Goal: Task Accomplishment & Management: Manage account settings

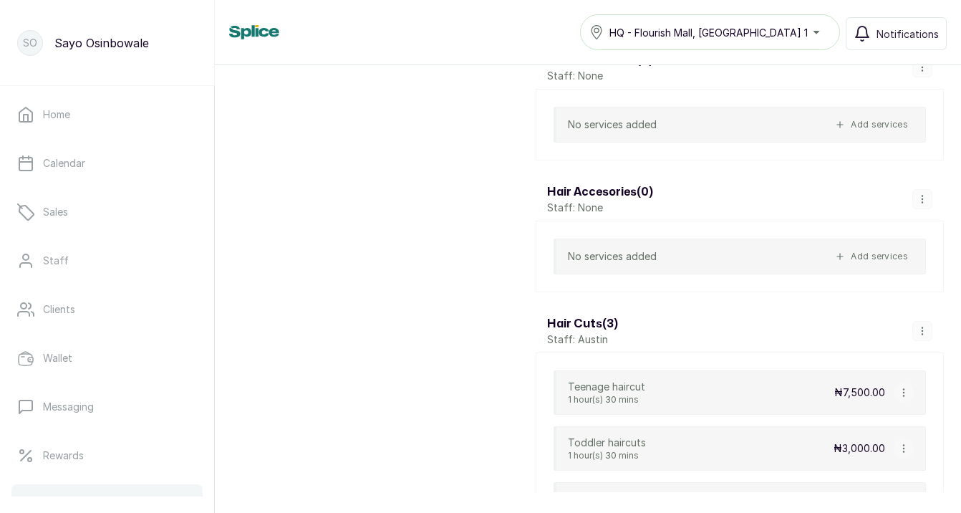
scroll to position [3198, 0]
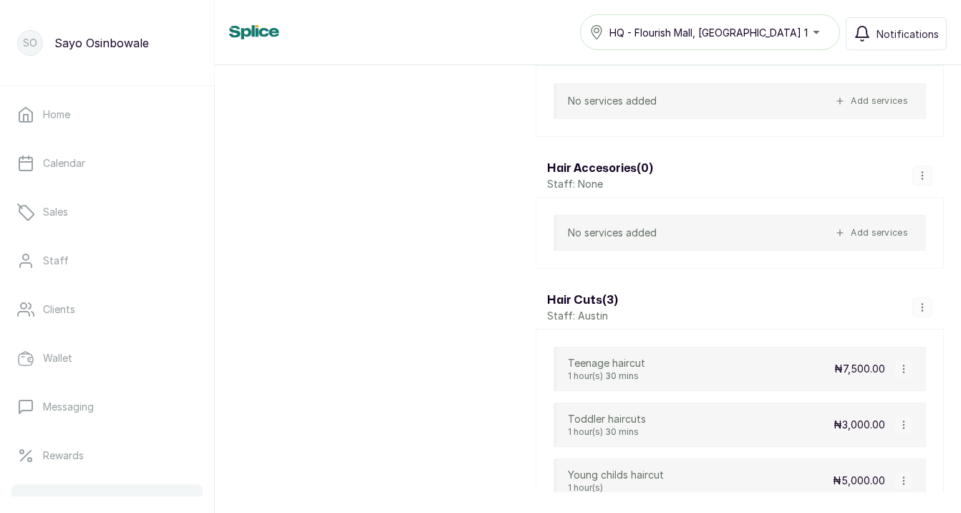
click at [921, 175] on icon "button" at bounding box center [922, 175] width 10 height 10
click at [880, 282] on span "Delete Category" at bounding box center [893, 283] width 90 height 17
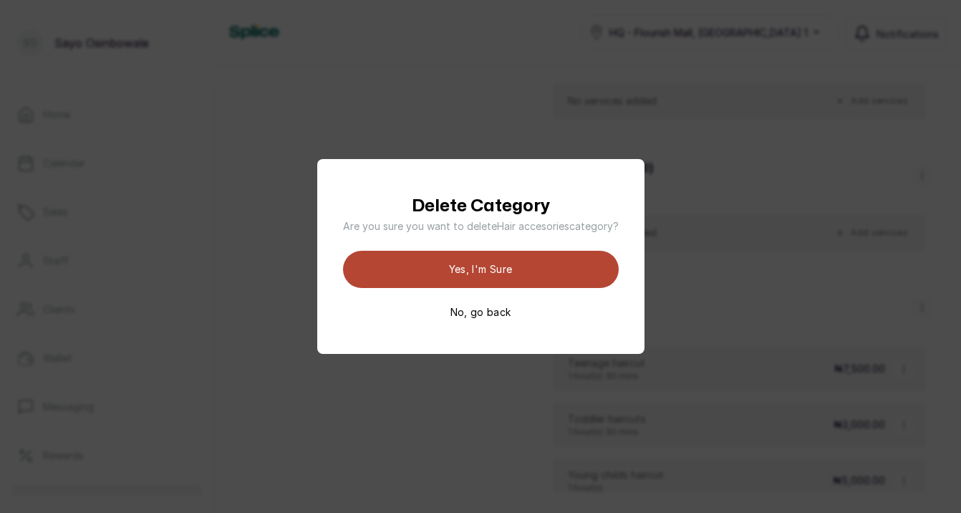
click at [570, 272] on button "Yes, I'm sure" at bounding box center [481, 269] width 276 height 37
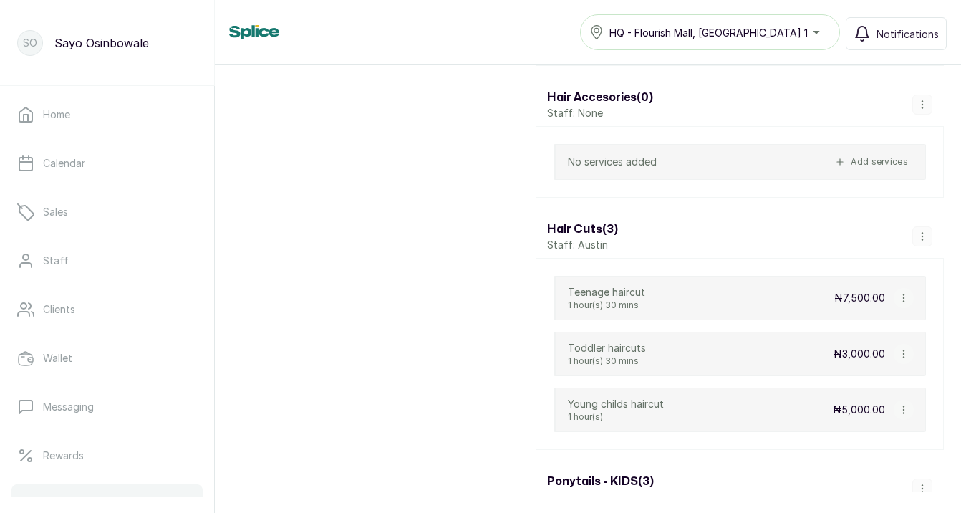
scroll to position [3324, 0]
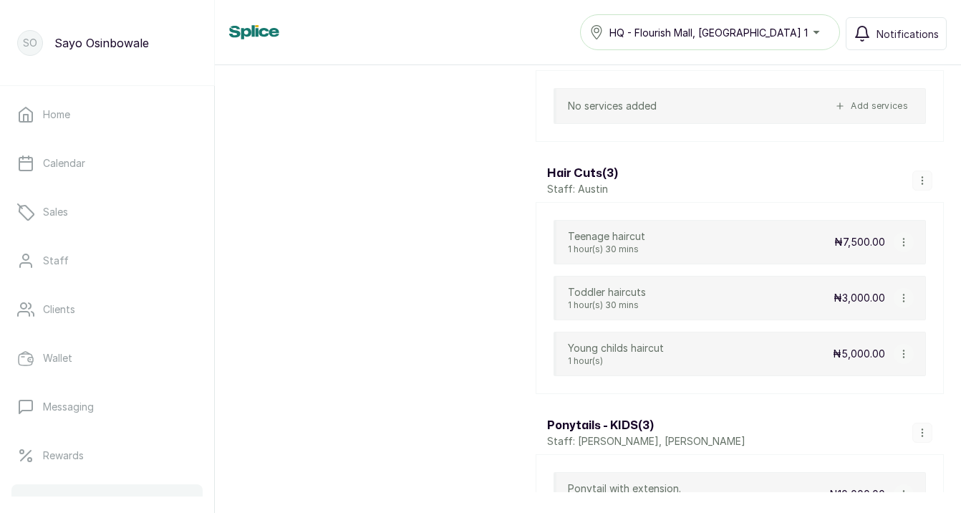
click at [907, 241] on icon "button" at bounding box center [904, 242] width 10 height 10
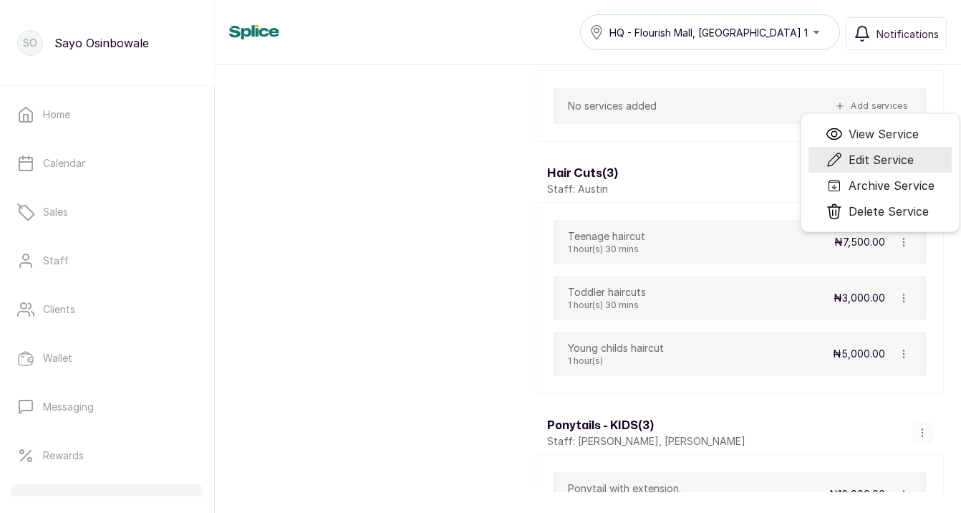
click at [891, 161] on span "Edit Service" at bounding box center [881, 159] width 65 height 17
select select "starting_at"
select select "fixed_value"
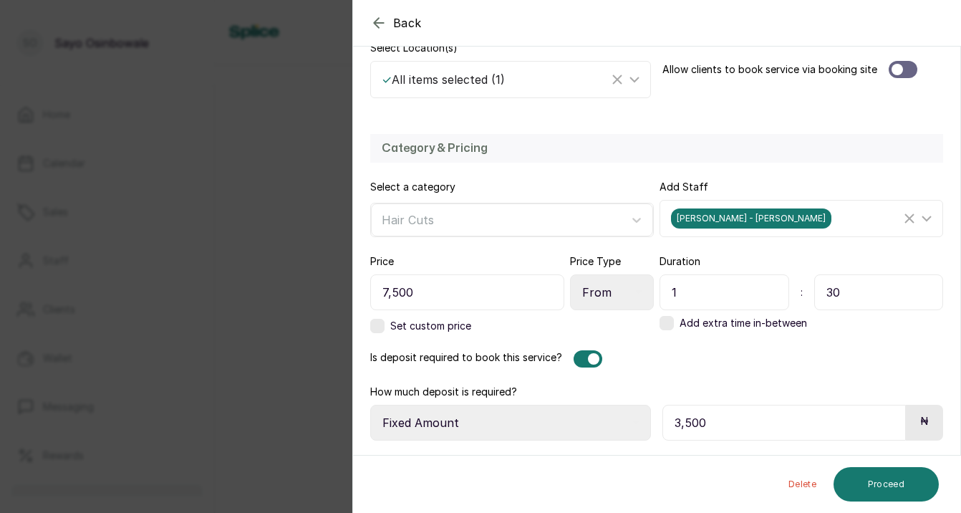
click at [589, 360] on div at bounding box center [593, 358] width 11 height 11
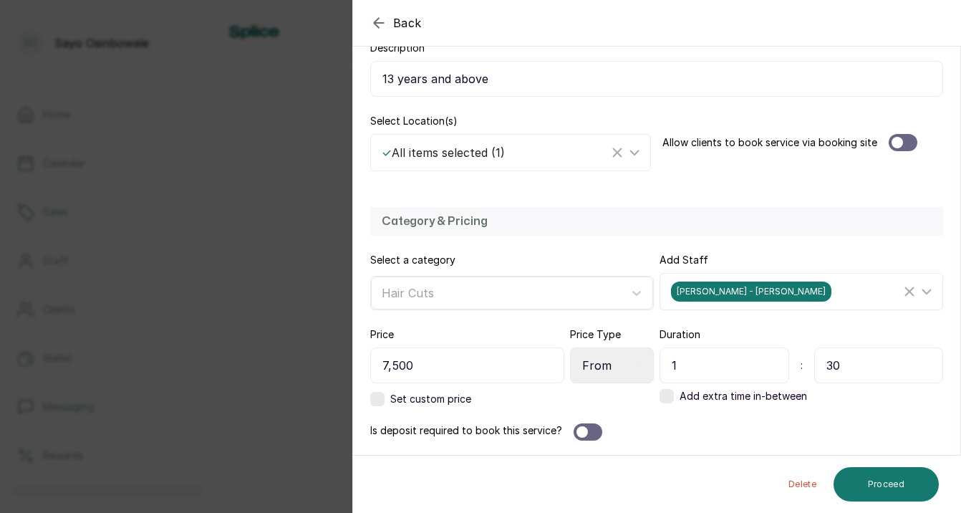
scroll to position [256, 0]
click at [867, 482] on button "Proceed" at bounding box center [886, 484] width 105 height 34
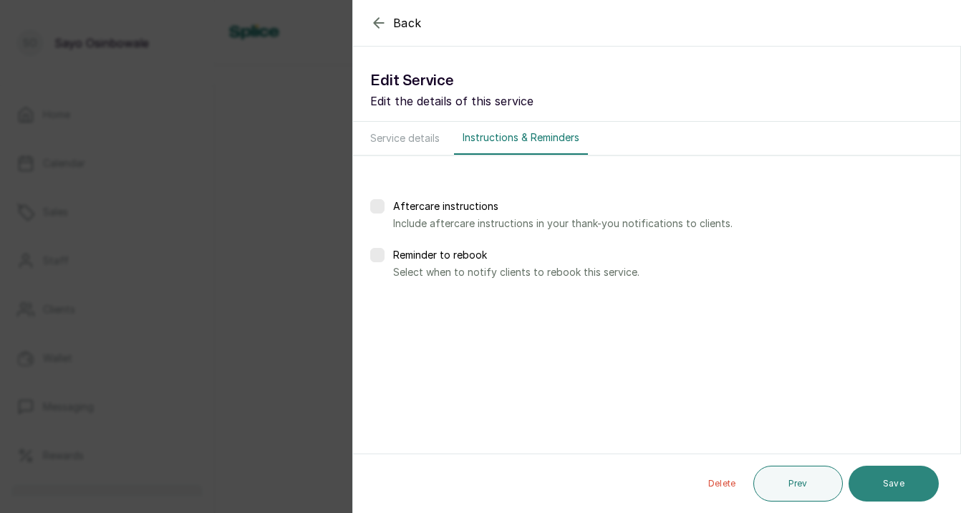
click at [869, 483] on button "Save" at bounding box center [894, 484] width 90 height 36
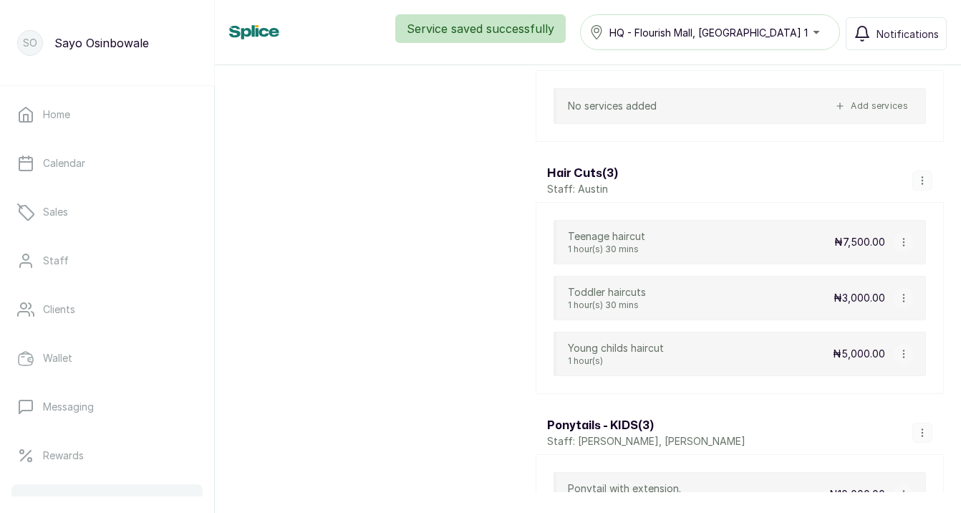
click at [902, 299] on icon "button" at bounding box center [904, 298] width 10 height 10
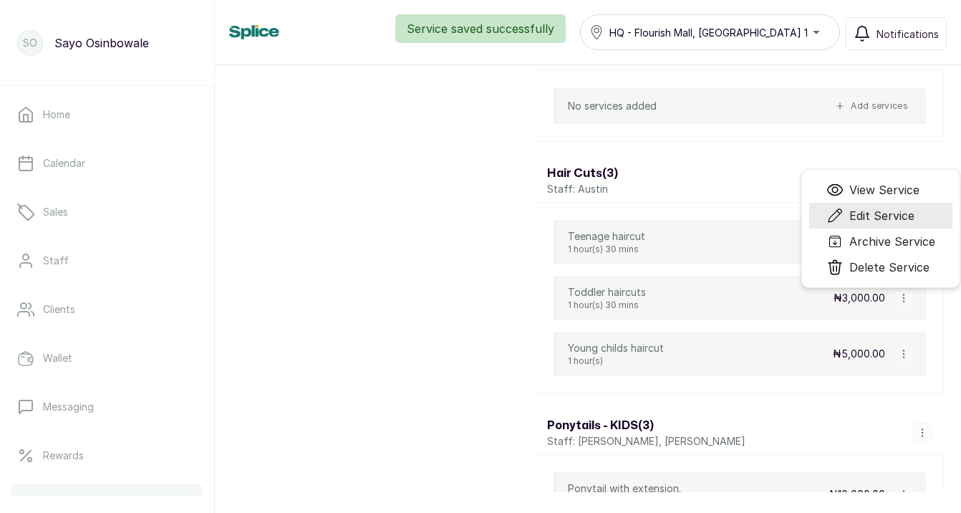
click at [882, 216] on span "Edit Service" at bounding box center [881, 215] width 65 height 17
select select "fixed"
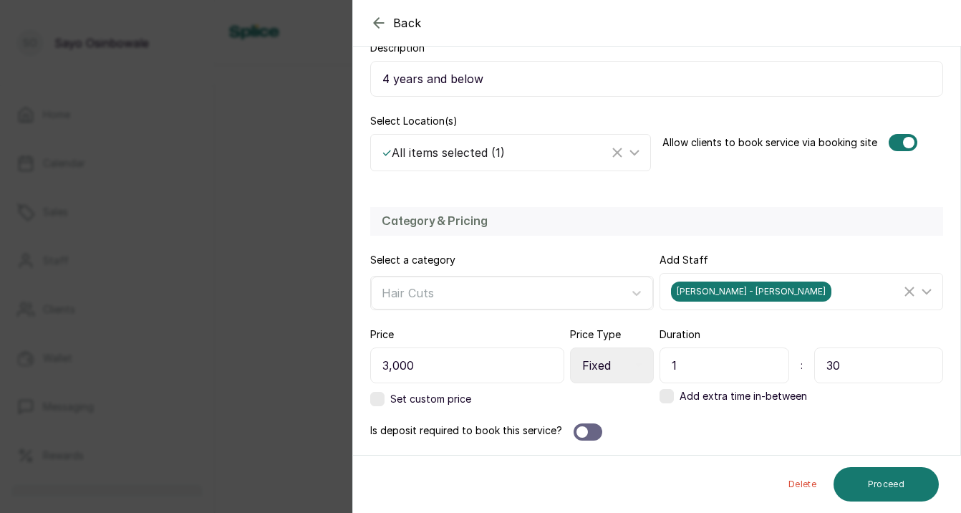
scroll to position [256, 0]
click at [871, 488] on button "Proceed" at bounding box center [886, 484] width 105 height 34
select select "weeks"
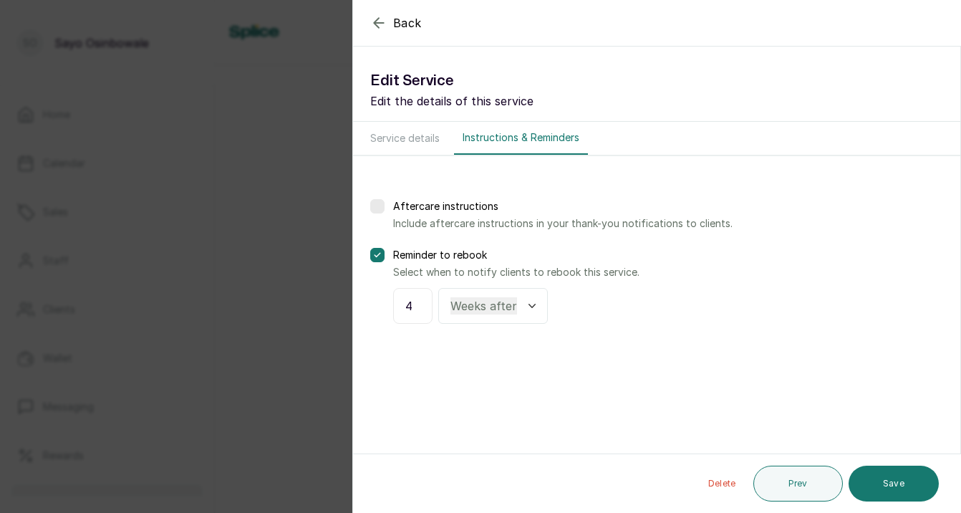
scroll to position [0, 0]
click at [871, 488] on button "Save" at bounding box center [894, 484] width 90 height 36
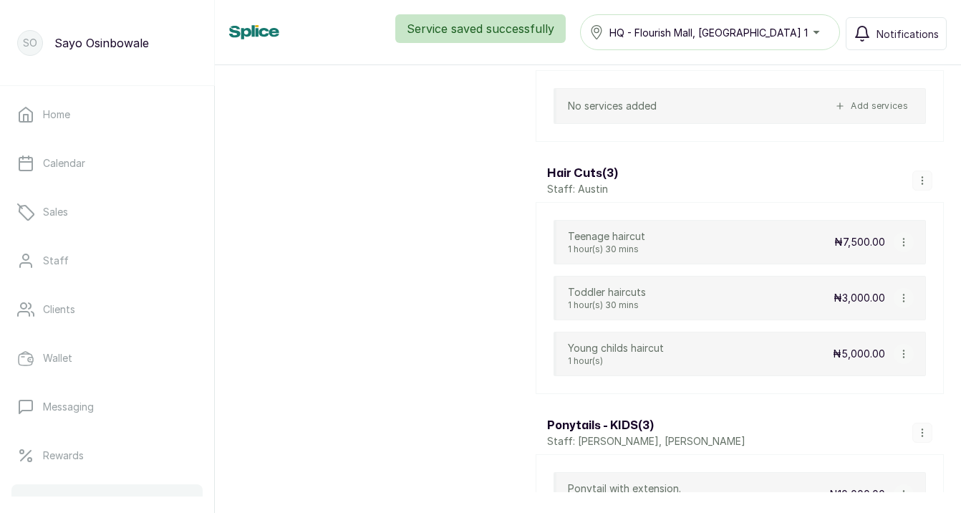
click at [901, 352] on icon "button" at bounding box center [904, 354] width 10 height 10
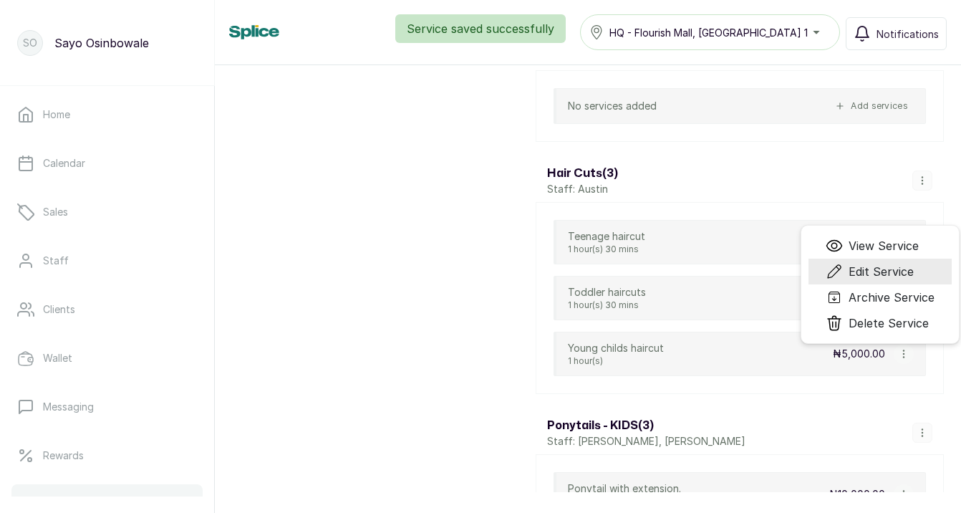
click at [884, 271] on span "Edit Service" at bounding box center [881, 271] width 65 height 17
select select "fixed"
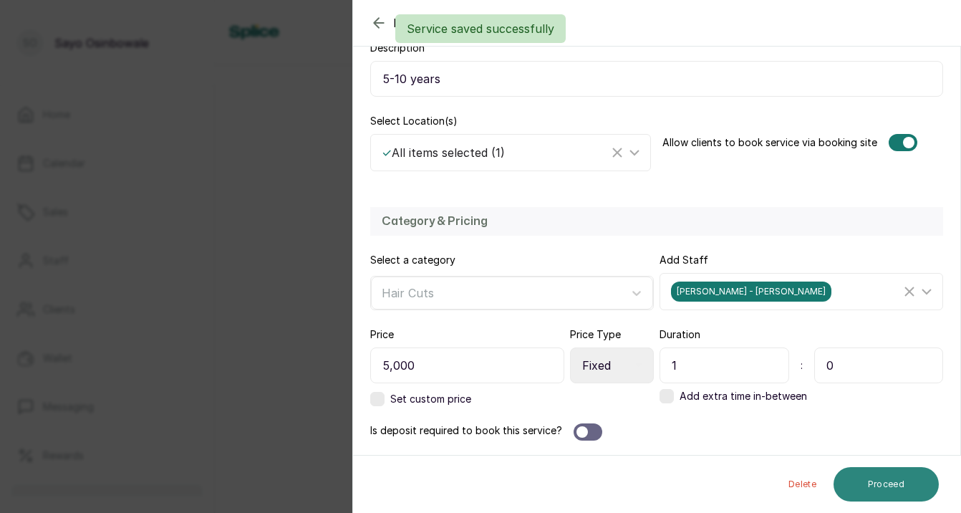
scroll to position [256, 0]
click at [912, 476] on button "Proceed" at bounding box center [886, 484] width 105 height 34
select select "weeks"
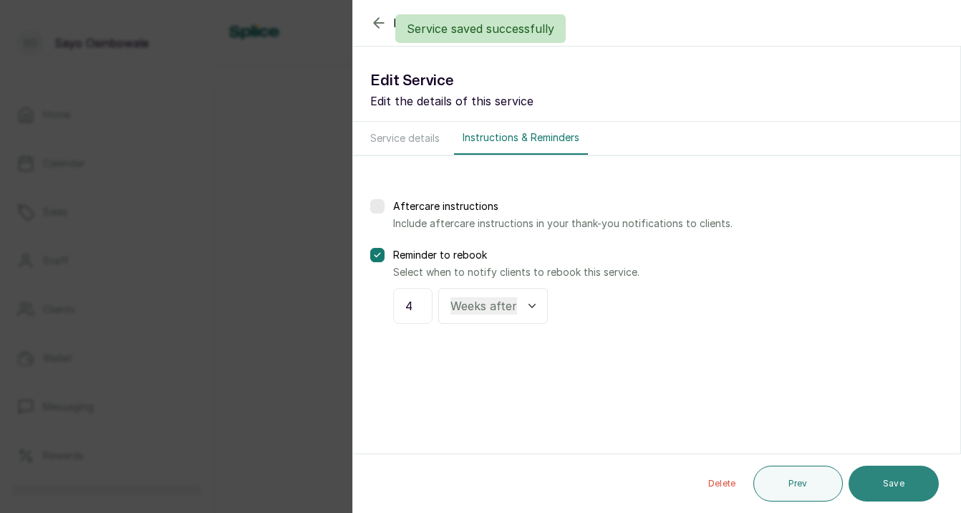
scroll to position [0, 0]
click at [912, 476] on button "Save" at bounding box center [894, 484] width 90 height 36
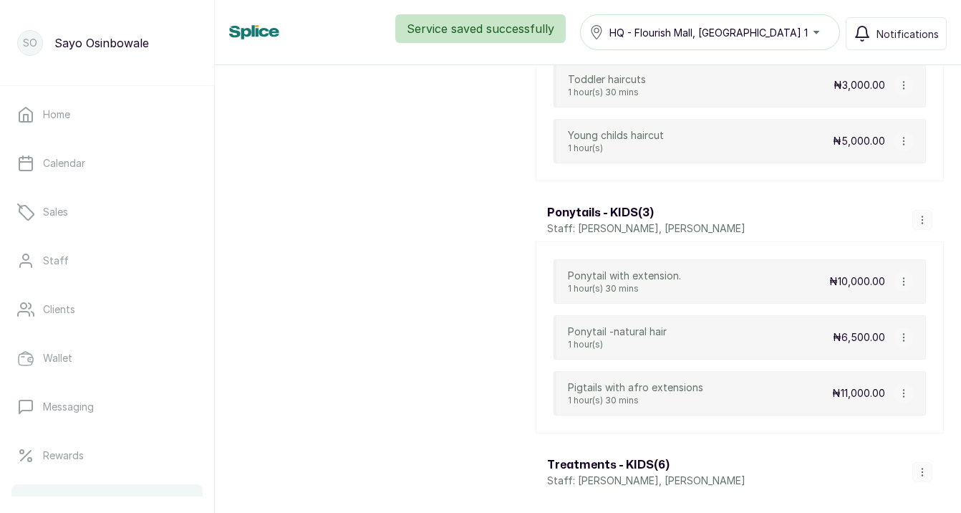
scroll to position [3608, 0]
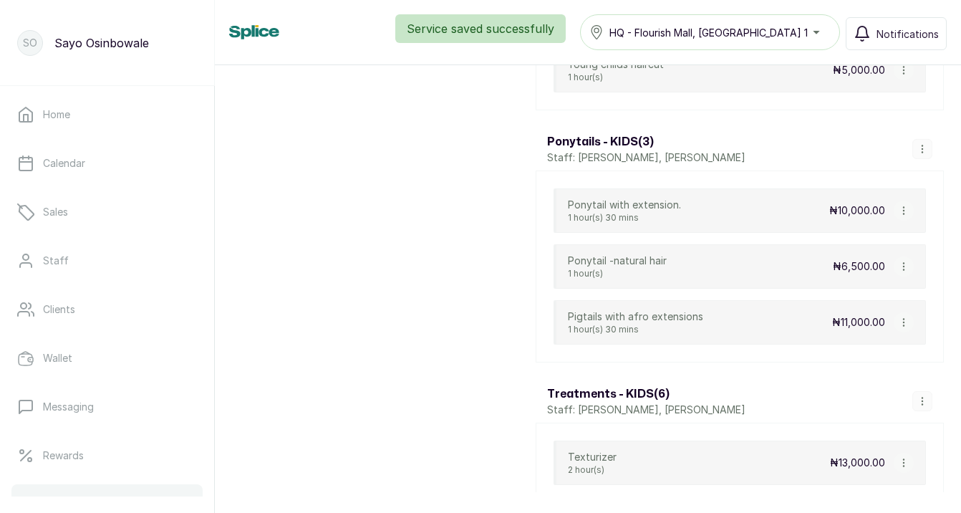
click at [903, 208] on icon "button" at bounding box center [903, 210] width 1 height 7
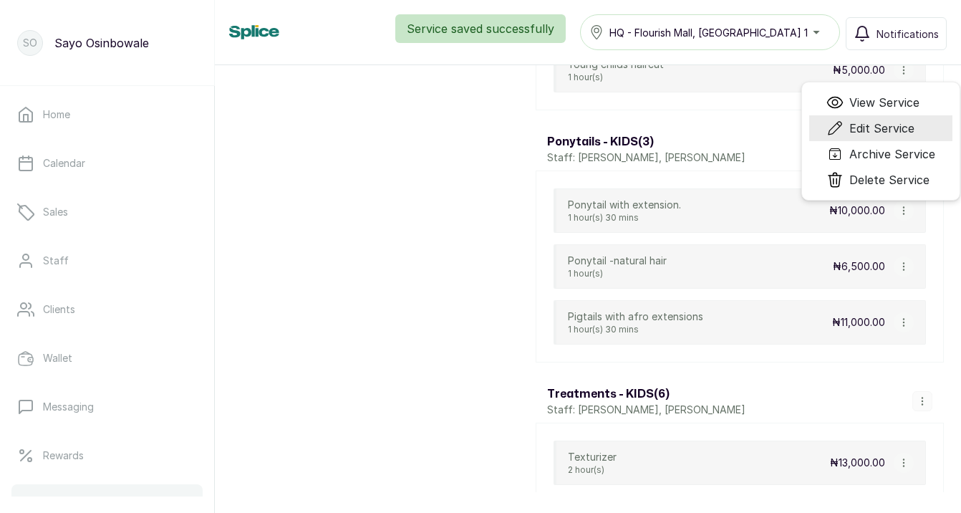
click at [907, 125] on span "Edit Service" at bounding box center [881, 128] width 65 height 17
select select "starting_at"
select select "fixed_value"
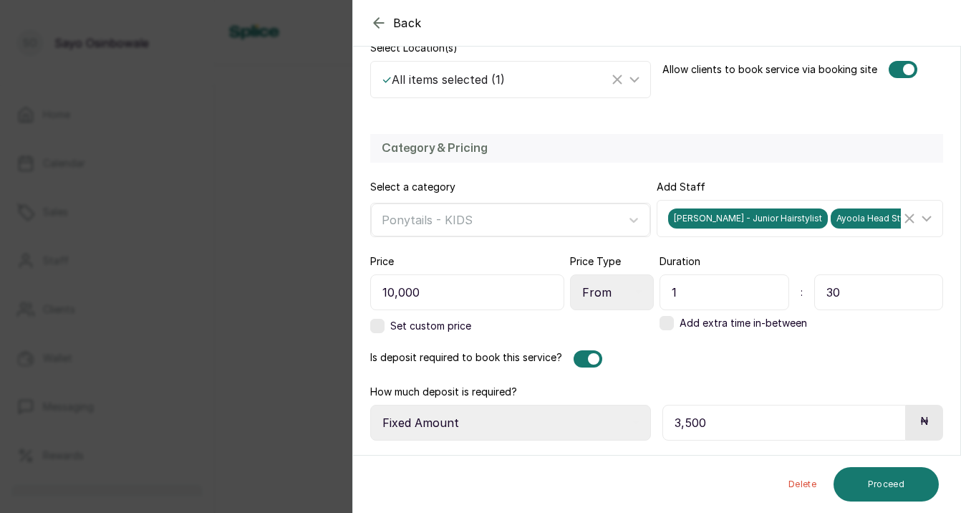
click at [588, 360] on div at bounding box center [593, 358] width 11 height 11
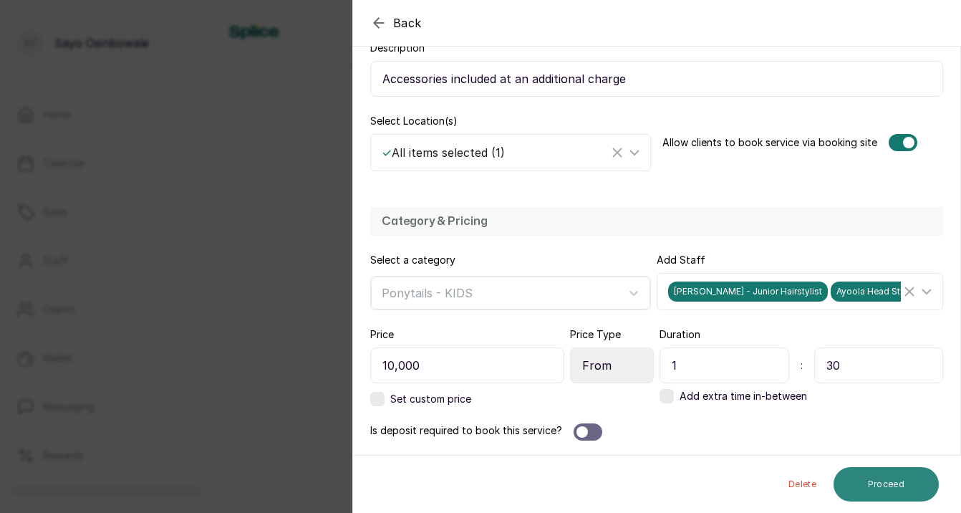
click at [886, 490] on button "Proceed" at bounding box center [886, 484] width 105 height 34
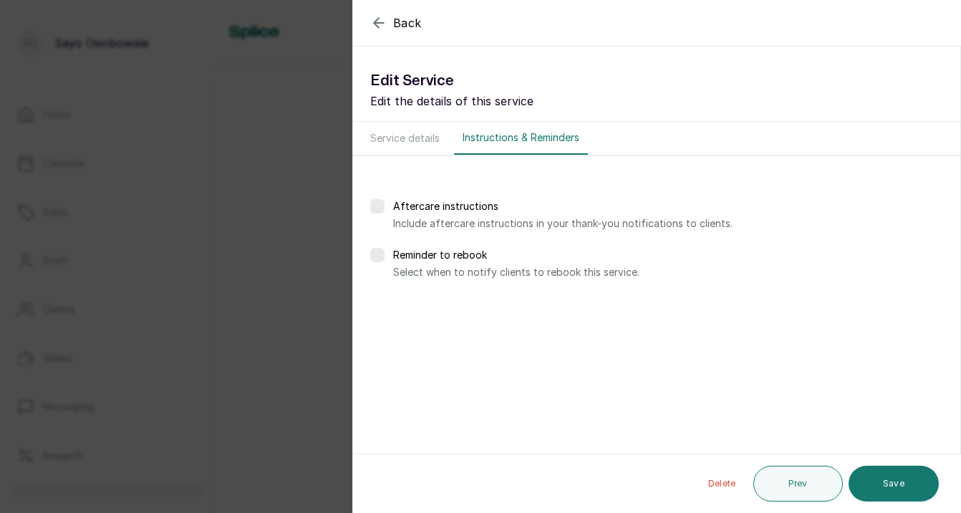
scroll to position [0, 0]
click at [886, 490] on button "Save" at bounding box center [894, 484] width 90 height 36
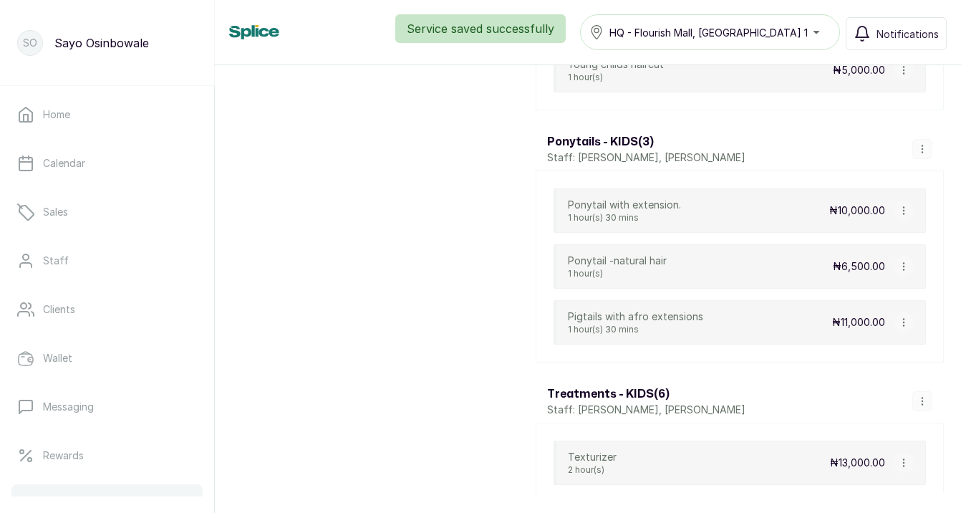
click at [906, 269] on icon "button" at bounding box center [904, 266] width 10 height 10
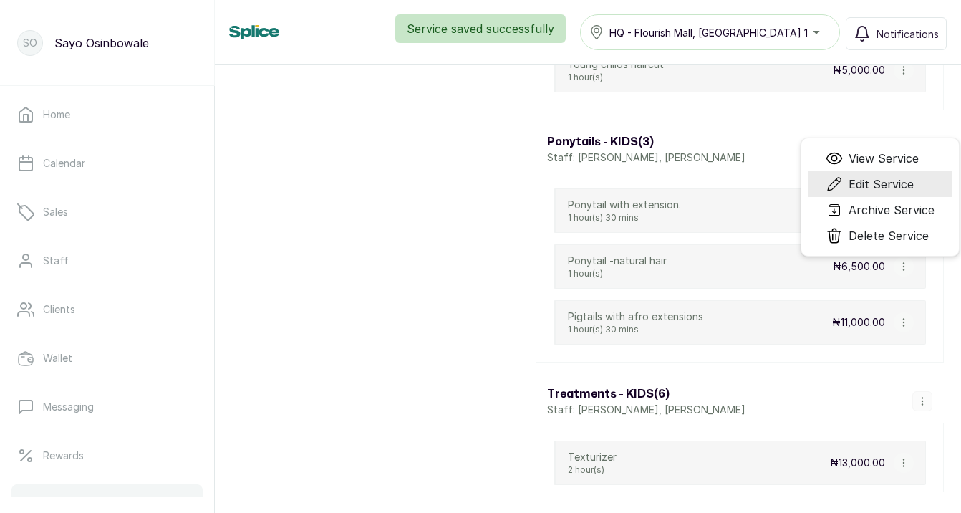
click at [889, 181] on span "Edit Service" at bounding box center [881, 183] width 65 height 17
select select "starting_at"
select select "fixed_value"
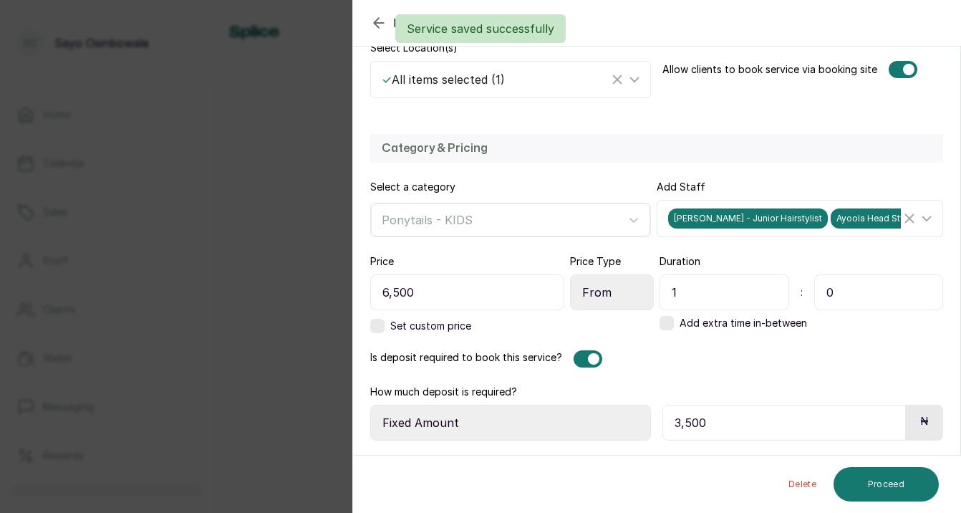
click at [575, 352] on div at bounding box center [588, 358] width 29 height 17
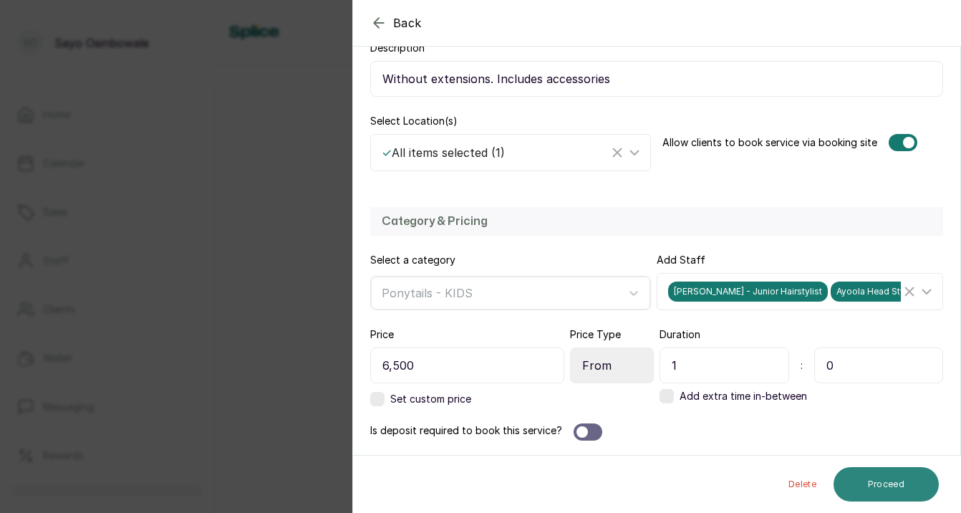
click at [867, 482] on button "Proceed" at bounding box center [886, 484] width 105 height 34
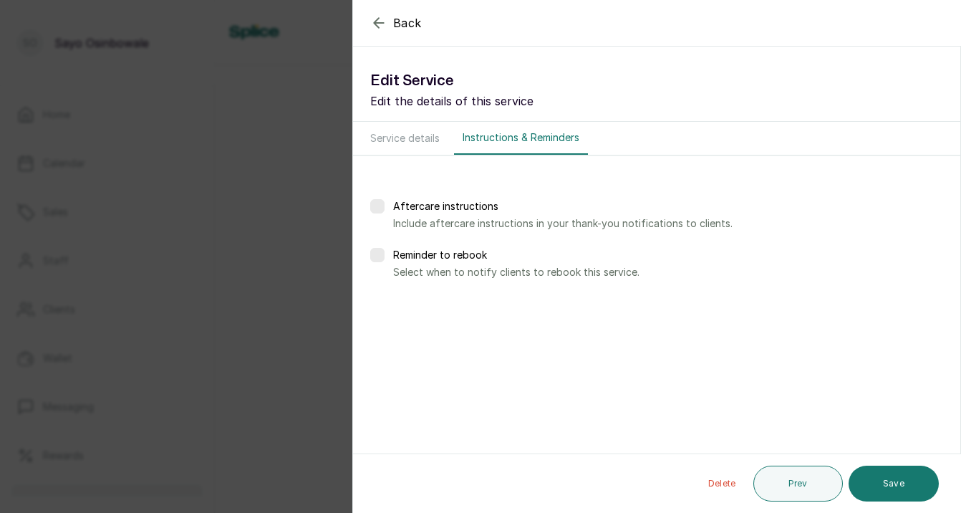
scroll to position [0, 0]
click at [867, 482] on button "Save" at bounding box center [894, 484] width 90 height 36
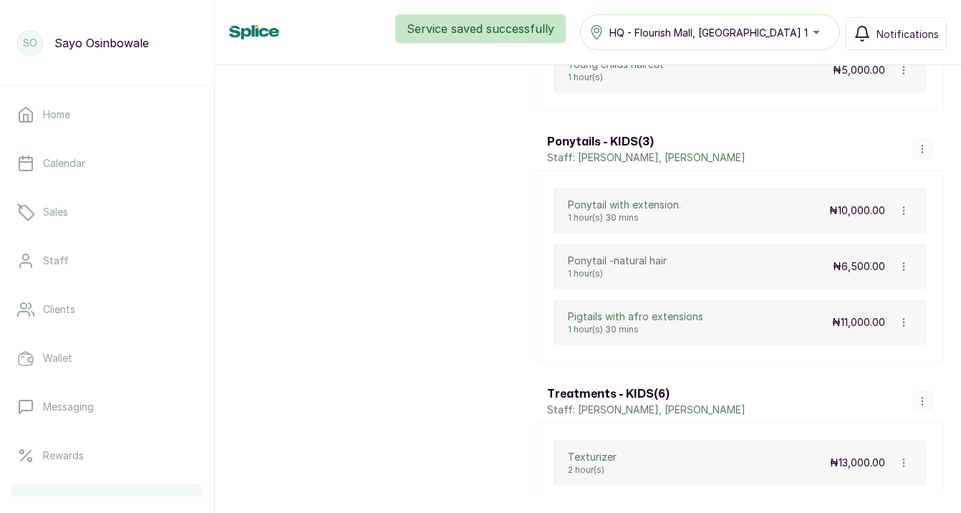
click at [903, 322] on icon "button" at bounding box center [904, 322] width 10 height 10
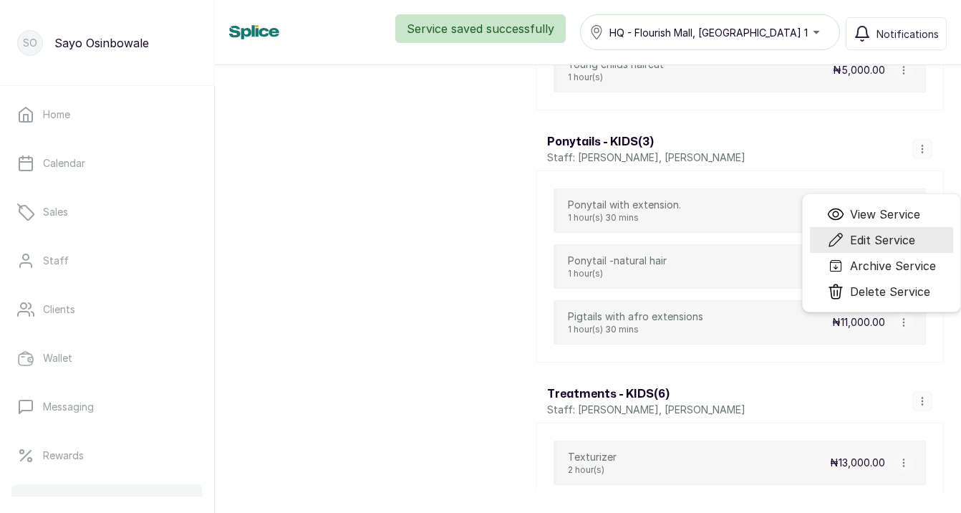
click at [865, 239] on span "Edit Service" at bounding box center [882, 239] width 65 height 17
select select "starting_at"
select select "fixed_value"
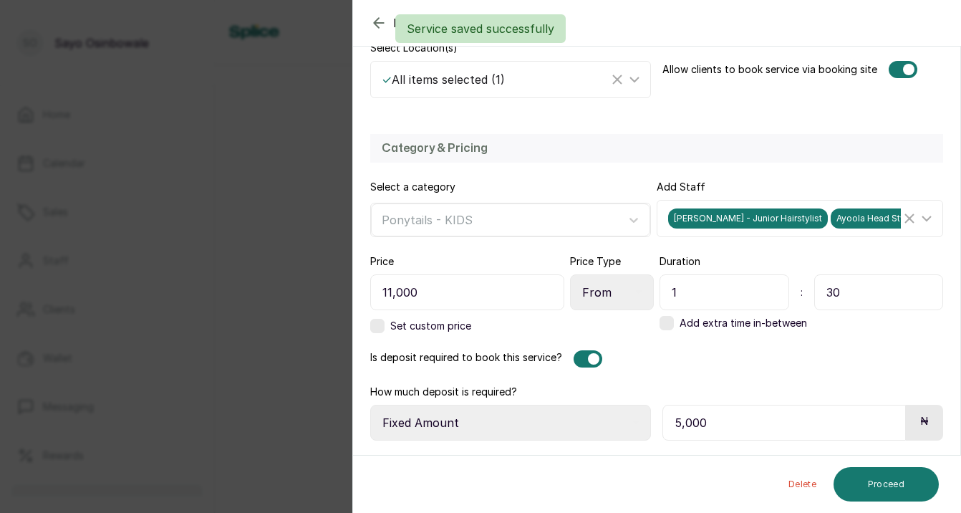
click at [585, 355] on div at bounding box center [588, 358] width 29 height 17
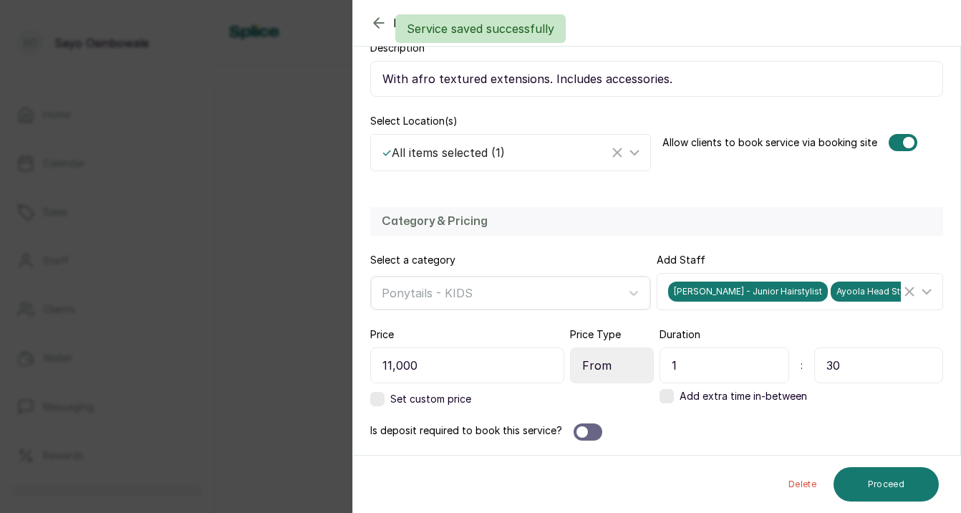
scroll to position [256, 0]
click at [860, 481] on button "Proceed" at bounding box center [886, 484] width 105 height 34
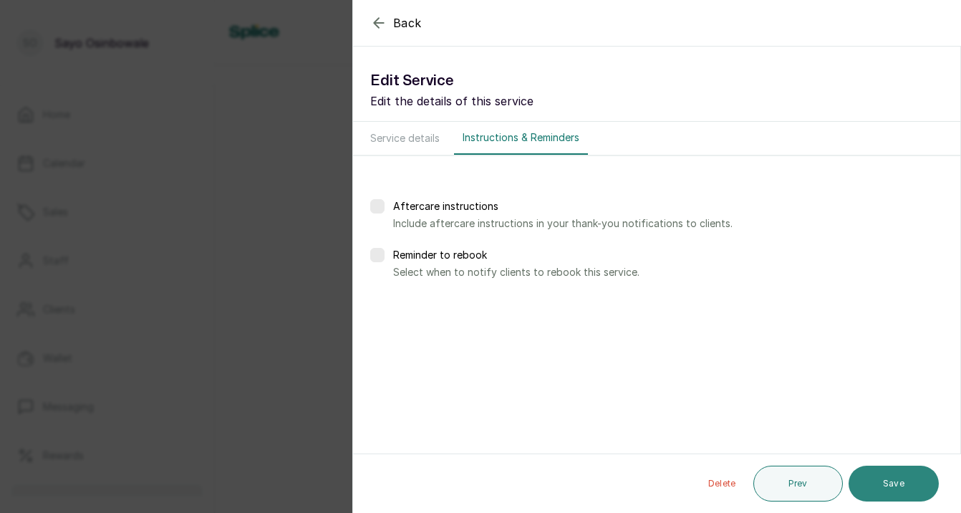
click at [862, 481] on button "Save" at bounding box center [894, 484] width 90 height 36
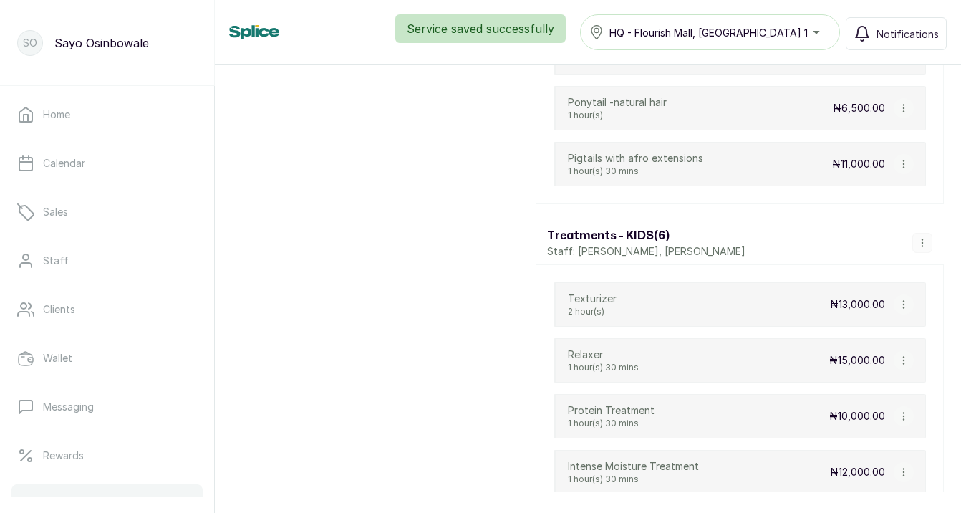
scroll to position [3787, 0]
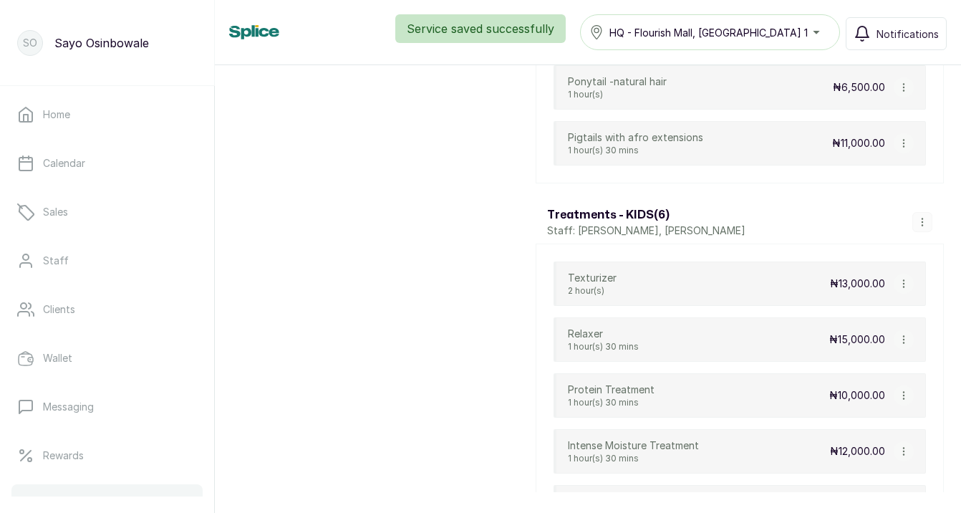
click at [902, 283] on icon "button" at bounding box center [904, 284] width 10 height 10
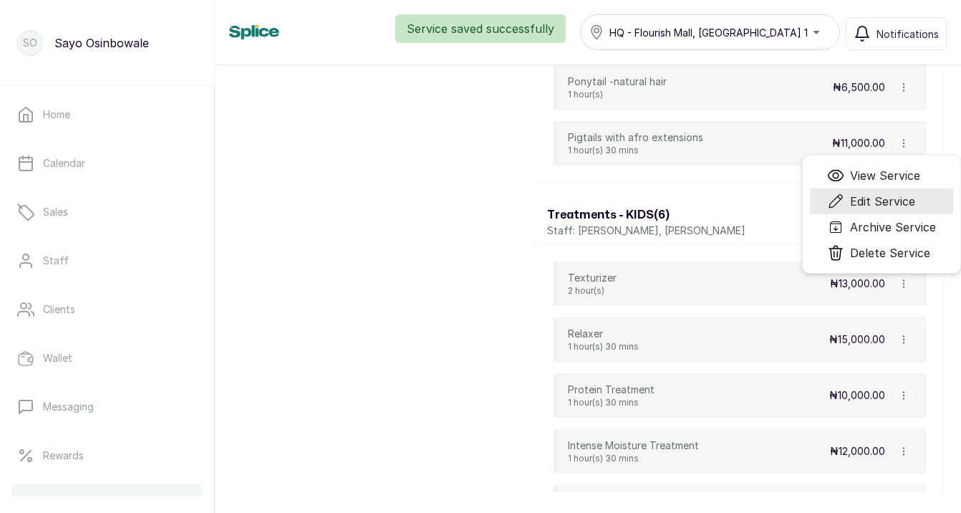
click at [887, 198] on span "Edit Service" at bounding box center [882, 201] width 65 height 17
select select "fixed"
select select "fixed_value"
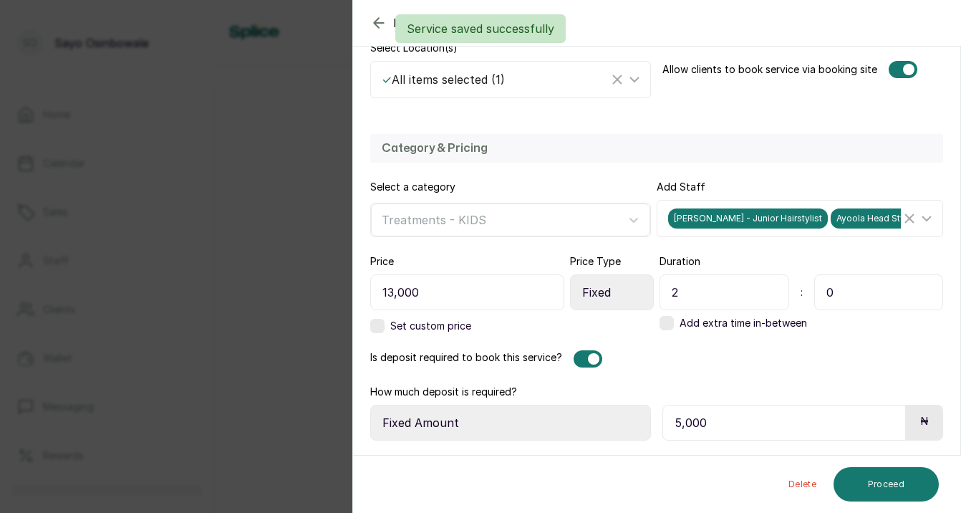
click at [588, 355] on div at bounding box center [593, 358] width 11 height 11
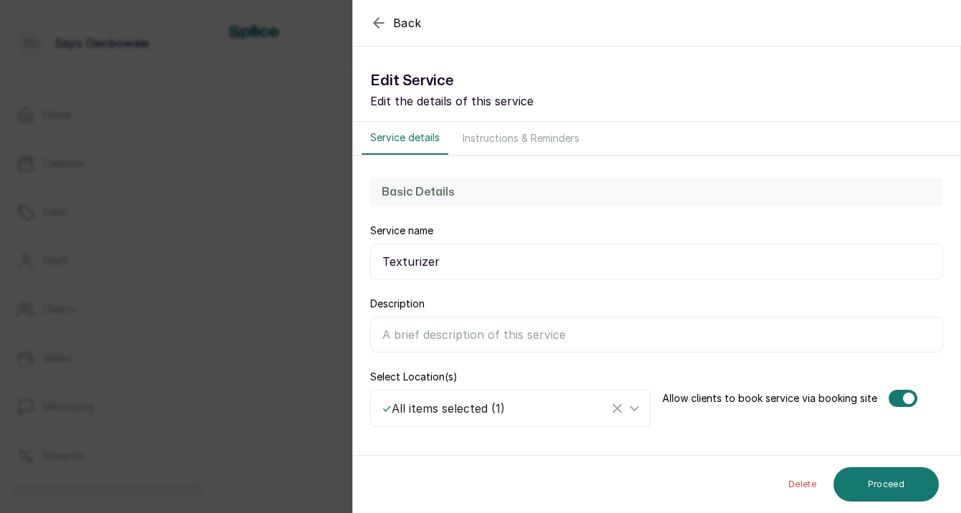
scroll to position [0, 0]
click at [907, 483] on button "Proceed" at bounding box center [886, 484] width 105 height 34
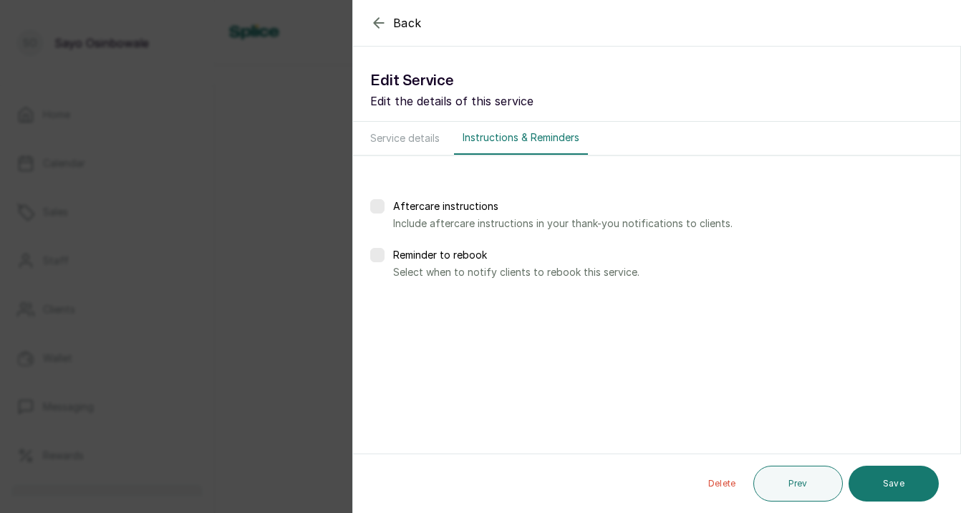
click at [907, 483] on button "Save" at bounding box center [894, 484] width 90 height 36
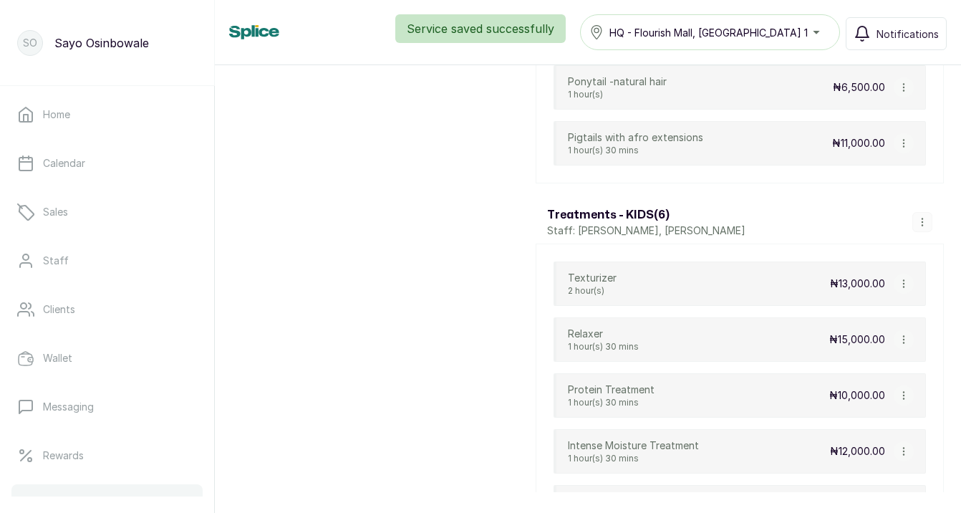
click at [902, 342] on icon "button" at bounding box center [904, 339] width 10 height 10
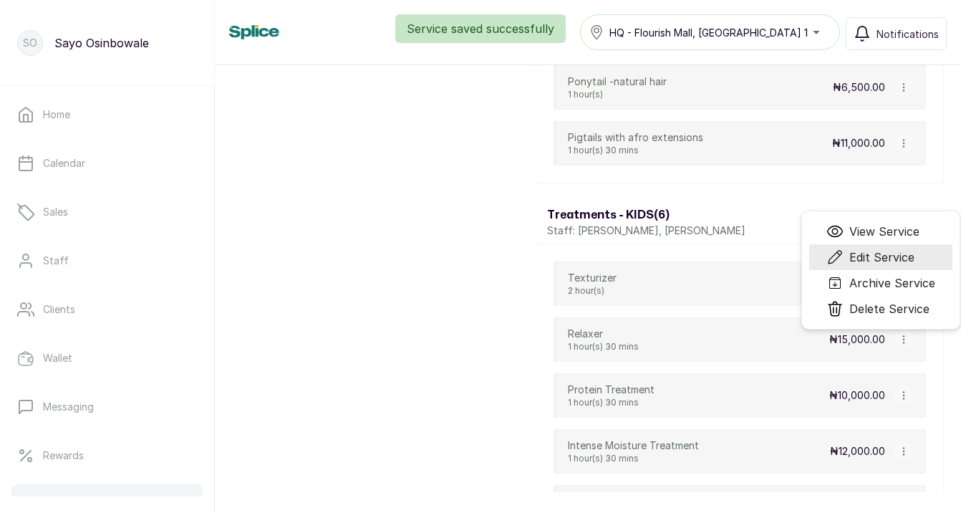
click at [878, 254] on span "Edit Service" at bounding box center [881, 257] width 65 height 17
select select "fixed"
select select "fixed_value"
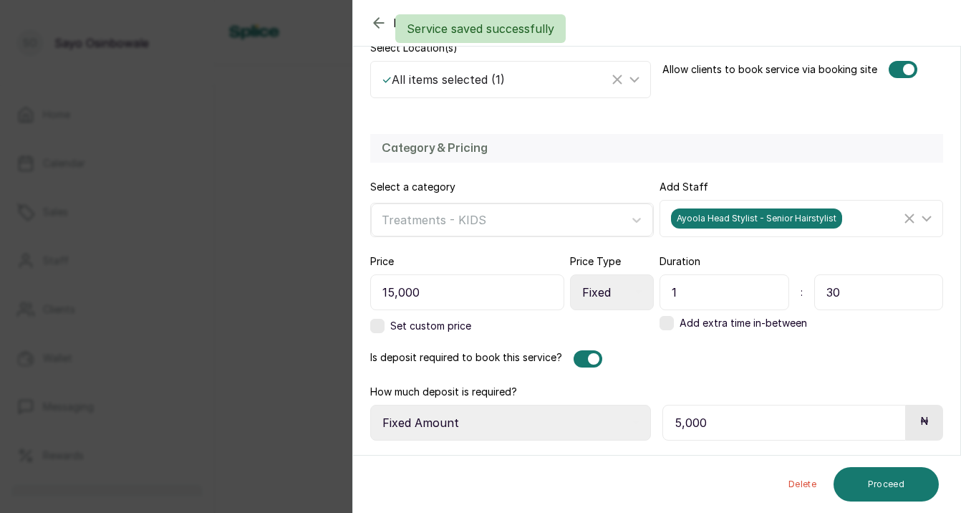
click at [579, 357] on div at bounding box center [588, 358] width 29 height 17
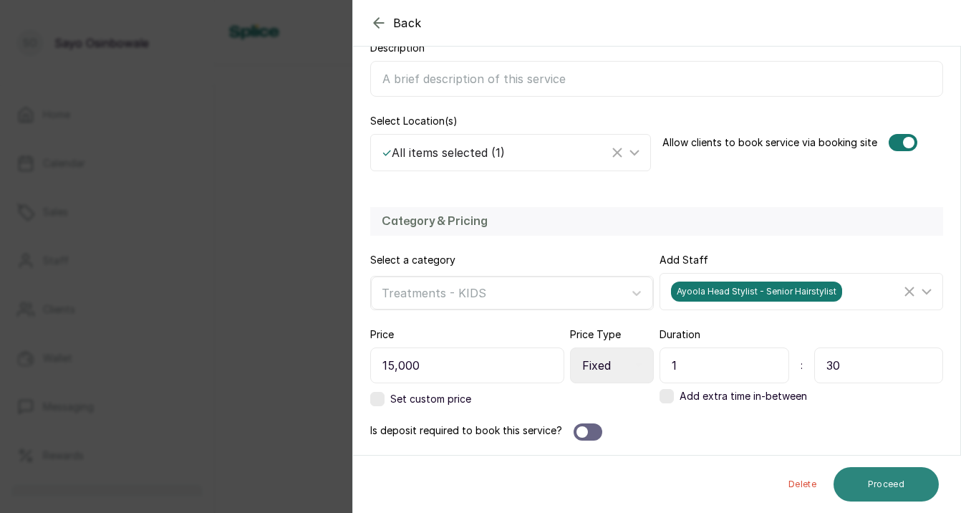
click at [877, 481] on button "Proceed" at bounding box center [886, 484] width 105 height 34
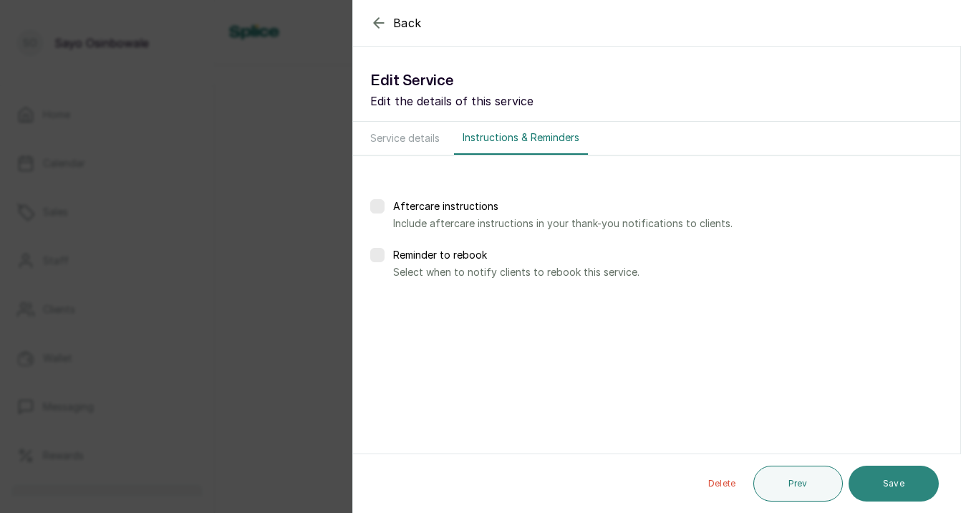
click at [877, 481] on button "Save" at bounding box center [894, 484] width 90 height 36
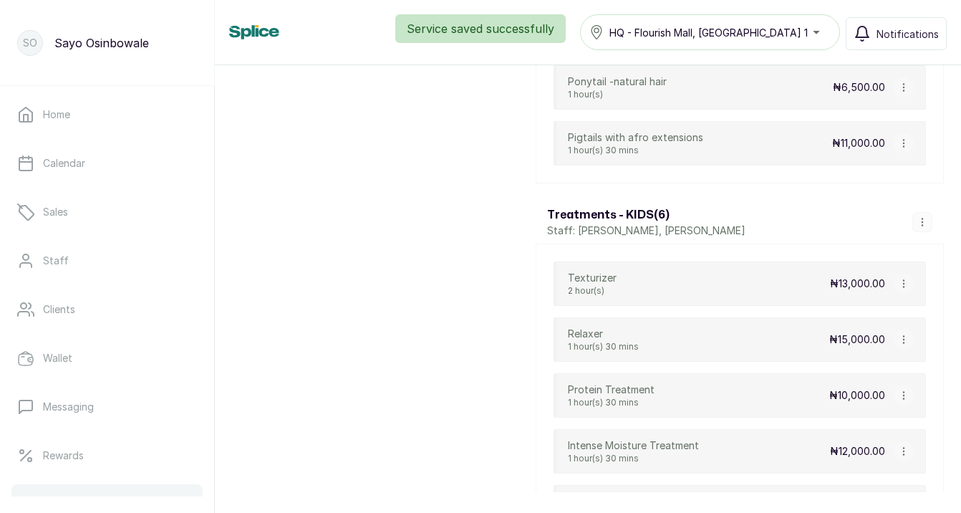
click at [904, 396] on icon "button" at bounding box center [903, 395] width 1 height 7
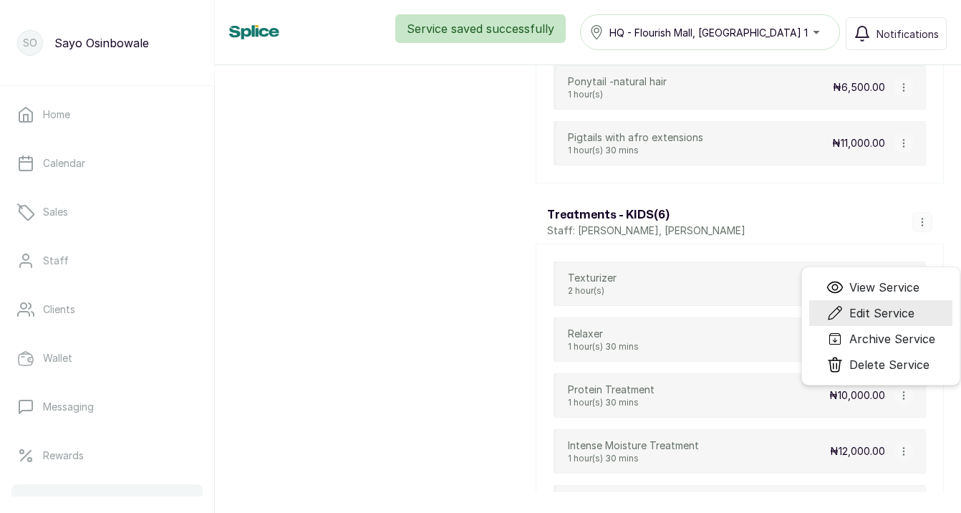
click at [897, 317] on span "Edit Service" at bounding box center [881, 312] width 65 height 17
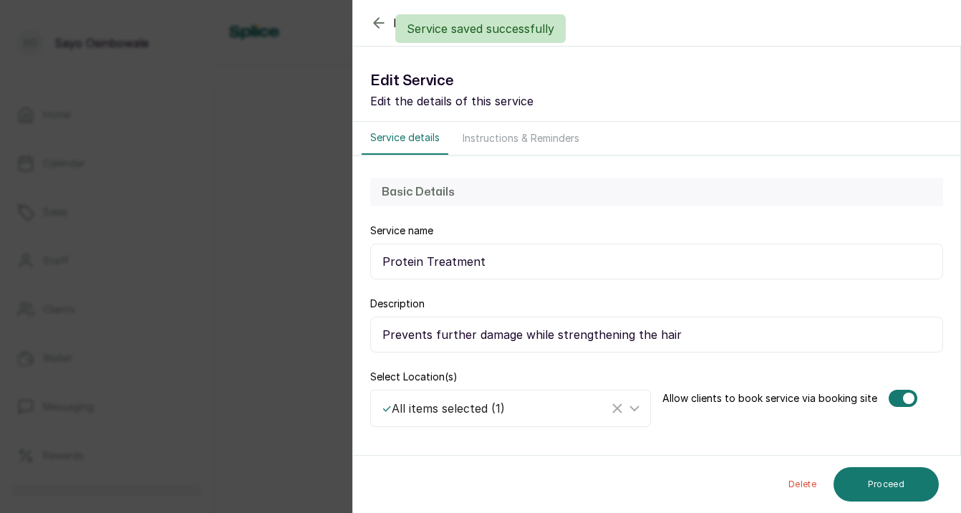
select select "fixed"
select select "fixed_value"
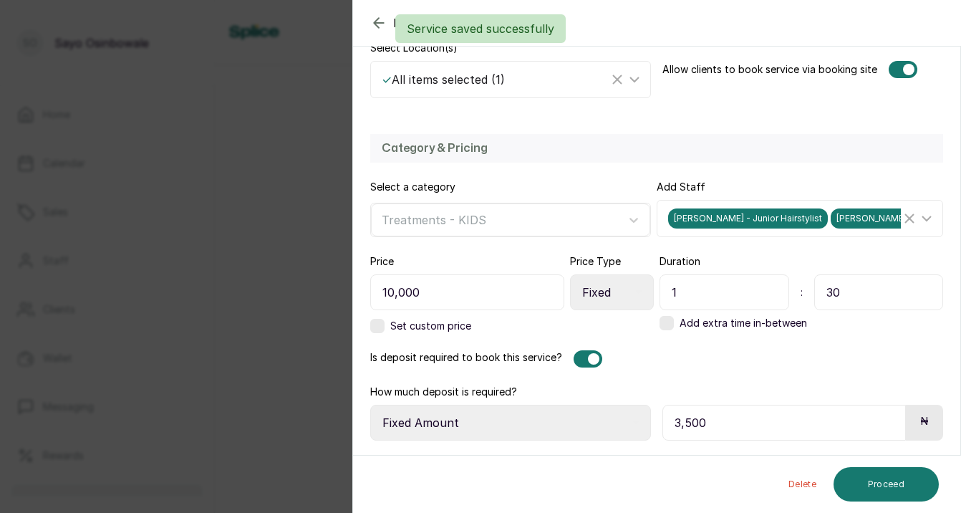
click at [581, 361] on div at bounding box center [588, 358] width 29 height 17
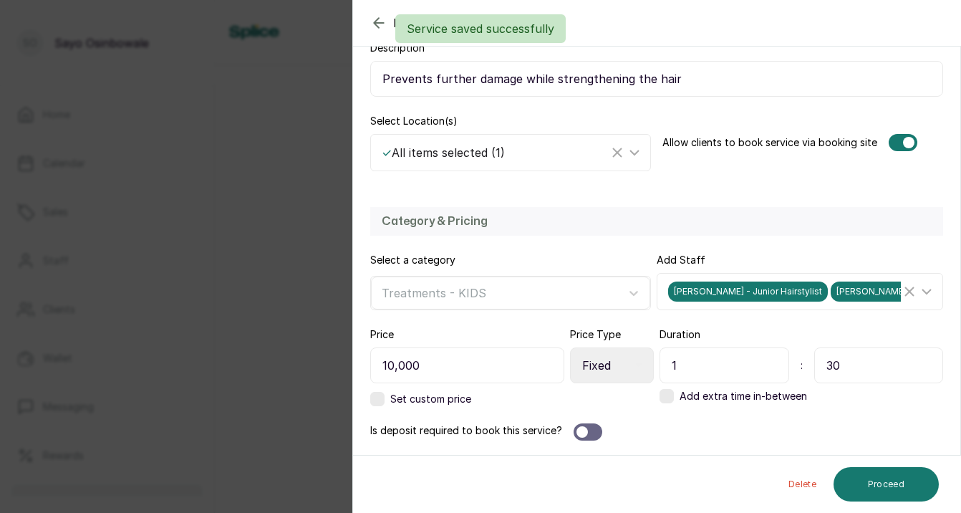
scroll to position [256, 0]
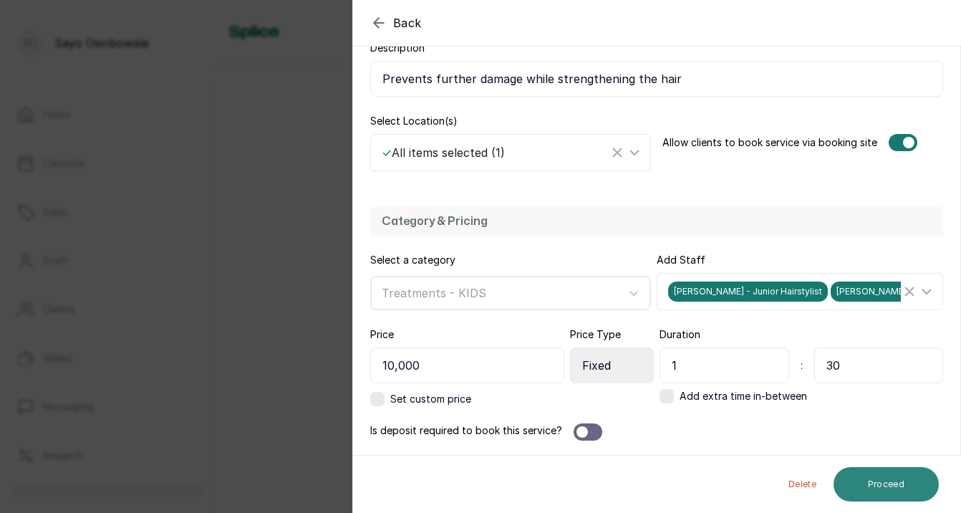
click at [903, 489] on button "Proceed" at bounding box center [886, 484] width 105 height 34
select select "weeks"
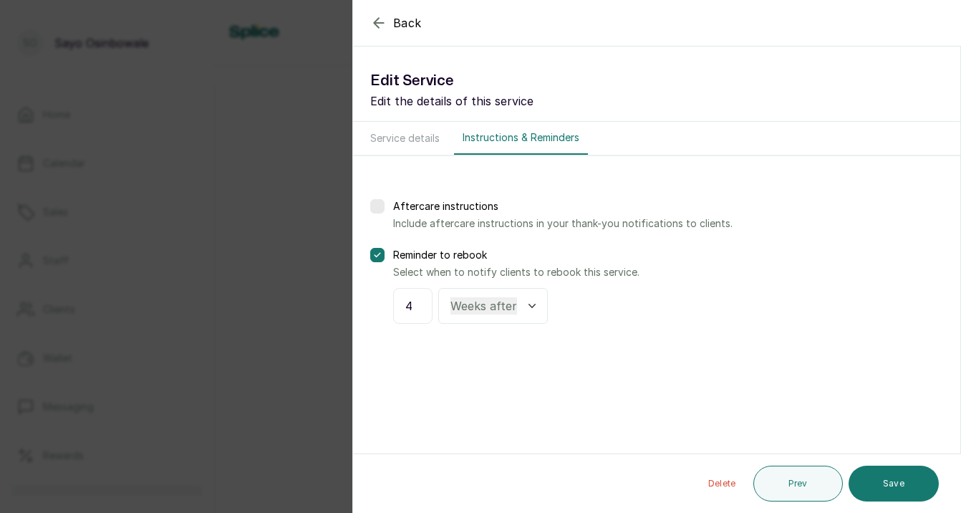
scroll to position [0, 0]
click at [942, 485] on div "Delete Prev Save" at bounding box center [657, 483] width 609 height 59
click at [922, 485] on button "Save" at bounding box center [894, 484] width 90 height 36
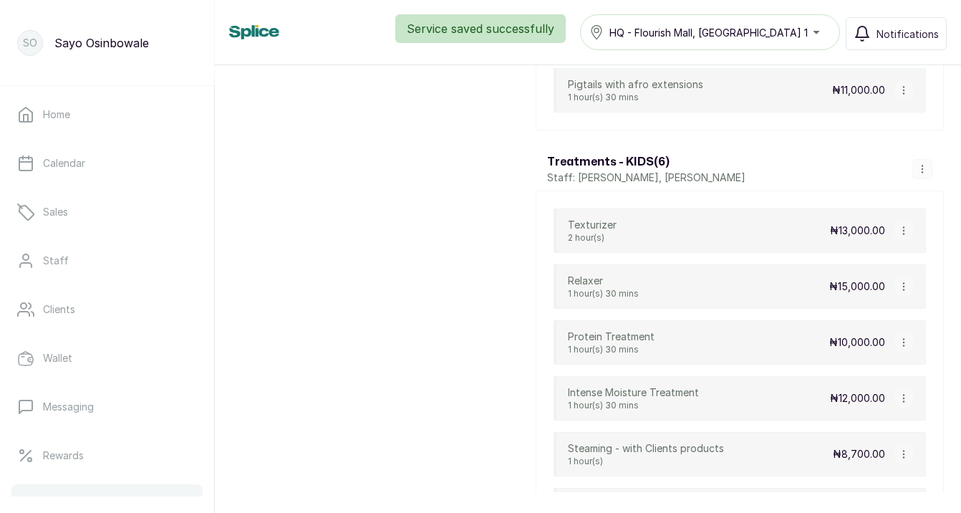
scroll to position [3881, 0]
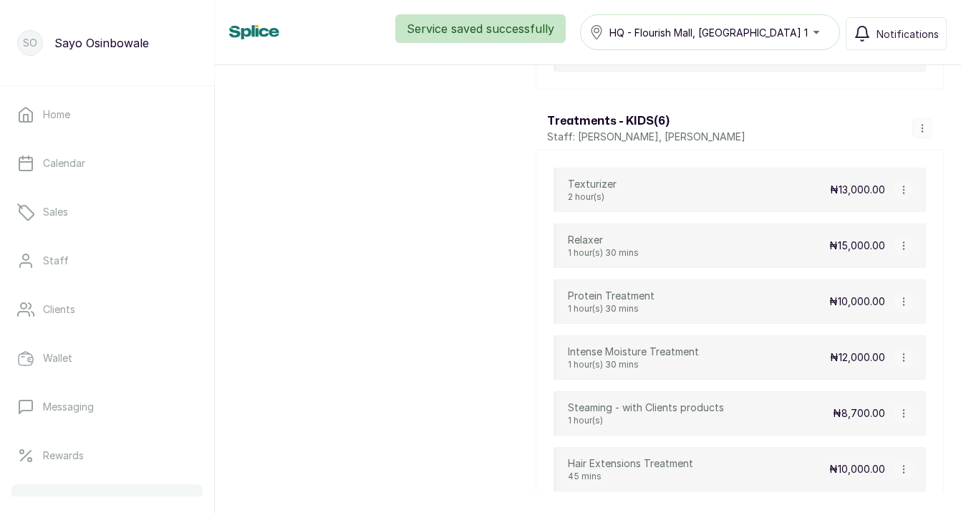
click at [907, 360] on icon "button" at bounding box center [904, 357] width 10 height 10
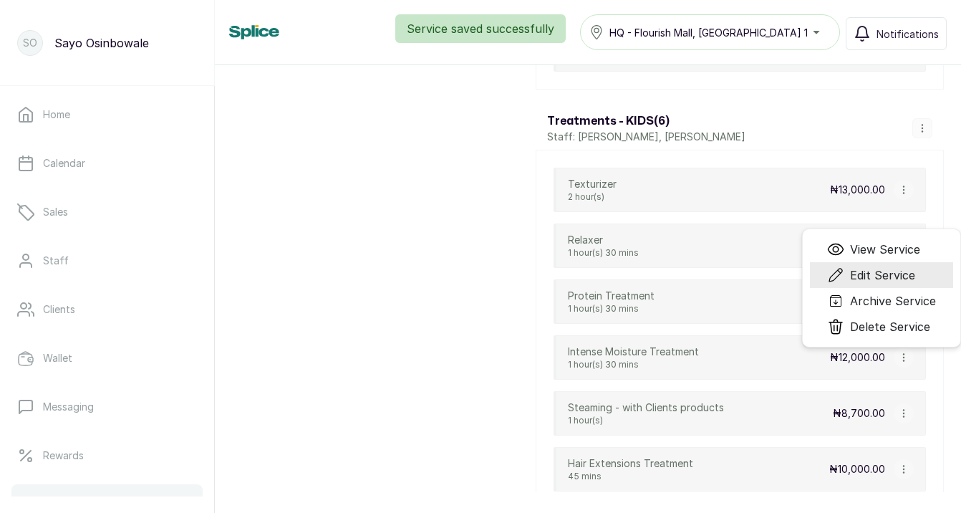
click at [895, 270] on span "Edit Service" at bounding box center [882, 274] width 65 height 17
select select "fixed"
select select "fixed_value"
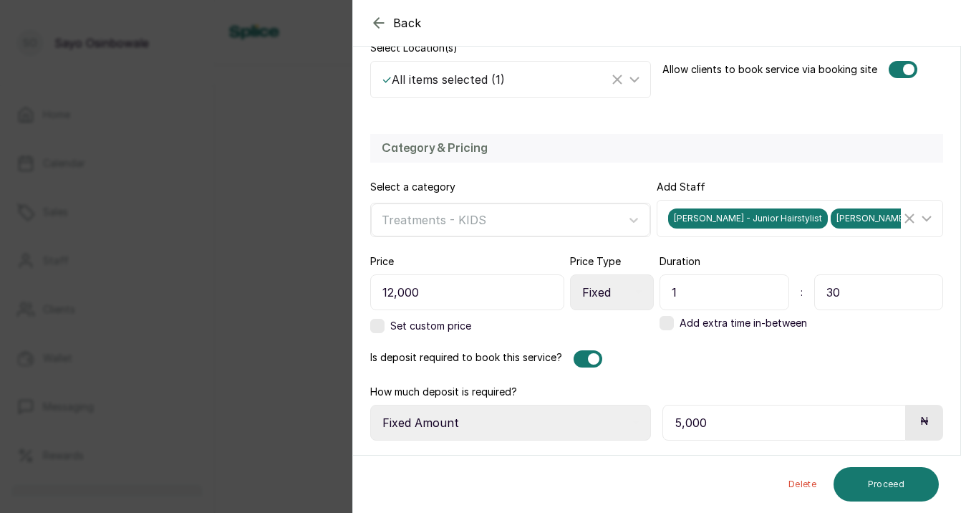
click at [589, 352] on div at bounding box center [588, 358] width 29 height 17
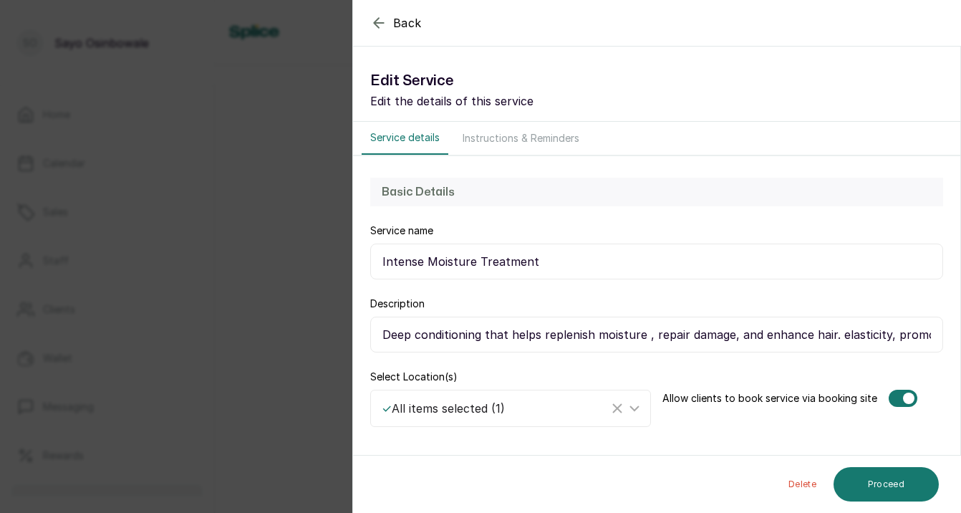
scroll to position [0, 0]
click at [889, 482] on button "Proceed" at bounding box center [886, 484] width 105 height 34
select select "weeks"
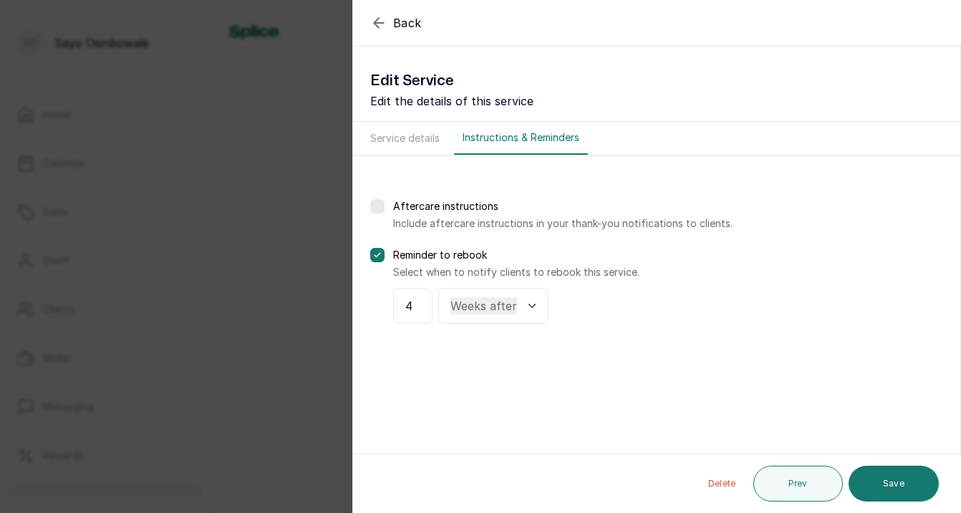
click at [889, 482] on button "Save" at bounding box center [894, 484] width 90 height 36
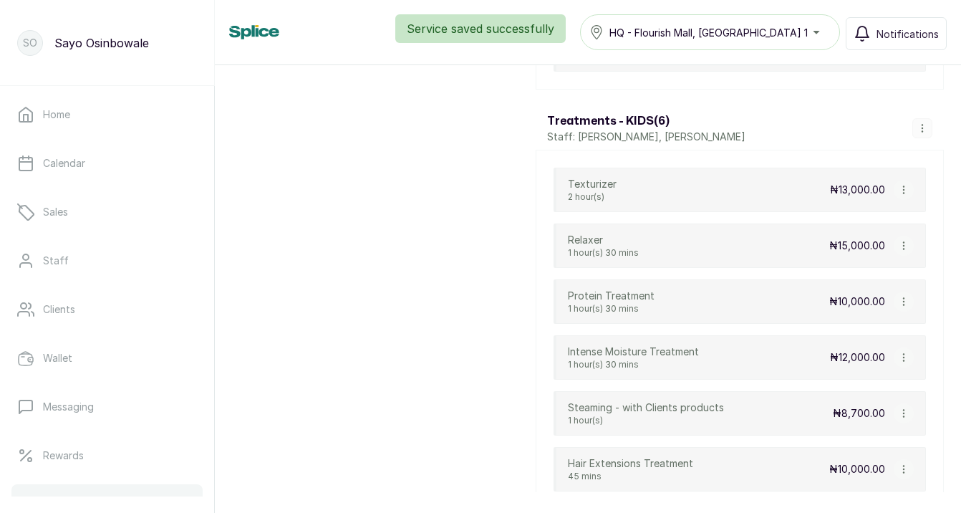
click at [909, 414] on button "button" at bounding box center [904, 413] width 20 height 20
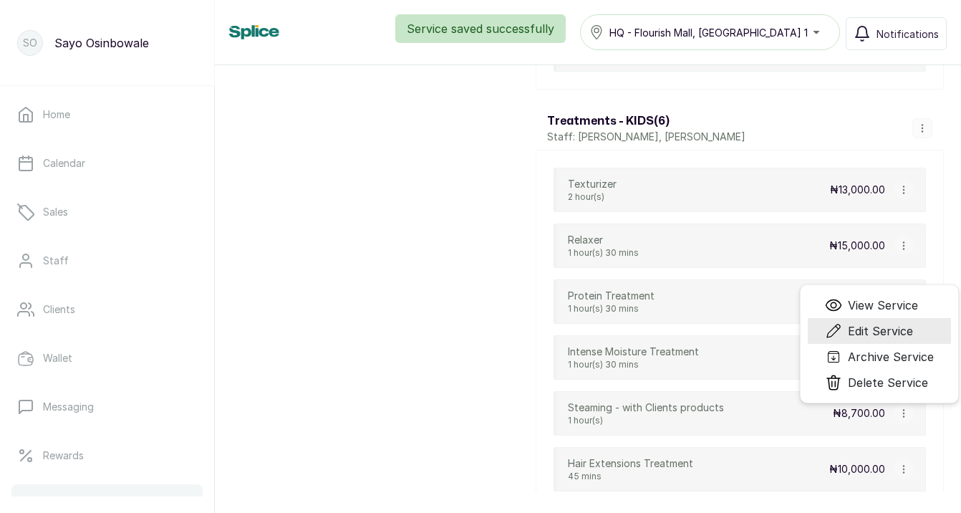
click at [894, 334] on span "Edit Service" at bounding box center [880, 330] width 65 height 17
select select "fixed"
select select "fixed_value"
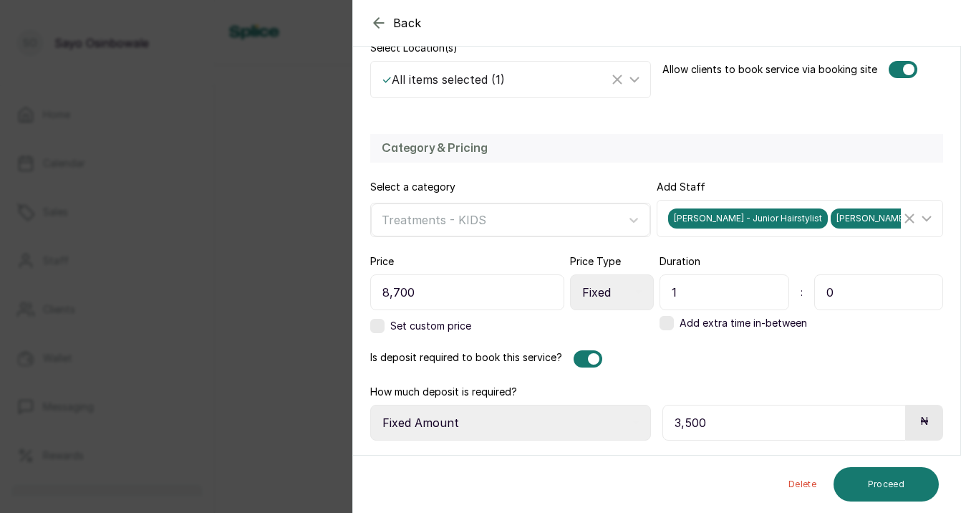
click at [582, 349] on div "Category & Pricing Select a category Treatments - KIDS Add Staff Ella Stylist -…" at bounding box center [656, 287] width 607 height 335
click at [588, 357] on div at bounding box center [593, 358] width 11 height 11
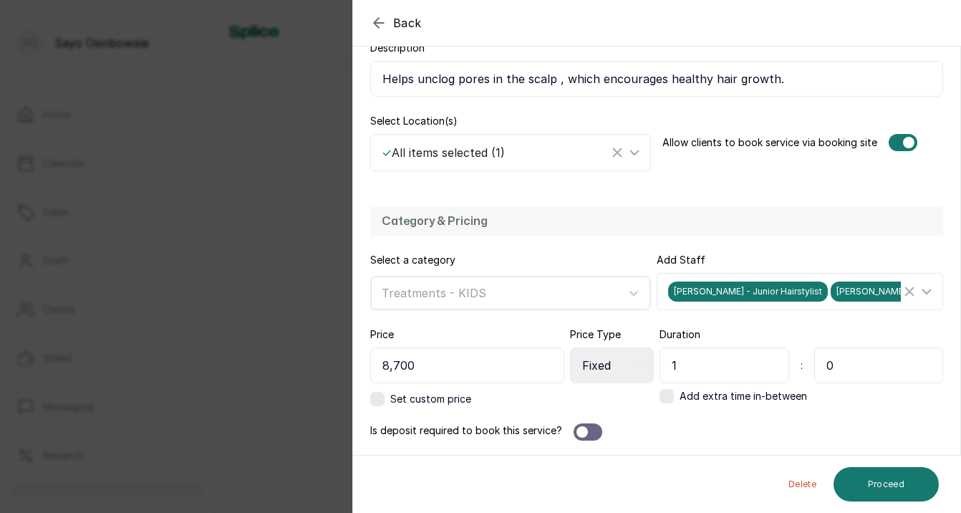
scroll to position [256, 0]
click at [893, 486] on button "Proceed" at bounding box center [886, 484] width 105 height 34
select select "weeks"
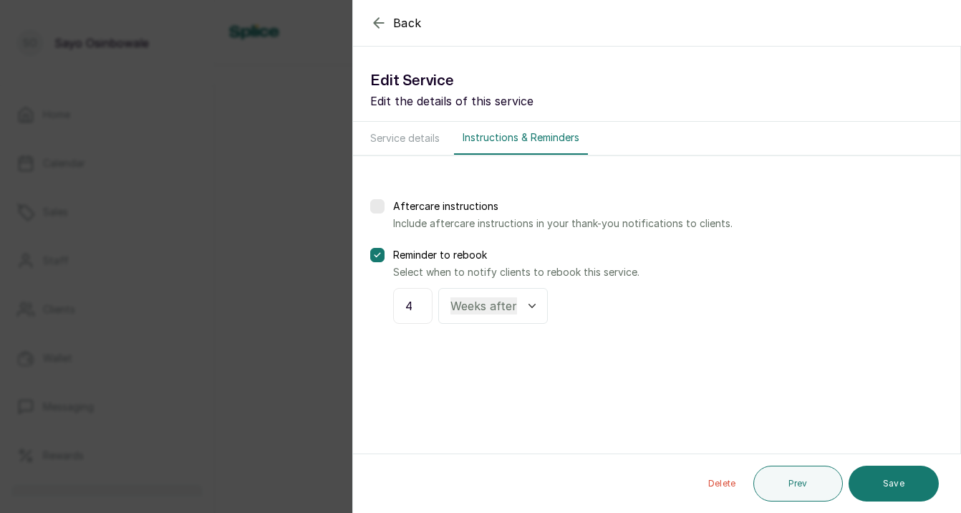
scroll to position [0, 0]
click at [893, 486] on button "Save" at bounding box center [894, 484] width 90 height 36
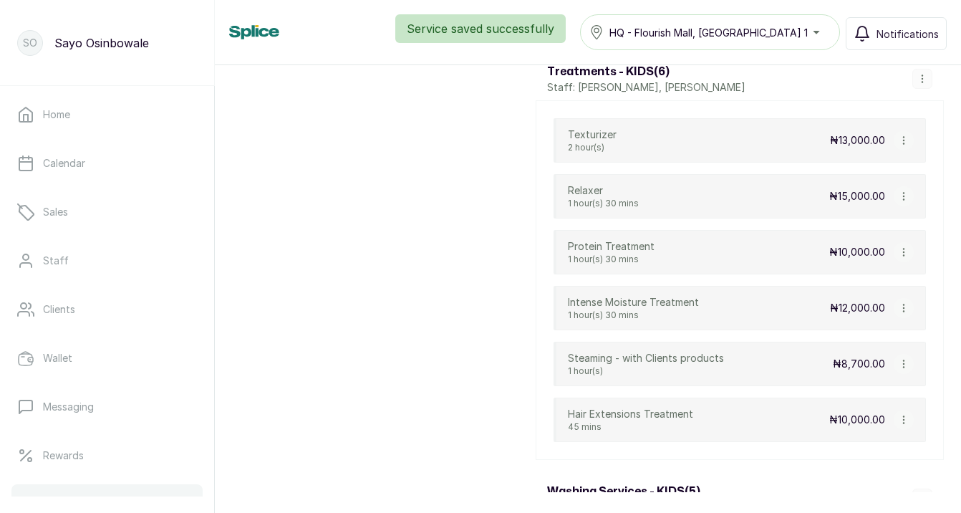
scroll to position [3940, 0]
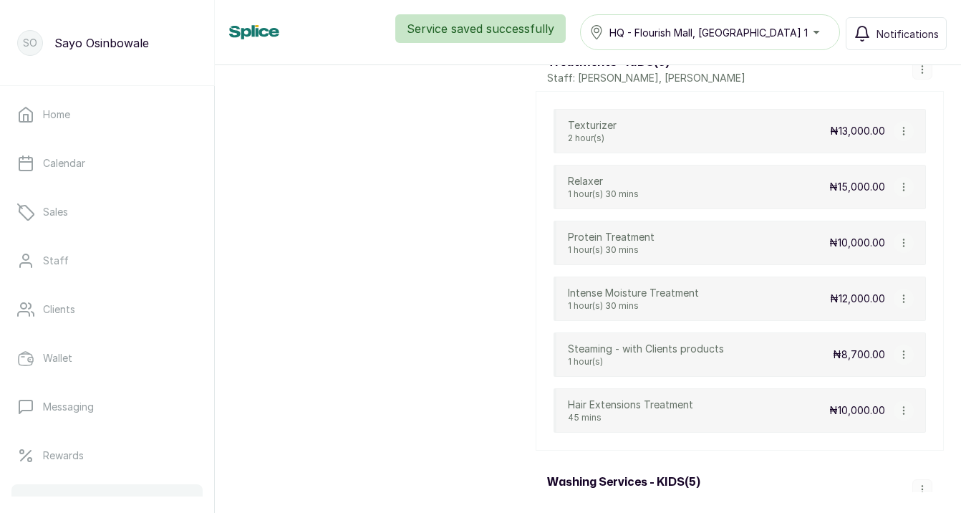
click at [907, 415] on button "button" at bounding box center [904, 410] width 20 height 20
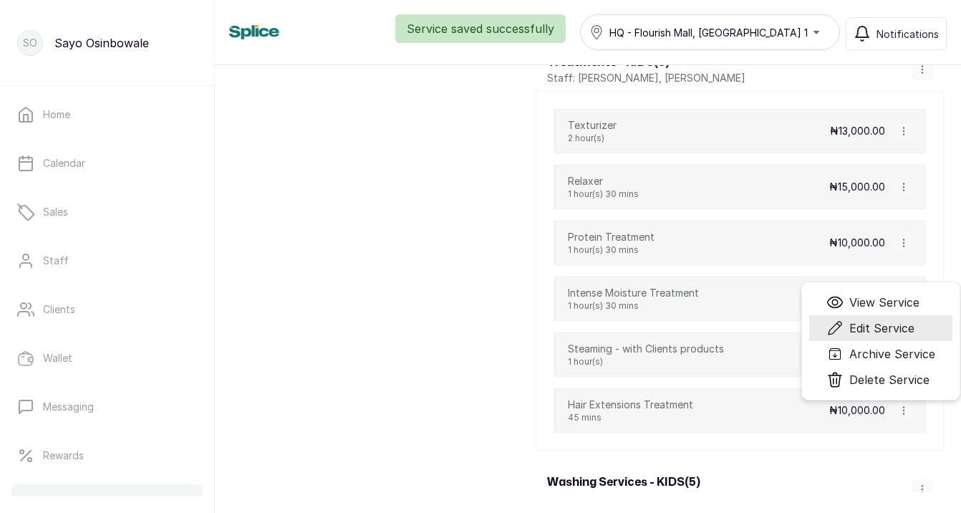
click at [881, 320] on span "Edit Service" at bounding box center [881, 327] width 65 height 17
select select "fixed"
select select "fixed_value"
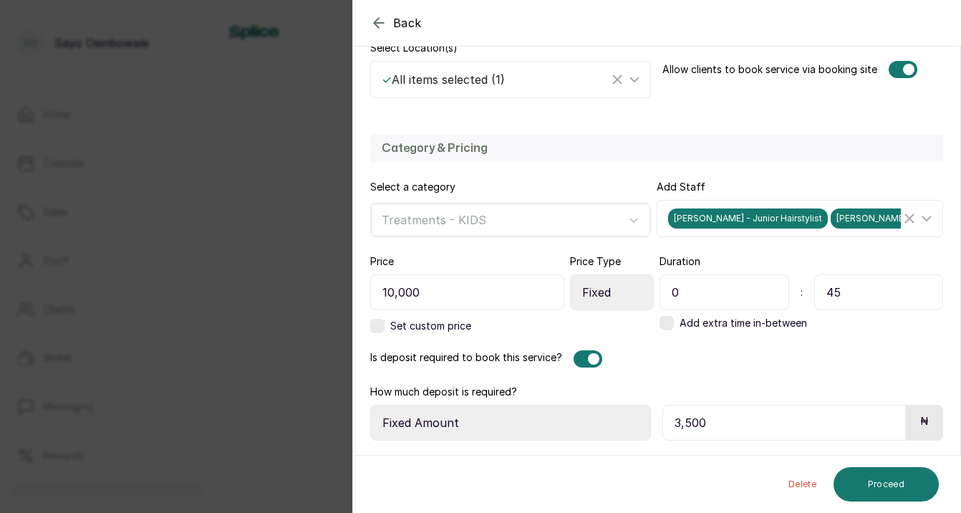
click at [584, 363] on div at bounding box center [588, 358] width 29 height 17
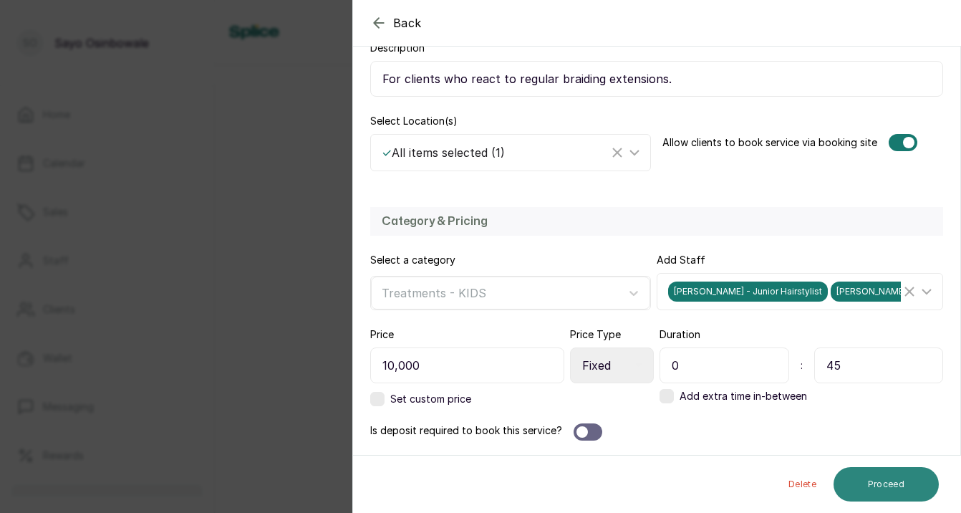
click at [910, 473] on button "Proceed" at bounding box center [886, 484] width 105 height 34
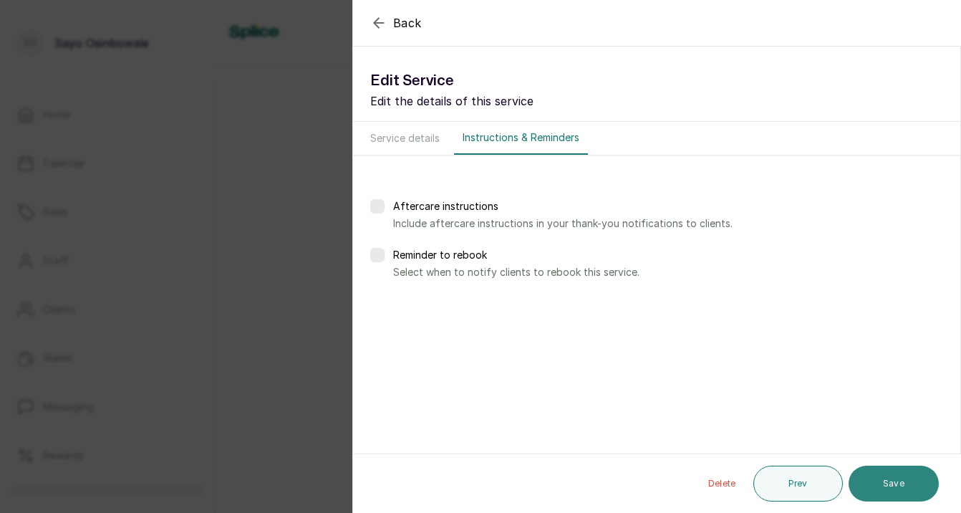
click at [912, 478] on button "Save" at bounding box center [894, 484] width 90 height 36
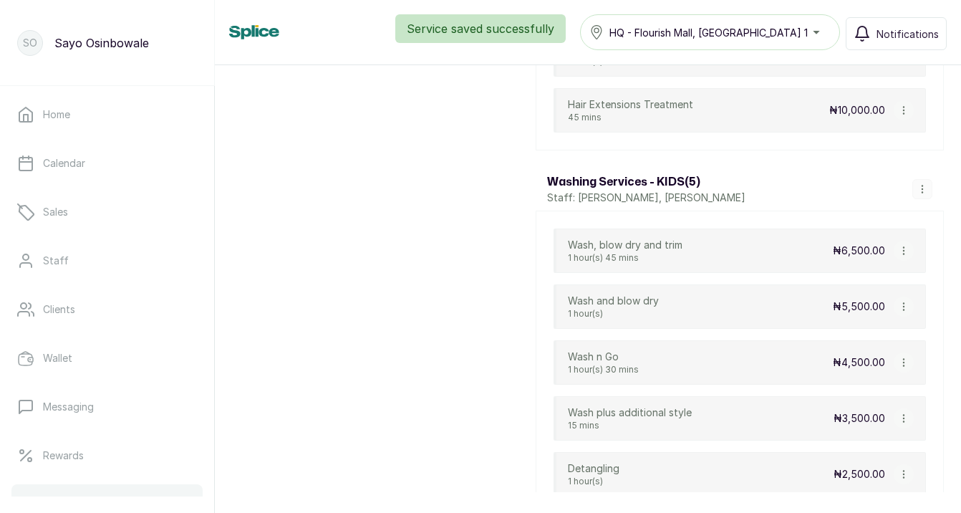
scroll to position [4261, 0]
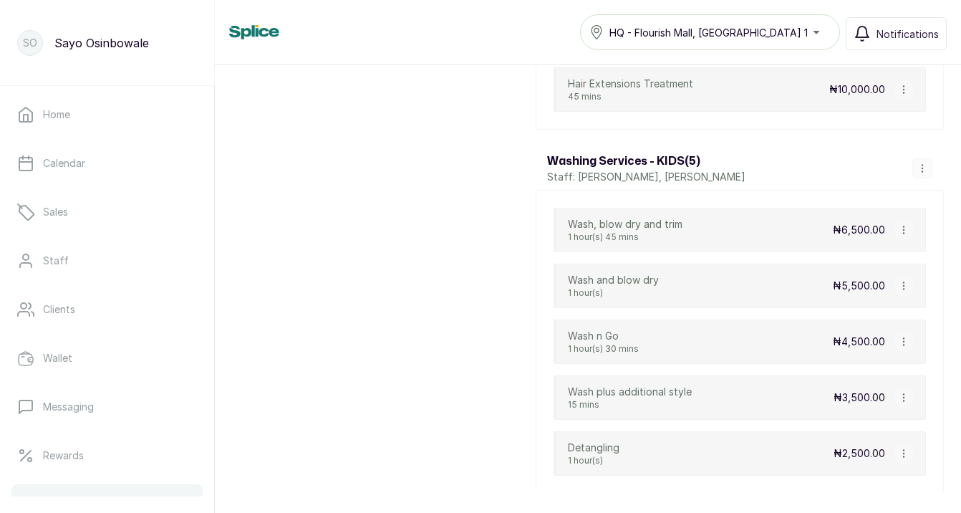
click at [907, 232] on icon "button" at bounding box center [904, 230] width 10 height 10
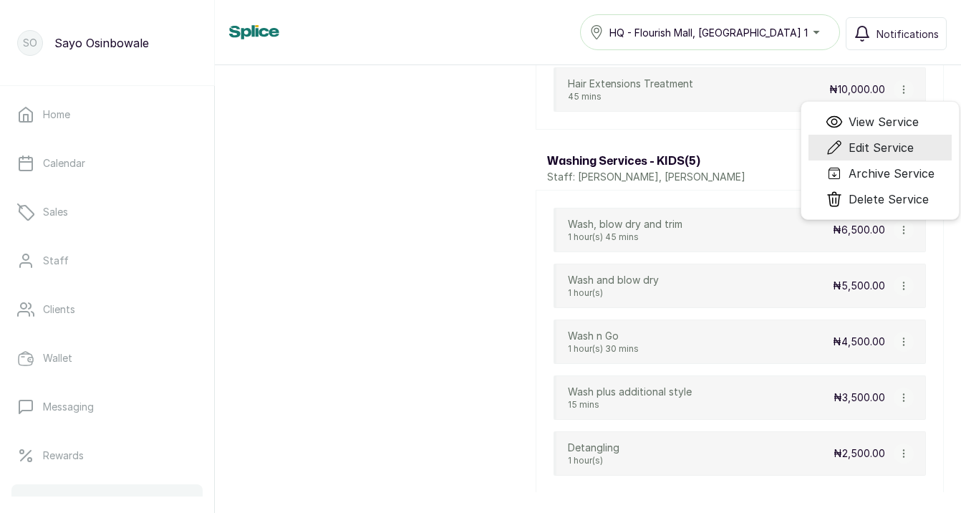
click at [900, 151] on span "Edit Service" at bounding box center [881, 147] width 65 height 17
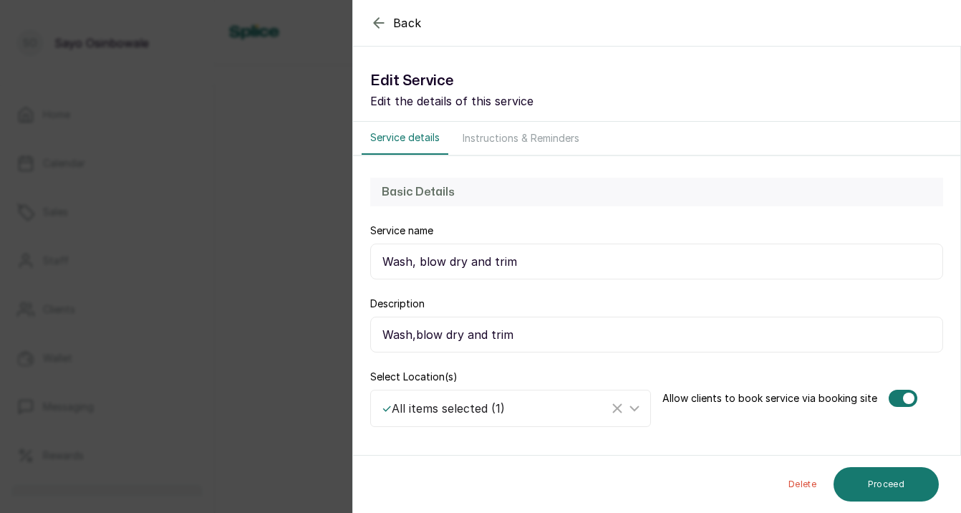
select select "fixed"
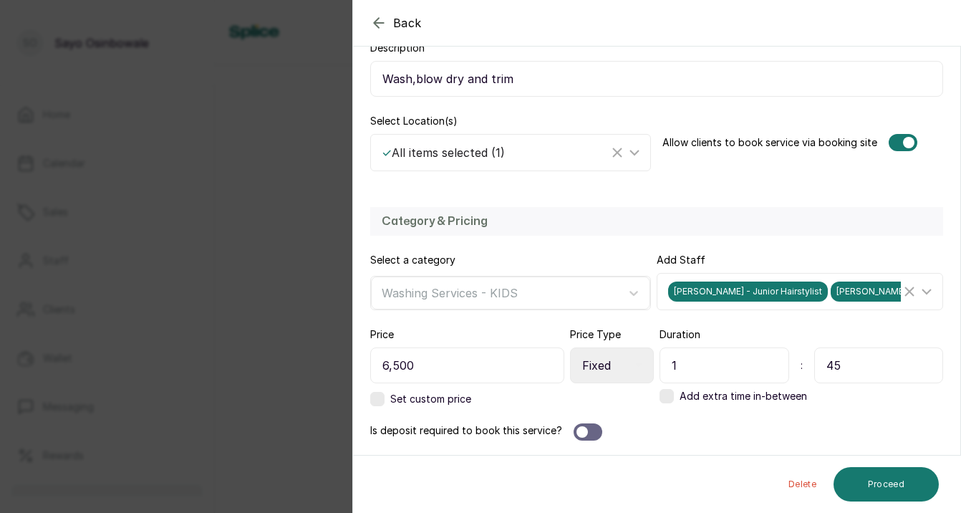
scroll to position [256, 0]
click at [402, 19] on span "Back" at bounding box center [407, 22] width 29 height 17
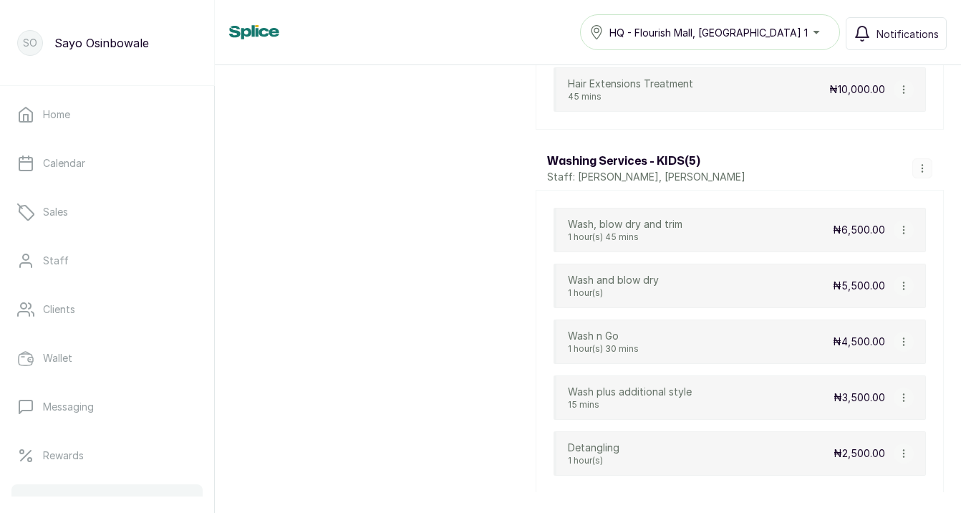
click at [905, 286] on icon "button" at bounding box center [904, 286] width 10 height 10
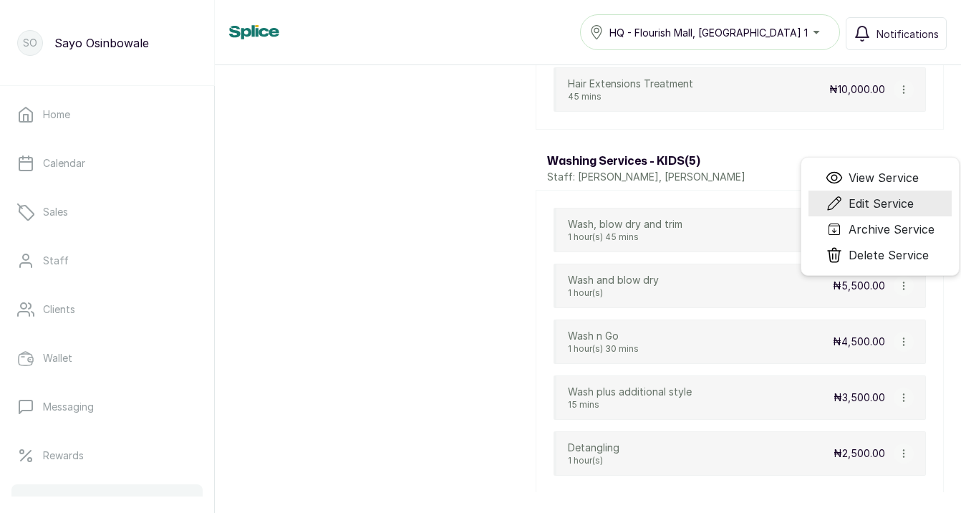
click at [902, 198] on span "Edit Service" at bounding box center [881, 203] width 65 height 17
select select "fixed"
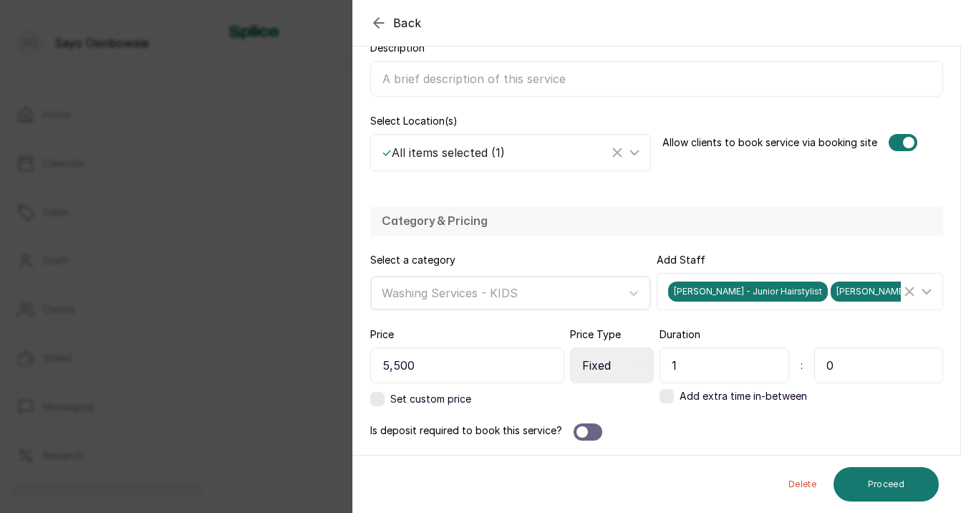
click at [382, 25] on icon "button" at bounding box center [378, 22] width 17 height 17
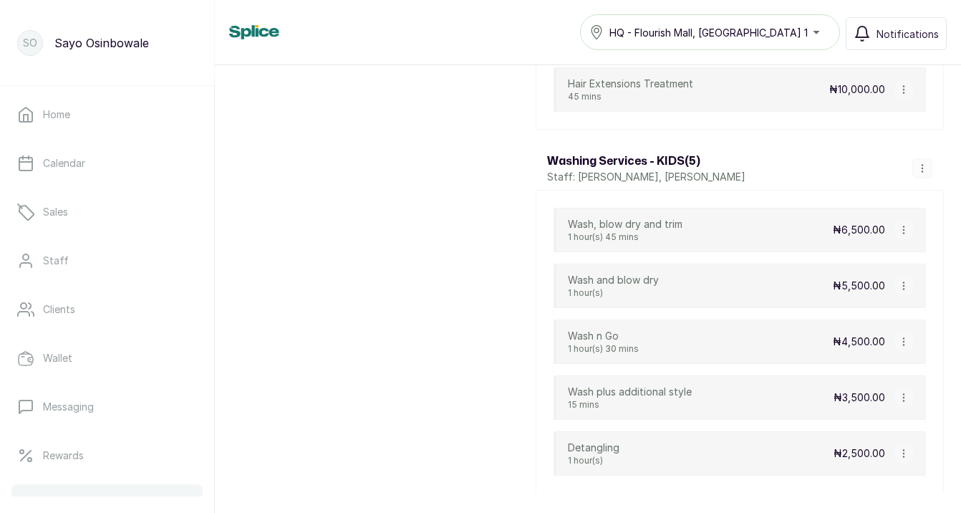
click at [907, 285] on icon "button" at bounding box center [904, 286] width 10 height 10
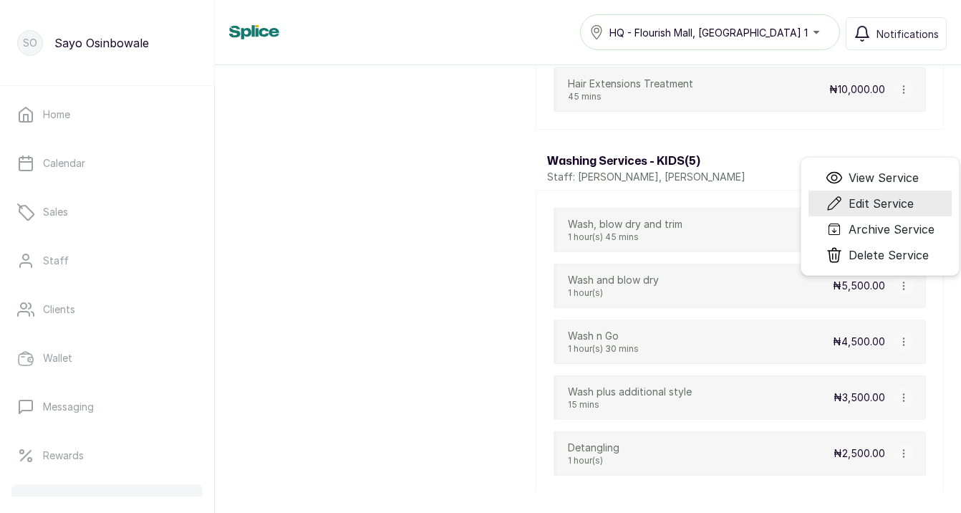
click at [907, 206] on span "Edit Service" at bounding box center [881, 203] width 65 height 17
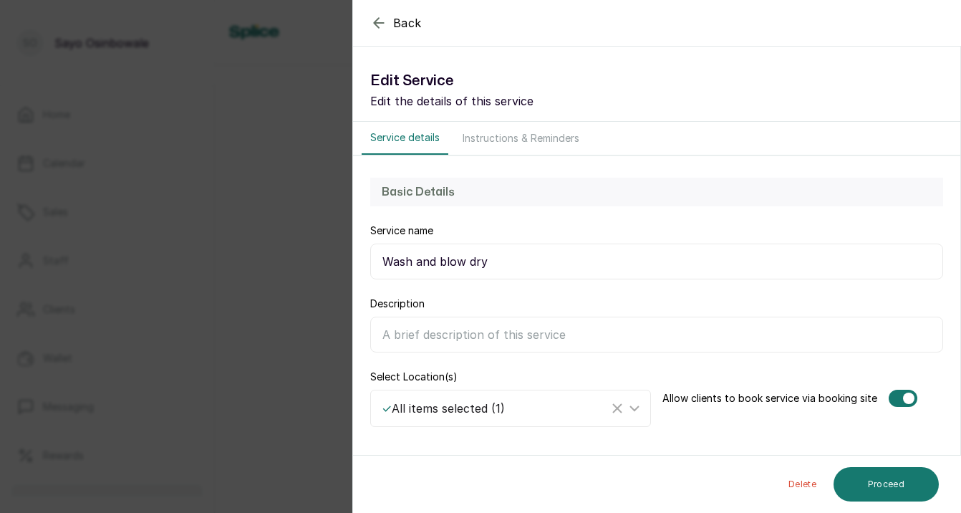
select select "fixed"
click at [435, 261] on input "Wash and blow dry" at bounding box center [656, 261] width 573 height 36
type input "Wash + blow dry"
click at [874, 483] on button "Proceed" at bounding box center [886, 484] width 105 height 34
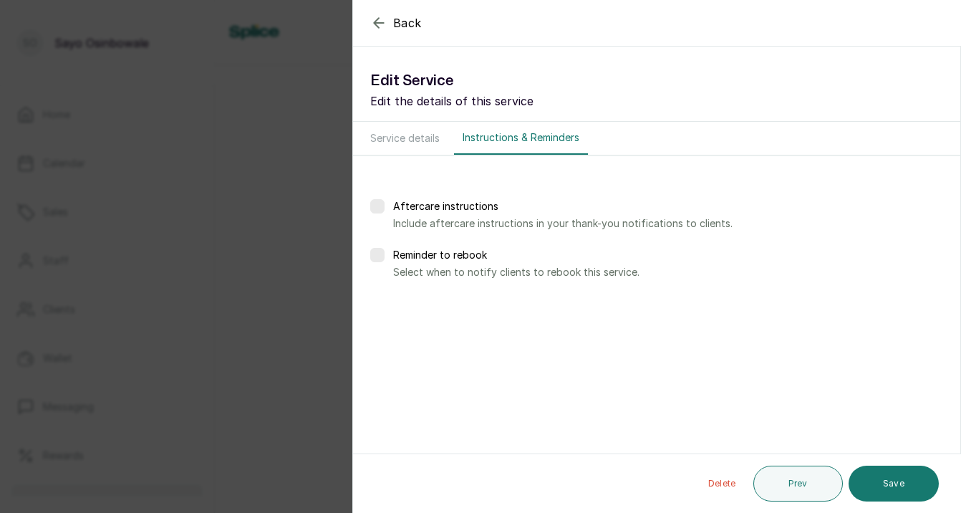
click at [874, 483] on button "Save" at bounding box center [894, 484] width 90 height 36
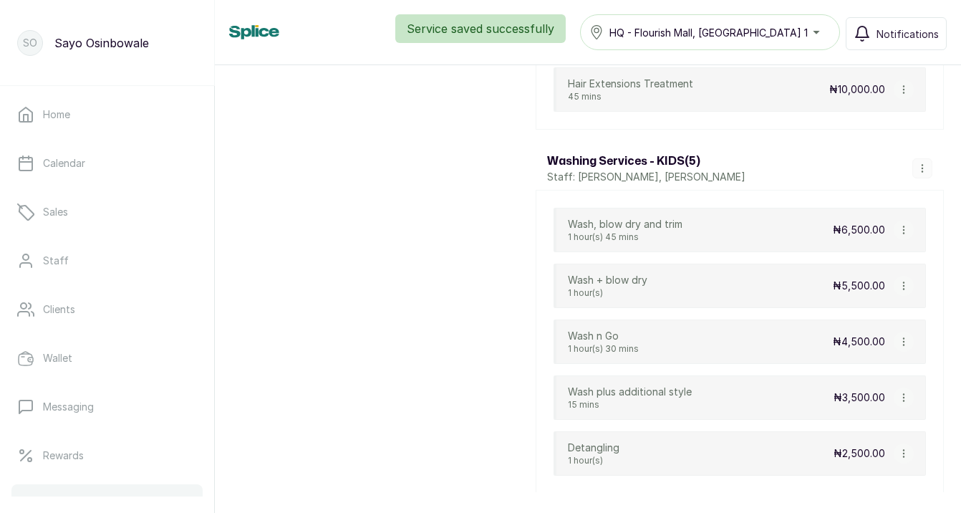
click at [902, 337] on icon "button" at bounding box center [904, 342] width 10 height 10
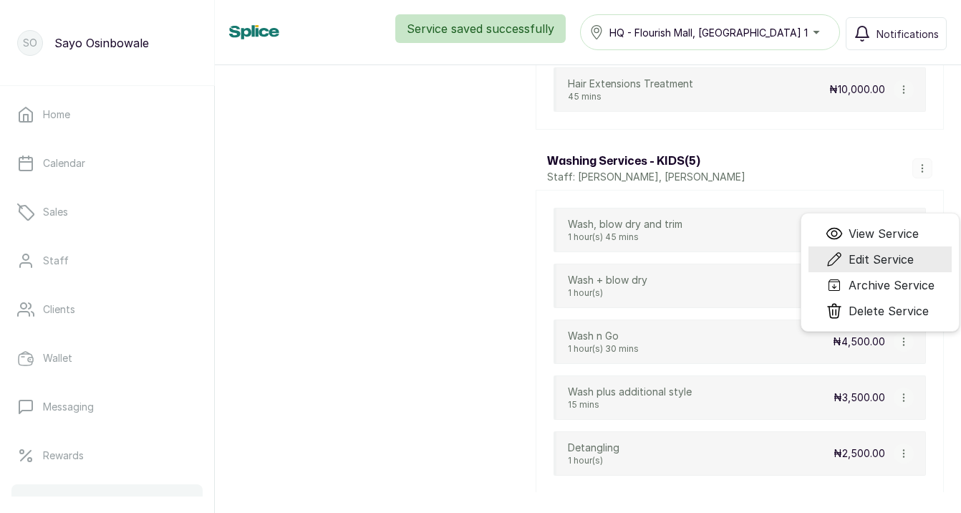
click at [865, 259] on span "Edit Service" at bounding box center [881, 259] width 65 height 17
select select "fixed"
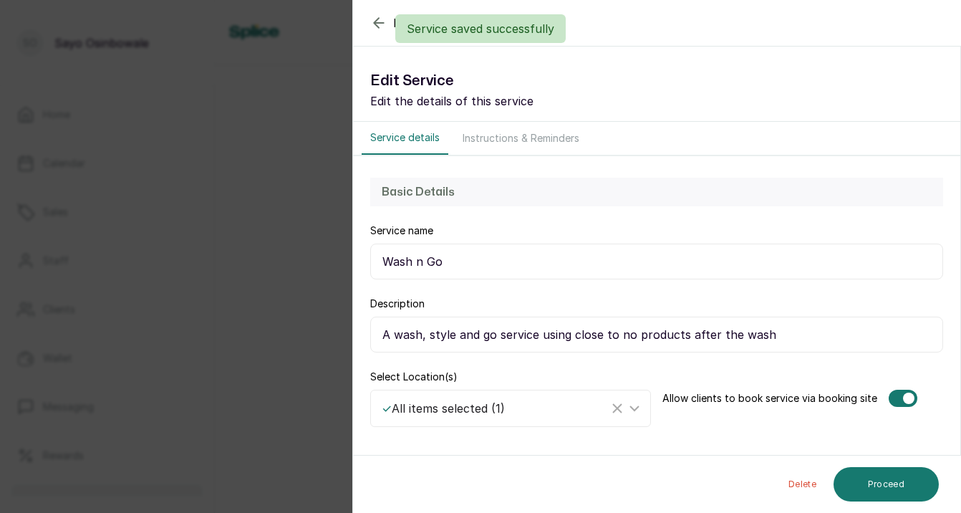
click at [420, 264] on input "Wash n Go" at bounding box center [656, 261] width 573 height 36
type input "Wash n Go"
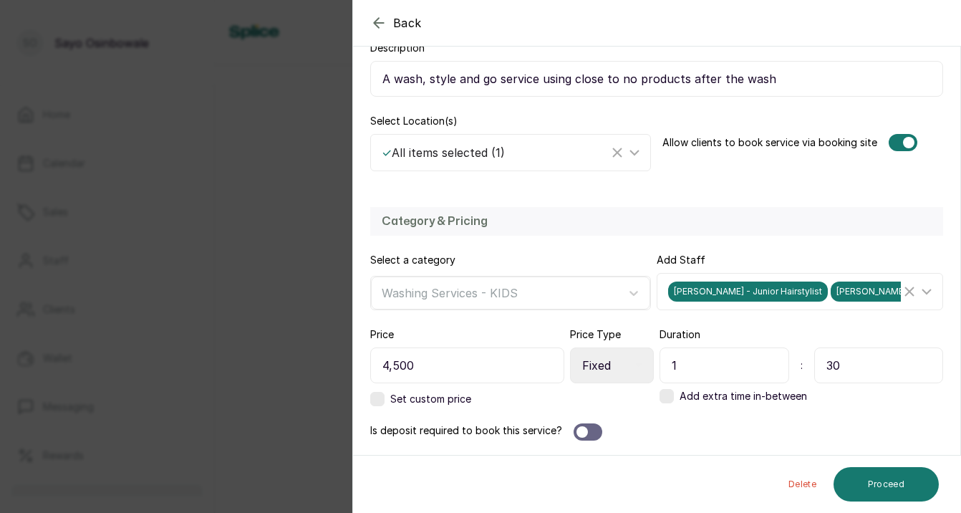
click at [405, 22] on span "Back" at bounding box center [407, 22] width 29 height 17
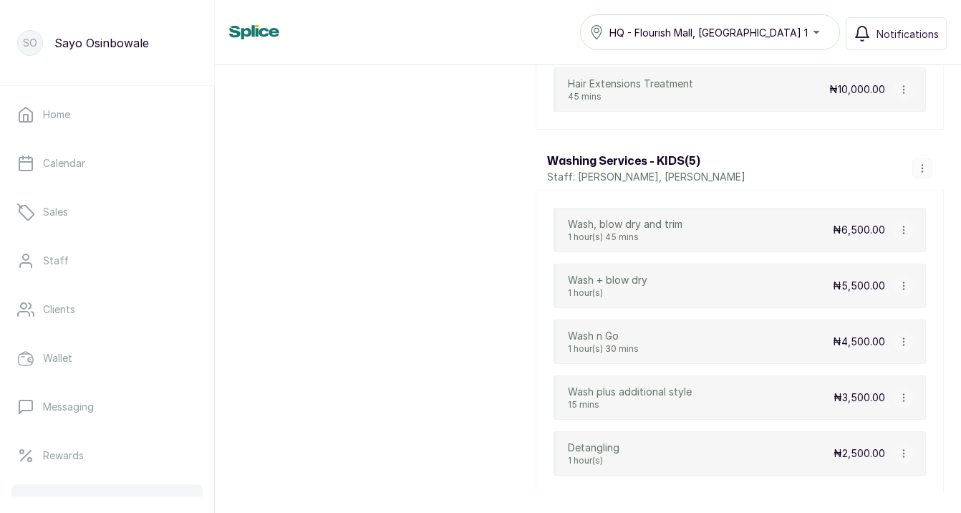
click at [902, 390] on button "button" at bounding box center [904, 397] width 20 height 20
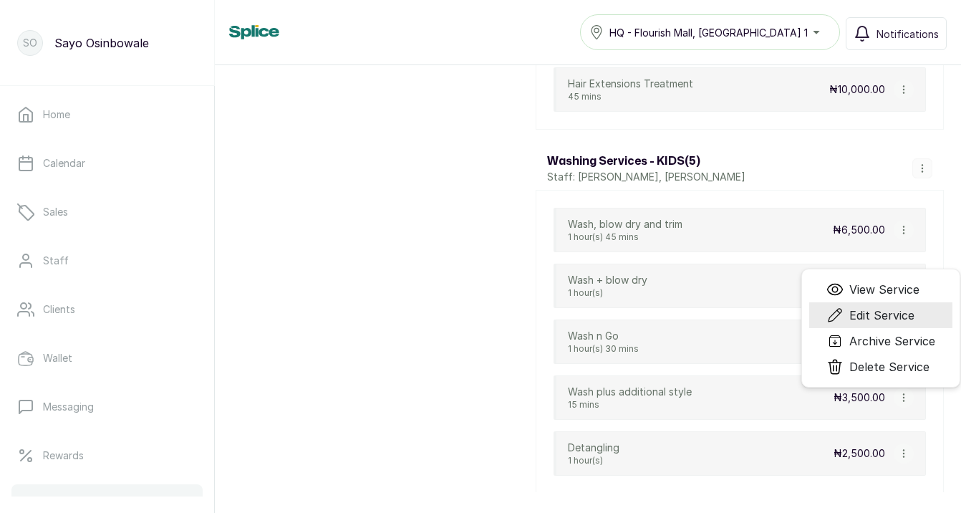
click at [877, 319] on span "Edit Service" at bounding box center [881, 315] width 65 height 17
select select "fixed"
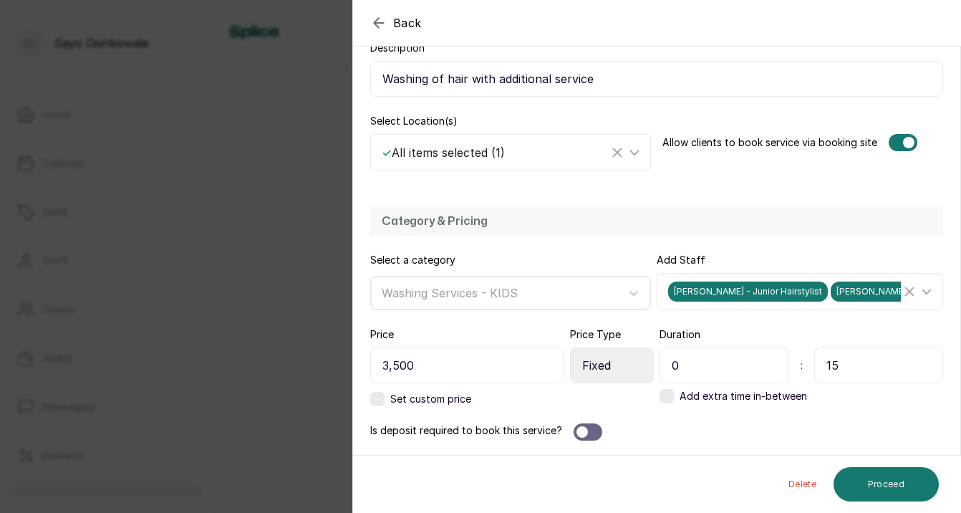
click at [385, 21] on icon "button" at bounding box center [378, 22] width 17 height 17
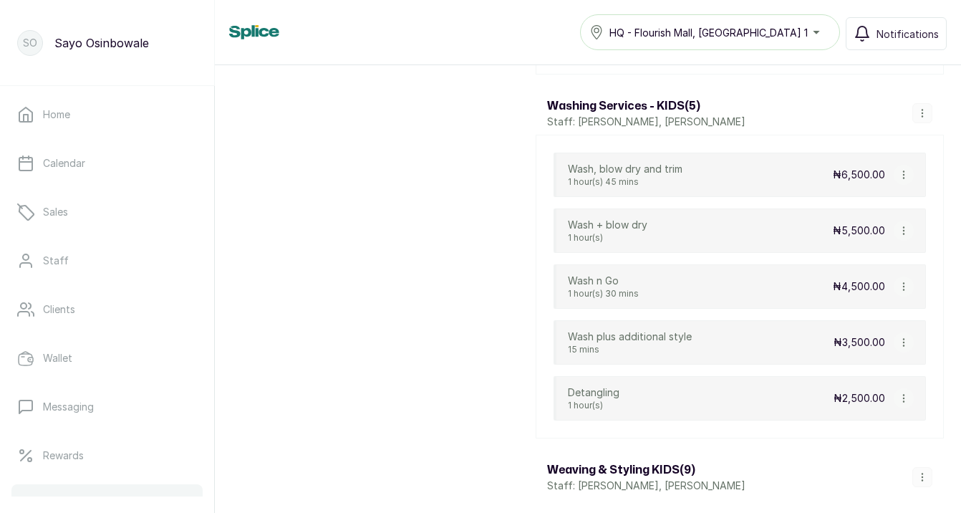
scroll to position [4380, 0]
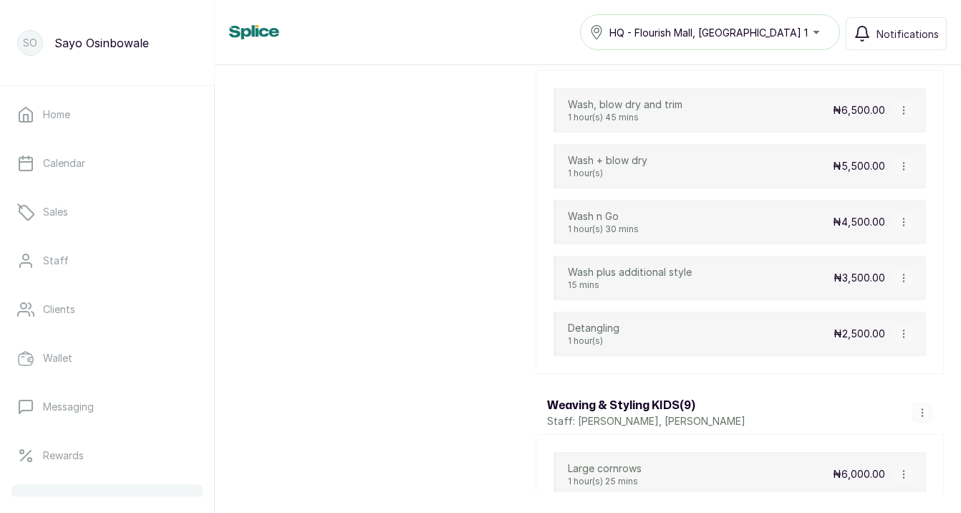
click at [907, 337] on icon "button" at bounding box center [904, 334] width 10 height 10
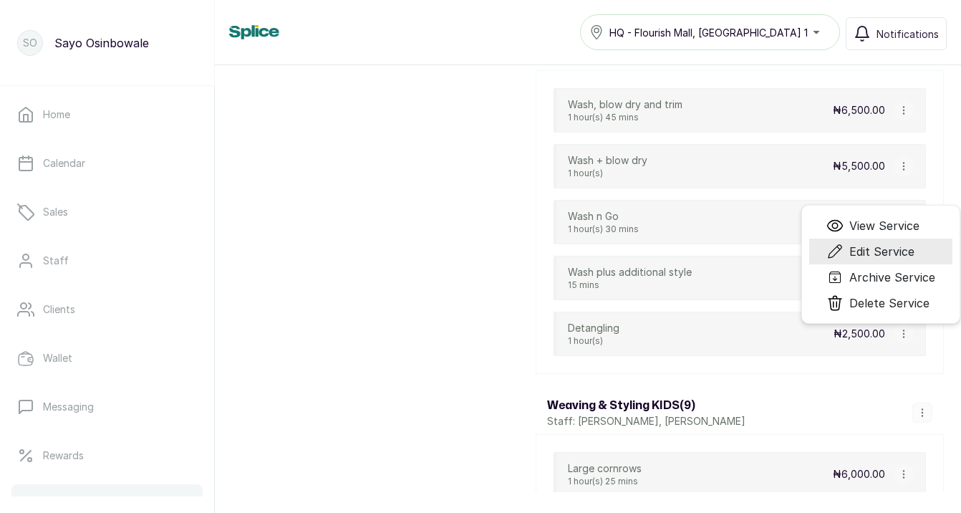
click at [879, 244] on span "Edit Service" at bounding box center [881, 251] width 65 height 17
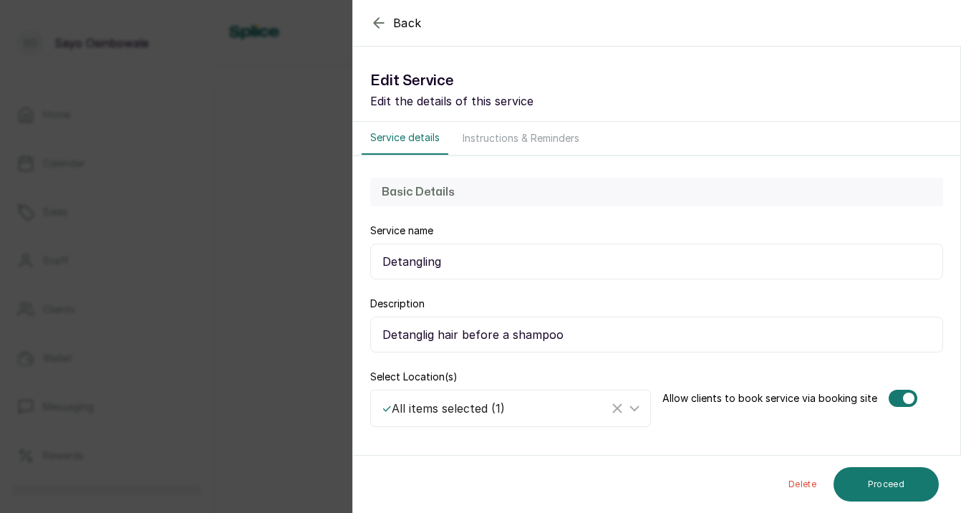
select select "fixed"
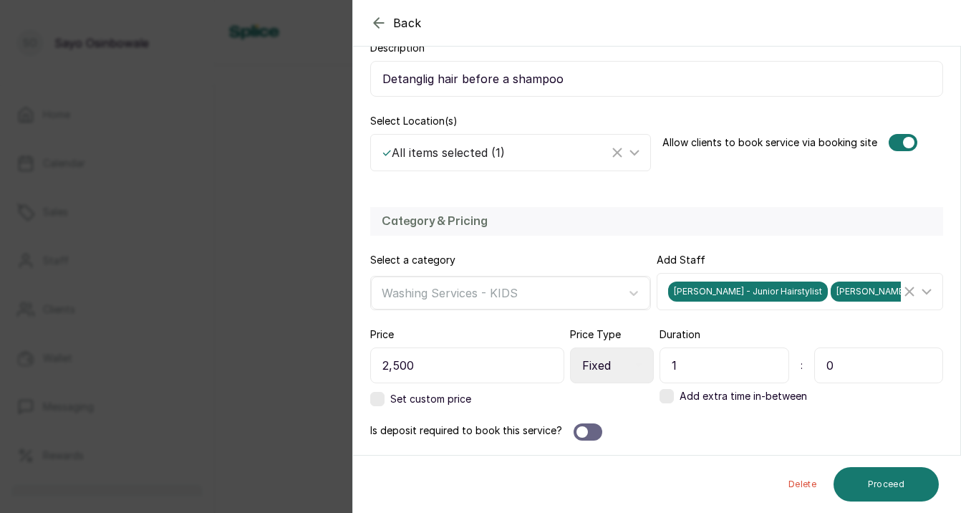
scroll to position [256, 0]
click at [379, 24] on icon "button" at bounding box center [378, 22] width 17 height 17
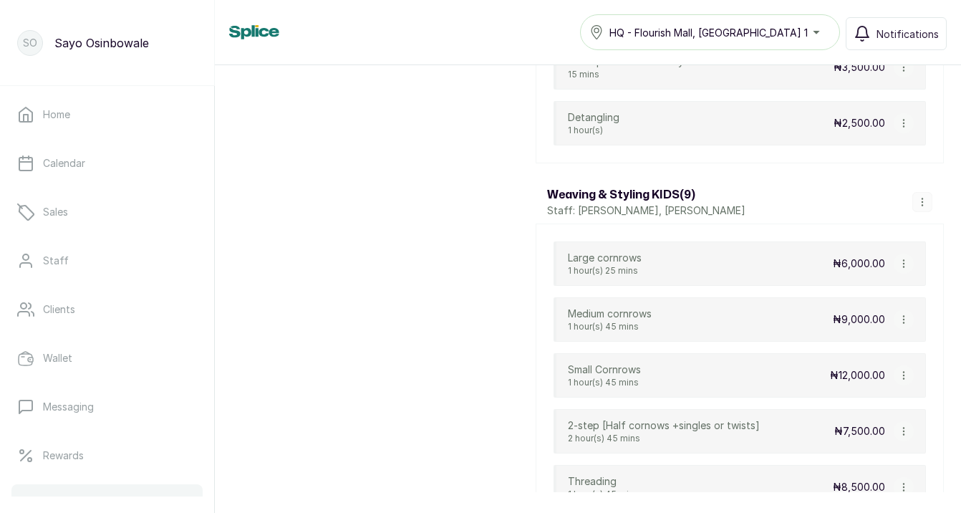
scroll to position [4664, 0]
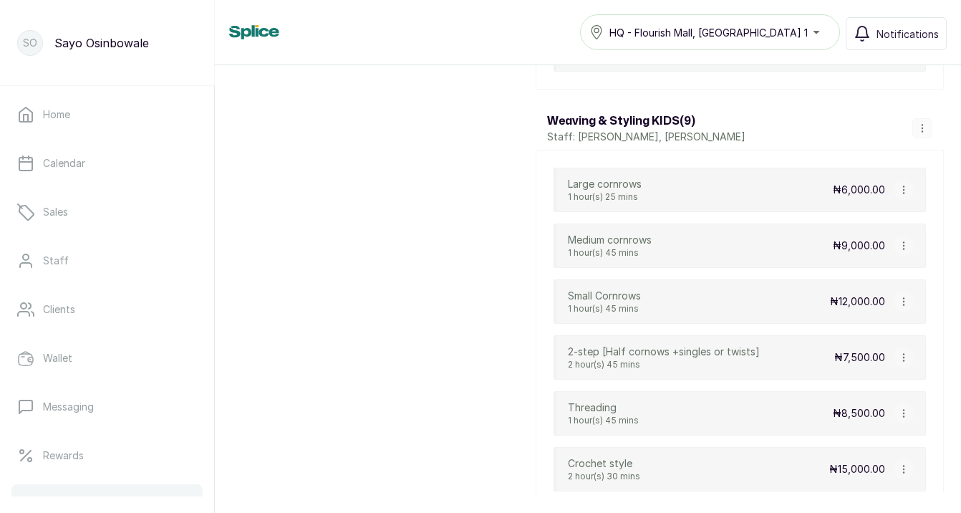
click at [910, 190] on button "button" at bounding box center [904, 190] width 20 height 20
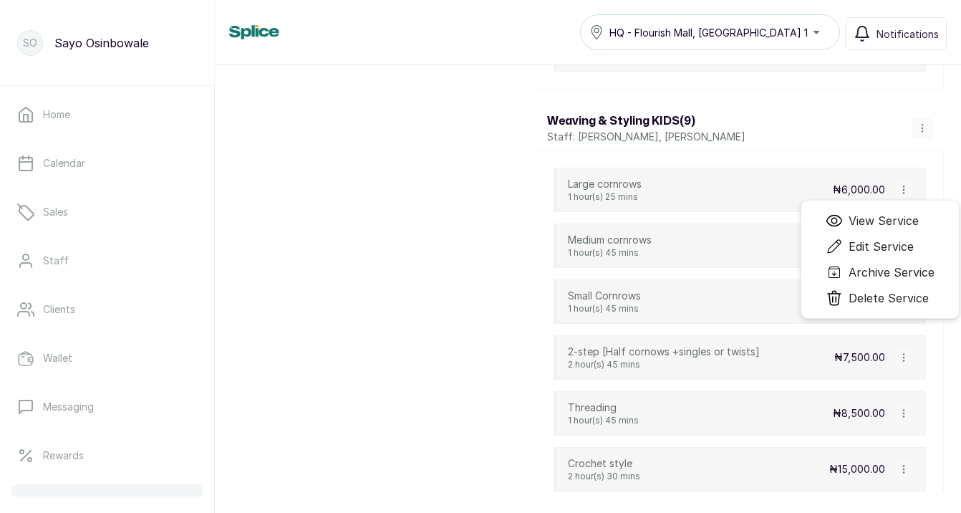
click at [907, 188] on icon "button" at bounding box center [904, 190] width 10 height 10
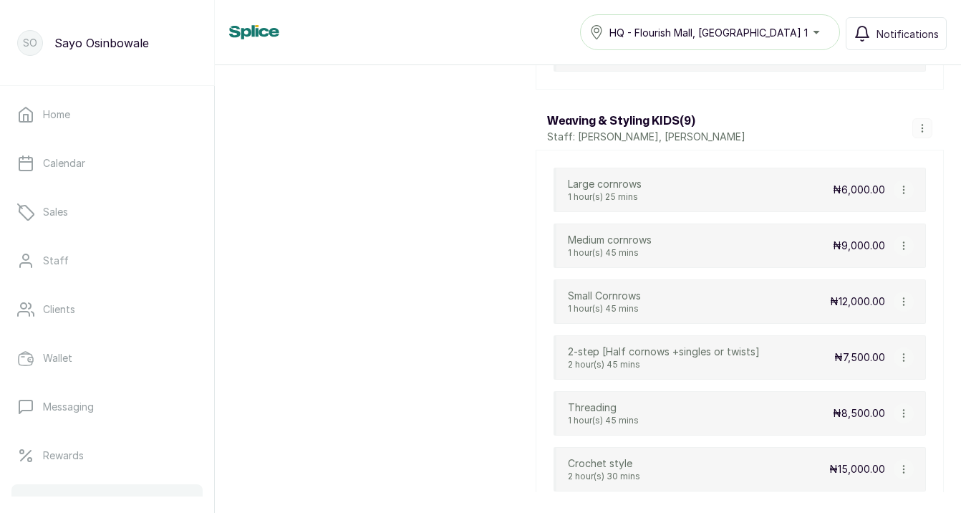
click at [907, 187] on icon "button" at bounding box center [904, 190] width 10 height 10
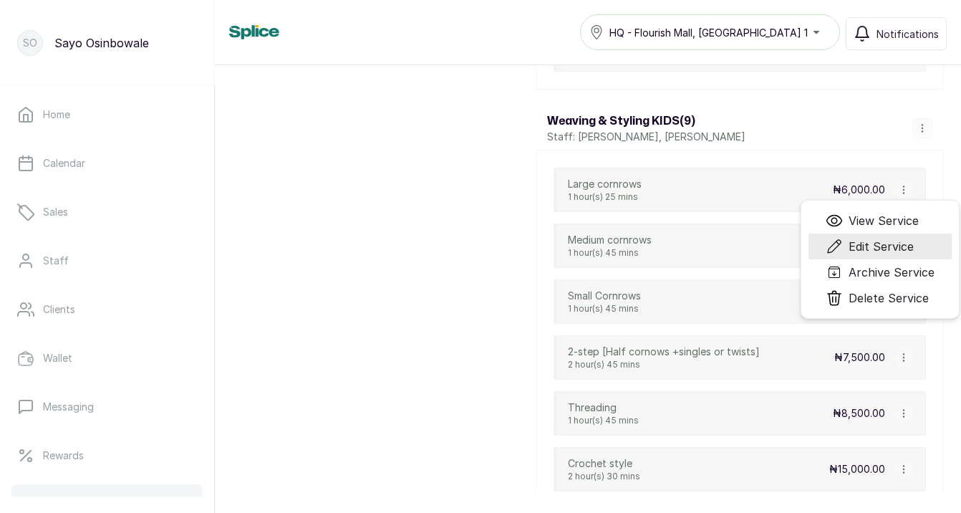
click at [904, 246] on span "Edit Service" at bounding box center [881, 246] width 65 height 17
select select "fixed"
select select "fixed_value"
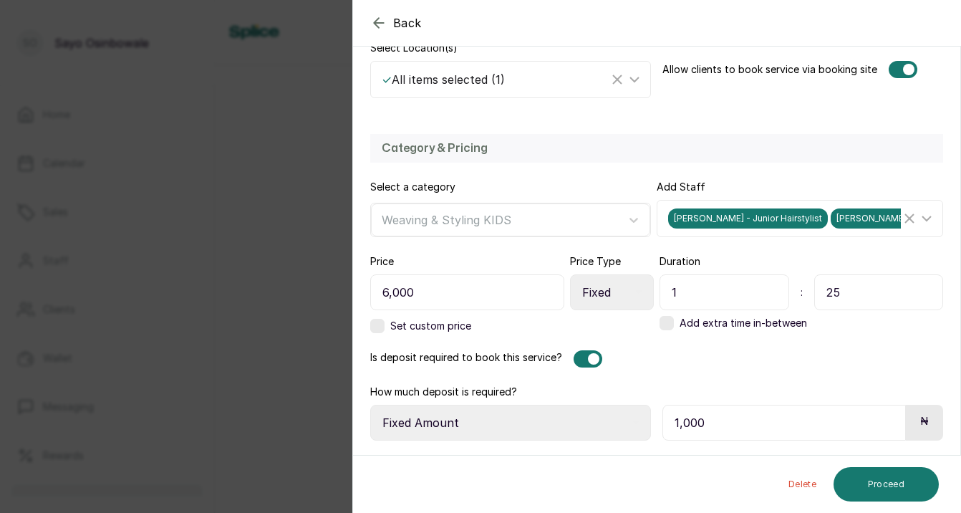
click at [589, 357] on div at bounding box center [593, 358] width 11 height 11
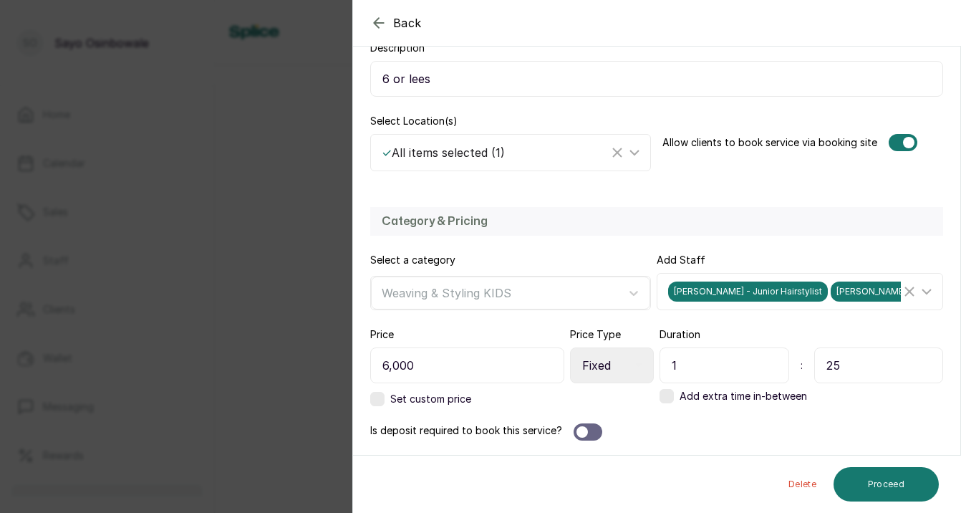
scroll to position [256, 0]
click at [894, 485] on button "Proceed" at bounding box center [886, 484] width 105 height 34
select select "weeks"
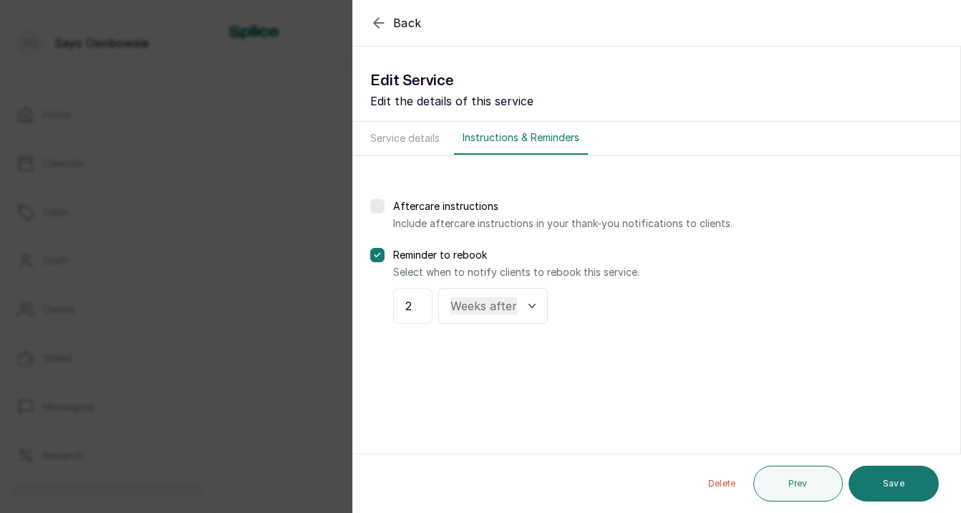
scroll to position [0, 0]
click at [894, 484] on button "Save" at bounding box center [894, 484] width 90 height 36
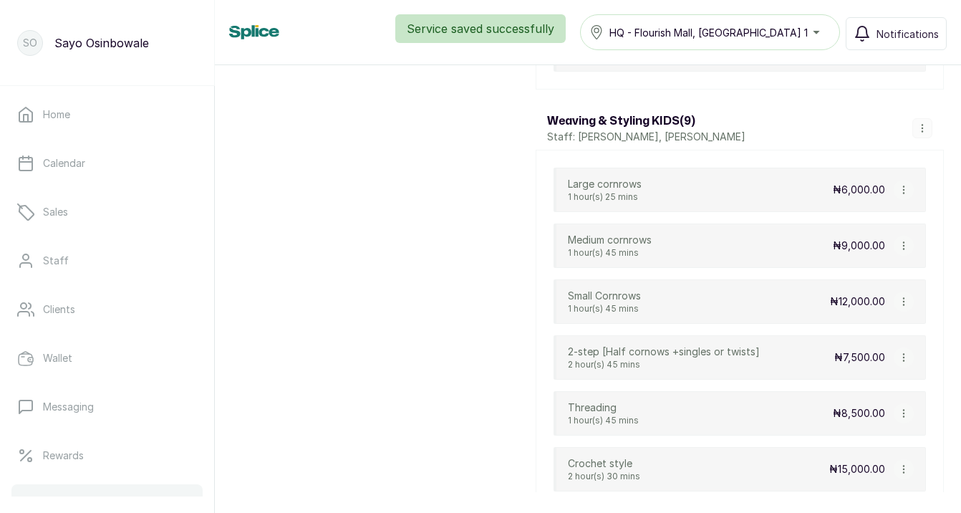
click at [902, 249] on icon "button" at bounding box center [904, 246] width 10 height 10
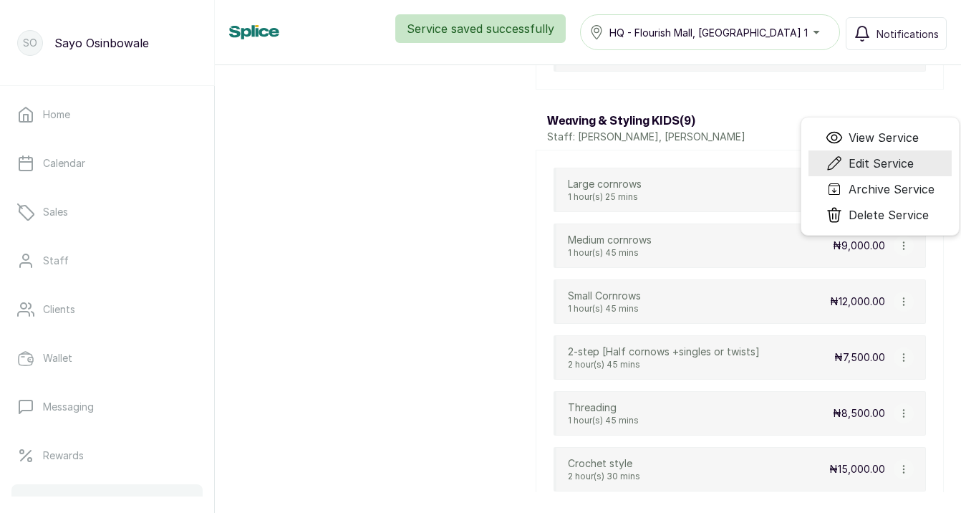
click at [892, 161] on span "Edit Service" at bounding box center [881, 163] width 65 height 17
select select "fixed"
select select "fixed_value"
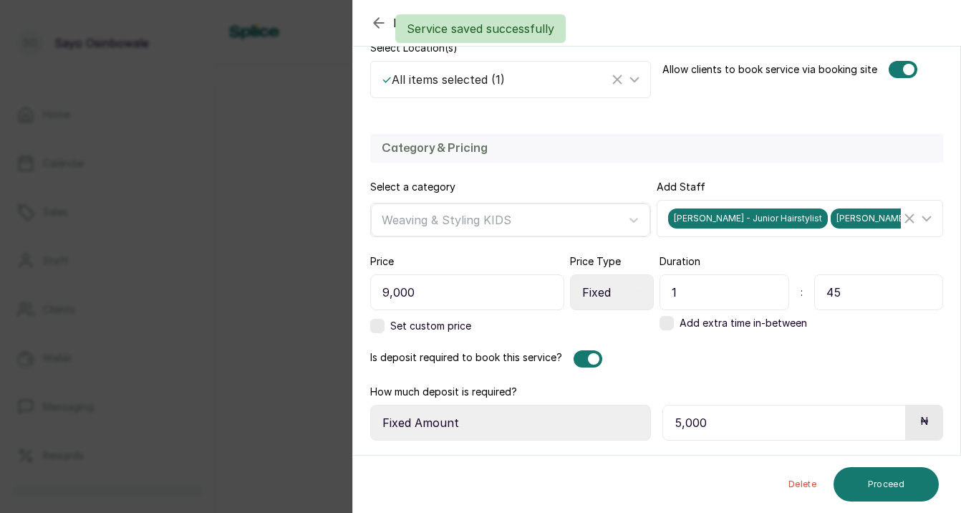
click at [592, 360] on div at bounding box center [593, 358] width 11 height 11
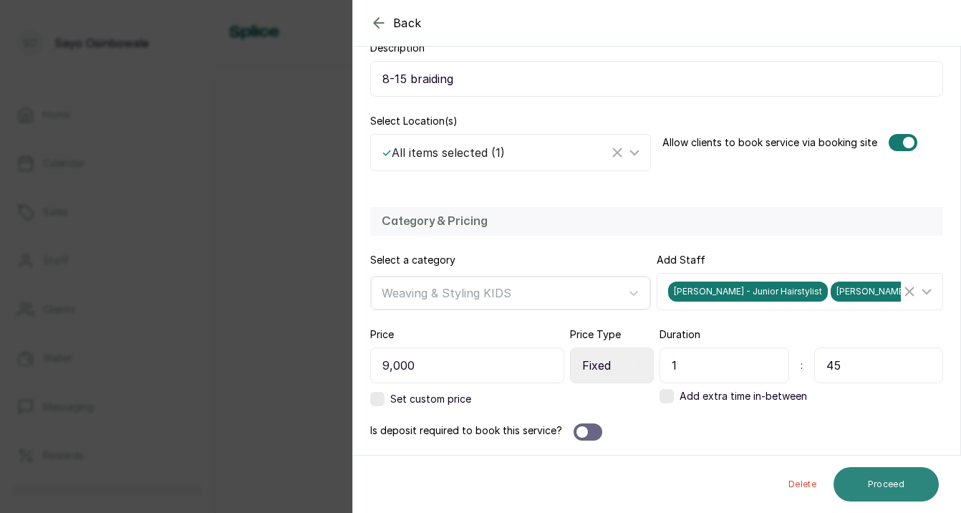
click at [872, 487] on button "Proceed" at bounding box center [886, 484] width 105 height 34
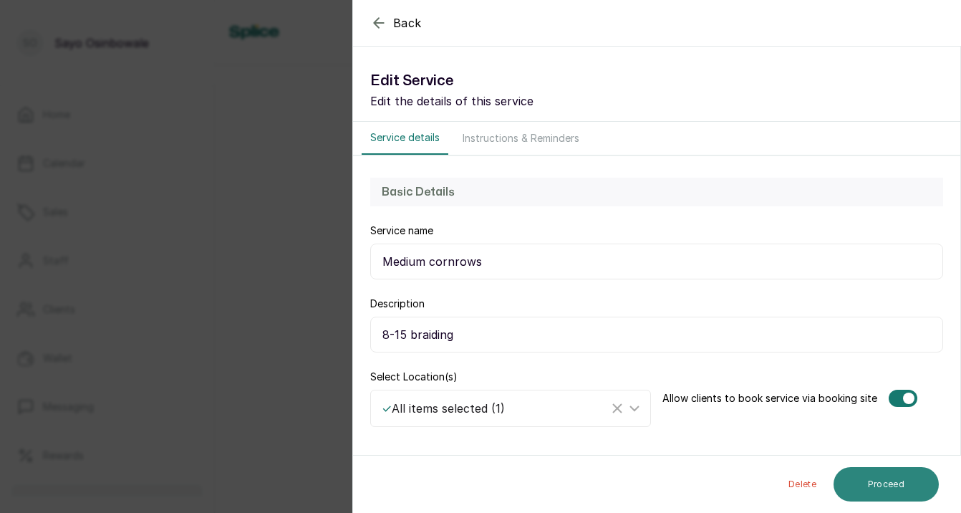
select select "weeks"
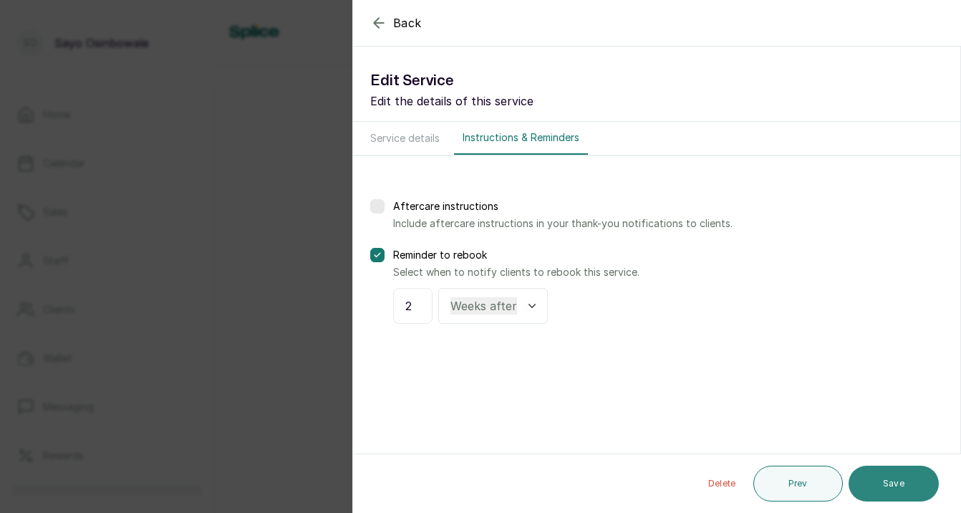
click at [872, 487] on button "Save" at bounding box center [894, 484] width 90 height 36
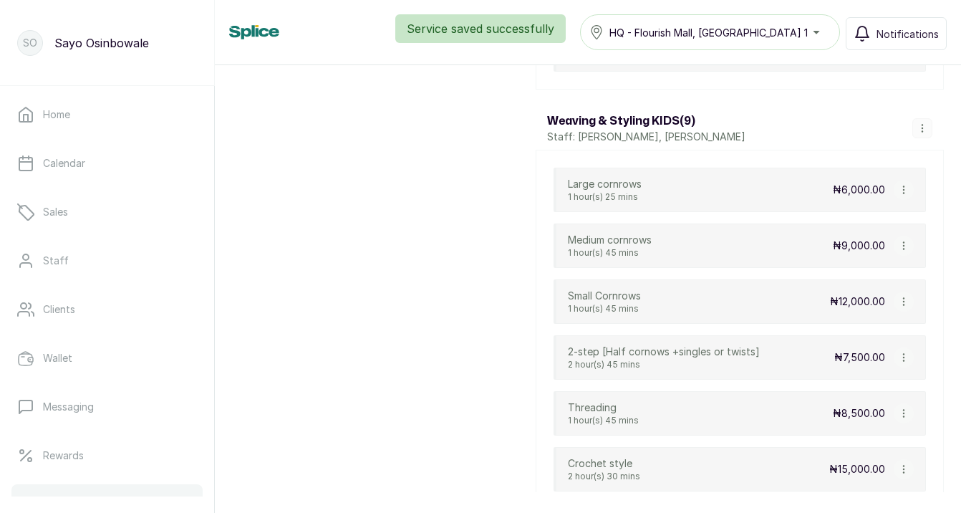
click at [906, 299] on icon "button" at bounding box center [904, 301] width 10 height 10
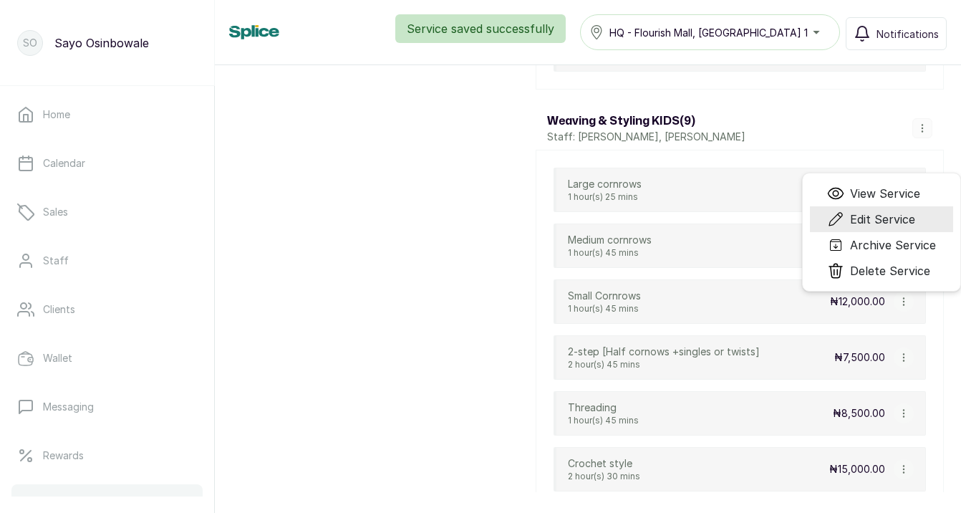
click at [887, 221] on span "Edit Service" at bounding box center [882, 219] width 65 height 17
select select "fixed"
select select "fixed_value"
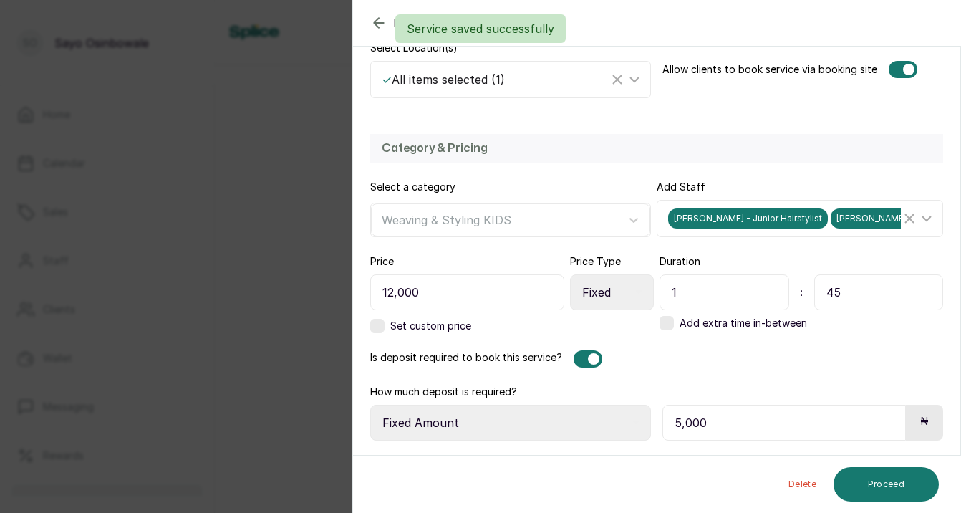
click at [599, 359] on div at bounding box center [588, 358] width 29 height 17
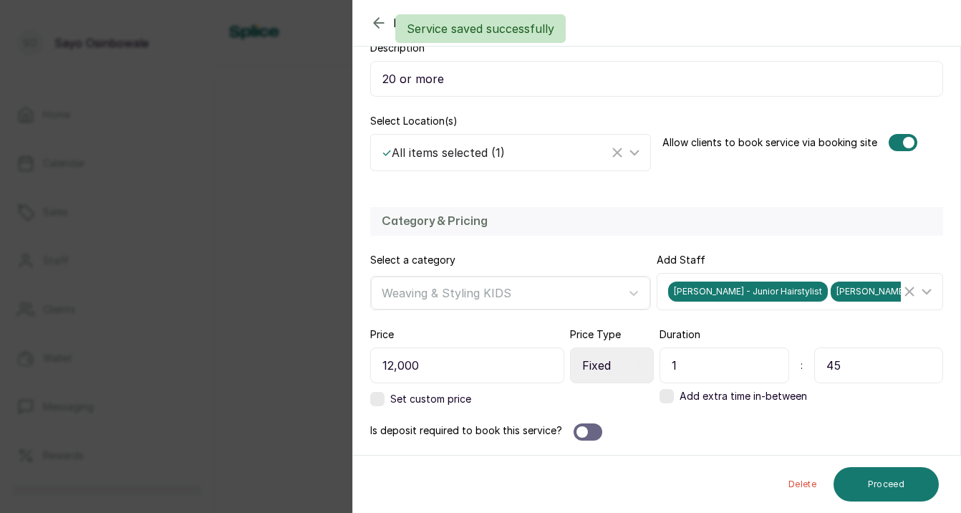
scroll to position [256, 0]
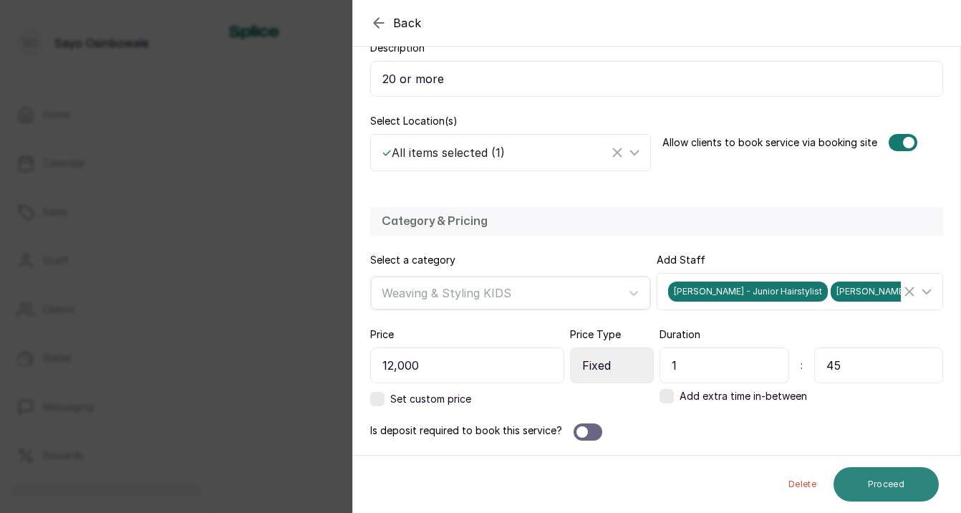
click at [915, 493] on button "Proceed" at bounding box center [886, 484] width 105 height 34
select select "weeks"
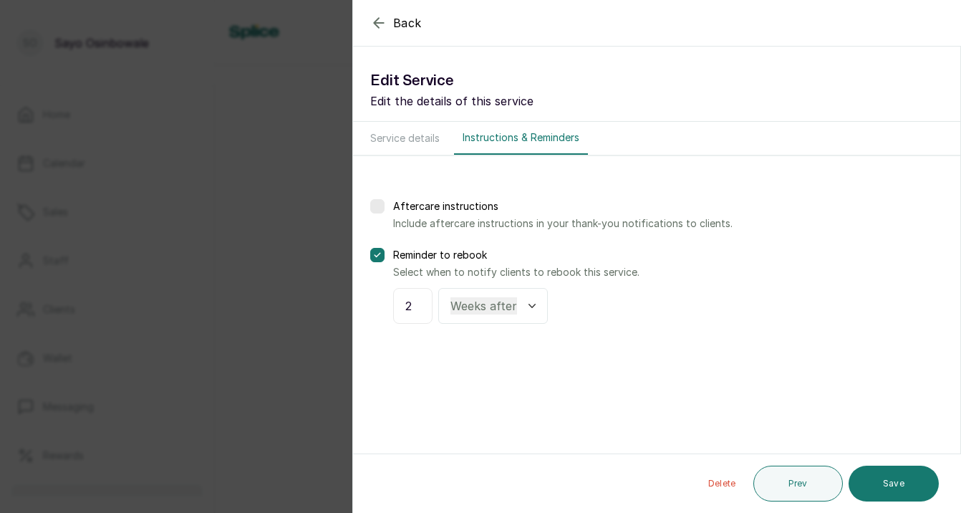
scroll to position [0, 0]
click at [915, 493] on button "Save" at bounding box center [894, 484] width 90 height 36
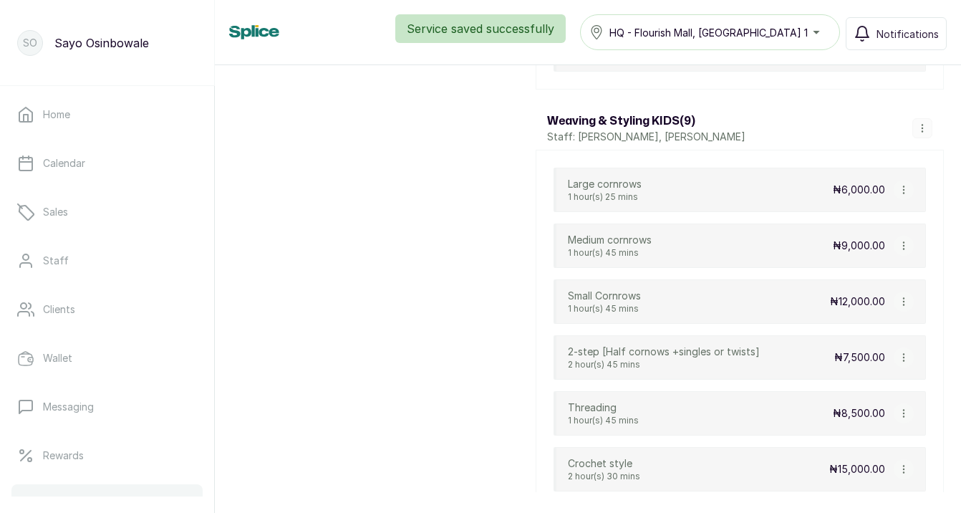
click at [902, 357] on icon "button" at bounding box center [904, 357] width 10 height 10
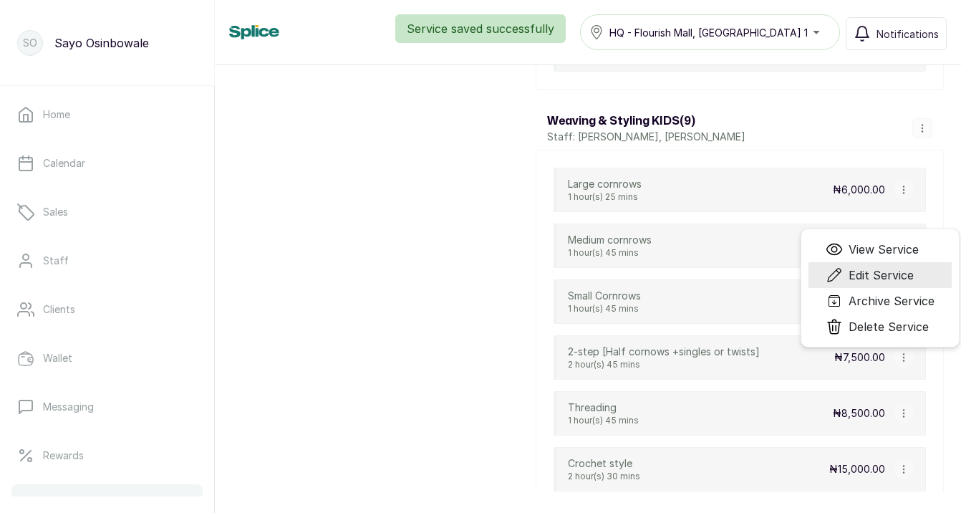
click at [872, 282] on span "Edit Service" at bounding box center [881, 274] width 65 height 17
select select "fixed"
select select "fixed_value"
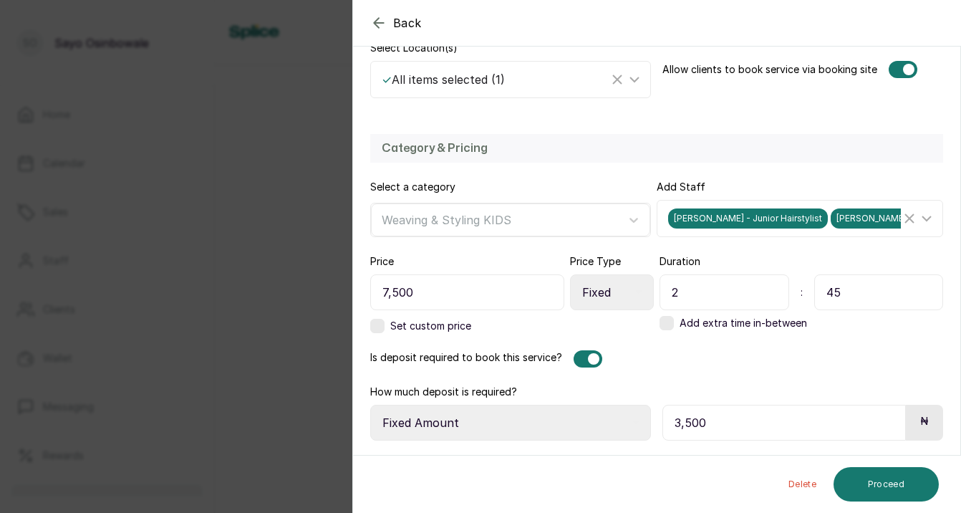
scroll to position [256, 0]
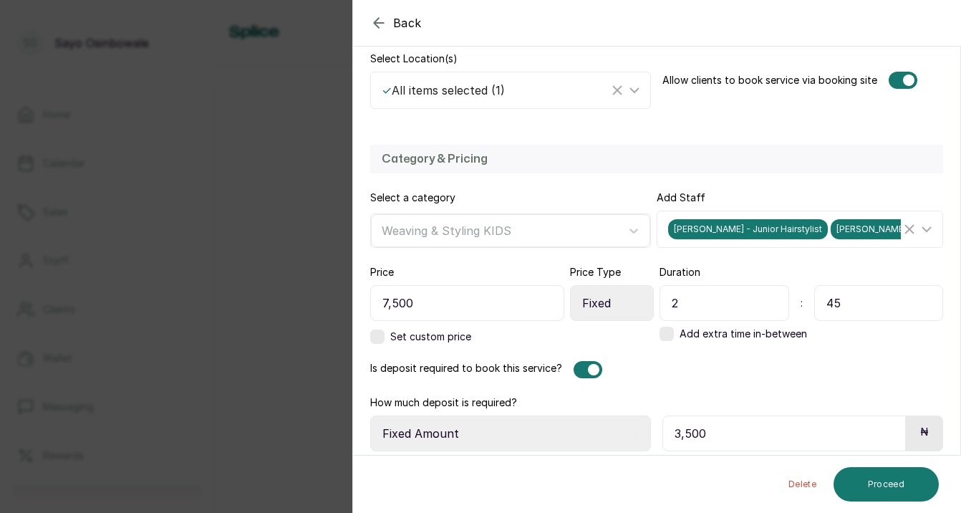
click at [588, 364] on div at bounding box center [593, 369] width 11 height 11
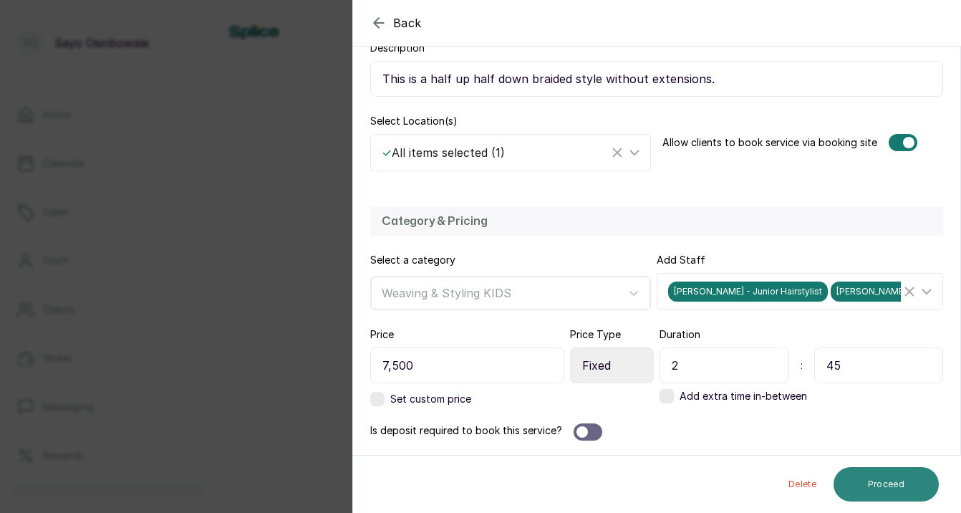
click at [896, 487] on button "Proceed" at bounding box center [886, 484] width 105 height 34
select select "weeks"
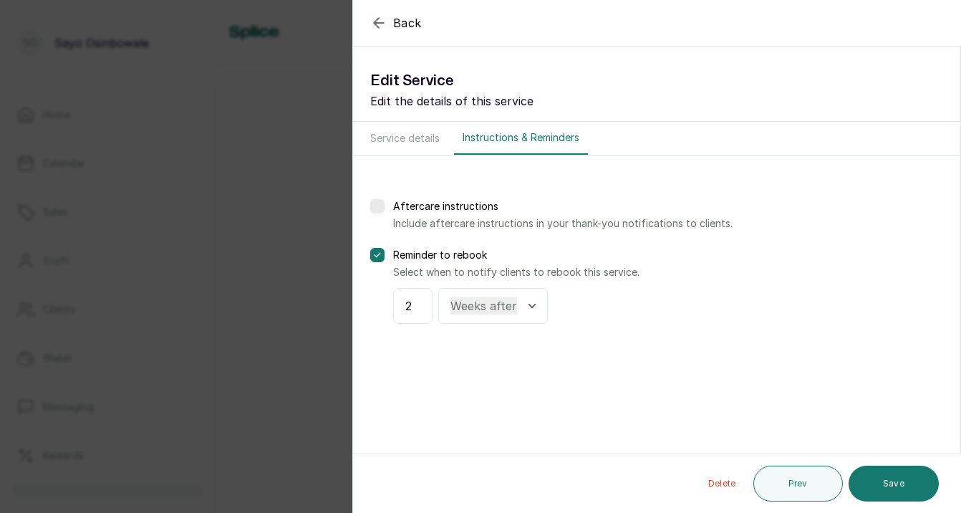
scroll to position [0, 0]
click at [896, 487] on button "Save" at bounding box center [894, 484] width 90 height 36
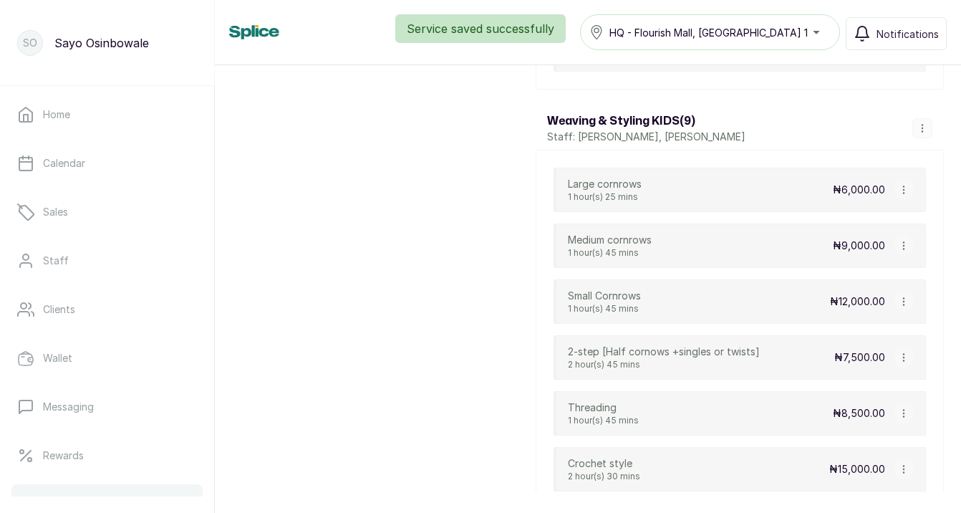
click at [905, 412] on icon "button" at bounding box center [904, 413] width 10 height 10
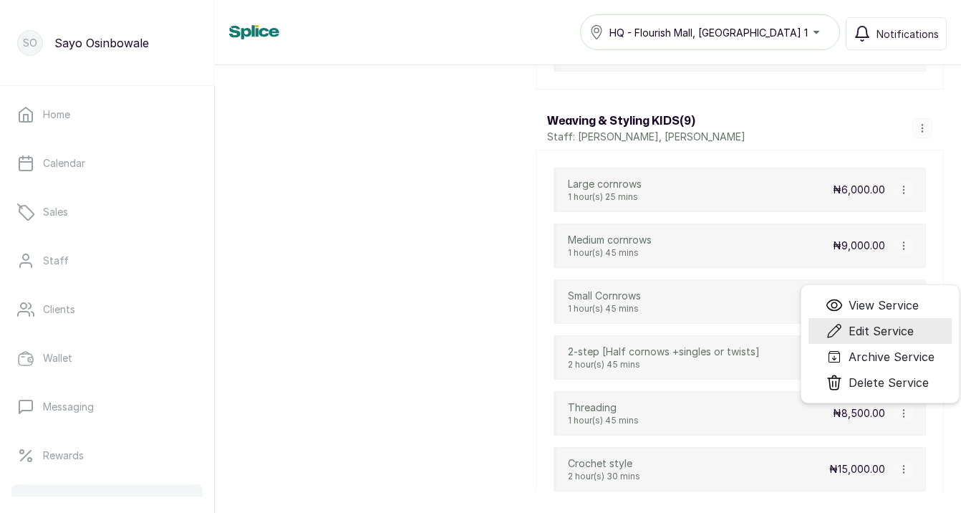
click at [889, 328] on span "Edit Service" at bounding box center [881, 330] width 65 height 17
select select "fixed"
select select "fixed_value"
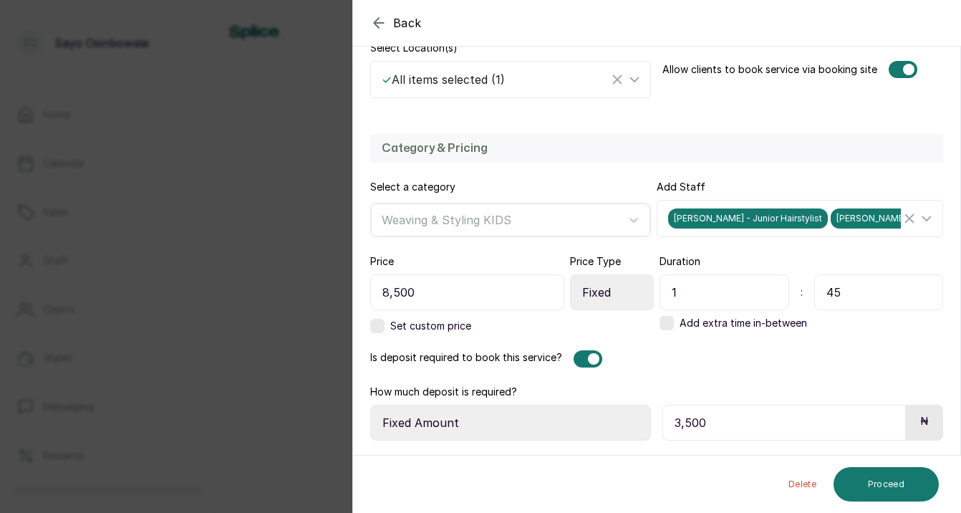
click at [577, 362] on div at bounding box center [588, 358] width 29 height 17
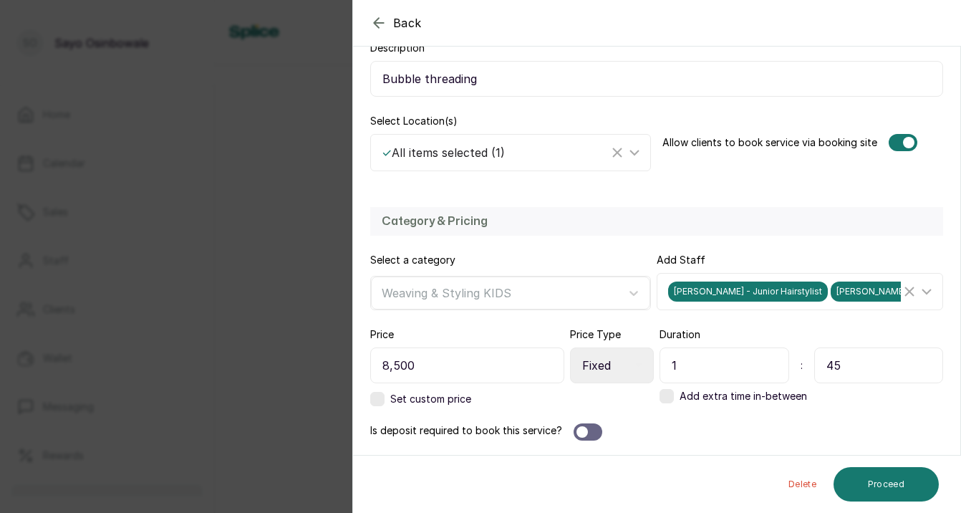
scroll to position [256, 0]
click at [895, 473] on button "Proceed" at bounding box center [886, 484] width 105 height 34
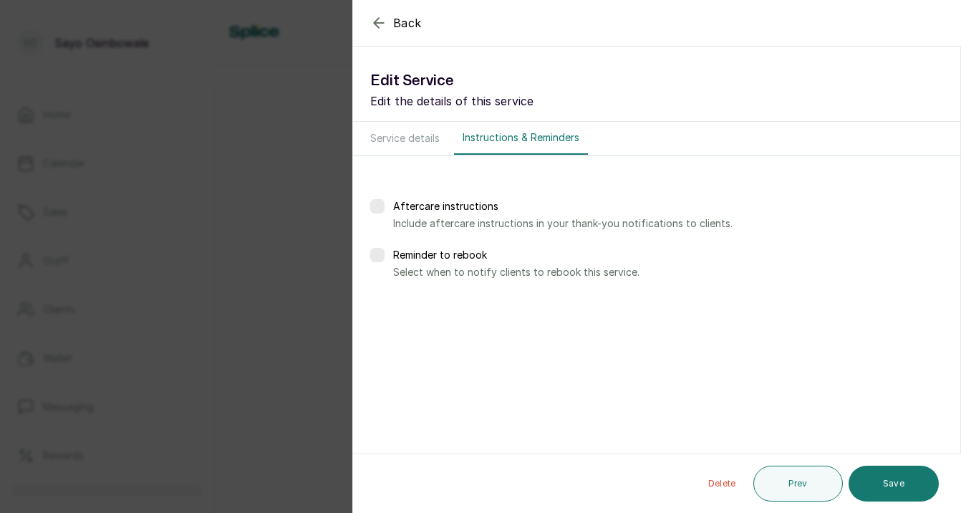
scroll to position [0, 0]
click at [895, 473] on button "Save" at bounding box center [894, 484] width 90 height 36
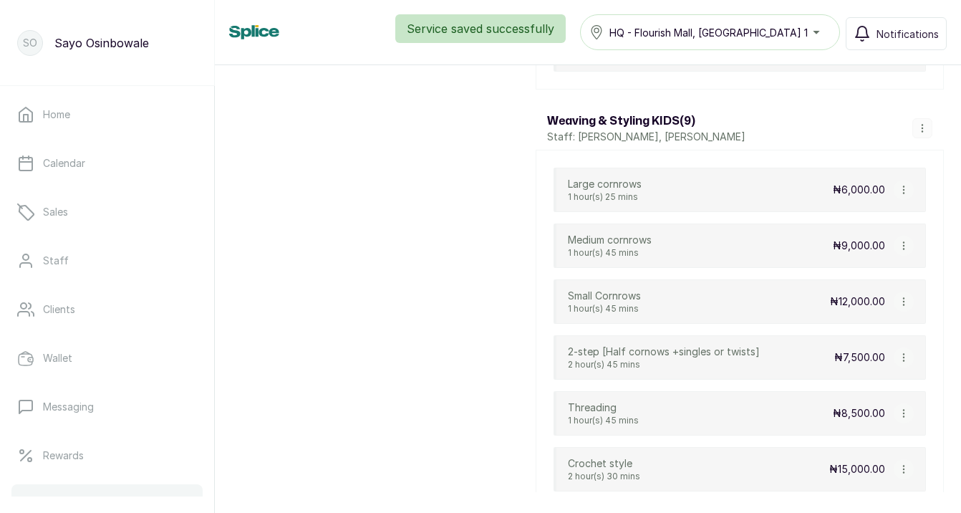
click at [906, 467] on icon "button" at bounding box center [904, 469] width 10 height 10
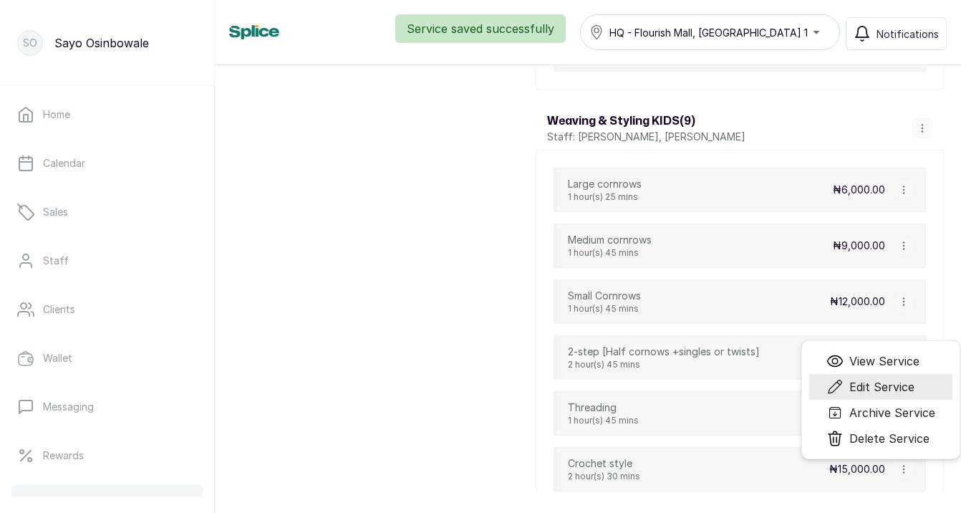
click at [889, 393] on span "Edit Service" at bounding box center [881, 386] width 65 height 17
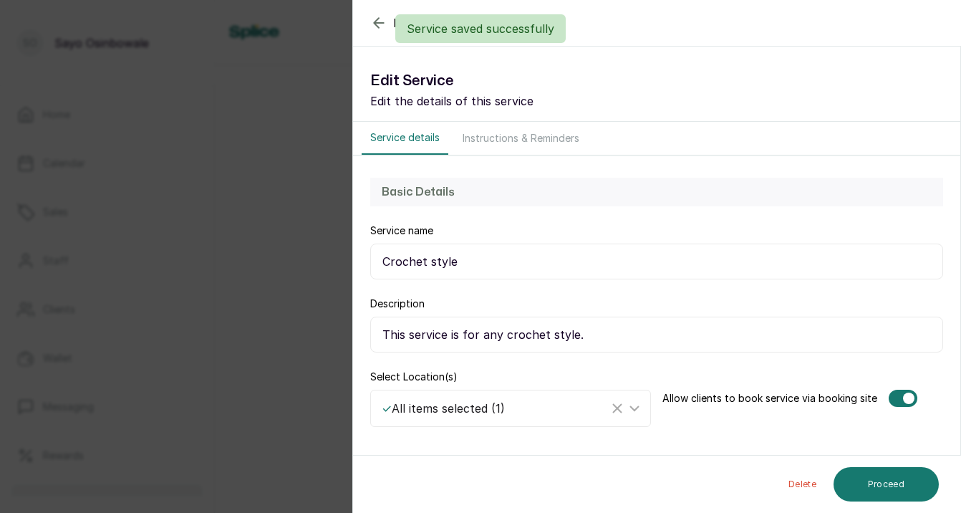
select select "starting_at"
select select "fixed_value"
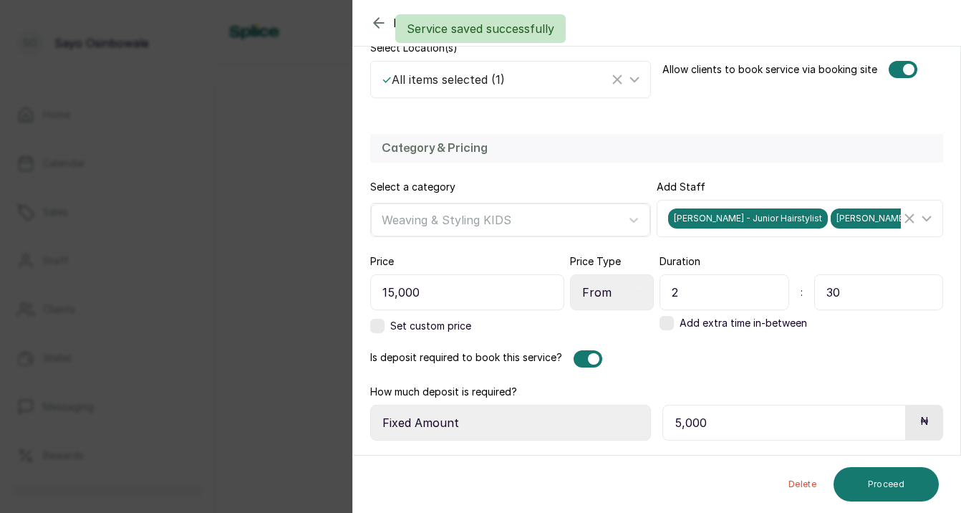
click at [580, 359] on div at bounding box center [588, 358] width 29 height 17
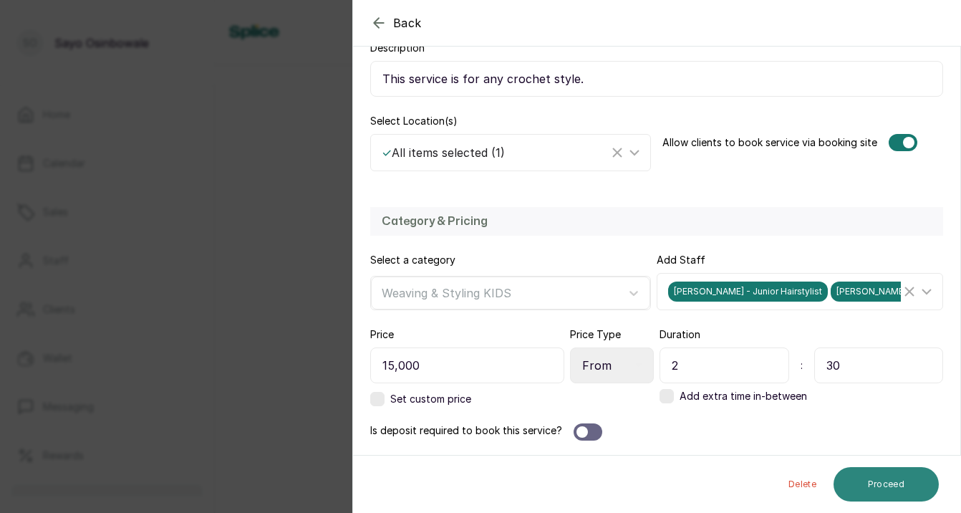
click at [866, 487] on button "Proceed" at bounding box center [886, 484] width 105 height 34
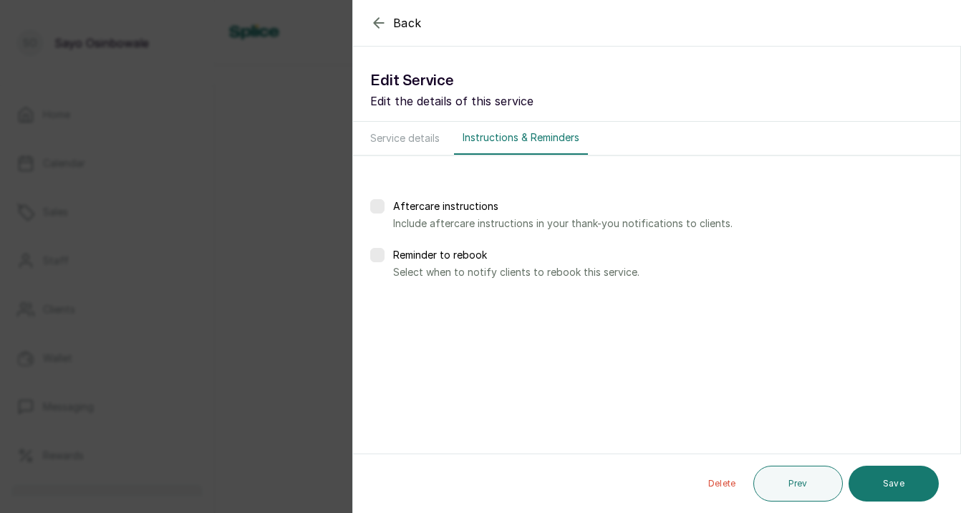
scroll to position [0, 0]
click at [882, 481] on button "Save" at bounding box center [894, 484] width 90 height 36
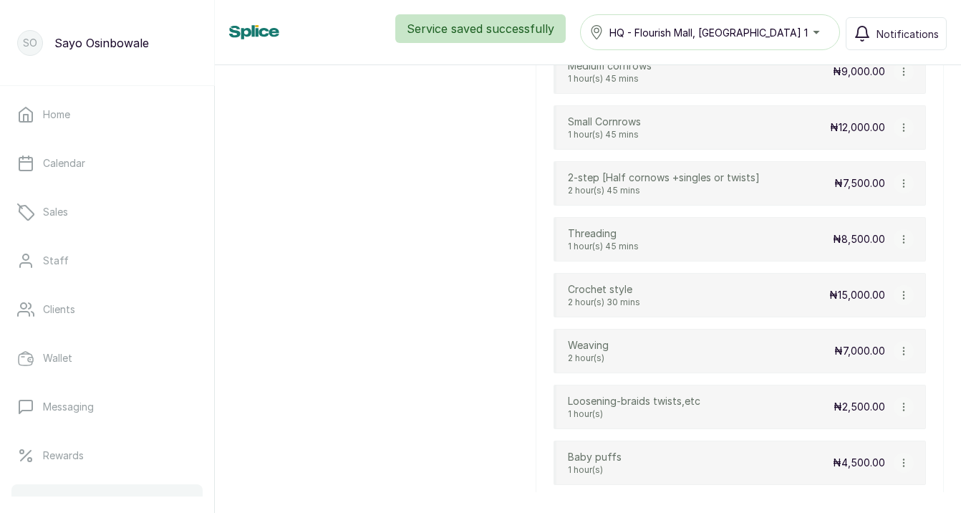
scroll to position [4885, 0]
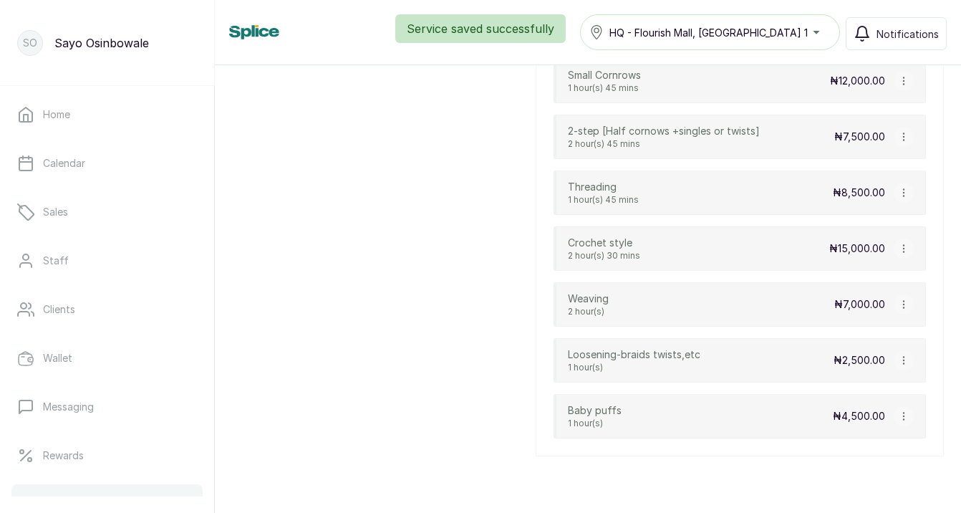
click at [906, 305] on icon "button" at bounding box center [904, 304] width 10 height 10
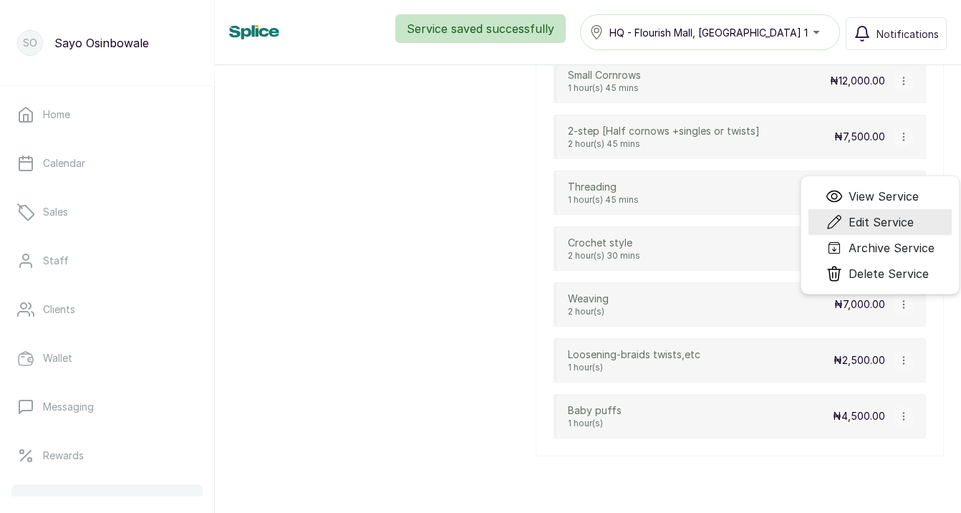
click at [899, 222] on span "Edit Service" at bounding box center [881, 221] width 65 height 17
select select "fixed"
select select "fixed_value"
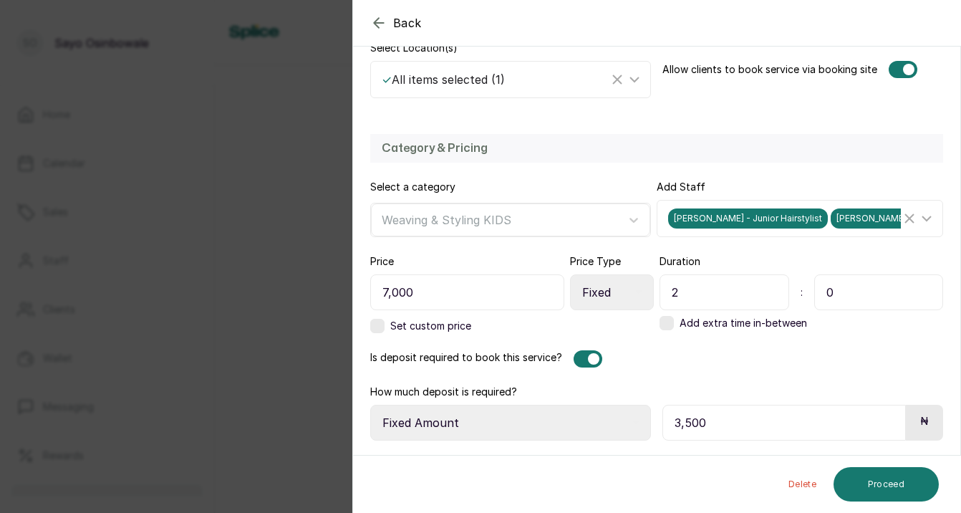
click at [588, 357] on div at bounding box center [593, 358] width 11 height 11
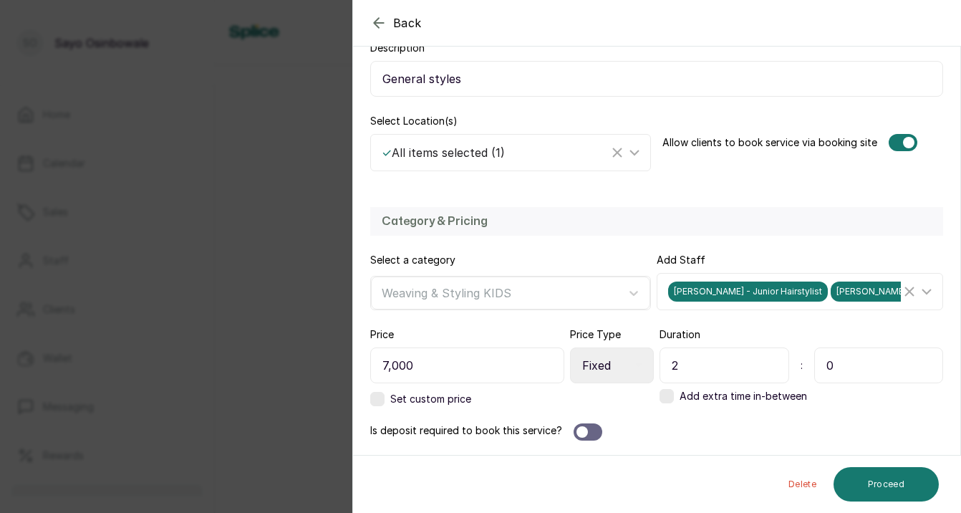
scroll to position [256, 0]
click at [869, 482] on button "Proceed" at bounding box center [886, 484] width 105 height 34
select select "weeks"
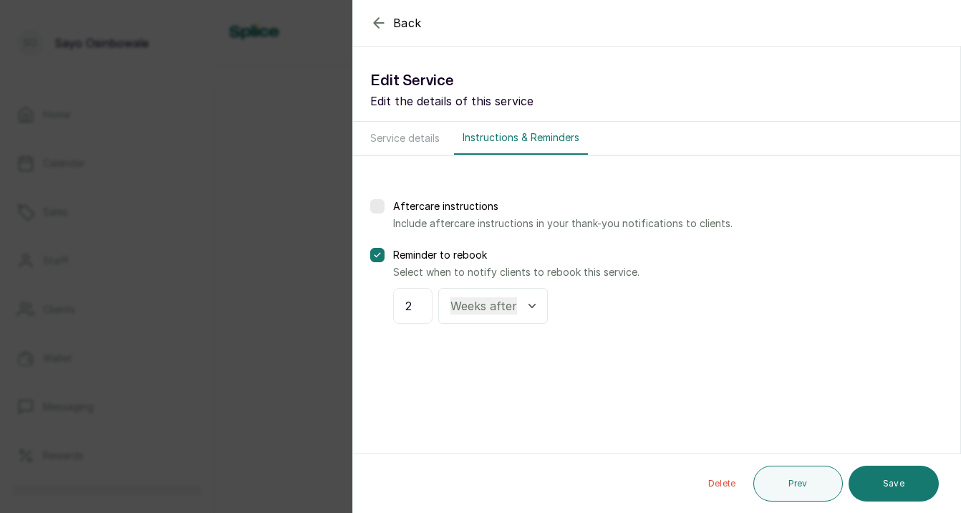
scroll to position [0, 0]
click at [878, 484] on button "Save" at bounding box center [894, 484] width 90 height 36
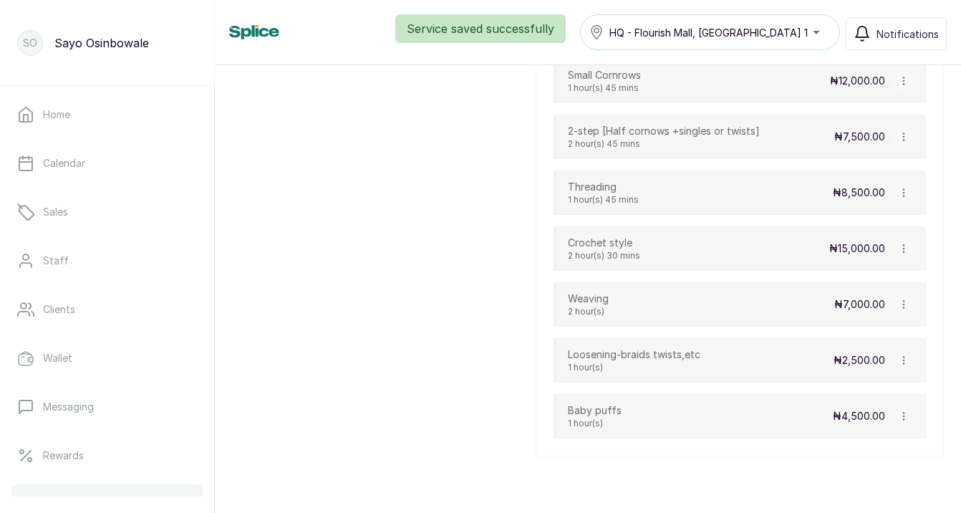
click at [906, 362] on icon "button" at bounding box center [904, 360] width 10 height 10
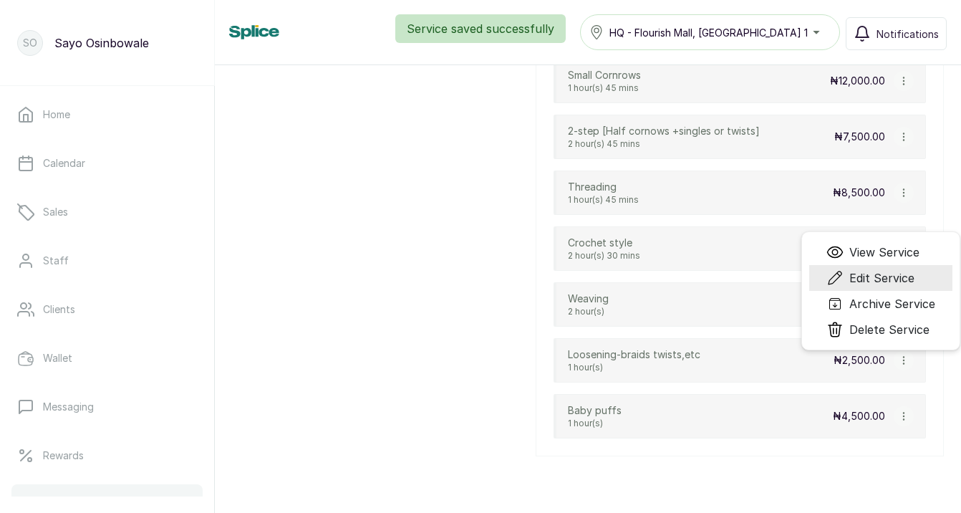
click at [891, 279] on span "Edit Service" at bounding box center [881, 277] width 65 height 17
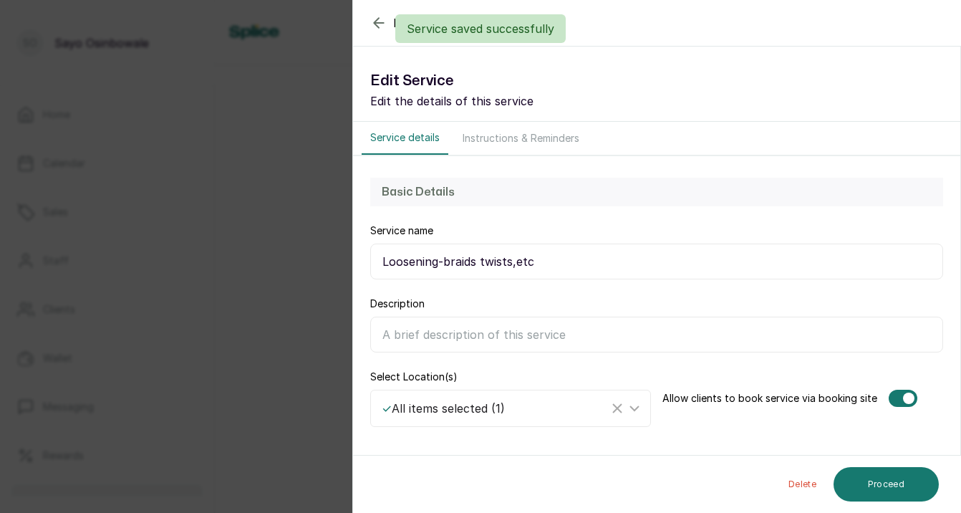
select select "fixed"
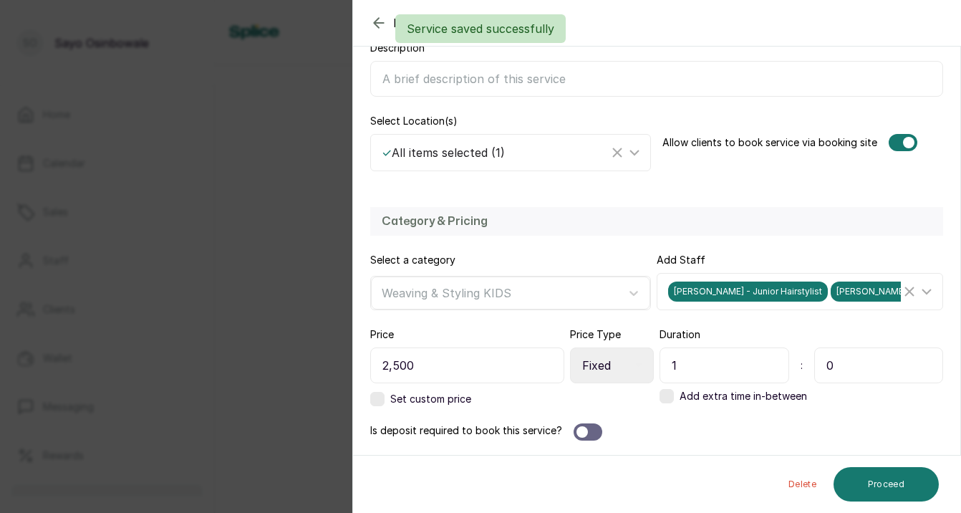
scroll to position [256, 0]
click at [397, 24] on span "Back" at bounding box center [407, 22] width 29 height 17
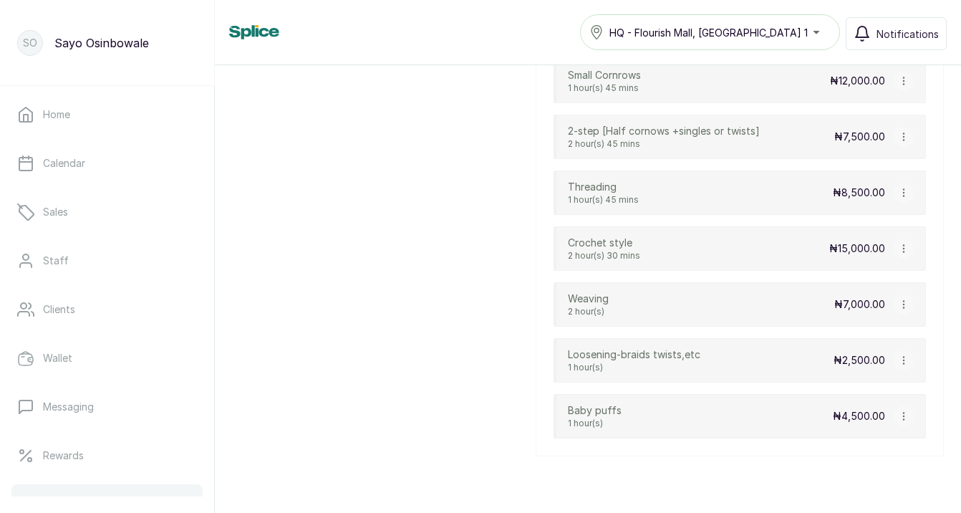
click at [907, 418] on icon "button" at bounding box center [904, 416] width 10 height 10
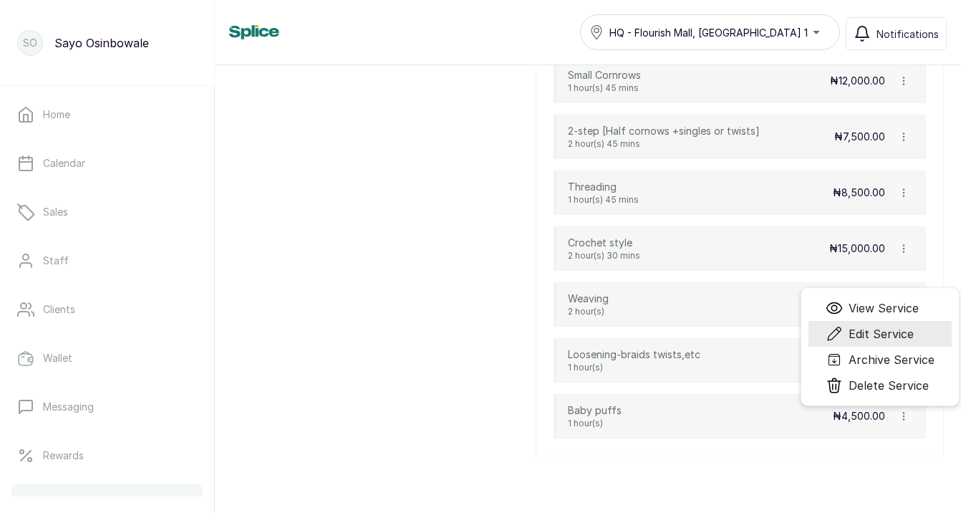
click at [859, 336] on span "Edit Service" at bounding box center [881, 333] width 65 height 17
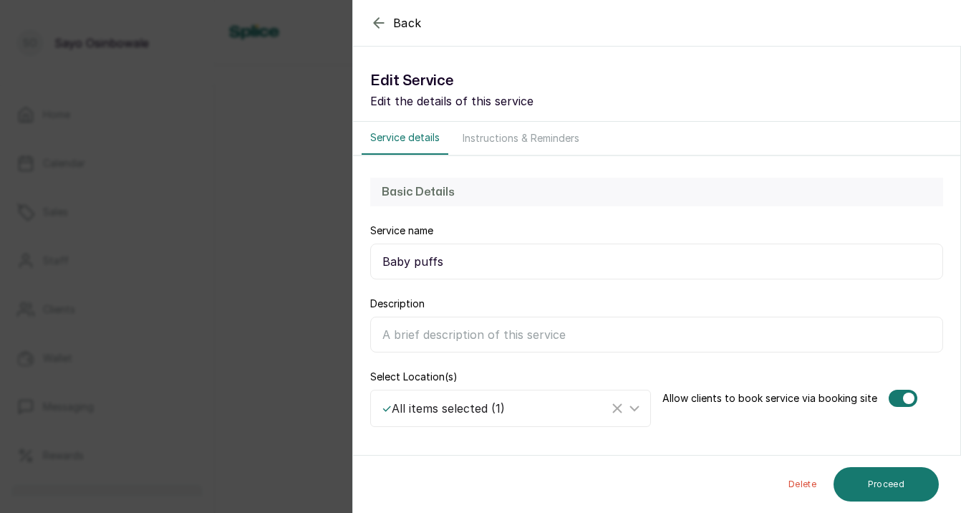
select select "fixed"
select select "fixed_value"
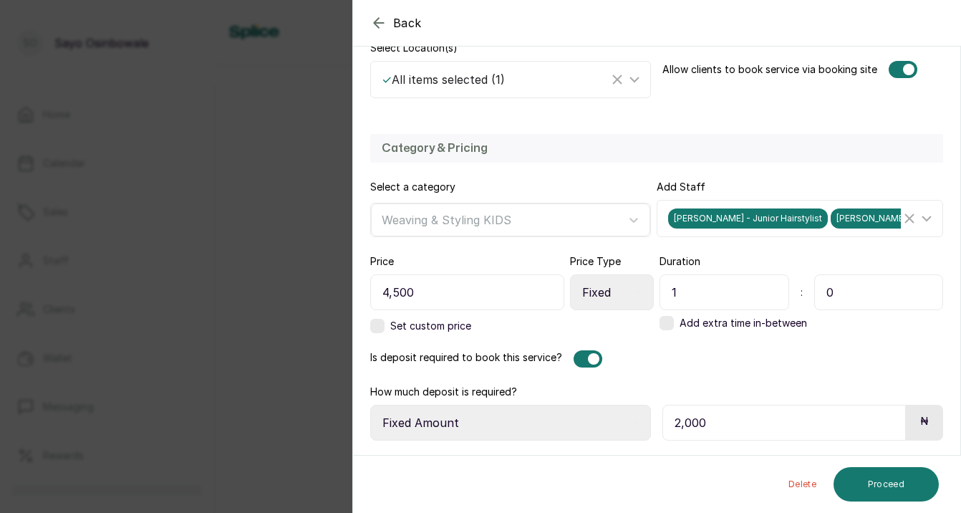
click at [591, 355] on div at bounding box center [593, 358] width 11 height 11
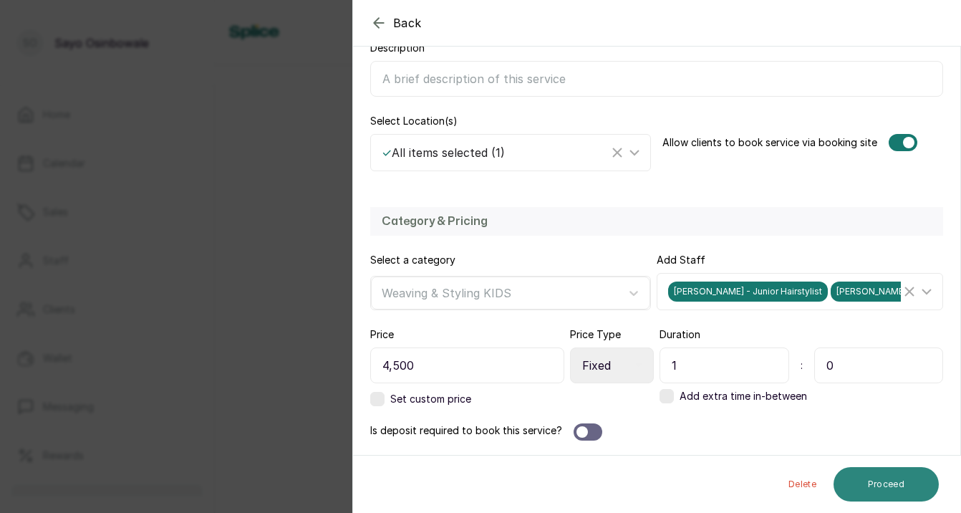
click at [860, 487] on button "Proceed" at bounding box center [886, 484] width 105 height 34
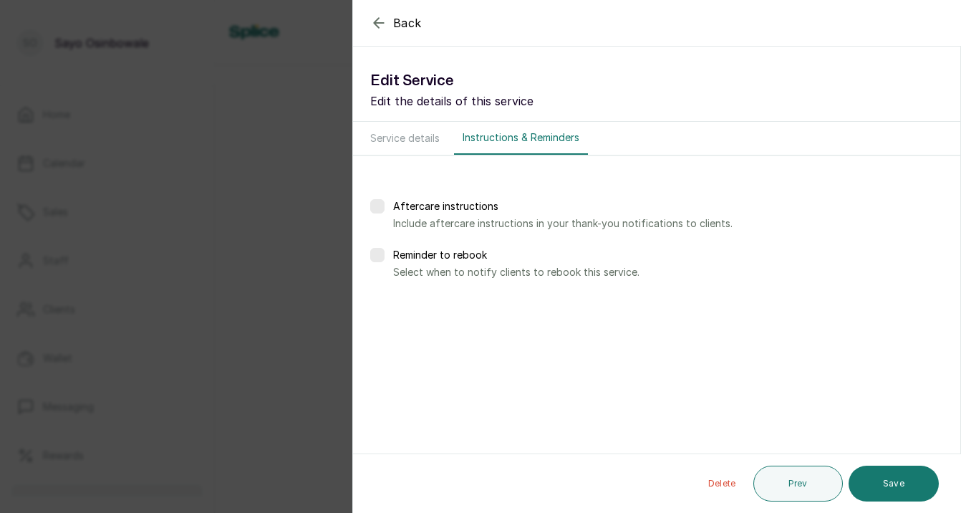
scroll to position [0, 0]
click at [873, 488] on button "Save" at bounding box center [894, 484] width 90 height 36
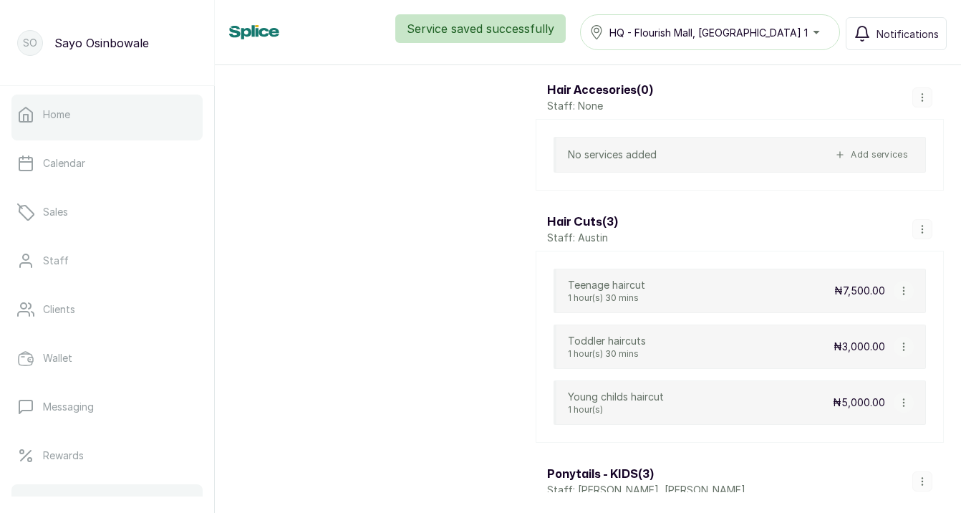
click at [112, 127] on link "Home" at bounding box center [106, 115] width 191 height 40
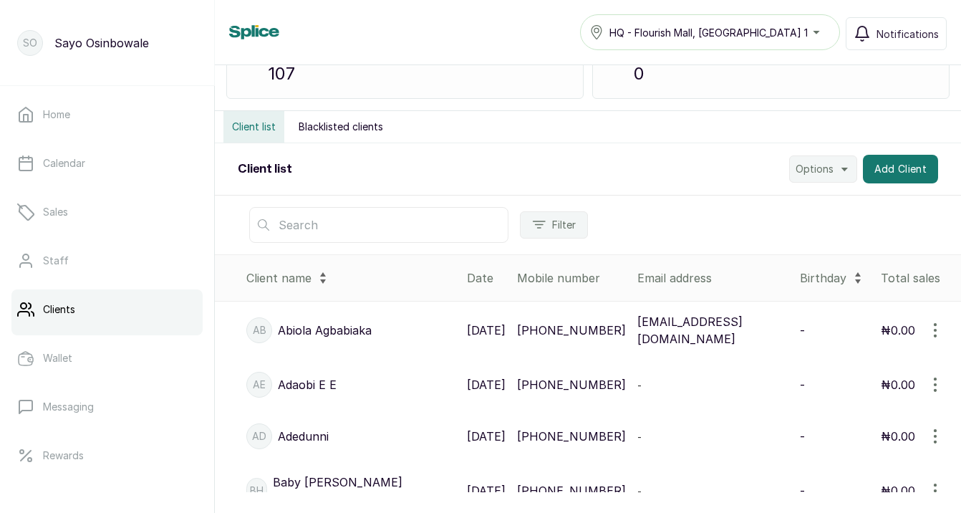
scroll to position [100, 0]
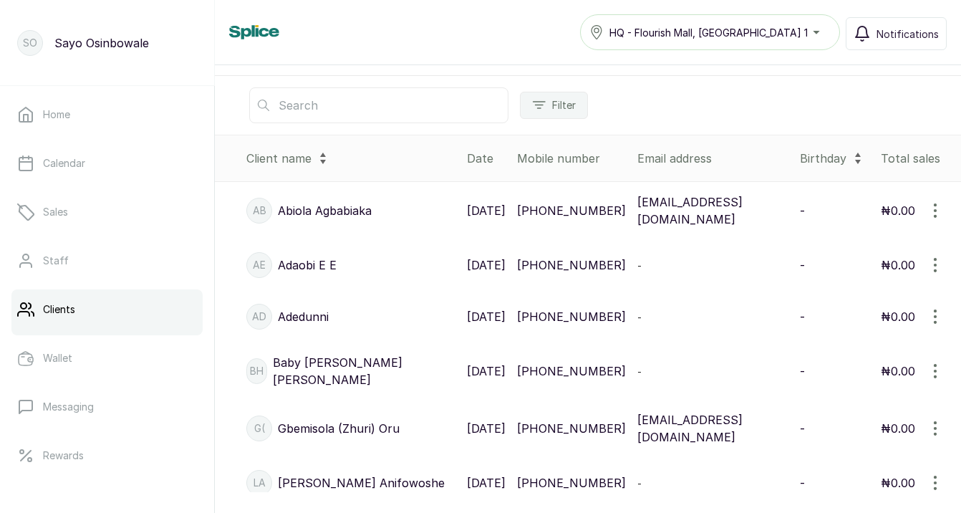
scroll to position [180, 0]
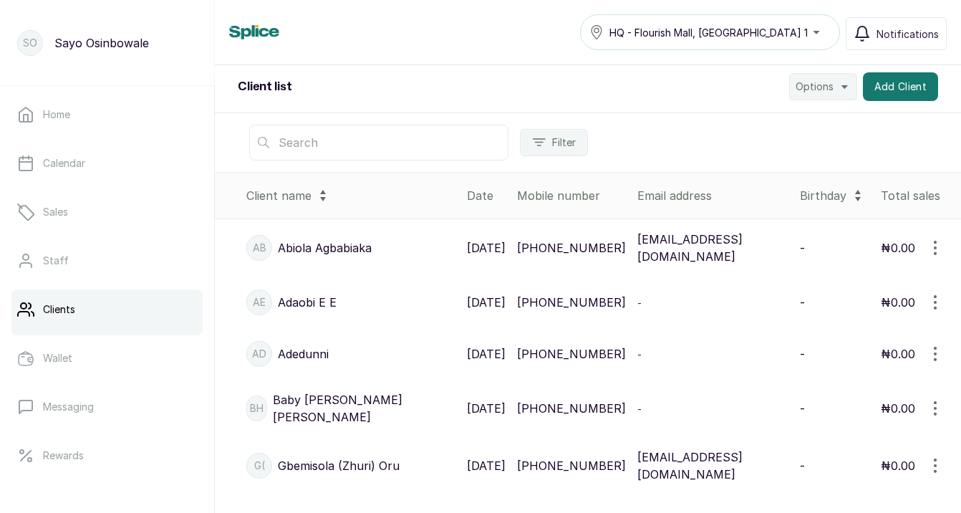
click at [430, 152] on input "text" at bounding box center [378, 143] width 259 height 36
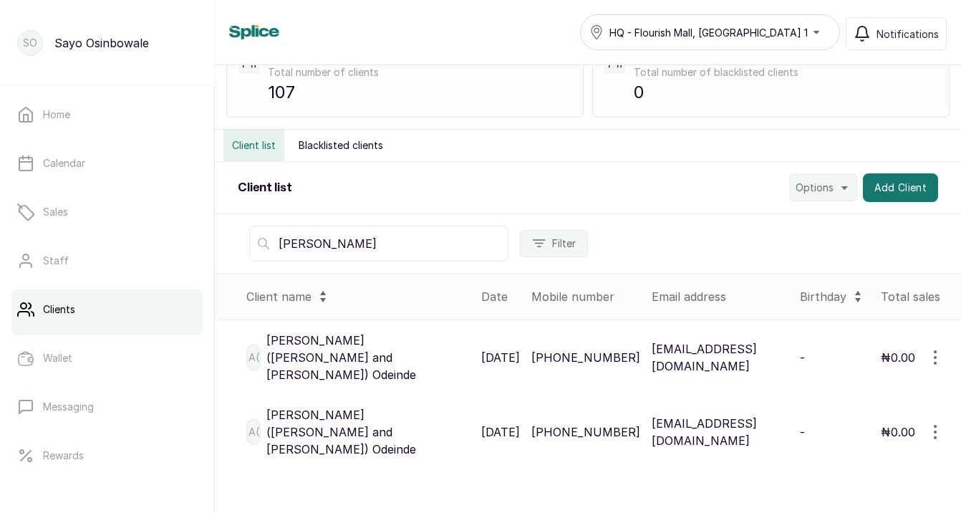
scroll to position [34, 0]
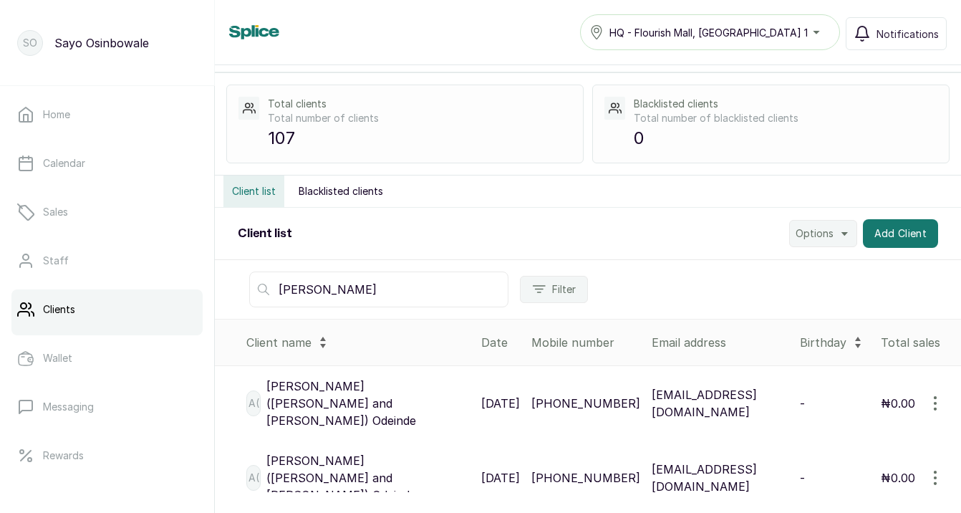
click at [483, 290] on input "toni" at bounding box center [378, 289] width 259 height 36
click at [935, 397] on icon "button" at bounding box center [935, 403] width 1 height 13
click at [849, 492] on span "Delete" at bounding box center [847, 500] width 36 height 17
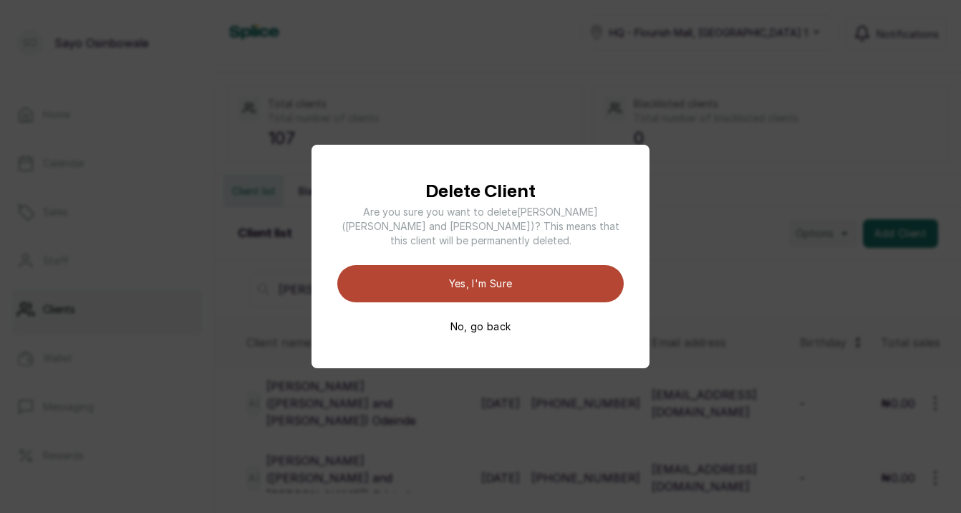
click at [595, 272] on button "Yes, I'm sure" at bounding box center [480, 283] width 286 height 37
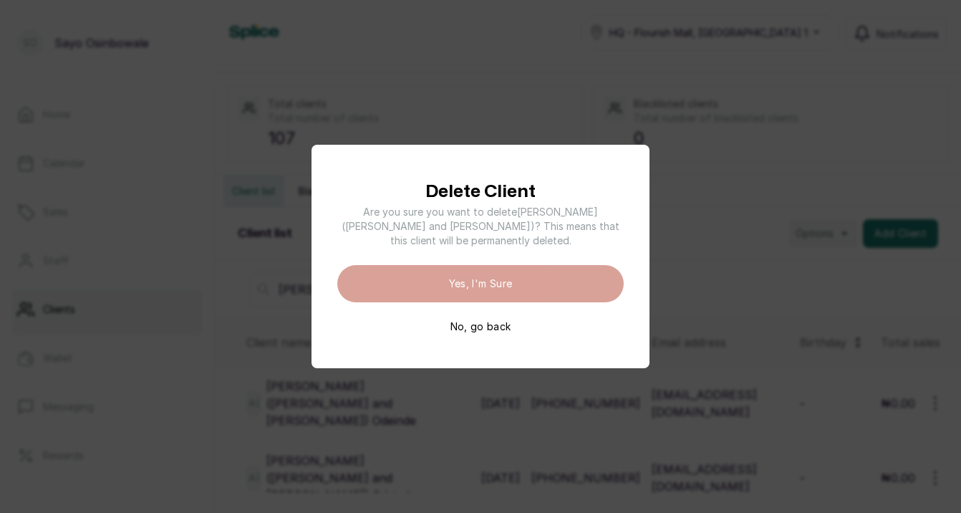
scroll to position [0, 0]
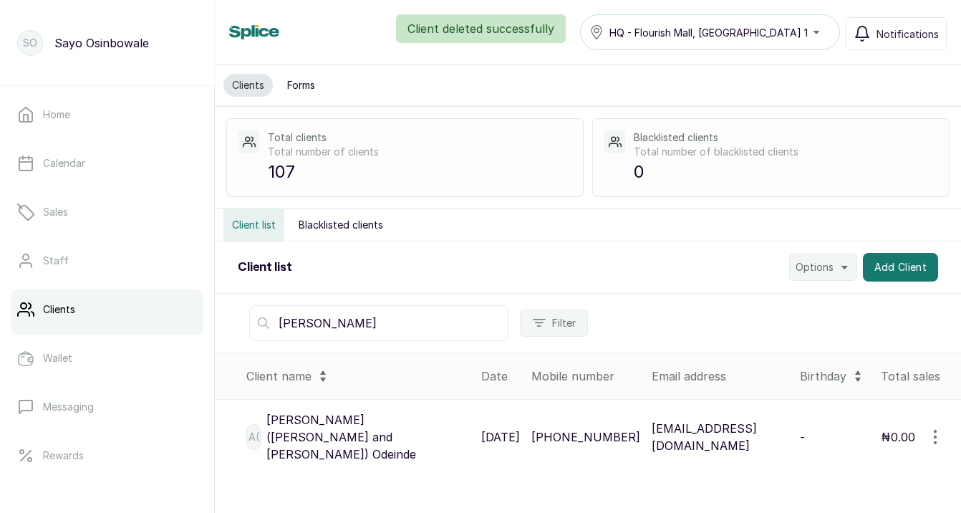
click at [375, 327] on input "toni" at bounding box center [378, 323] width 259 height 36
type input "t"
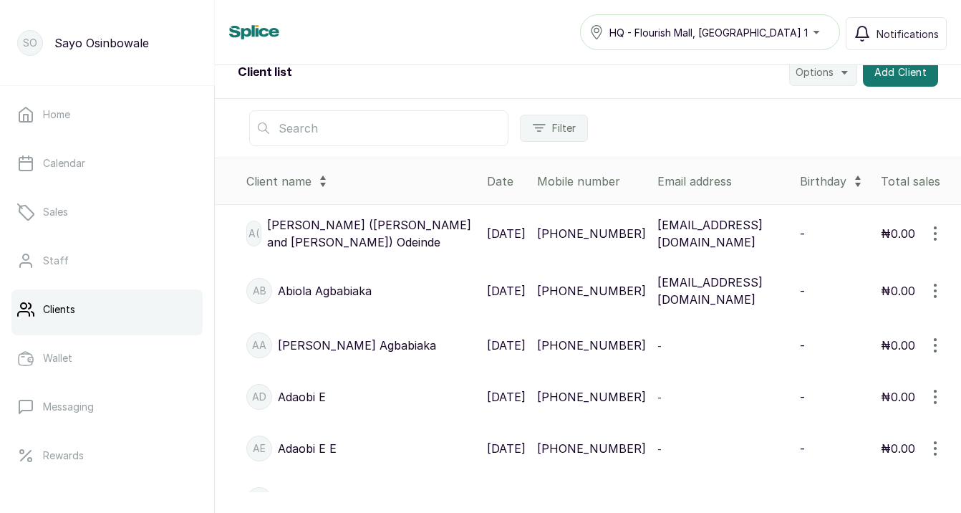
scroll to position [213, 0]
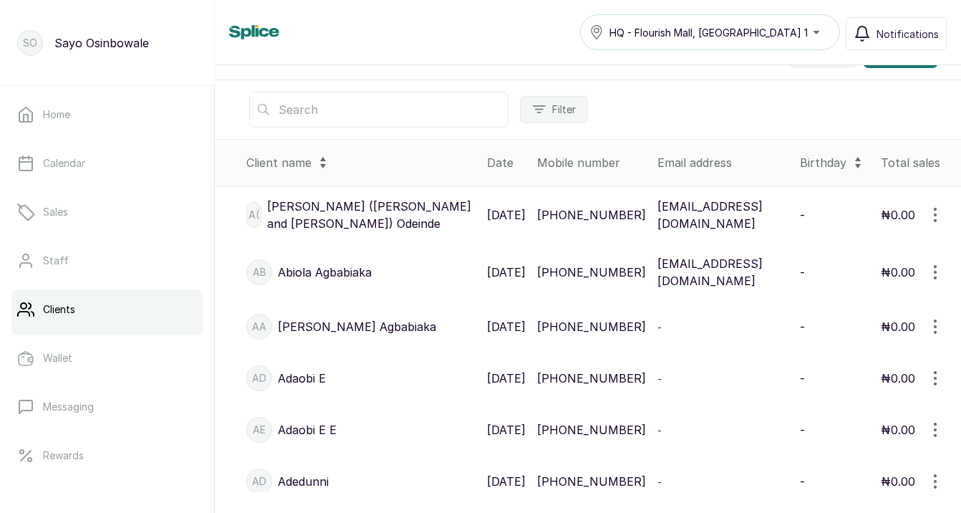
click at [935, 329] on icon "button" at bounding box center [935, 326] width 1 height 13
click at [833, 425] on span "Delete" at bounding box center [847, 423] width 36 height 17
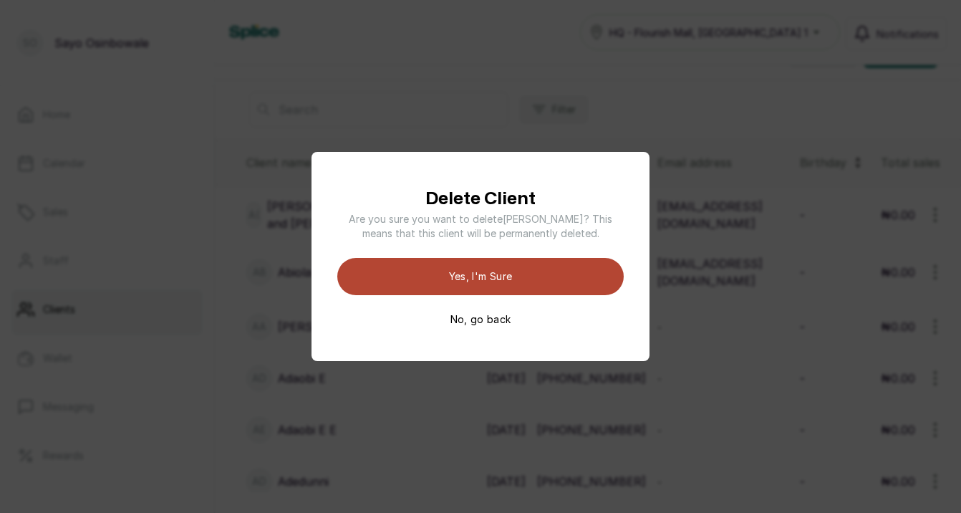
click at [592, 275] on button "Yes, I'm sure" at bounding box center [480, 276] width 286 height 37
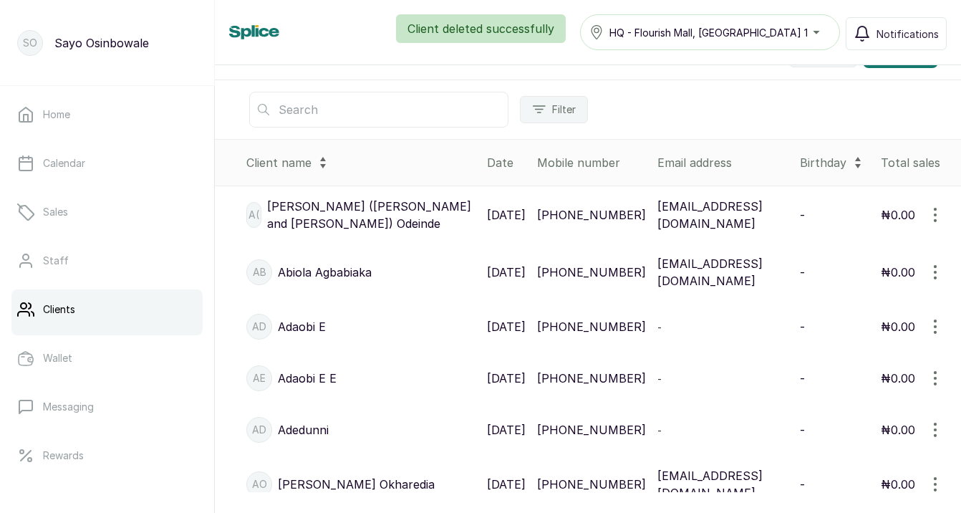
click at [938, 329] on icon "button" at bounding box center [935, 326] width 17 height 17
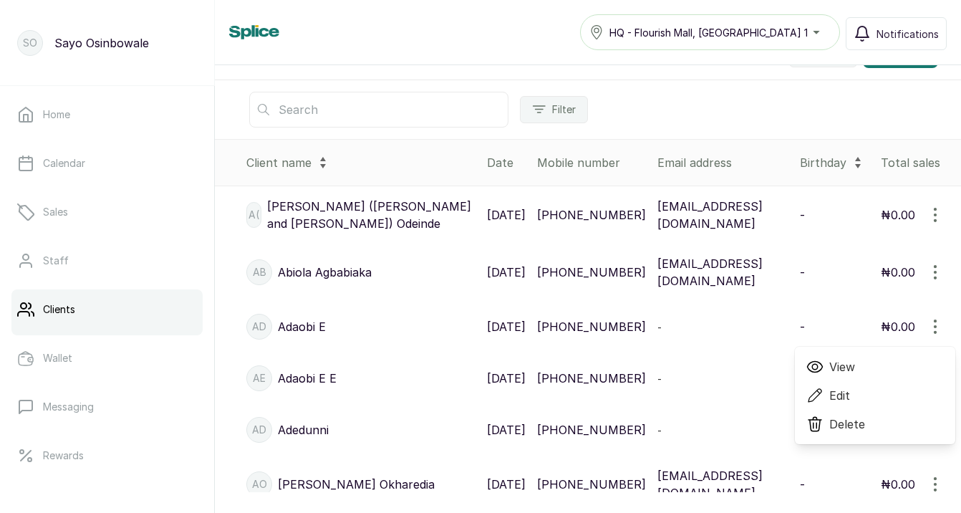
click at [821, 397] on icon at bounding box center [814, 395] width 17 height 17
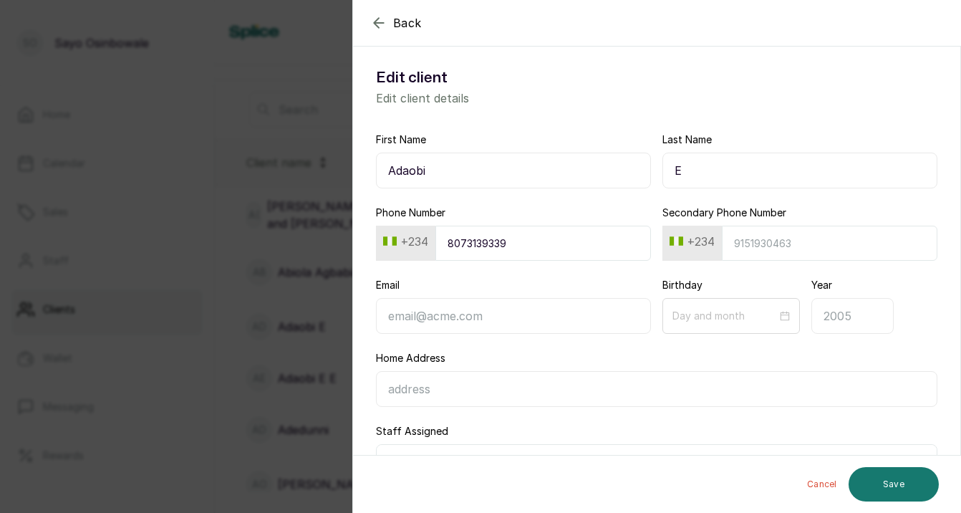
click at [404, 16] on span "Back" at bounding box center [407, 22] width 29 height 17
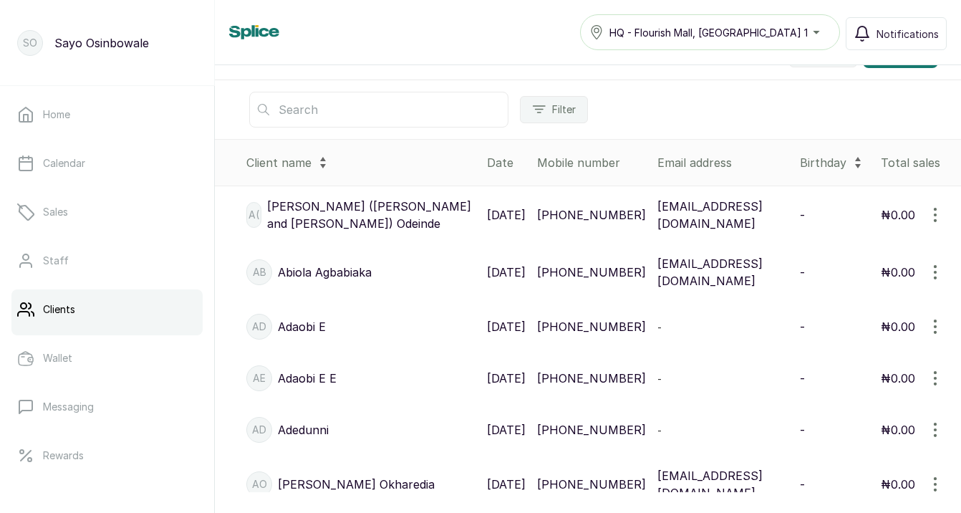
click at [937, 386] on icon "button" at bounding box center [935, 378] width 17 height 17
click at [848, 483] on span "Delete" at bounding box center [847, 475] width 36 height 17
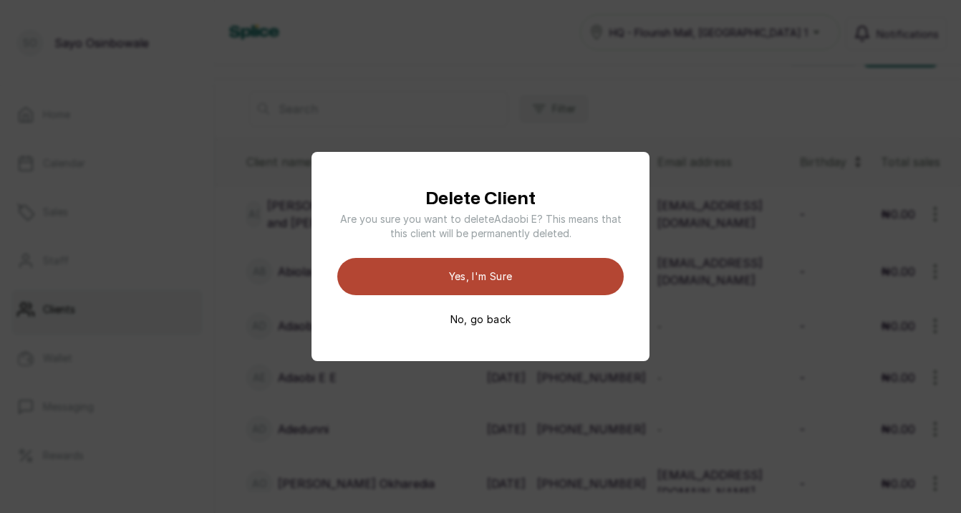
click at [584, 270] on button "Yes, I'm sure" at bounding box center [480, 276] width 286 height 37
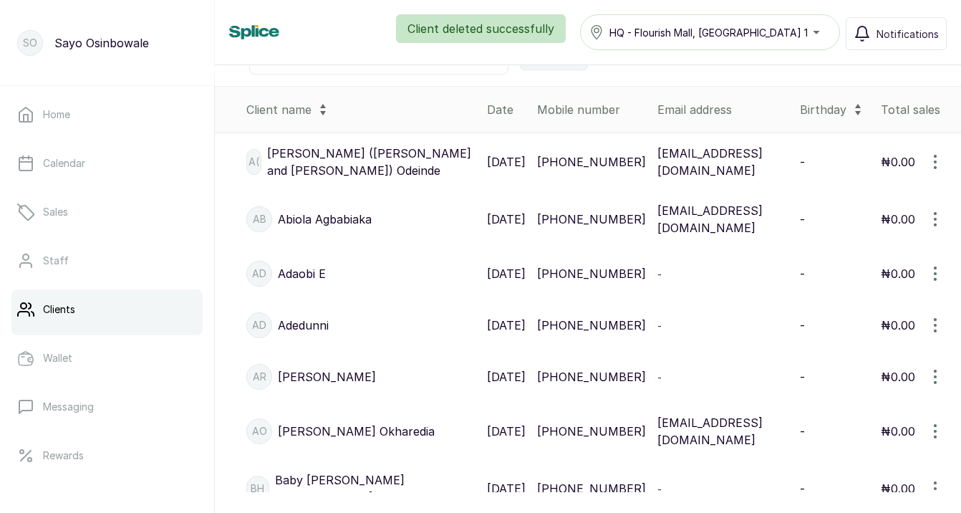
scroll to position [278, 0]
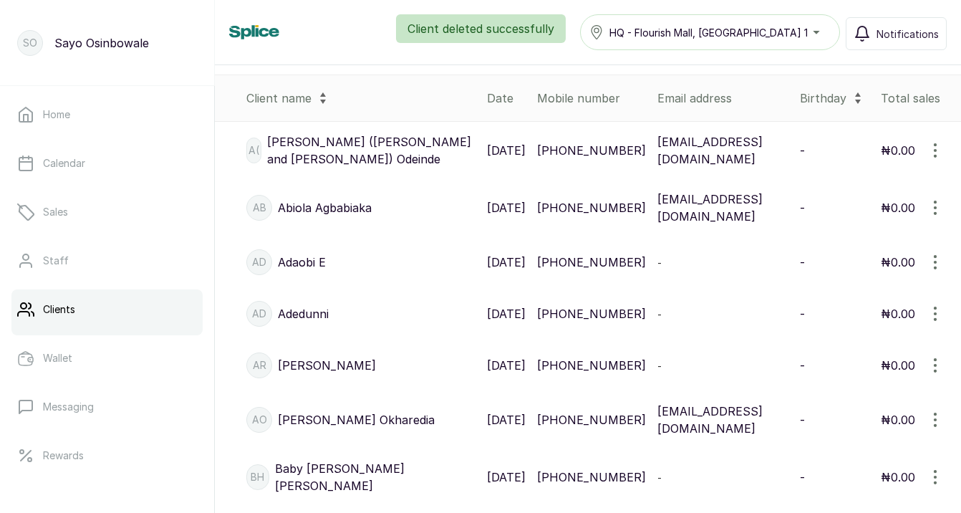
click at [939, 322] on icon "button" at bounding box center [935, 313] width 17 height 17
click at [836, 391] on span "Edit" at bounding box center [839, 382] width 21 height 17
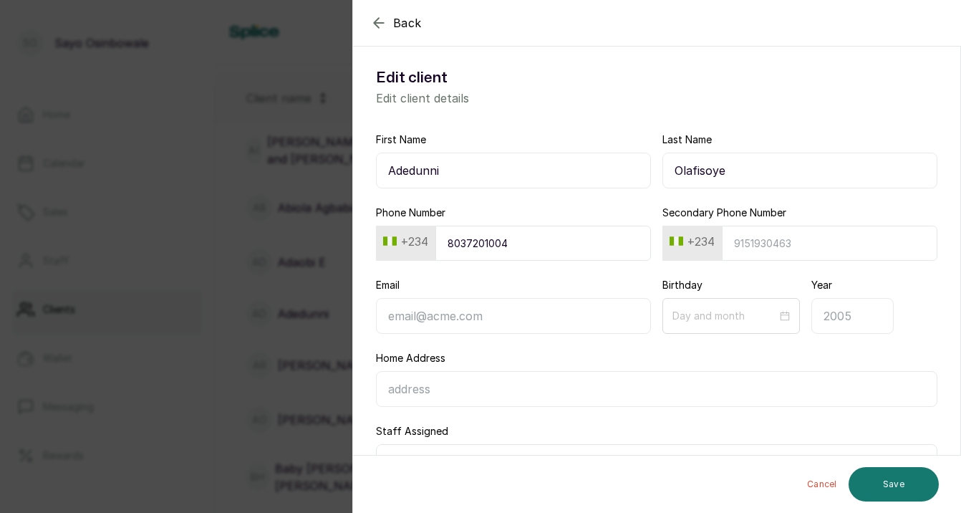
type input "Olafisoye"
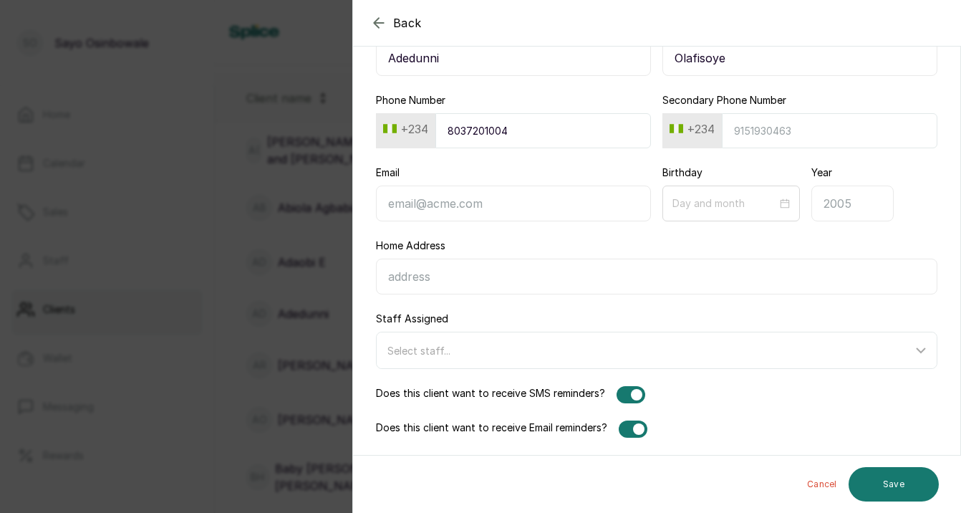
scroll to position [112, 0]
click at [640, 423] on div at bounding box center [638, 428] width 11 height 11
click at [640, 423] on div at bounding box center [633, 428] width 29 height 17
click at [429, 208] on input "Email" at bounding box center [513, 203] width 275 height 36
type input "[EMAIL_ADDRESS][DOMAIN_NAME]"
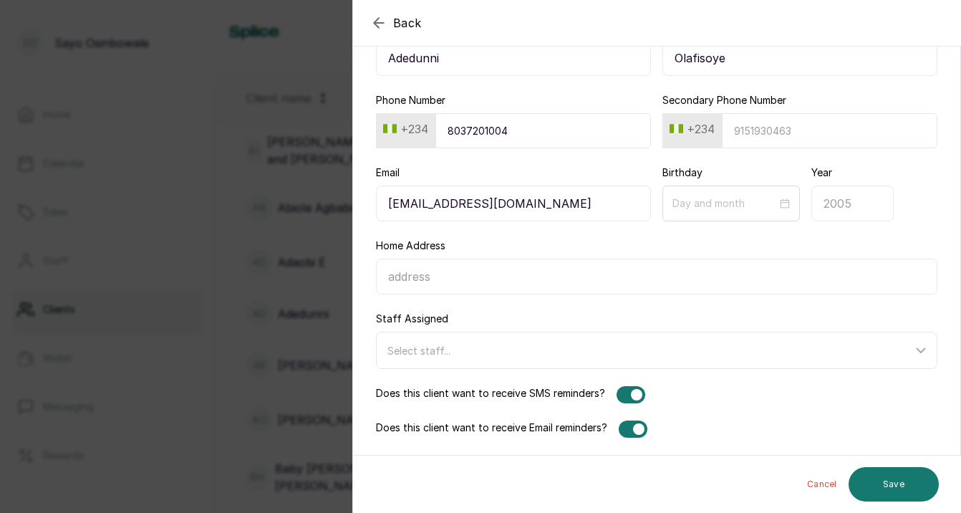
click at [635, 397] on div at bounding box center [636, 394] width 11 height 11
click at [911, 487] on button "Save" at bounding box center [894, 484] width 90 height 34
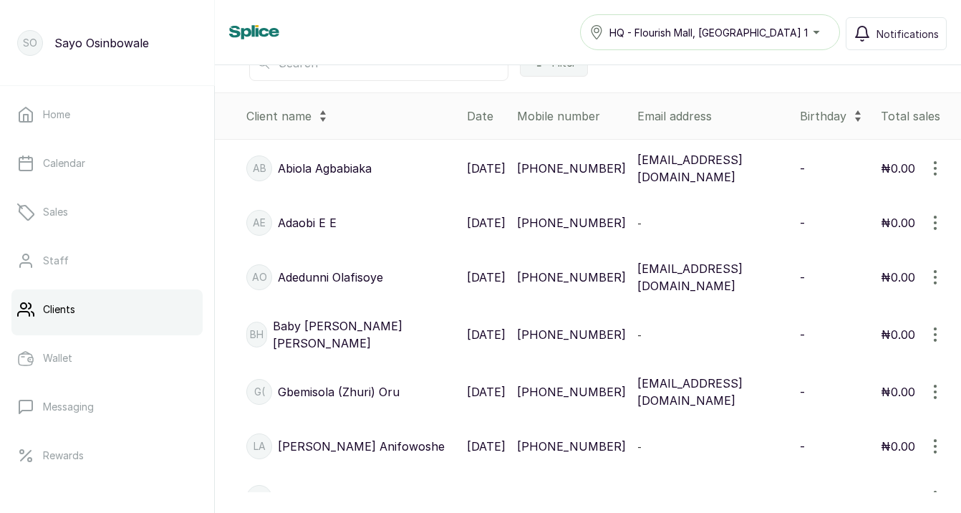
scroll to position [264, 0]
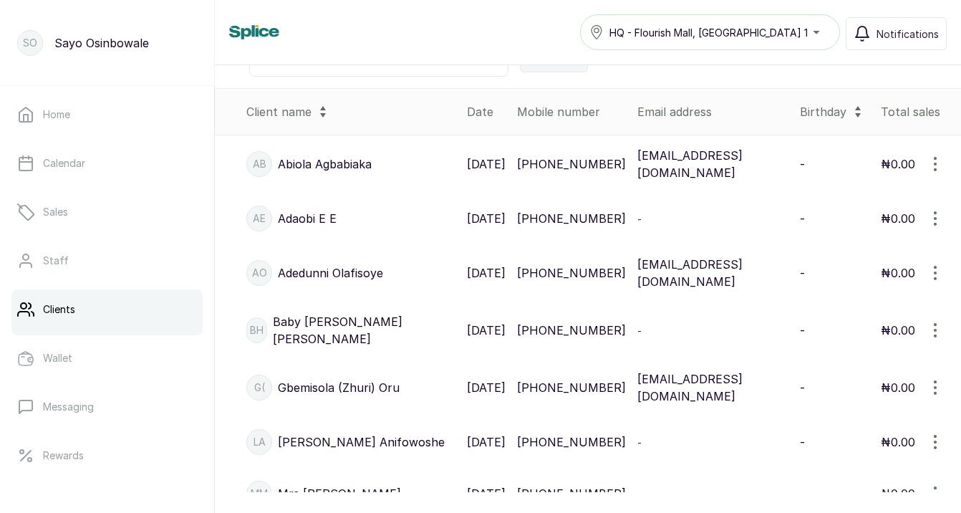
click at [932, 331] on icon "button" at bounding box center [935, 330] width 17 height 17
click at [876, 408] on span "Edit" at bounding box center [875, 398] width 138 height 17
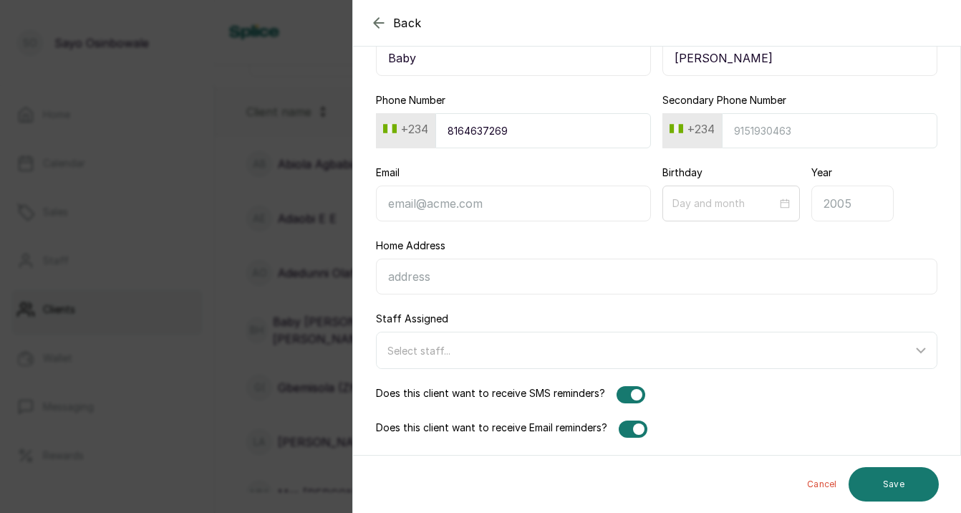
scroll to position [112, 0]
type input "Baby"
click at [625, 430] on div at bounding box center [633, 428] width 29 height 17
click at [879, 478] on button "Save" at bounding box center [894, 484] width 90 height 34
click at [879, 480] on button "Save" at bounding box center [884, 482] width 110 height 37
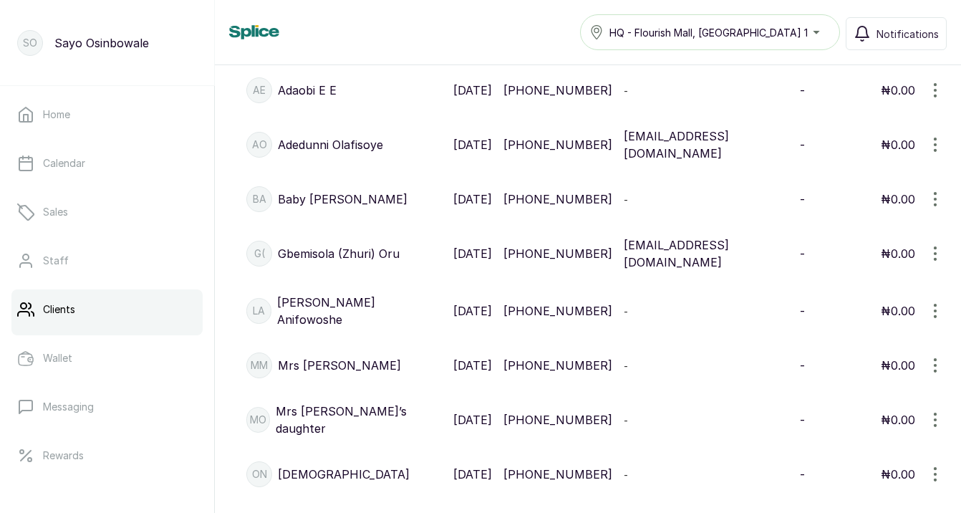
scroll to position [393, 0]
click at [938, 319] on icon "button" at bounding box center [935, 310] width 17 height 17
click at [862, 387] on span "Edit" at bounding box center [875, 378] width 138 height 17
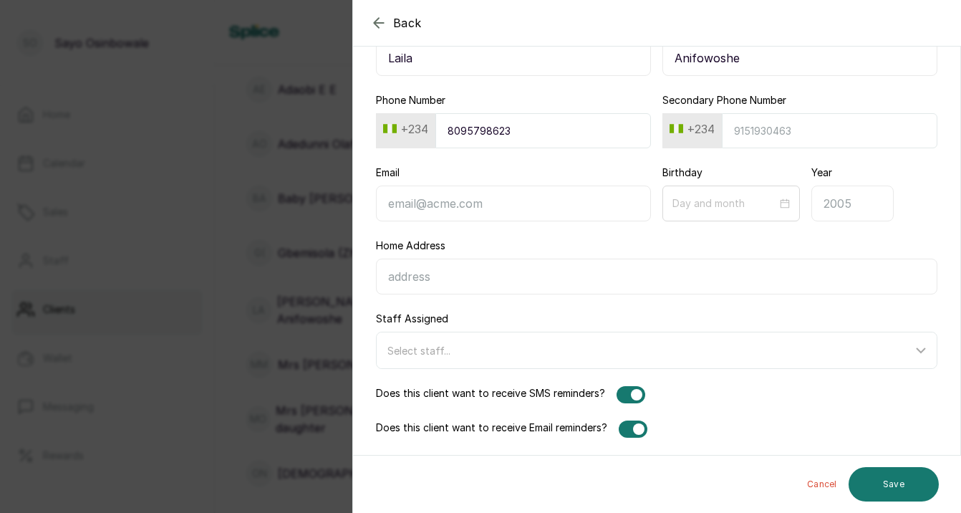
scroll to position [112, 0]
type input "Laila"
click at [631, 427] on div at bounding box center [633, 428] width 29 height 17
click at [897, 487] on button "Save" at bounding box center [894, 484] width 90 height 34
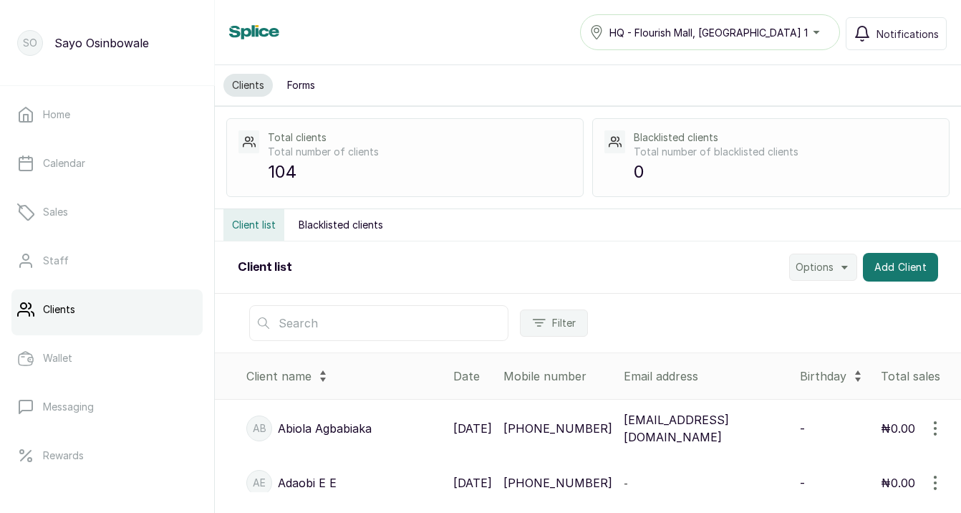
scroll to position [0, 0]
click at [353, 331] on input "text" at bounding box center [378, 323] width 259 height 36
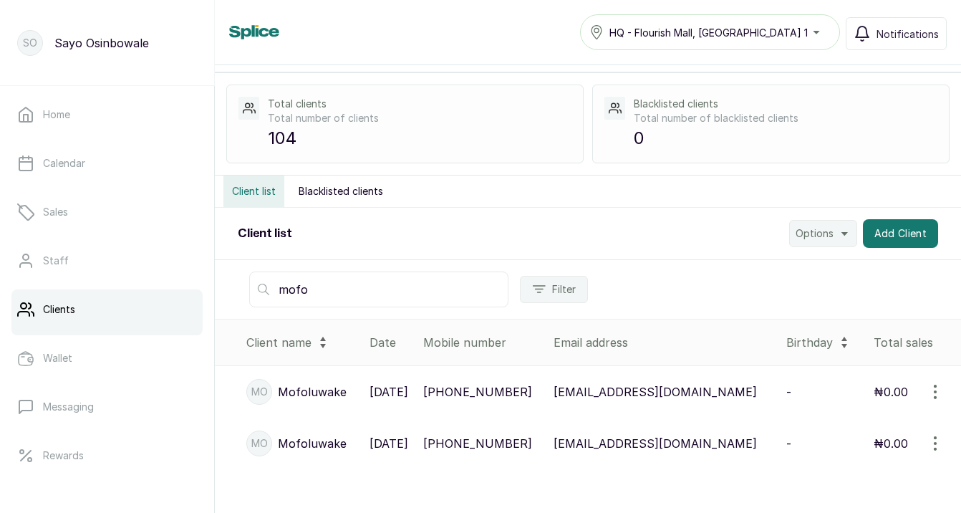
scroll to position [34, 0]
click at [936, 392] on icon "button" at bounding box center [935, 391] width 1 height 13
click at [853, 486] on span "Delete" at bounding box center [847, 489] width 36 height 17
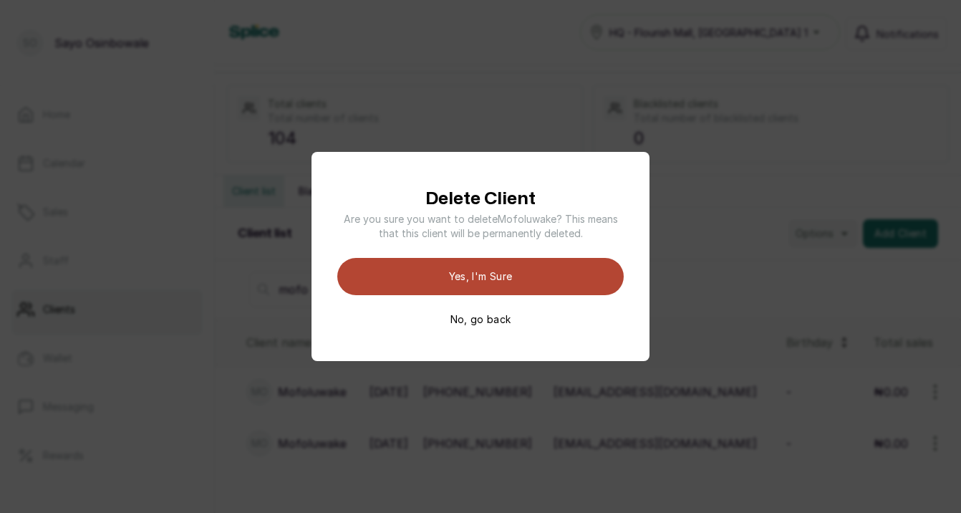
click at [559, 272] on button "Yes, I'm sure" at bounding box center [480, 276] width 286 height 37
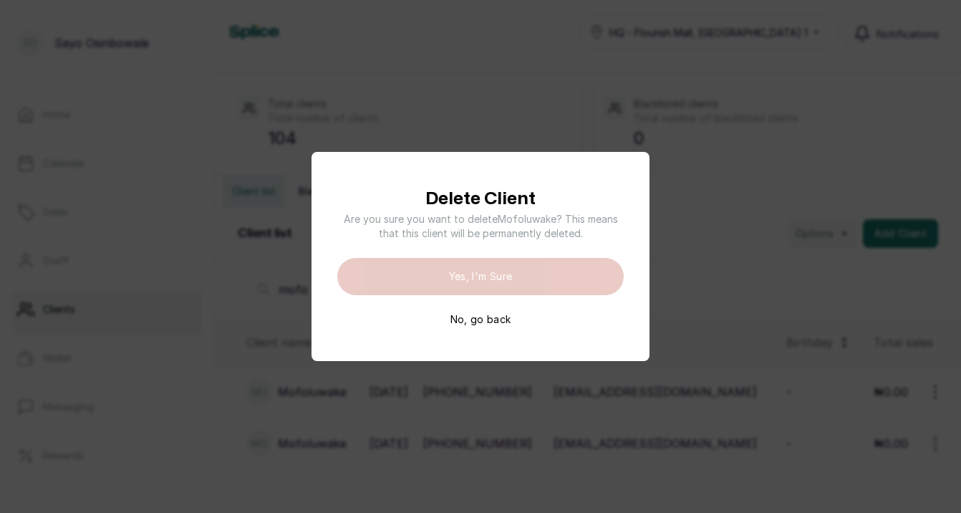
scroll to position [0, 0]
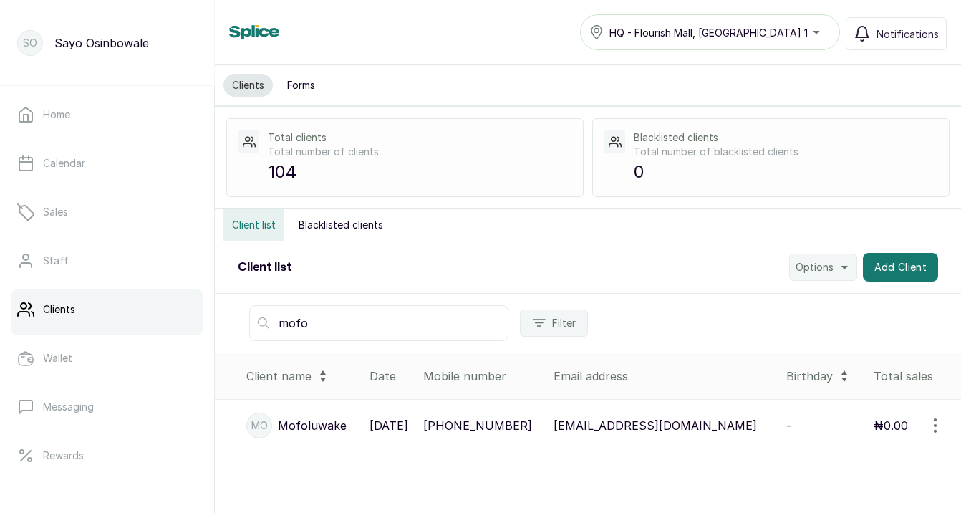
click at [938, 423] on icon "button" at bounding box center [935, 425] width 17 height 17
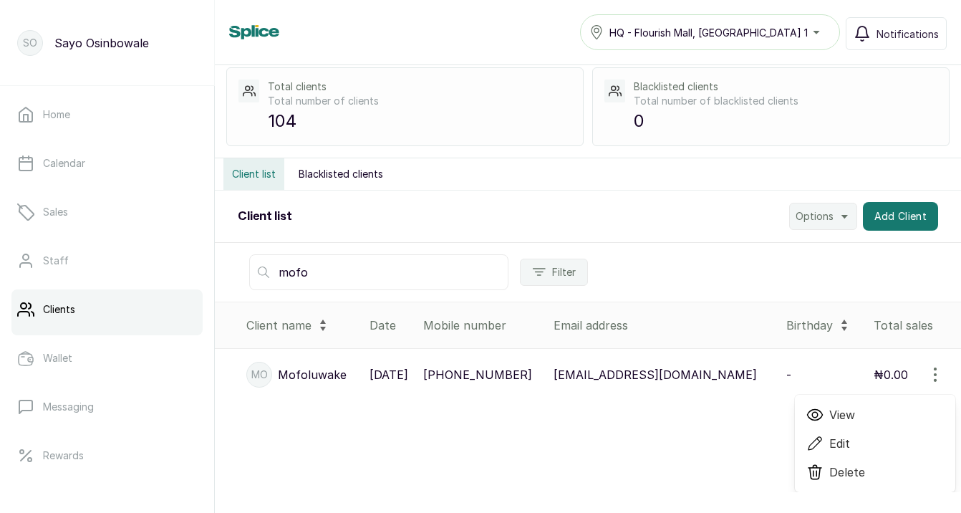
scroll to position [51, 0]
click at [852, 444] on span "Edit" at bounding box center [875, 443] width 138 height 17
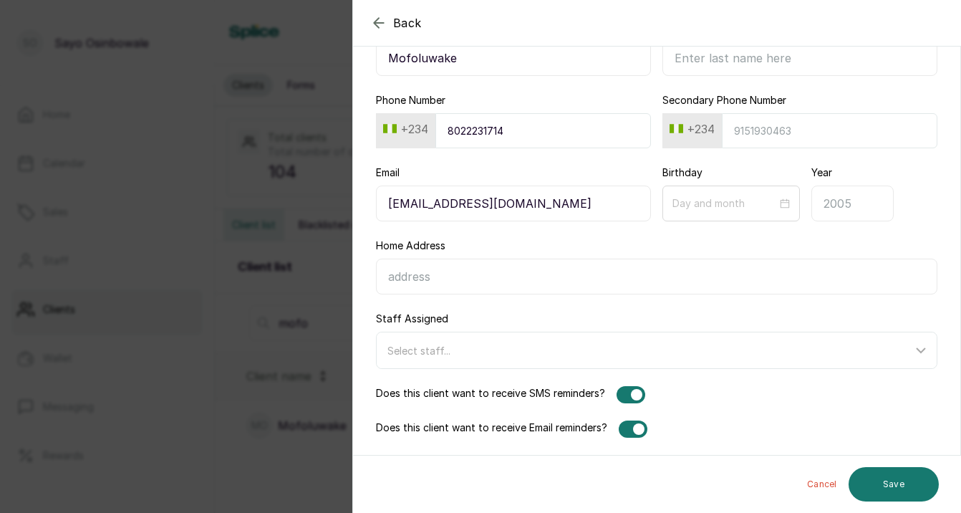
scroll to position [112, 0]
click at [902, 481] on button "Save" at bounding box center [894, 484] width 90 height 34
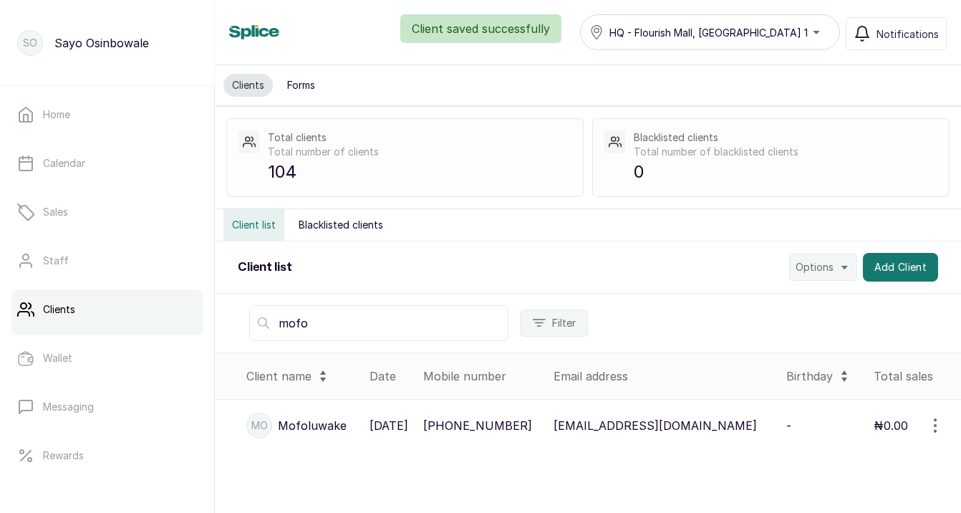
click at [434, 321] on input "mofo" at bounding box center [378, 323] width 259 height 36
type input "m"
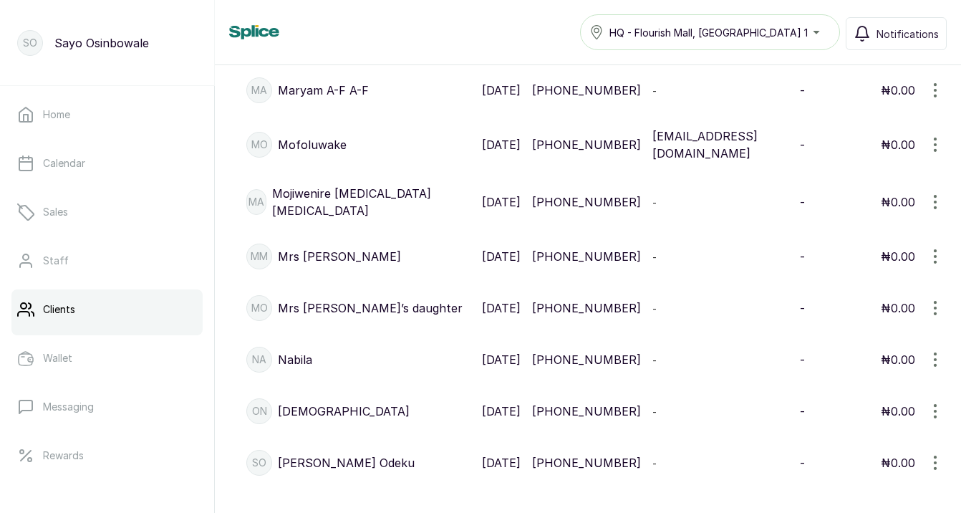
scroll to position [888, 0]
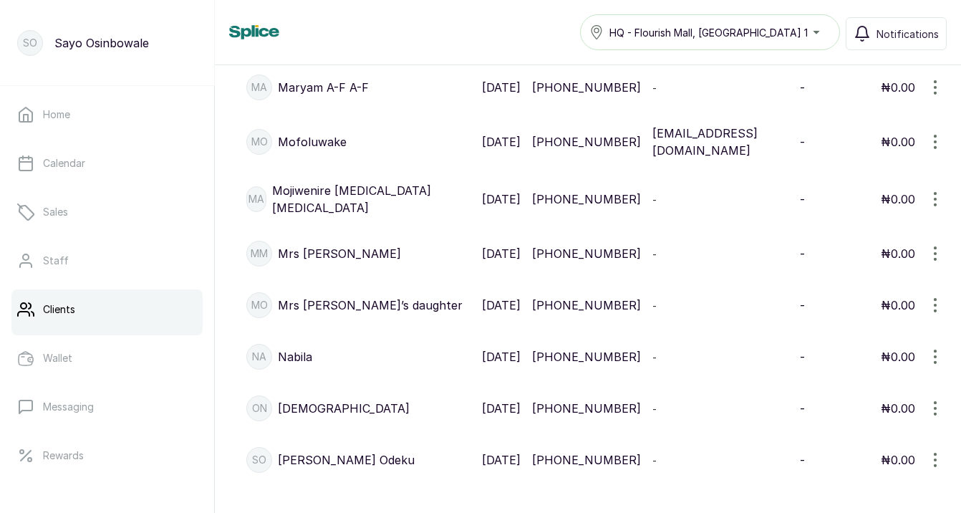
click at [937, 314] on icon "button" at bounding box center [935, 304] width 17 height 17
click at [829, 411] on span "Delete" at bounding box center [875, 402] width 138 height 17
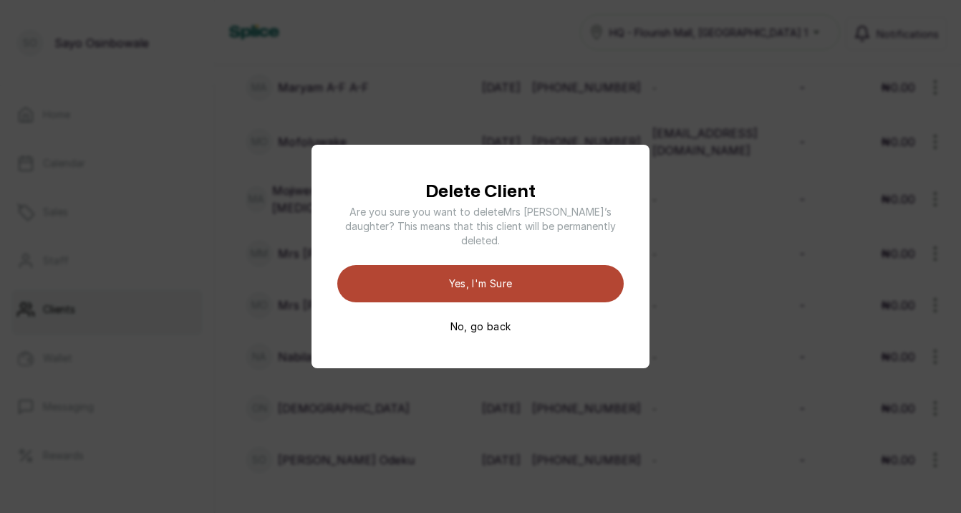
click at [550, 278] on button "Yes, I'm sure" at bounding box center [480, 283] width 286 height 37
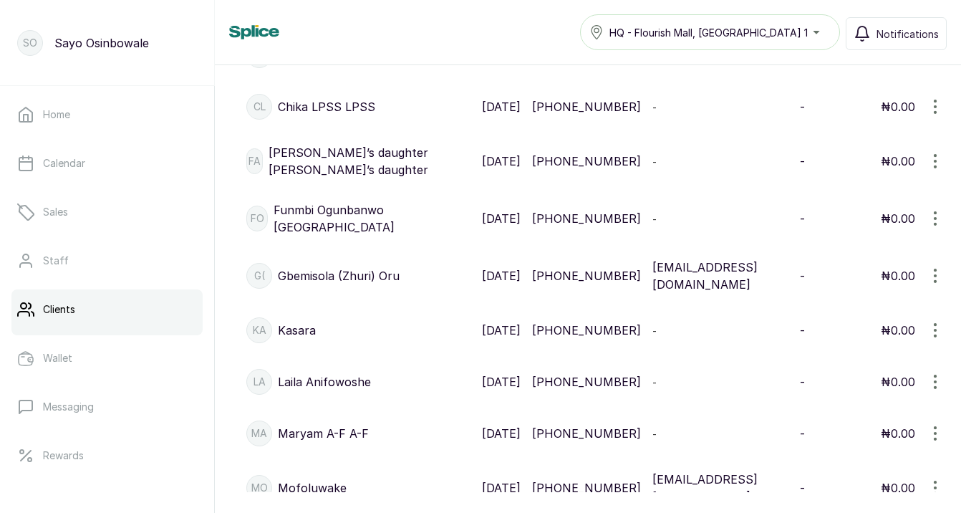
scroll to position [589, 0]
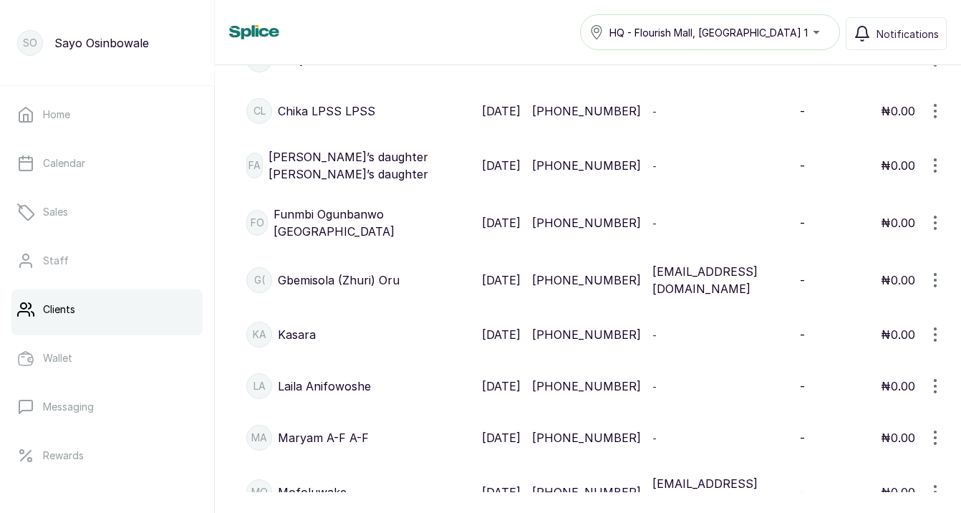
click at [940, 231] on icon "button" at bounding box center [935, 222] width 17 height 17
click at [877, 300] on span "Edit" at bounding box center [875, 291] width 138 height 17
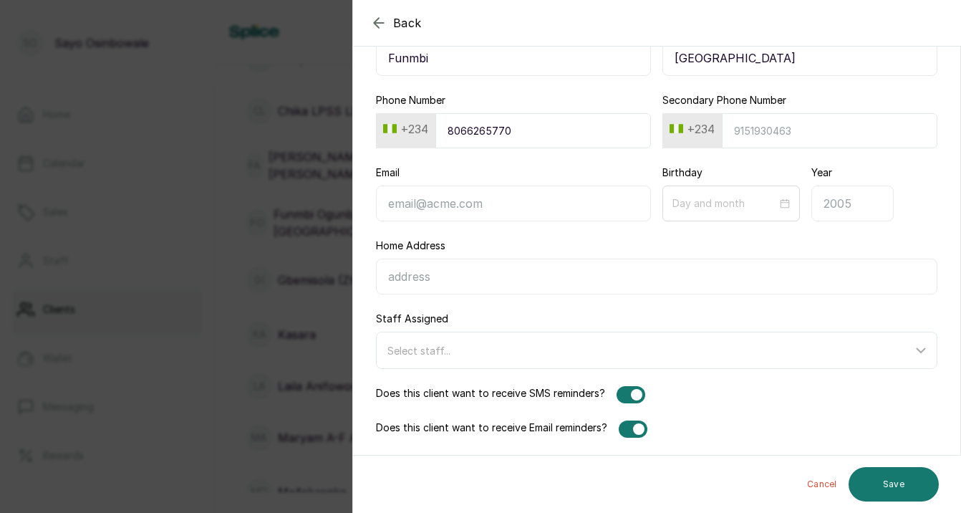
scroll to position [112, 0]
type input "Funmbi"
click at [637, 433] on div at bounding box center [638, 428] width 11 height 11
click at [889, 487] on button "Save" at bounding box center [894, 484] width 90 height 34
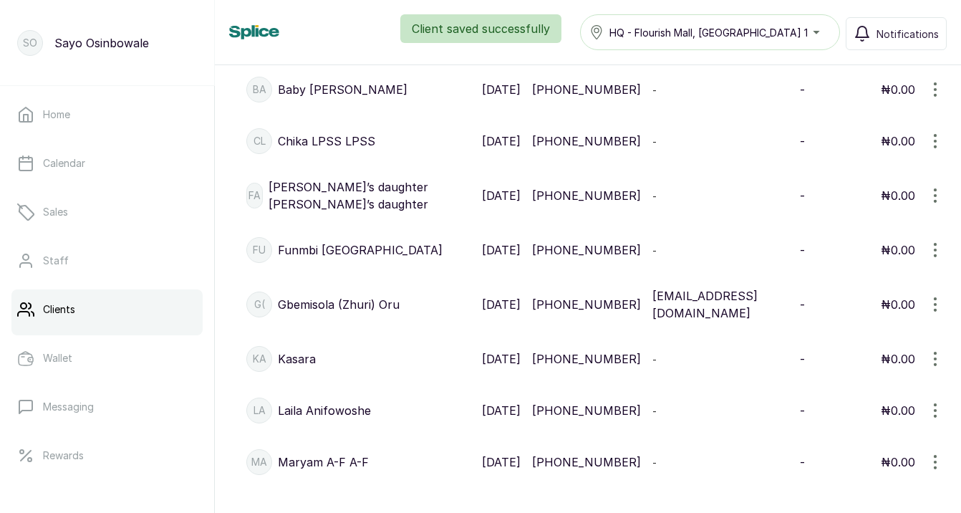
scroll to position [541, 0]
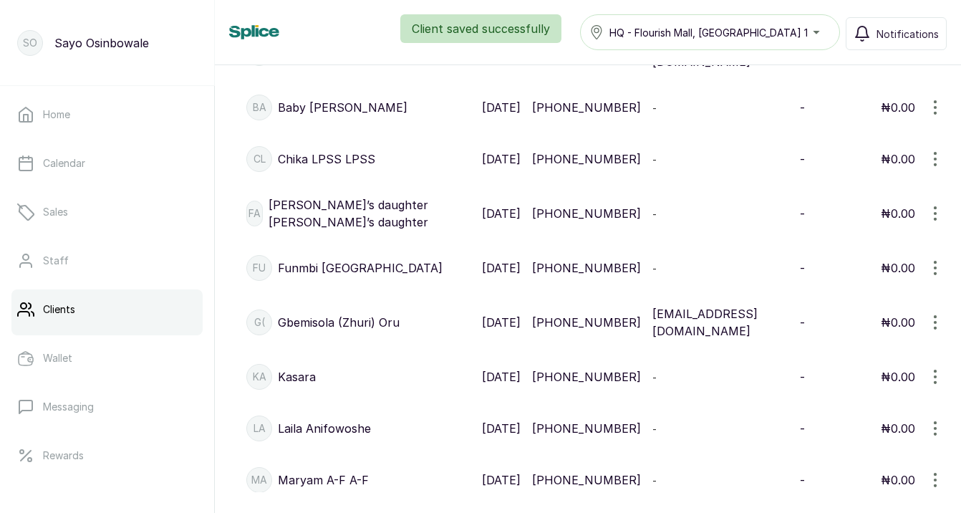
click at [933, 222] on icon "button" at bounding box center [935, 213] width 17 height 17
click at [857, 291] on span "Edit" at bounding box center [875, 282] width 138 height 17
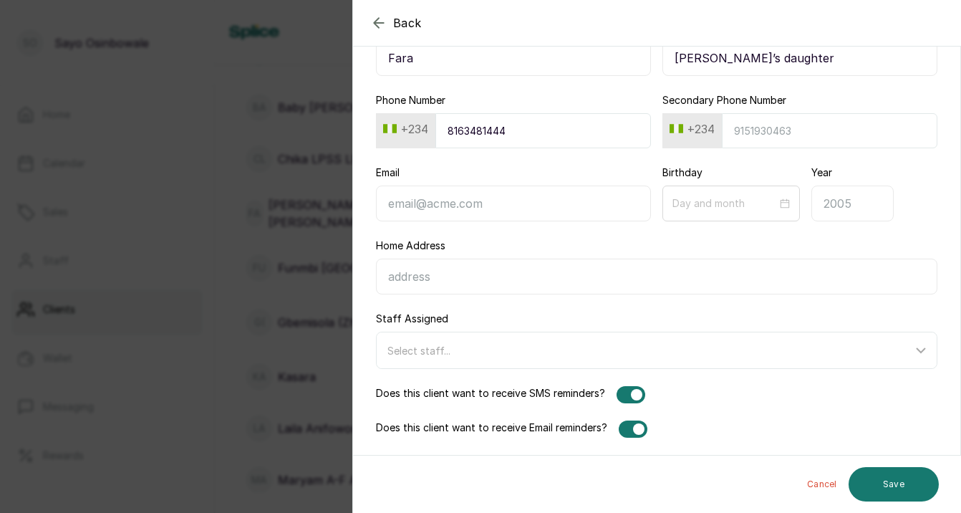
scroll to position [112, 0]
type input "Fara"
click at [640, 427] on div at bounding box center [638, 428] width 11 height 11
click at [902, 481] on button "Save" at bounding box center [894, 484] width 90 height 34
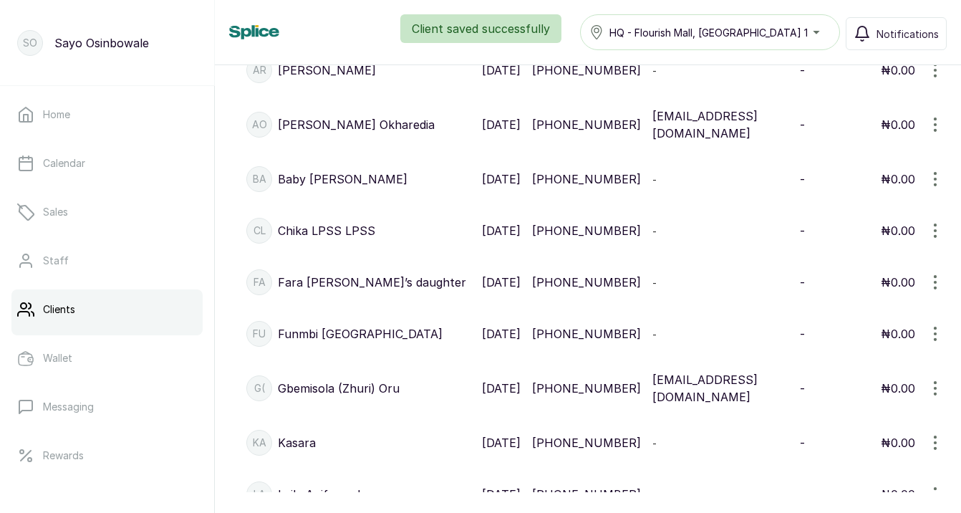
scroll to position [464, 0]
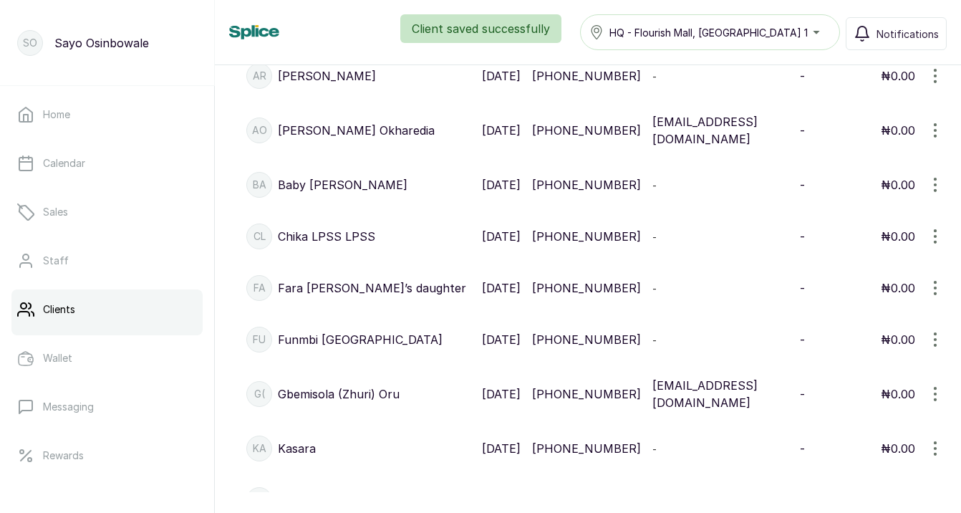
click at [938, 245] on icon "button" at bounding box center [935, 236] width 17 height 17
click at [820, 314] on icon at bounding box center [814, 304] width 17 height 17
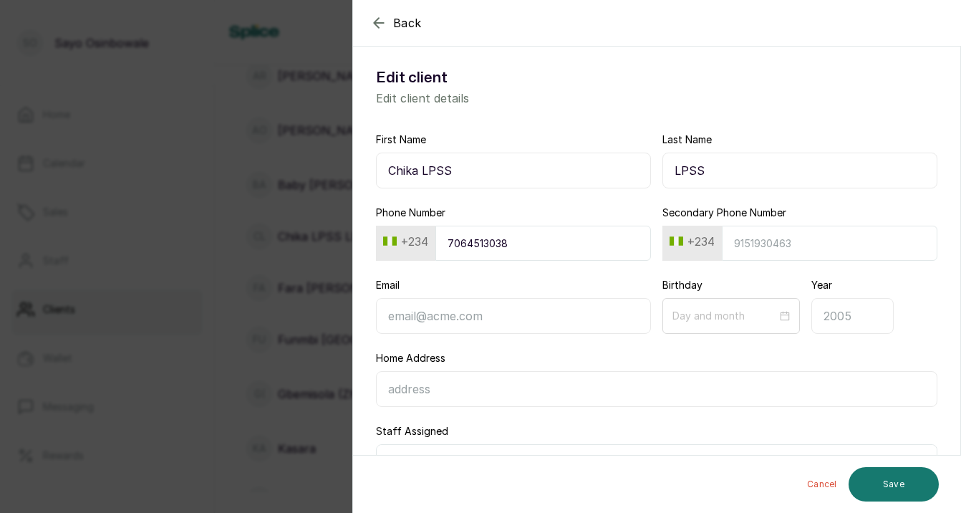
click at [549, 188] on div "First Name Chika LPSS Last Name LPSS Phone Number +234 7064513038 Secondary Pho…" at bounding box center [656, 341] width 607 height 452
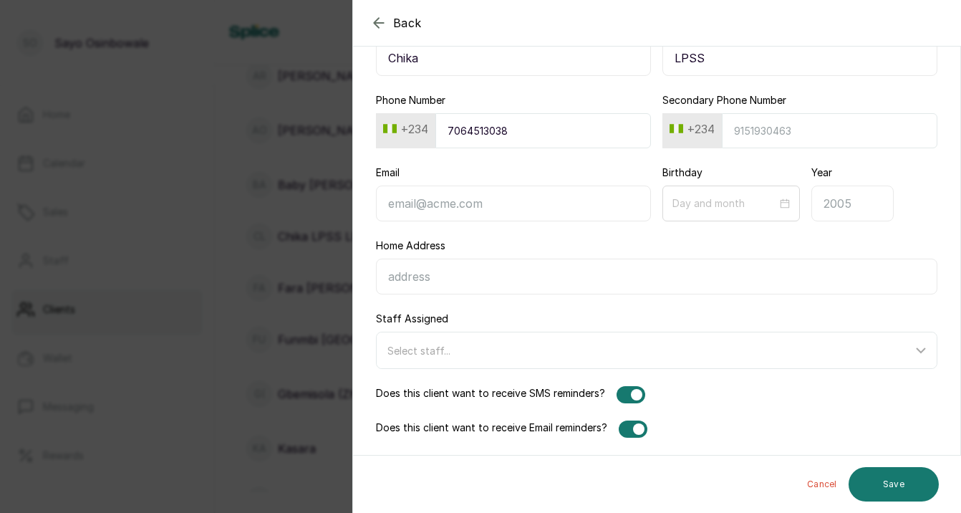
scroll to position [112, 0]
type input "Chika"
click at [624, 426] on div at bounding box center [633, 428] width 29 height 17
click at [903, 483] on button "Save" at bounding box center [894, 484] width 90 height 34
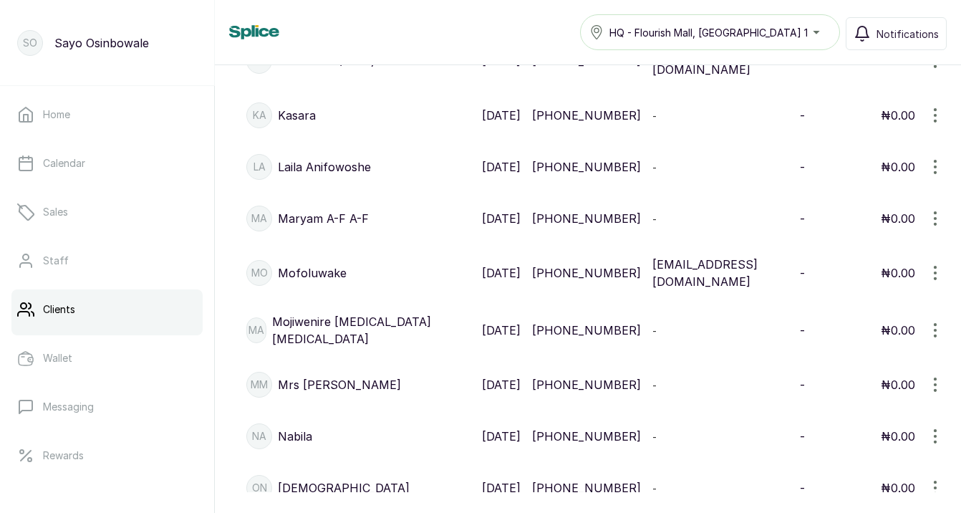
scroll to position [801, 0]
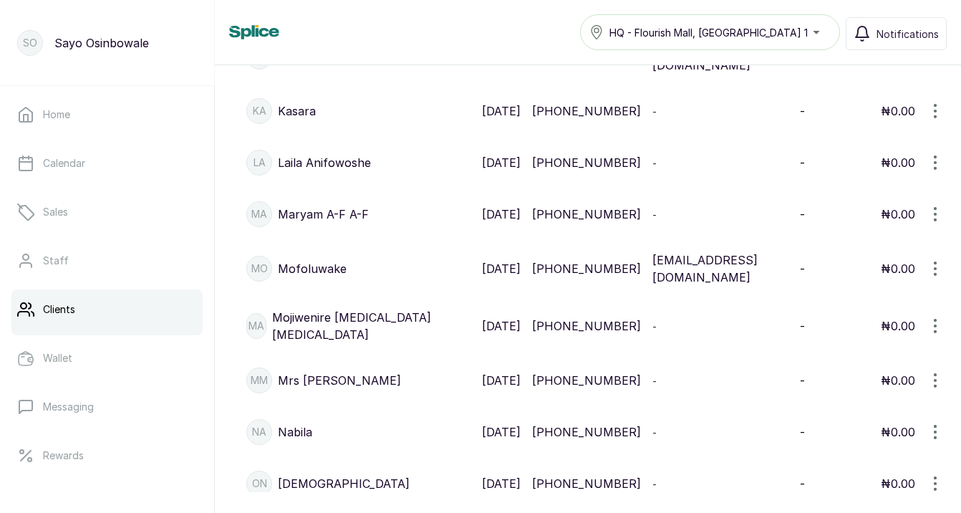
click at [934, 223] on icon "button" at bounding box center [935, 214] width 17 height 17
click at [844, 291] on span "Edit" at bounding box center [839, 282] width 21 height 17
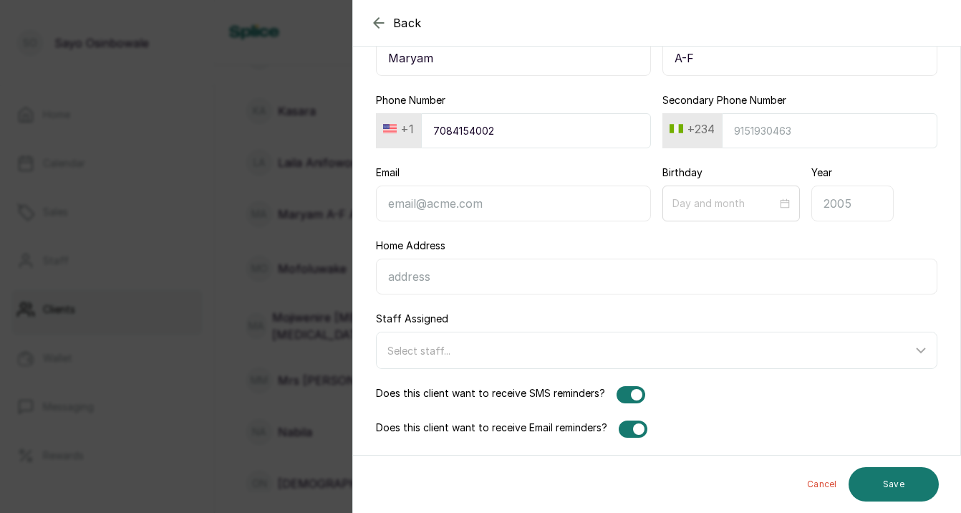
scroll to position [112, 0]
type input "Maryam"
click at [629, 392] on div at bounding box center [631, 394] width 29 height 17
click at [634, 431] on div at bounding box center [638, 428] width 11 height 11
click at [874, 477] on button "Save" at bounding box center [894, 484] width 90 height 34
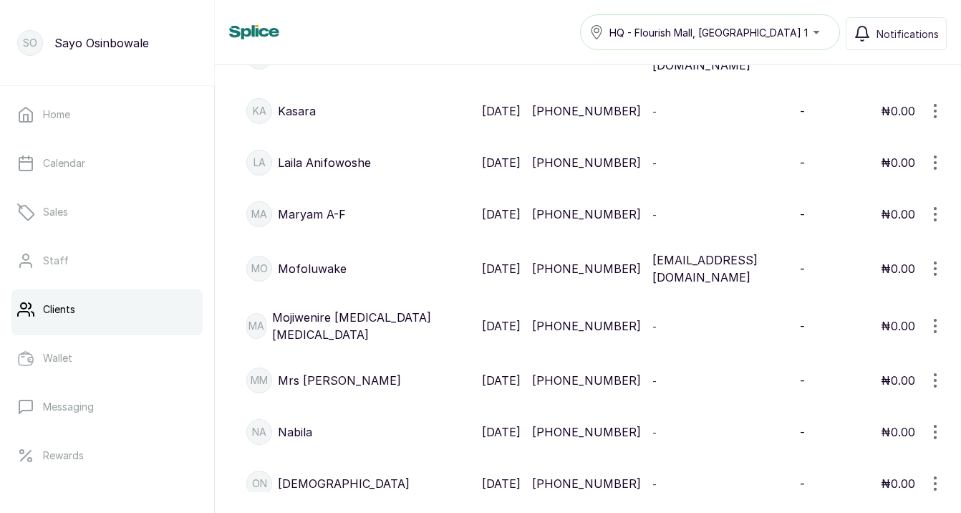
click at [932, 334] on icon "button" at bounding box center [935, 325] width 17 height 17
click at [836, 403] on span "Edit" at bounding box center [839, 394] width 21 height 17
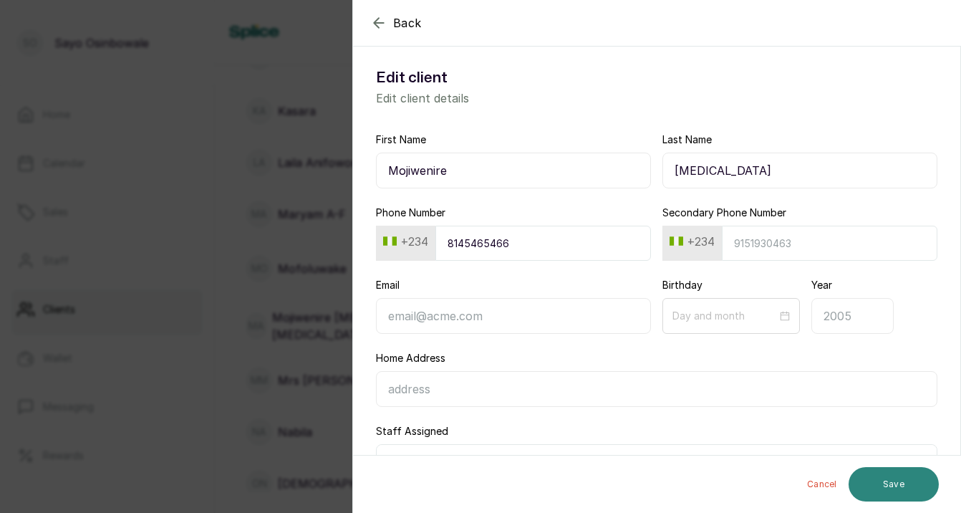
type input "Mojiwenire"
click at [902, 491] on button "Save" at bounding box center [894, 484] width 90 height 34
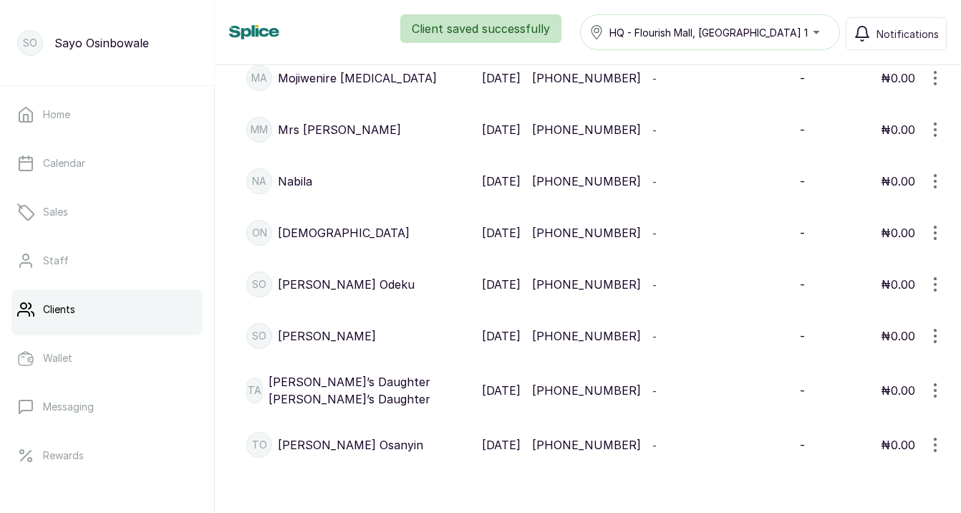
scroll to position [1047, 0]
click at [936, 292] on icon "button" at bounding box center [935, 283] width 17 height 17
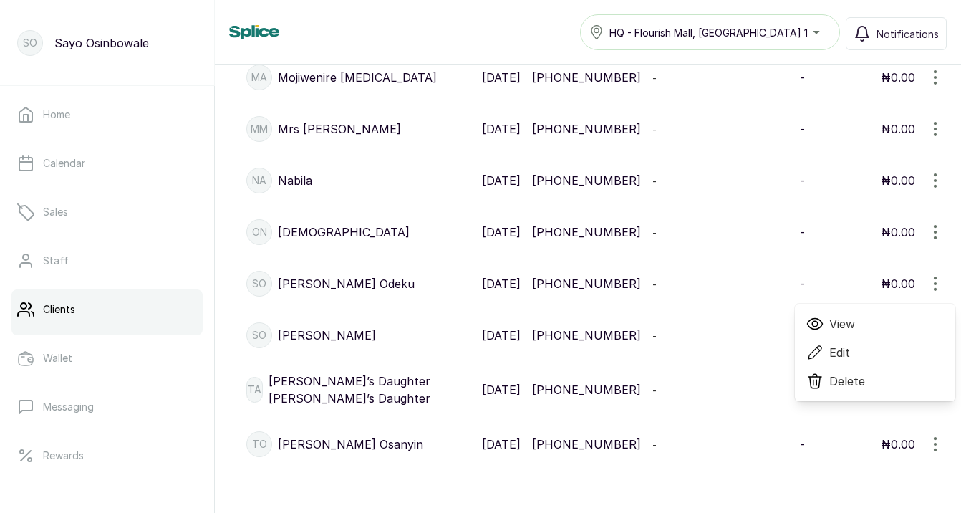
click at [881, 361] on span "Edit" at bounding box center [875, 352] width 138 height 17
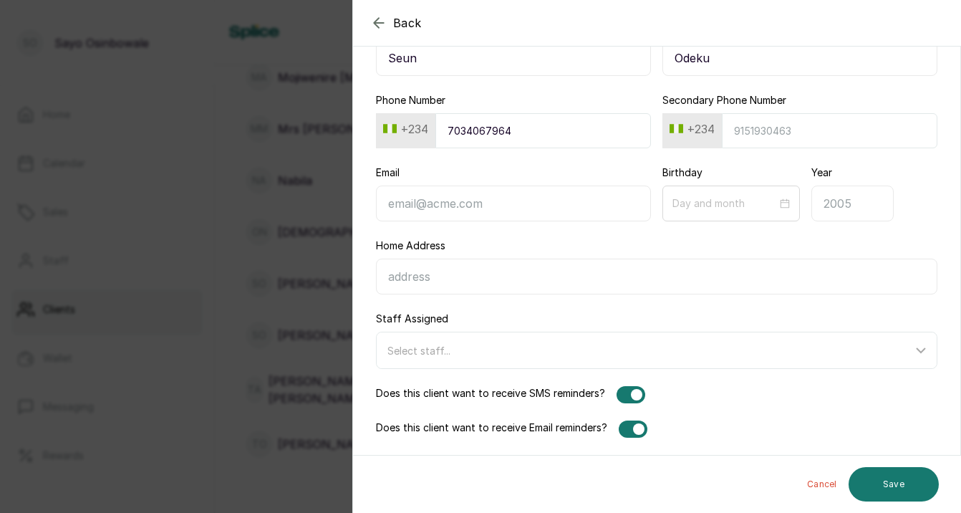
scroll to position [112, 0]
type input "Seun"
click at [636, 433] on div at bounding box center [638, 428] width 11 height 11
click at [925, 483] on button "Save" at bounding box center [894, 484] width 90 height 34
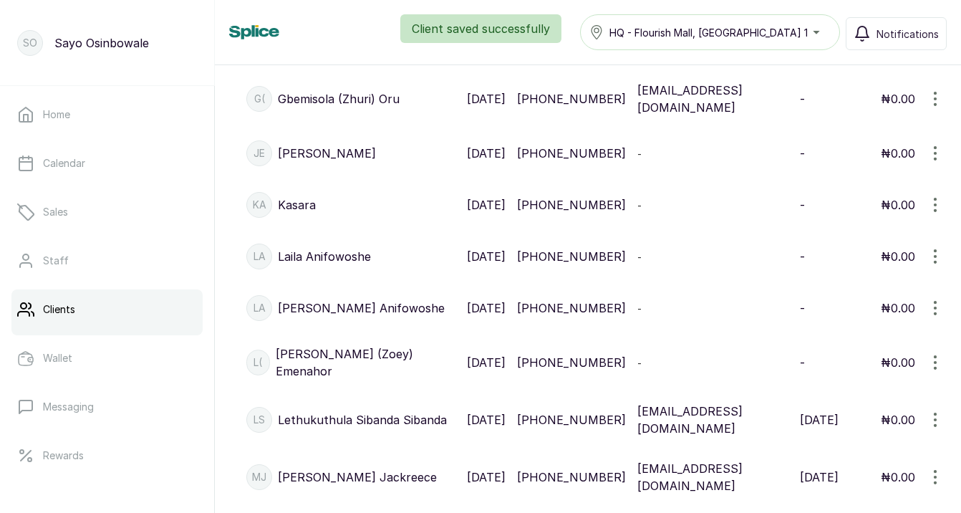
scroll to position [1429, 0]
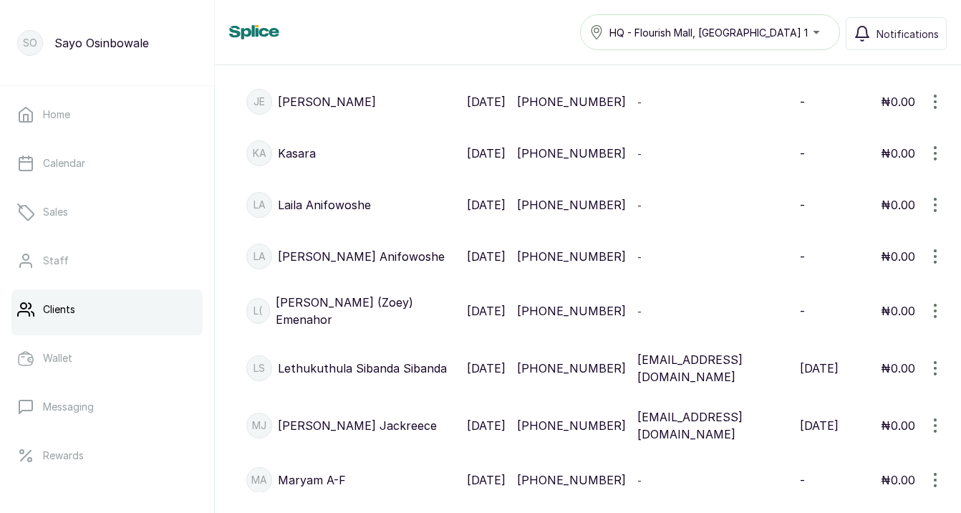
click at [935, 265] on icon "button" at bounding box center [935, 256] width 17 height 17
click at [846, 362] on span "Delete" at bounding box center [847, 353] width 36 height 17
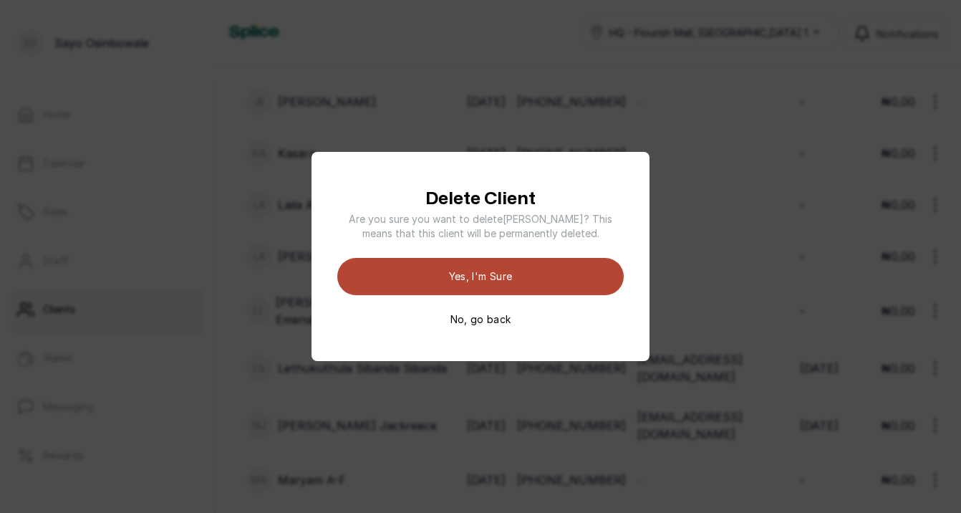
click at [573, 279] on button "Yes, I'm sure" at bounding box center [480, 276] width 286 height 37
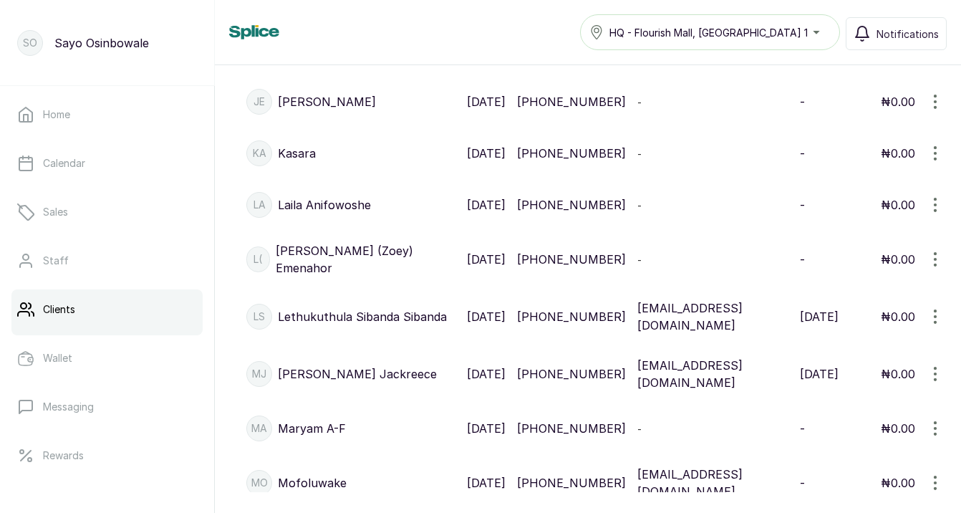
click at [933, 325] on icon "button" at bounding box center [935, 316] width 17 height 17
click at [841, 394] on span "Edit" at bounding box center [839, 385] width 21 height 17
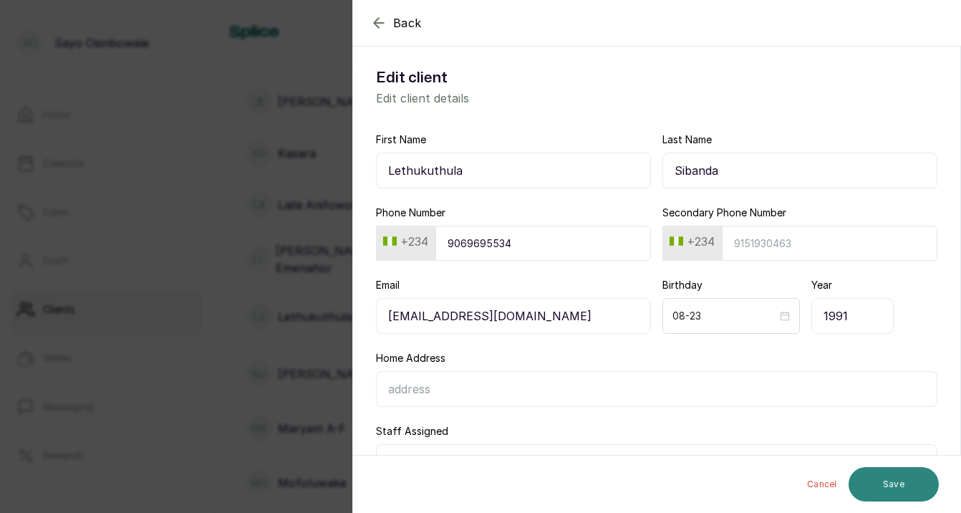
type input "Lethukuthula"
click at [908, 489] on button "Save" at bounding box center [894, 484] width 90 height 34
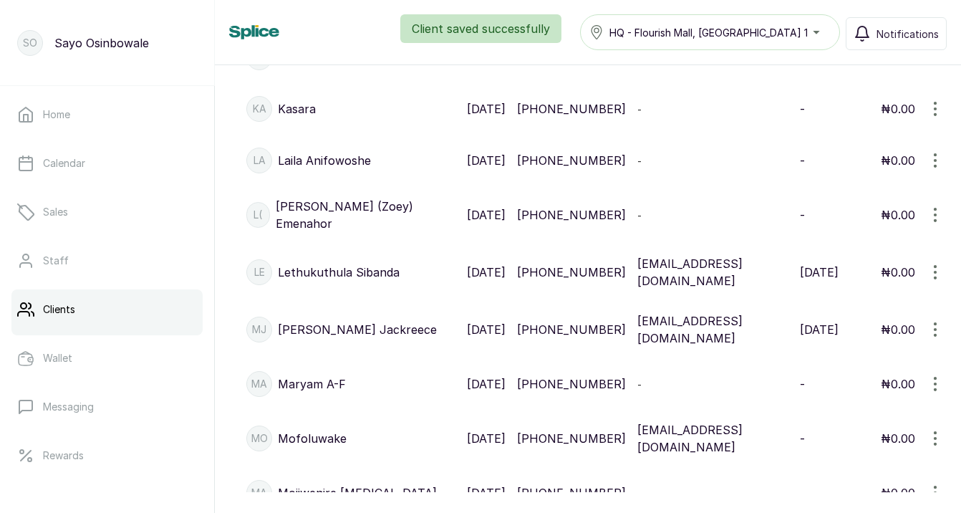
scroll to position [1476, 0]
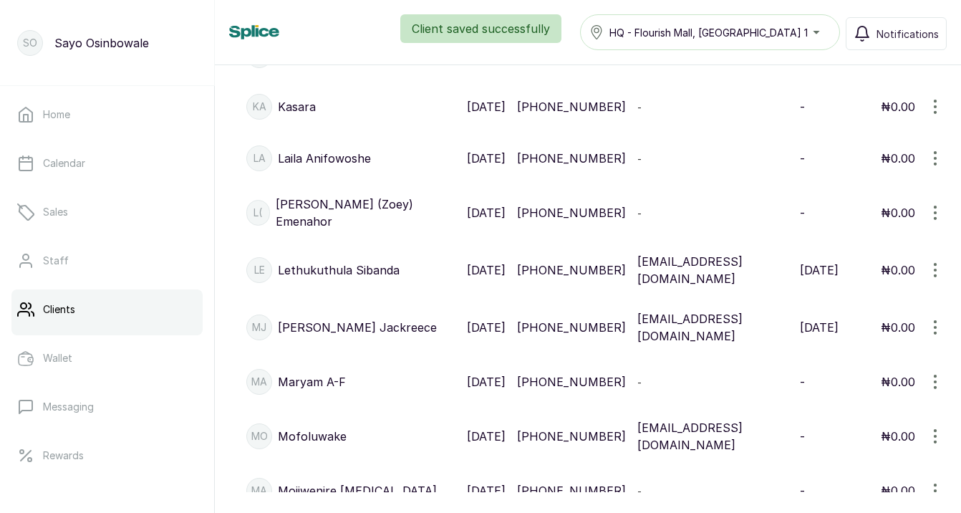
click at [935, 336] on icon "button" at bounding box center [935, 327] width 17 height 17
click at [858, 405] on span "Edit" at bounding box center [875, 395] width 138 height 17
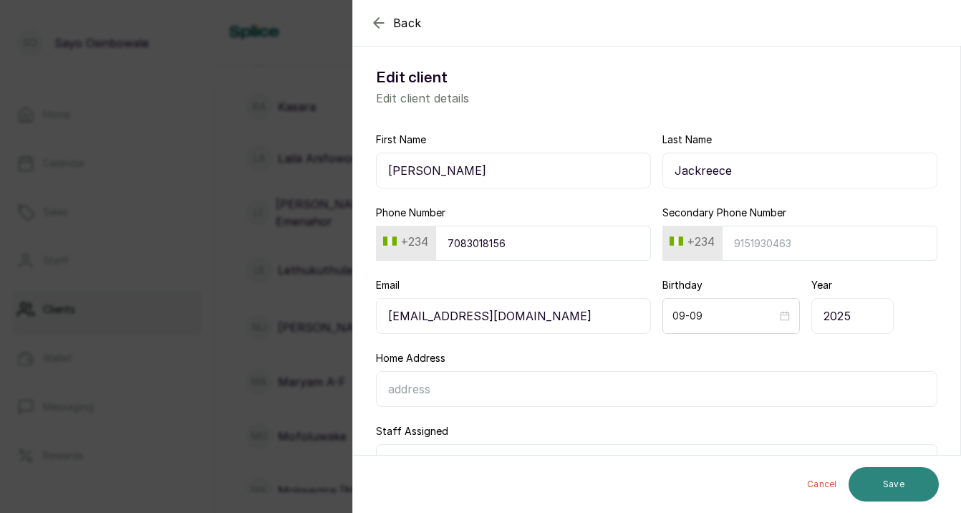
type input "Marian"
click at [910, 492] on button "Save" at bounding box center [894, 484] width 90 height 34
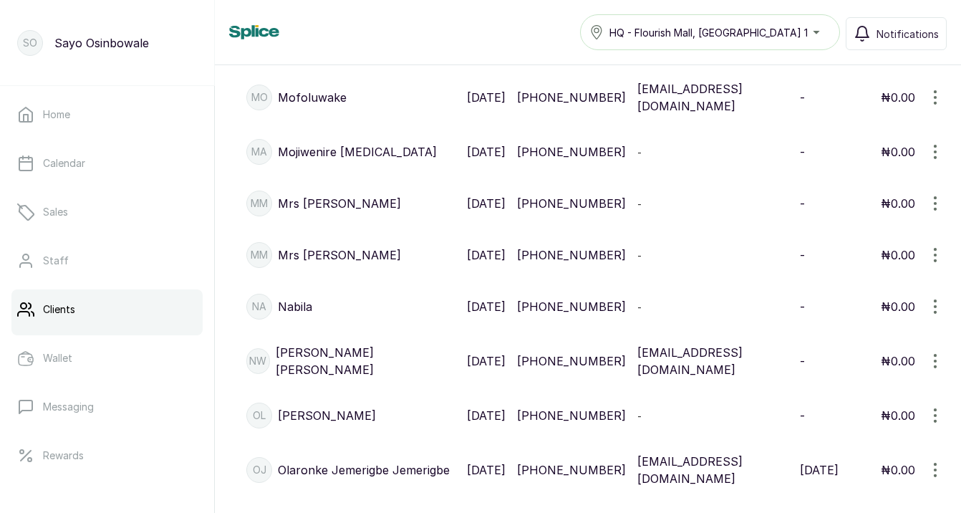
scroll to position [1840, 0]
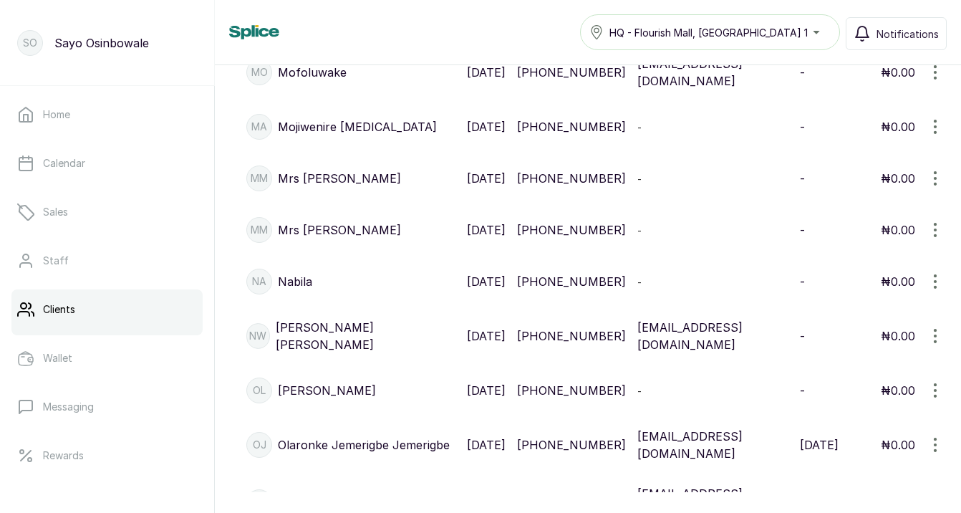
click at [933, 187] on icon "button" at bounding box center [935, 178] width 17 height 17
click at [840, 284] on span "Delete" at bounding box center [847, 275] width 36 height 17
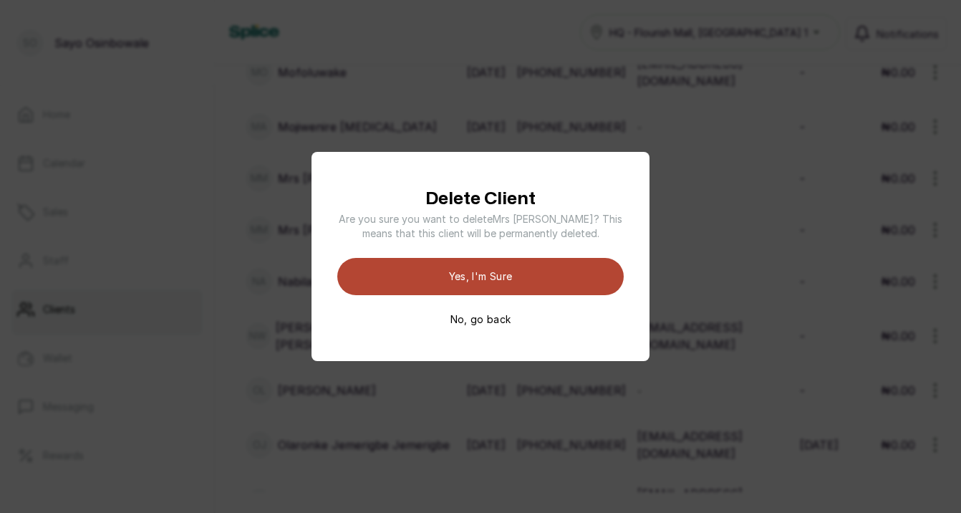
click at [561, 285] on button "Yes, I'm sure" at bounding box center [480, 276] width 286 height 37
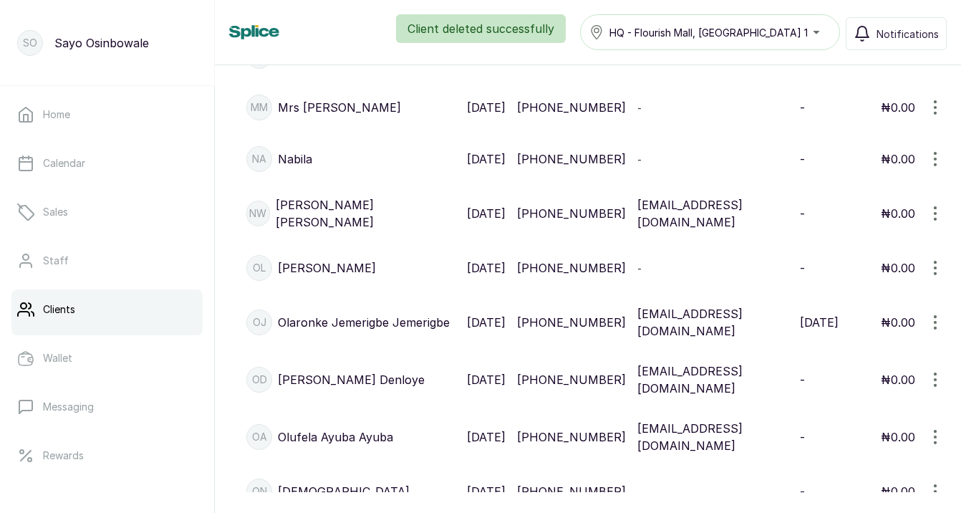
scroll to position [1966, 0]
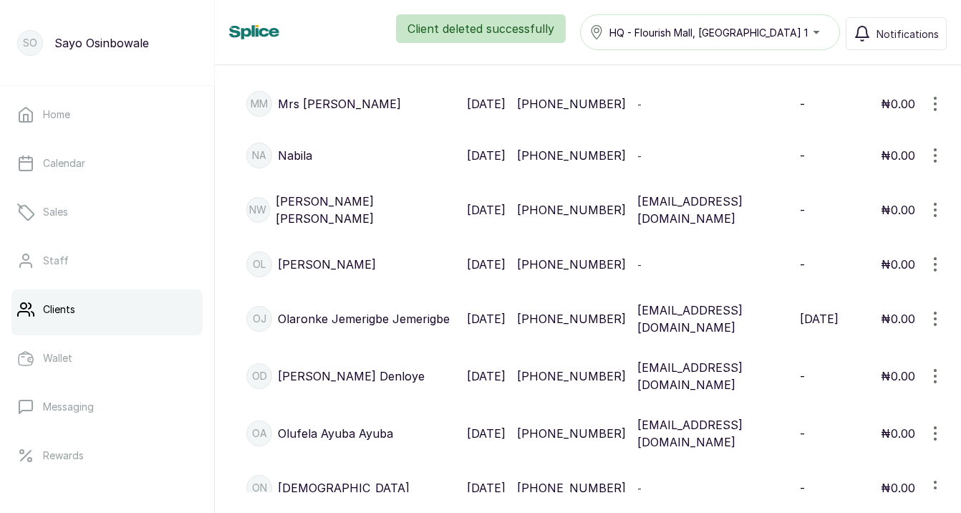
click at [935, 216] on icon "button" at bounding box center [935, 209] width 1 height 13
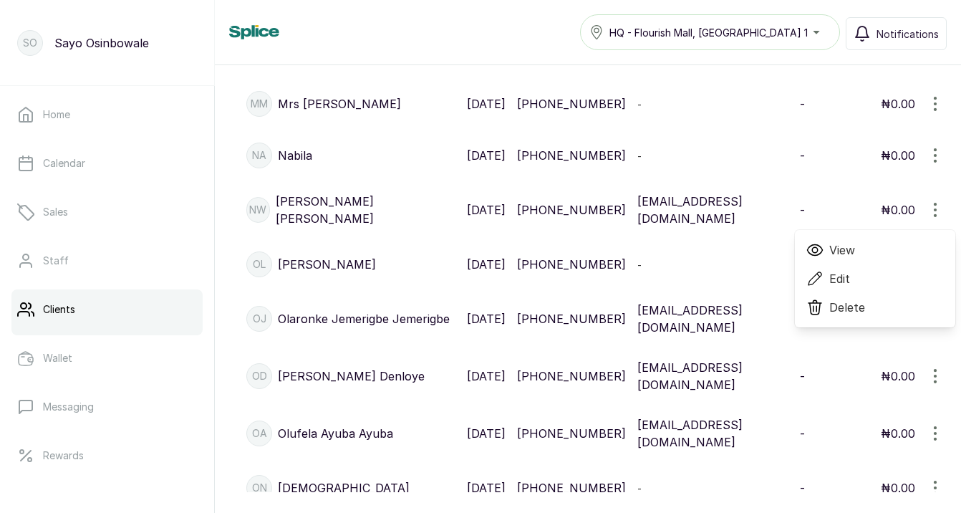
click at [843, 287] on span "Edit" at bounding box center [839, 278] width 21 height 17
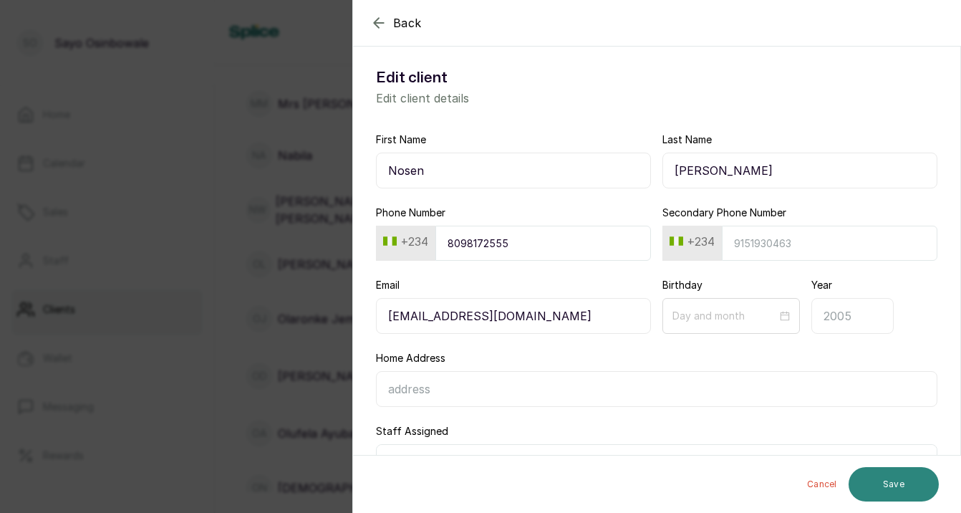
type input "Nosen"
click at [897, 484] on button "Save" at bounding box center [894, 484] width 90 height 34
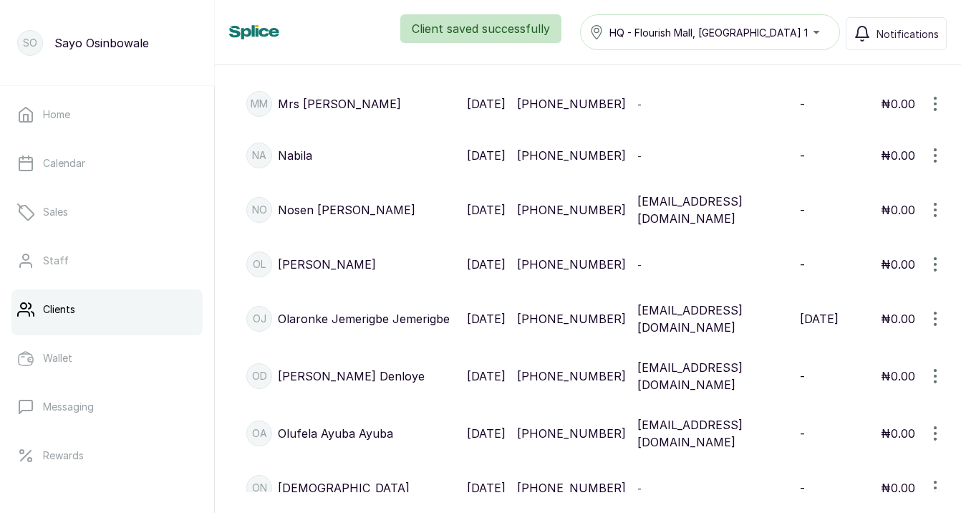
click at [934, 327] on icon "button" at bounding box center [935, 318] width 17 height 17
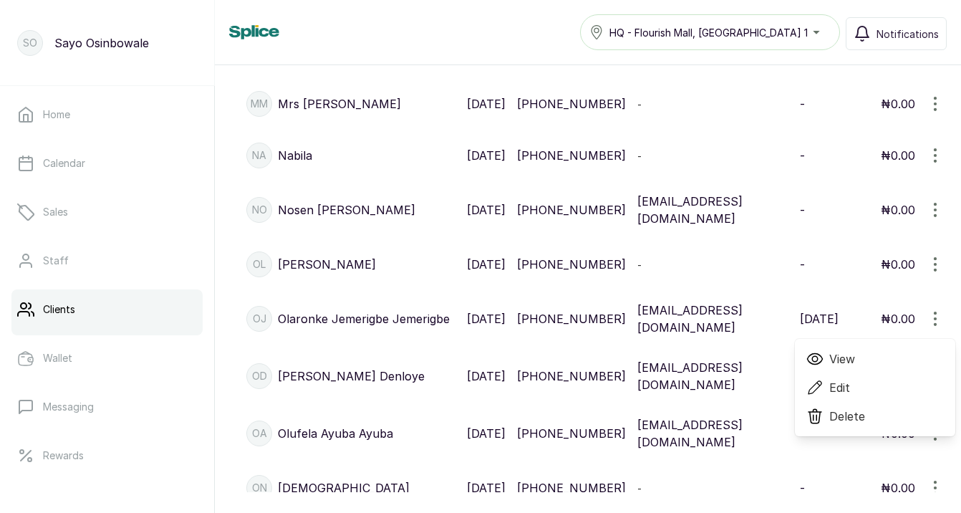
click at [821, 396] on icon at bounding box center [814, 387] width 17 height 17
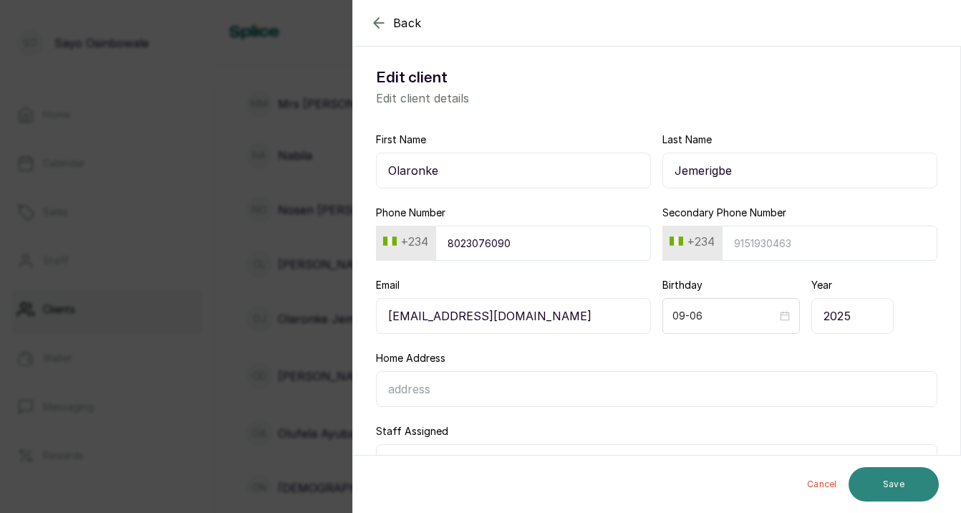
type input "Olaronke"
click at [879, 486] on button "Save" at bounding box center [894, 484] width 90 height 34
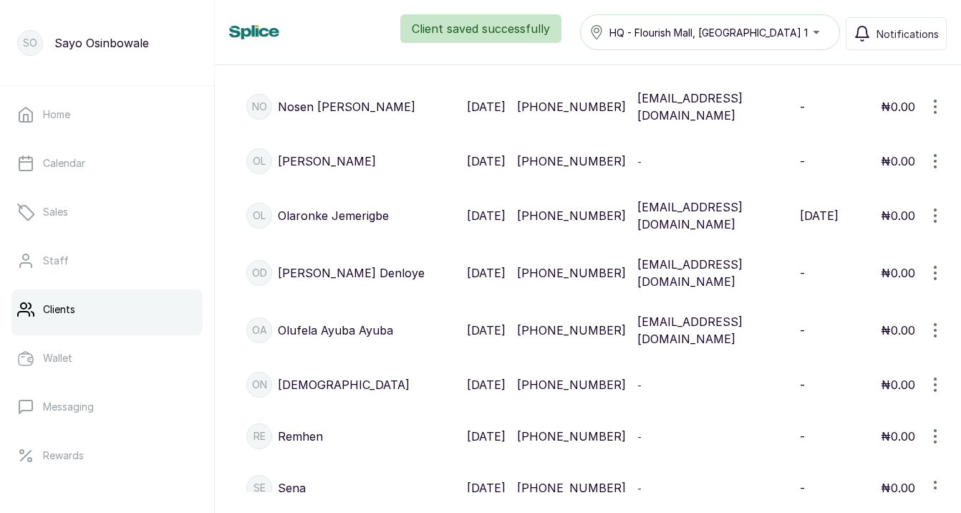
scroll to position [2085, 0]
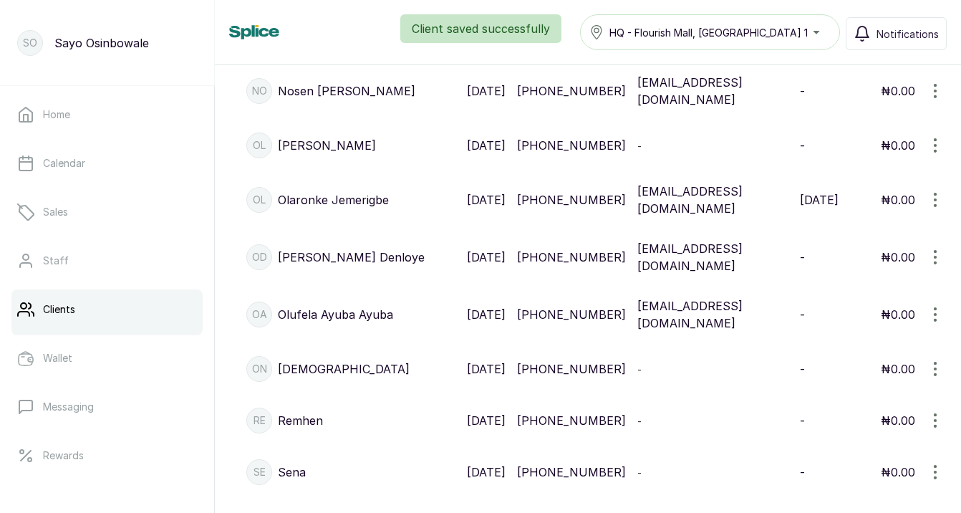
click at [936, 264] on icon "button" at bounding box center [935, 257] width 1 height 13
click at [834, 334] on span "Edit" at bounding box center [839, 325] width 21 height 17
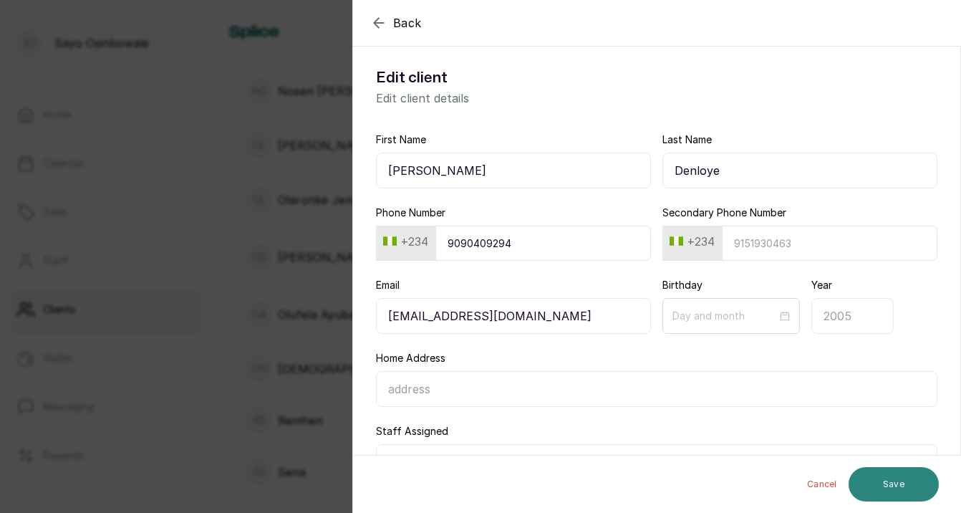
type input "Olatilewa"
click at [896, 475] on button "Save" at bounding box center [894, 484] width 90 height 34
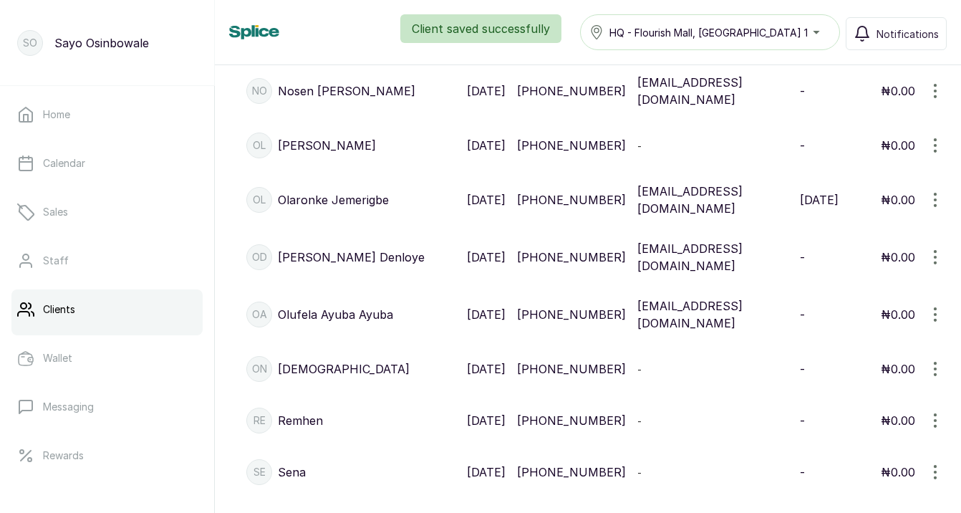
click at [937, 323] on icon "button" at bounding box center [935, 314] width 17 height 17
click at [873, 392] on span "Edit" at bounding box center [875, 383] width 138 height 17
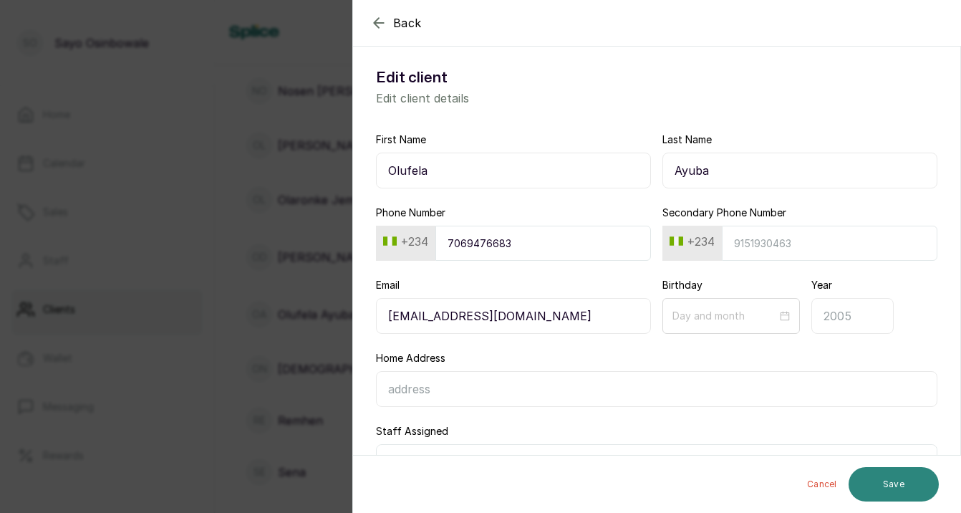
type input "Olufela"
click at [892, 486] on button "Save" at bounding box center [894, 484] width 90 height 34
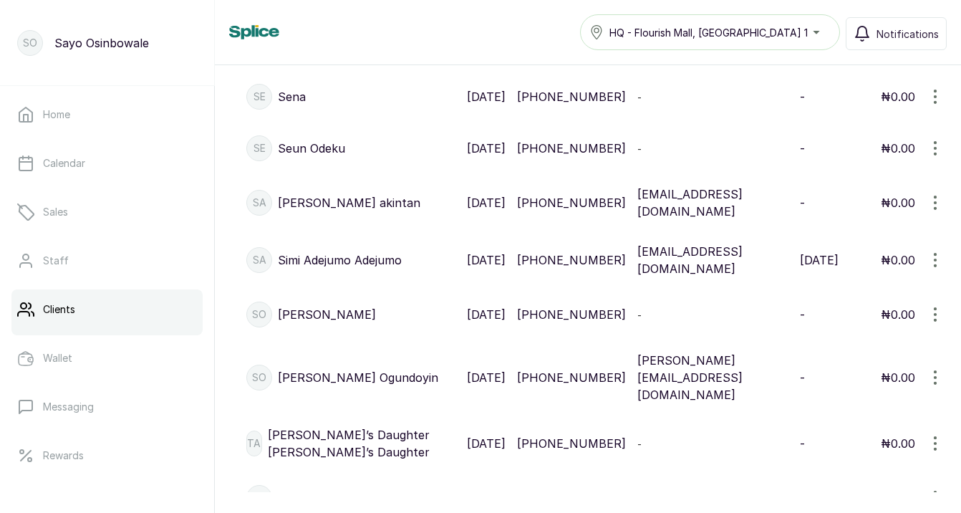
scroll to position [2461, 0]
click at [939, 211] on icon "button" at bounding box center [935, 201] width 17 height 17
click at [891, 279] on span "Edit" at bounding box center [875, 270] width 138 height 17
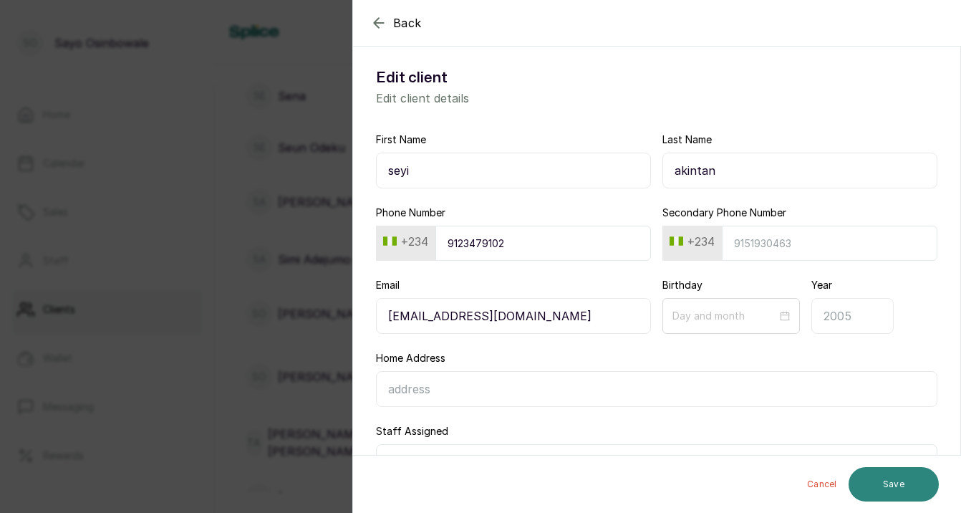
type input "seyi"
click at [910, 479] on button "Save" at bounding box center [894, 484] width 90 height 34
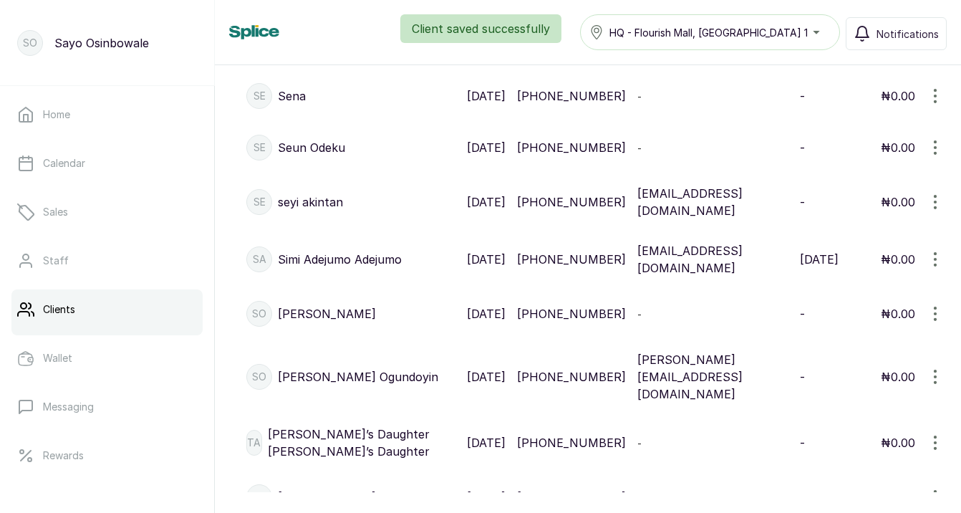
click at [937, 268] on icon "button" at bounding box center [935, 259] width 17 height 17
click at [866, 337] on span "Edit" at bounding box center [875, 327] width 138 height 17
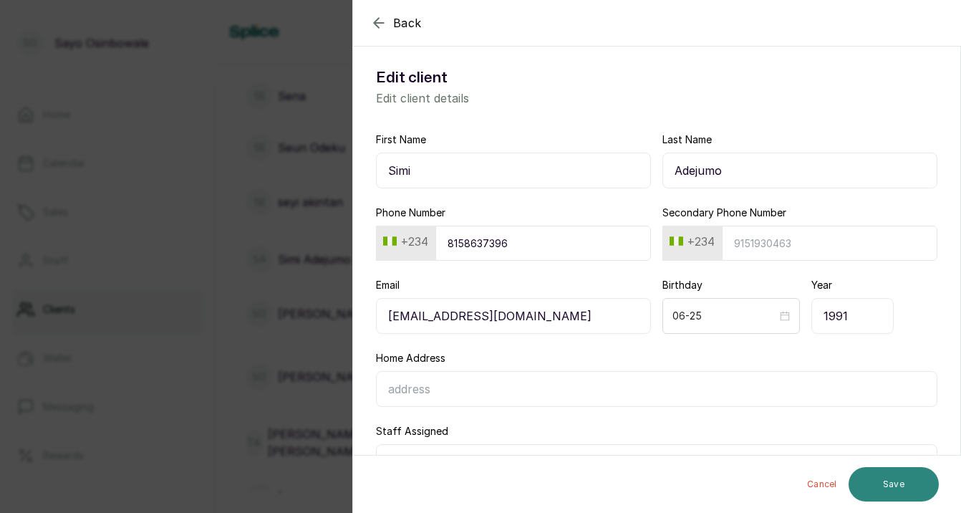
type input "Simi"
click at [889, 483] on button "Save" at bounding box center [894, 484] width 90 height 34
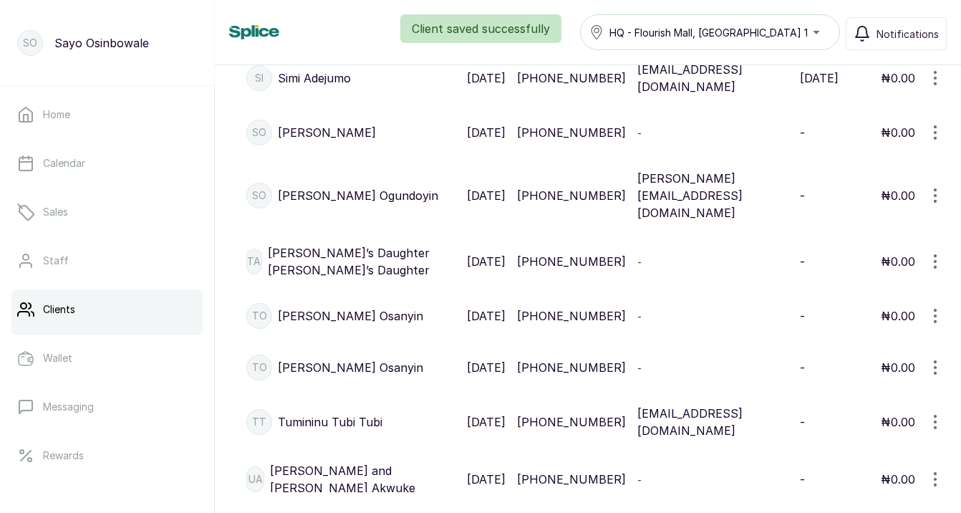
scroll to position [2650, 0]
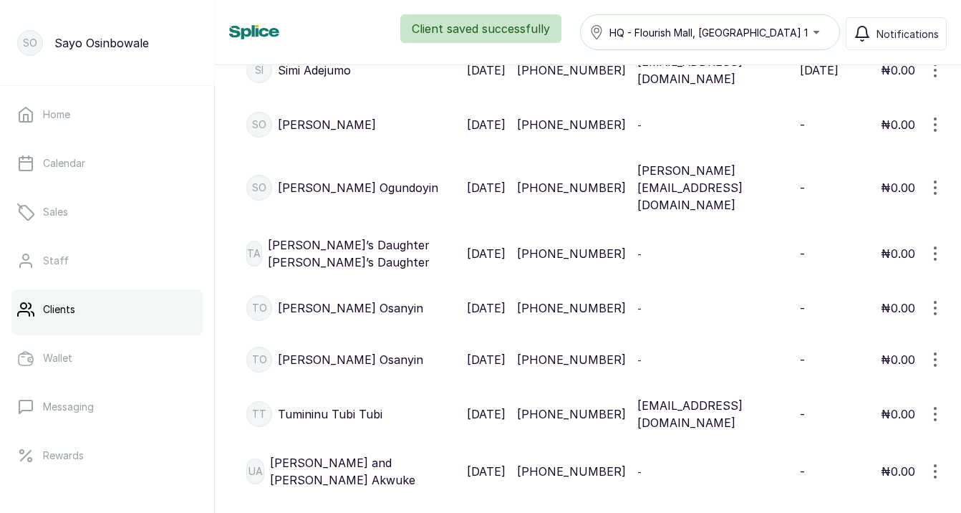
click at [940, 196] on icon "button" at bounding box center [935, 187] width 17 height 17
click at [834, 265] on span "Edit" at bounding box center [839, 256] width 21 height 17
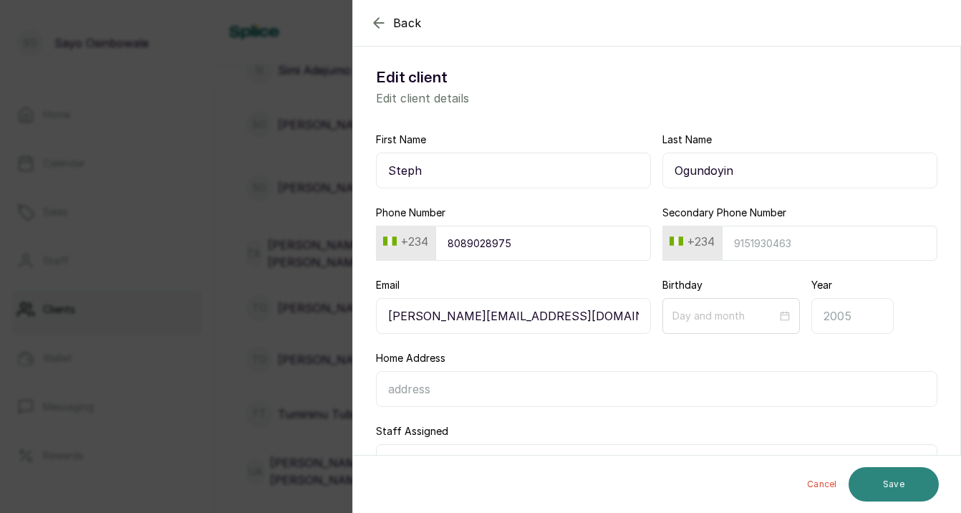
type input "Steph"
click at [908, 479] on button "Save" at bounding box center [894, 484] width 90 height 34
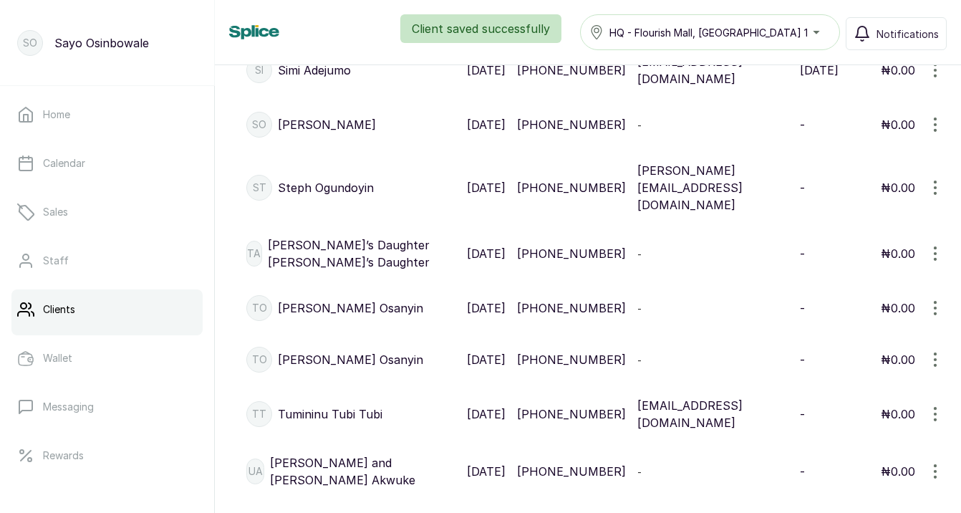
click at [936, 262] on icon "button" at bounding box center [935, 253] width 17 height 17
click at [828, 331] on span "Edit" at bounding box center [875, 322] width 138 height 17
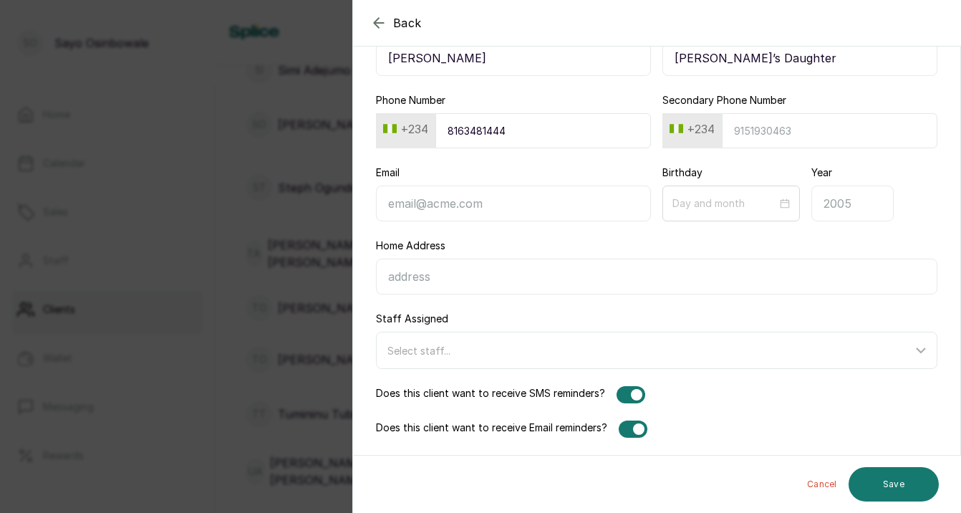
scroll to position [112, 0]
type input "Tara"
click at [625, 428] on div at bounding box center [633, 428] width 29 height 17
click at [894, 477] on button "Save" at bounding box center [894, 484] width 90 height 34
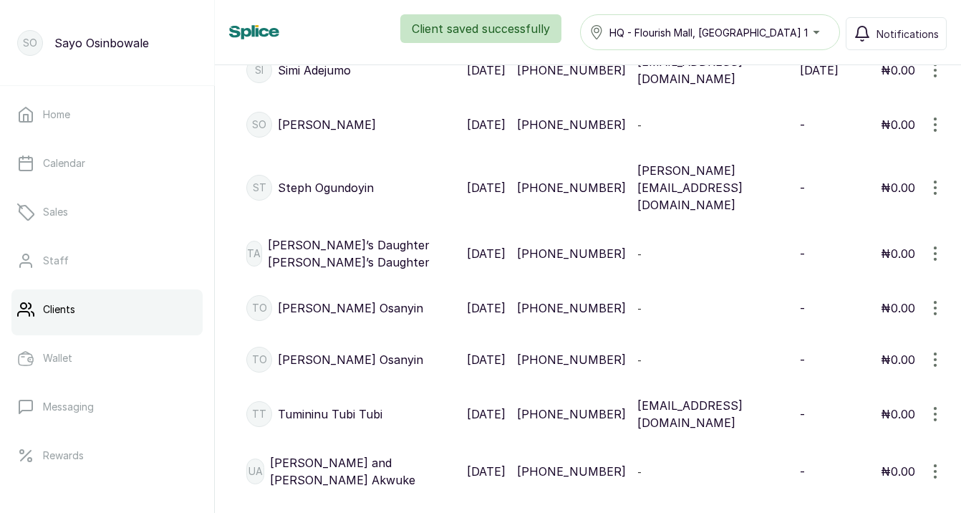
click at [937, 317] on icon "button" at bounding box center [935, 307] width 17 height 17
click at [854, 385] on span "Edit" at bounding box center [875, 376] width 138 height 17
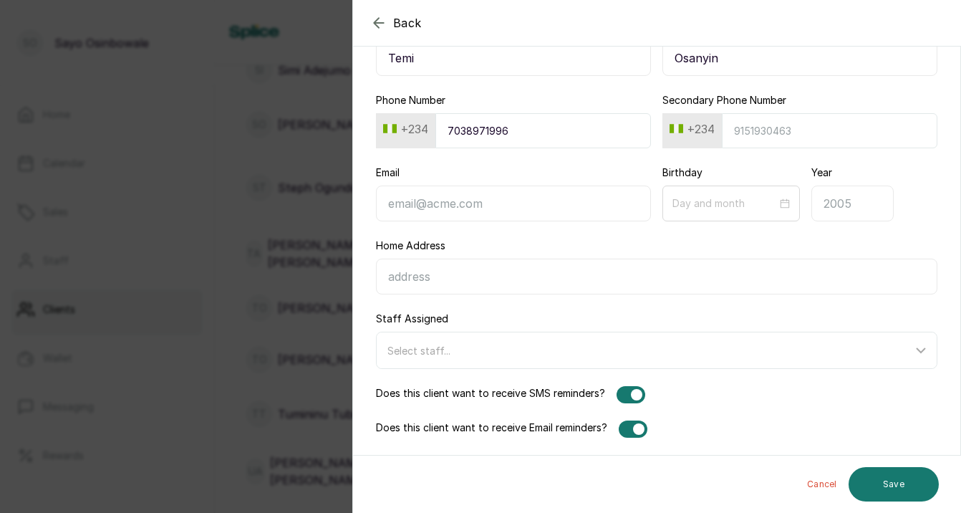
type input "Temi"
click at [630, 428] on div at bounding box center [633, 428] width 29 height 17
click at [895, 488] on button "Save" at bounding box center [894, 484] width 90 height 34
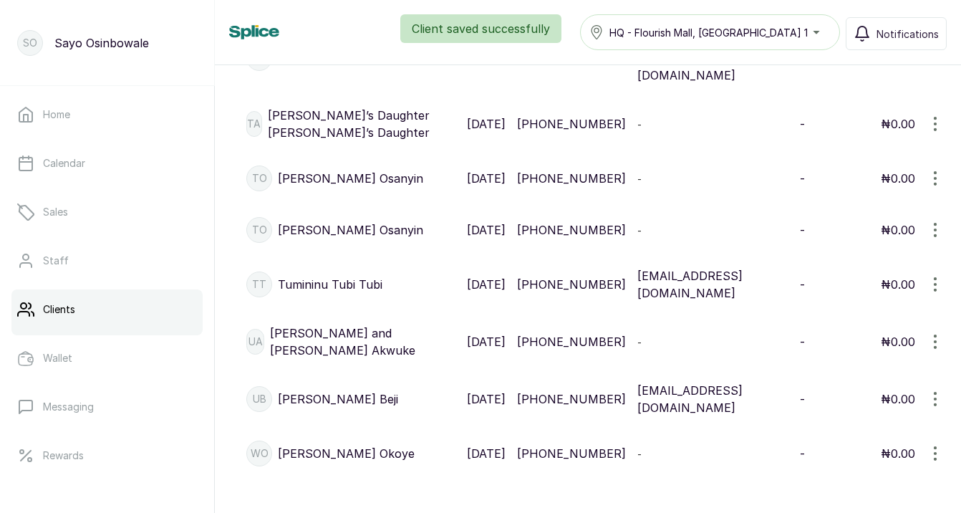
scroll to position [2786, 0]
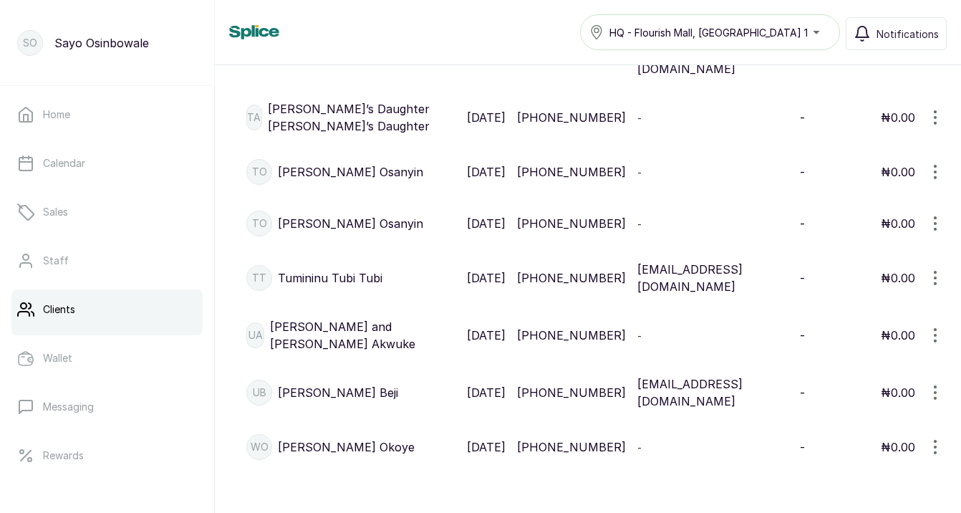
click at [937, 180] on icon "button" at bounding box center [935, 171] width 17 height 17
click at [843, 278] on span "Delete" at bounding box center [847, 269] width 36 height 17
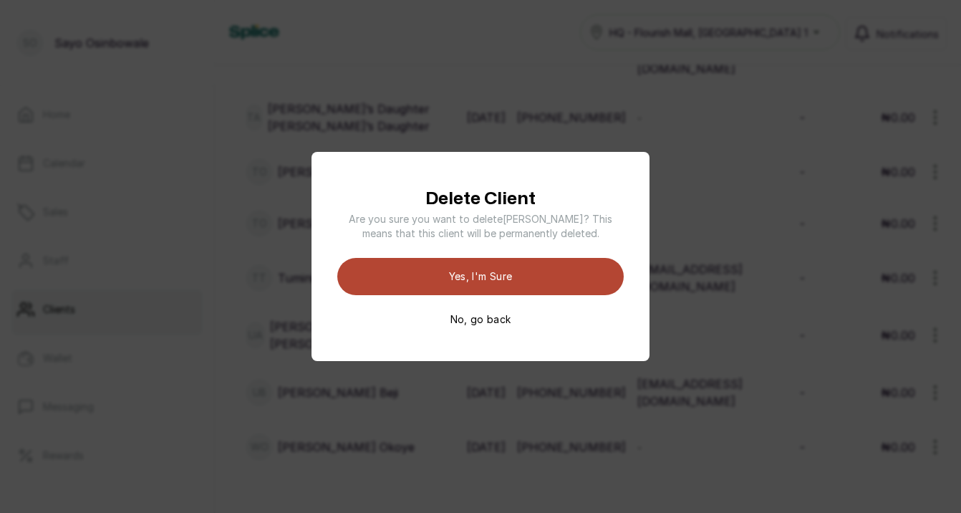
click at [592, 276] on button "Yes, I'm sure" at bounding box center [480, 276] width 286 height 37
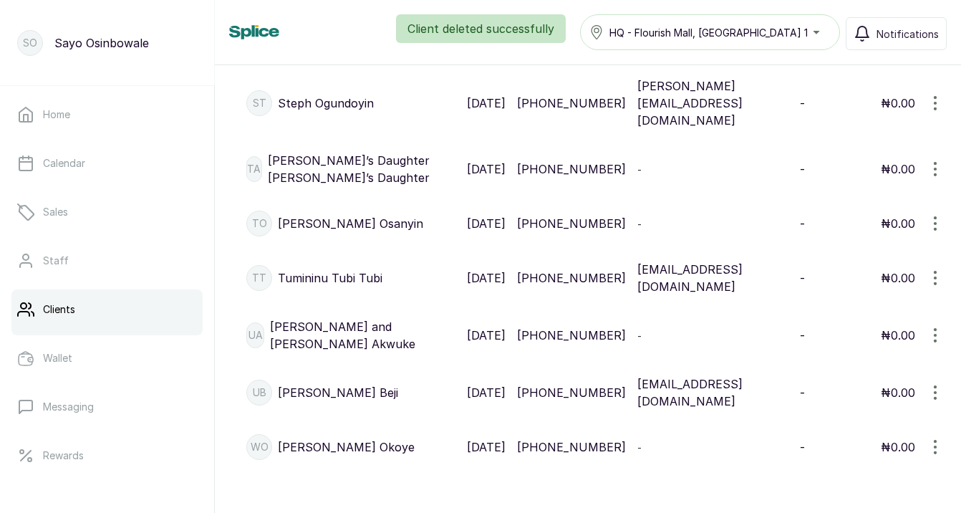
click at [937, 232] on icon "button" at bounding box center [935, 223] width 17 height 17
click at [858, 301] on span "Edit" at bounding box center [875, 292] width 138 height 17
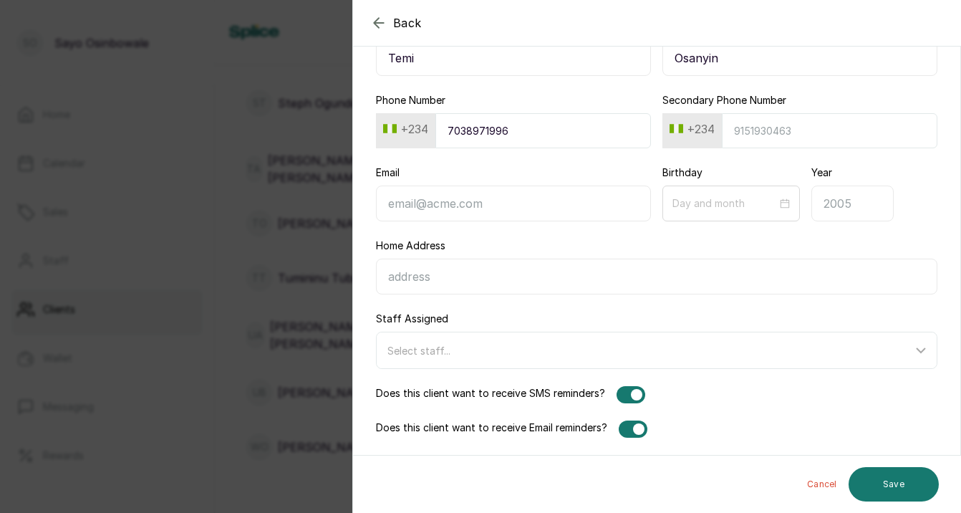
scroll to position [112, 0]
type input "Temi"
click at [637, 423] on div at bounding box center [633, 428] width 29 height 17
click at [912, 487] on button "Save" at bounding box center [894, 484] width 90 height 34
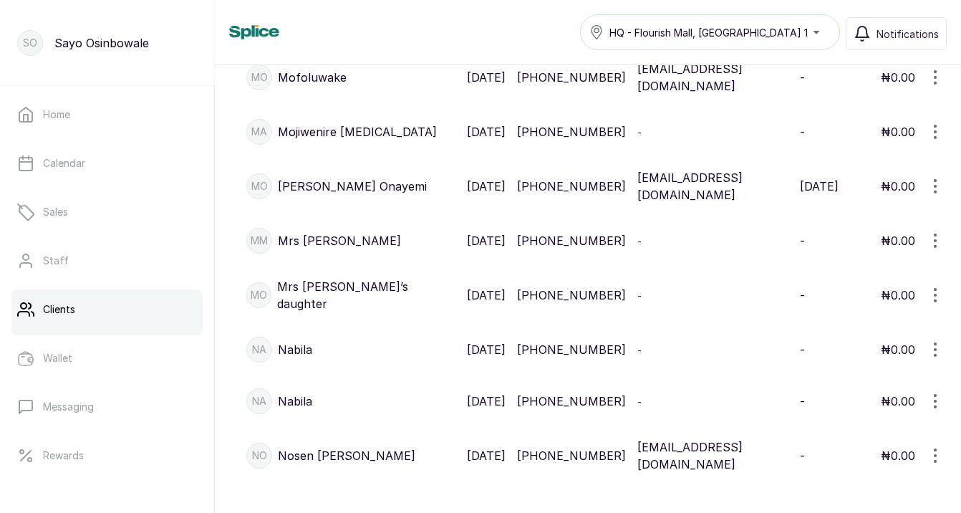
scroll to position [2107, 0]
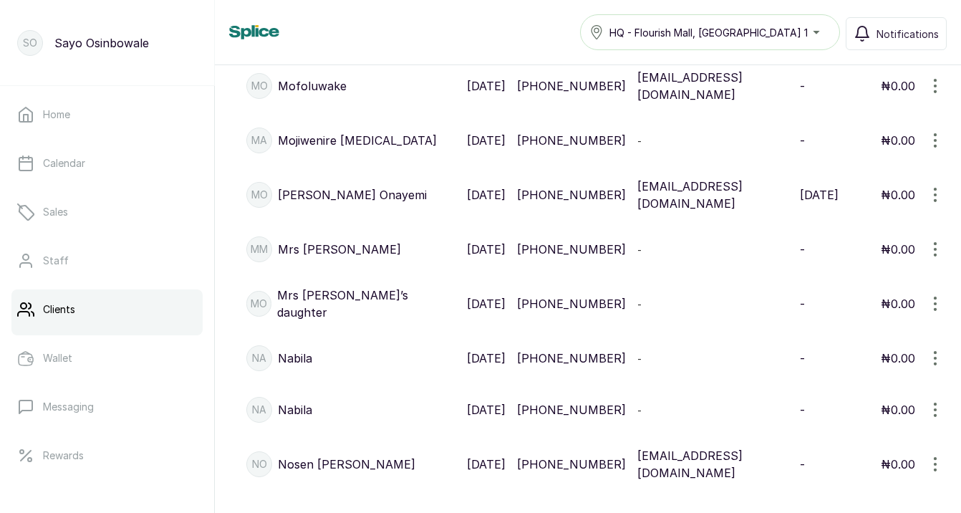
click at [934, 203] on icon "button" at bounding box center [935, 194] width 17 height 17
click at [844, 272] on span "Edit" at bounding box center [839, 263] width 21 height 17
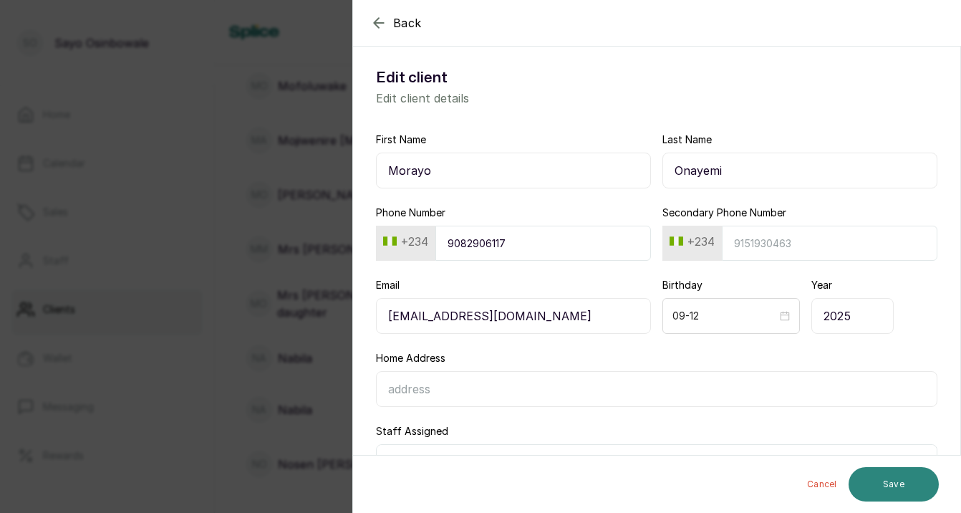
type input "Morayo"
click at [912, 477] on button "Save" at bounding box center [894, 484] width 90 height 34
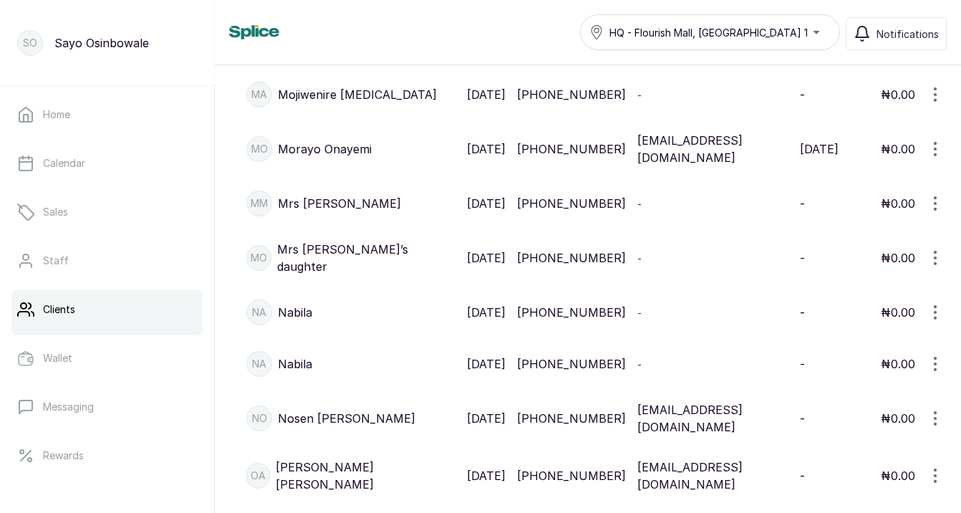
scroll to position [2151, 0]
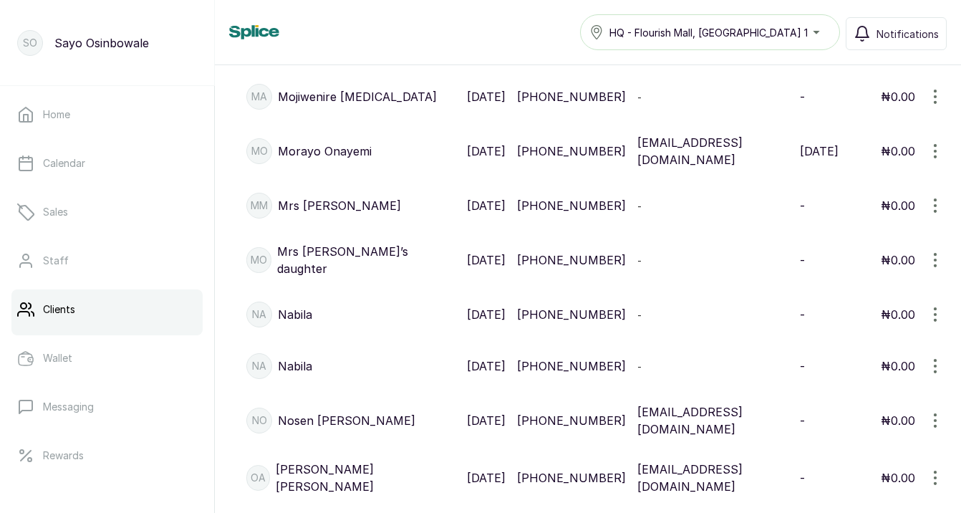
click at [935, 266] on icon "button" at bounding box center [935, 260] width 1 height 13
click at [836, 366] on span "Delete" at bounding box center [847, 357] width 36 height 17
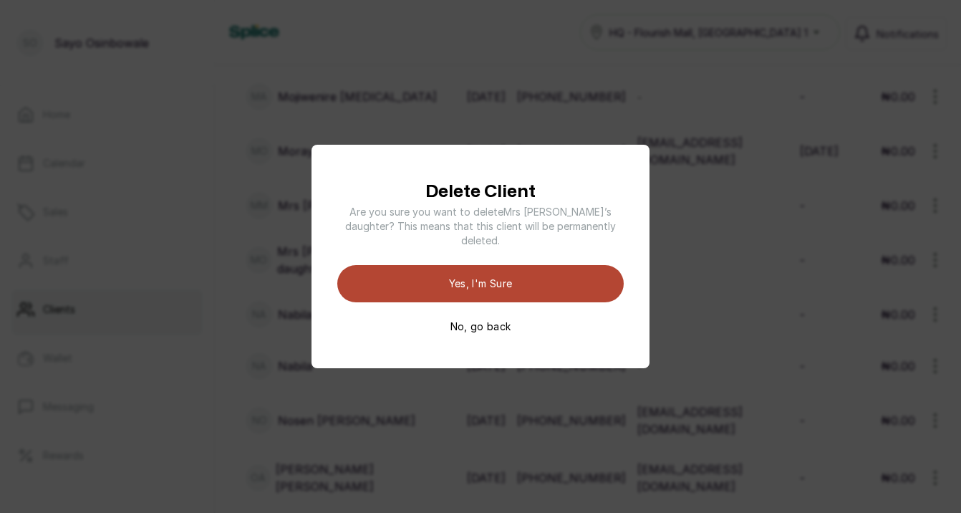
click at [587, 280] on button "Yes, I'm sure" at bounding box center [480, 283] width 286 height 37
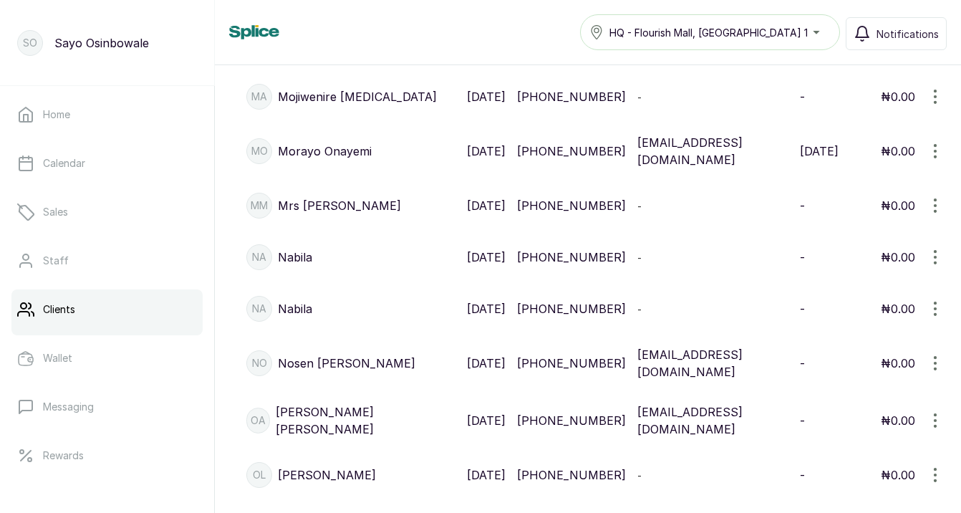
click at [937, 266] on icon "button" at bounding box center [935, 257] width 17 height 17
click at [839, 363] on span "Delete" at bounding box center [847, 354] width 36 height 17
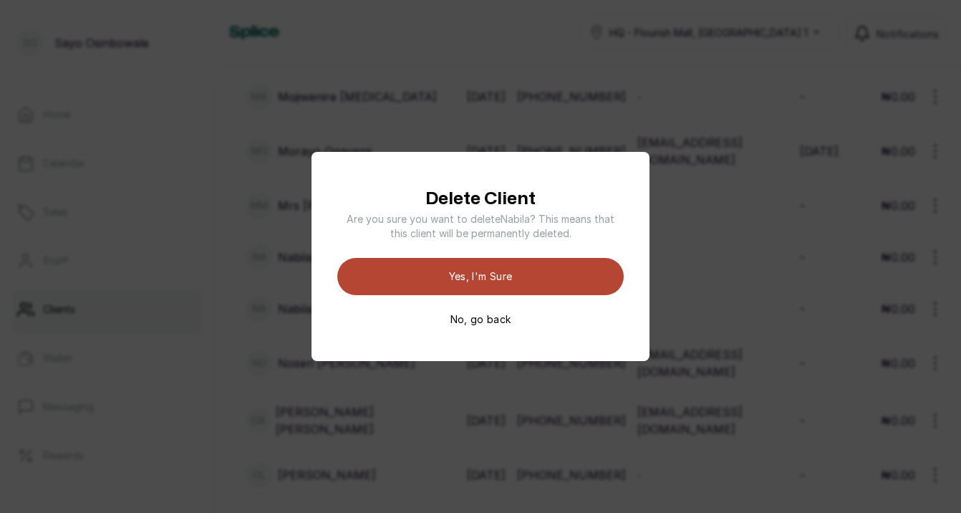
click at [574, 278] on button "Yes, I'm sure" at bounding box center [480, 276] width 286 height 37
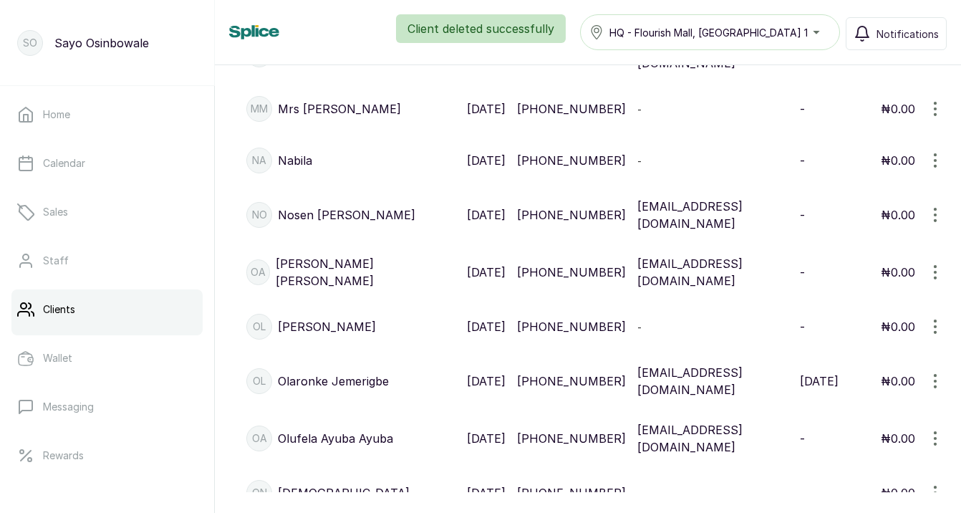
scroll to position [2252, 0]
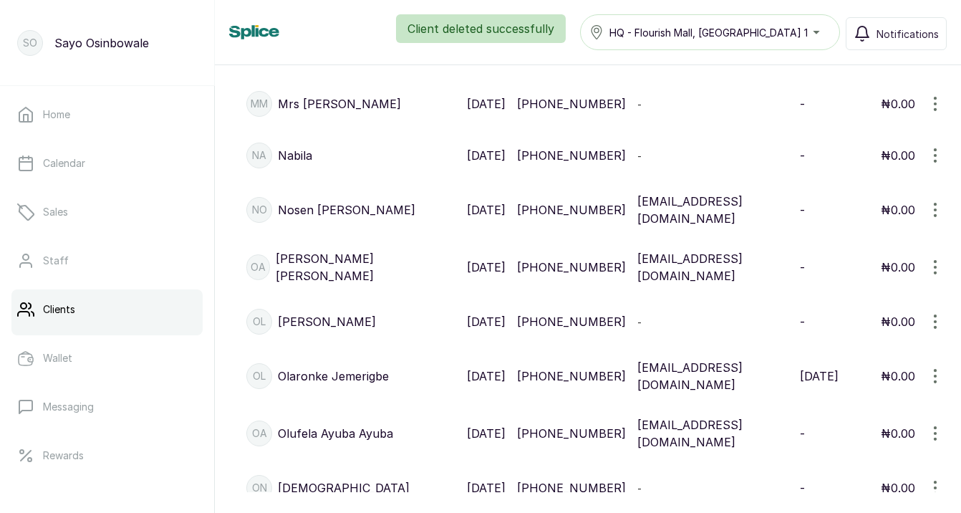
click at [935, 274] on icon "button" at bounding box center [935, 267] width 1 height 13
click at [843, 344] on span "Edit" at bounding box center [839, 335] width 21 height 17
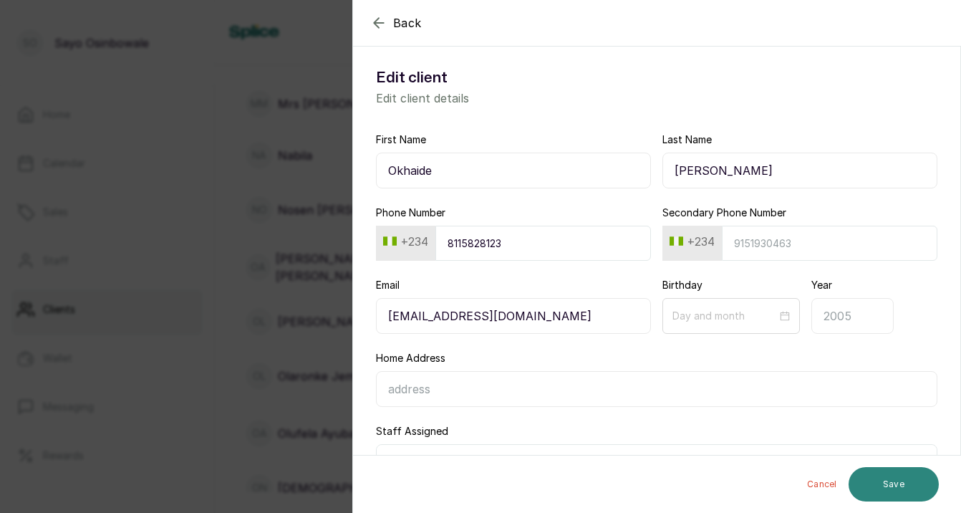
type input "Okhaide"
click at [898, 479] on button "Save" at bounding box center [894, 484] width 90 height 34
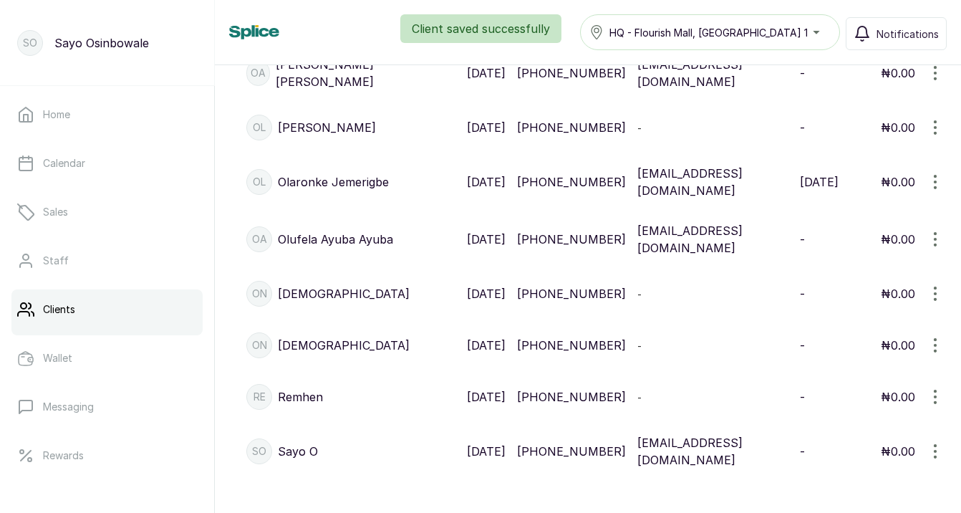
scroll to position [2457, 0]
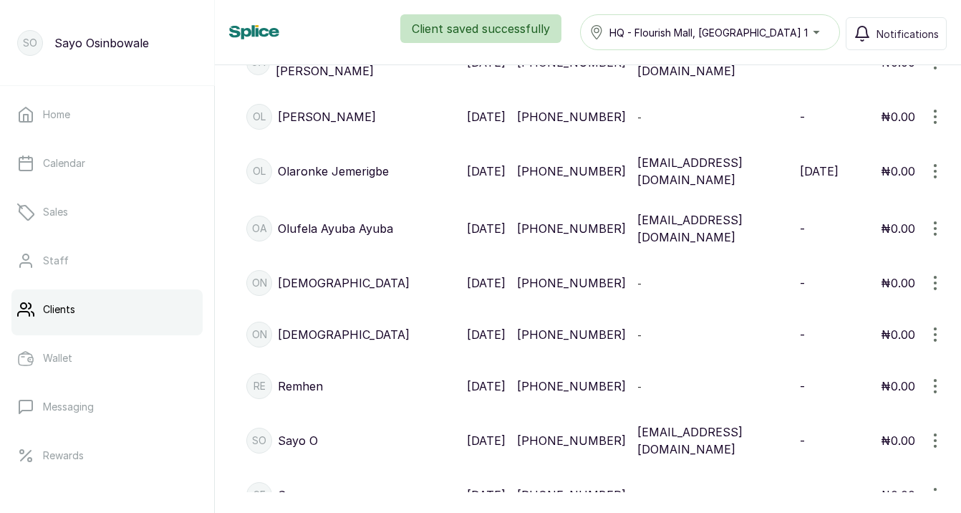
click at [938, 237] on icon "button" at bounding box center [935, 228] width 17 height 17
click at [867, 306] on span "Edit" at bounding box center [875, 297] width 138 height 17
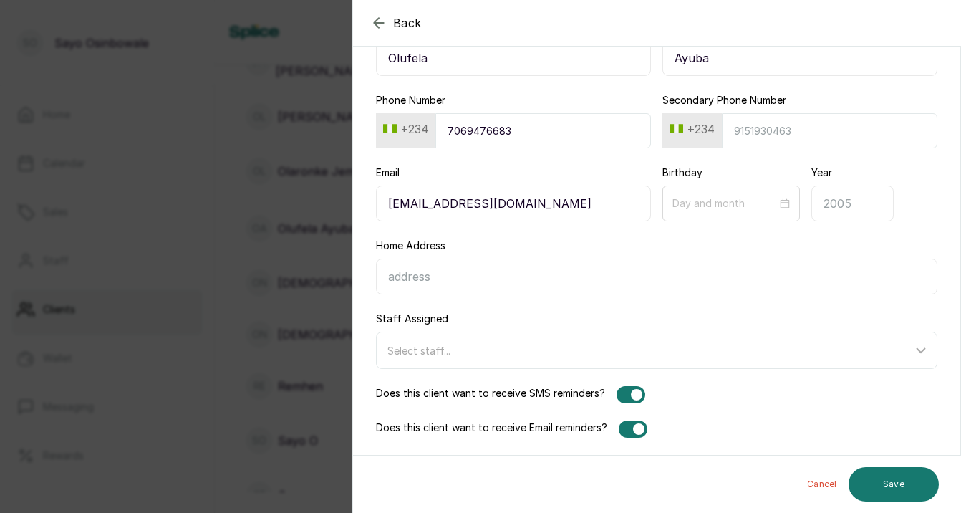
type input "Olufela"
click at [625, 391] on div at bounding box center [631, 394] width 29 height 17
click at [887, 494] on button "Save" at bounding box center [894, 484] width 90 height 34
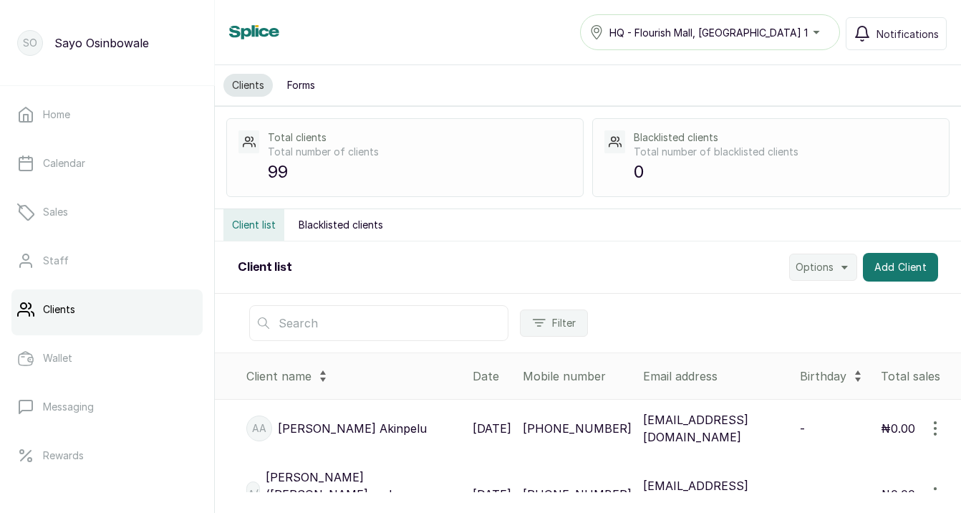
scroll to position [0, 0]
click at [890, 270] on button "Add Client" at bounding box center [901, 267] width 76 height 29
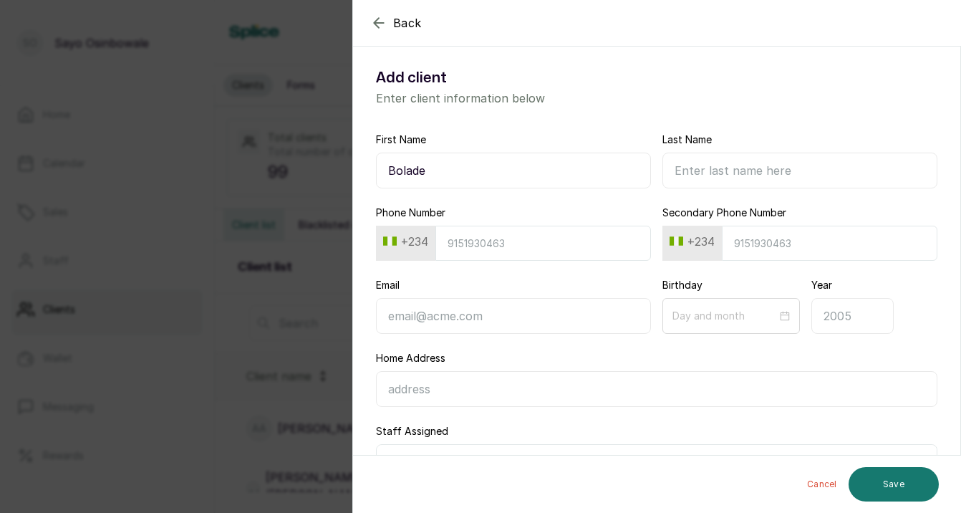
type input "Bolade"
type input "Odunlami"
paste input "7047007143"
type input "7047007143"
paste input "boladaleodunlami@gmail.com"
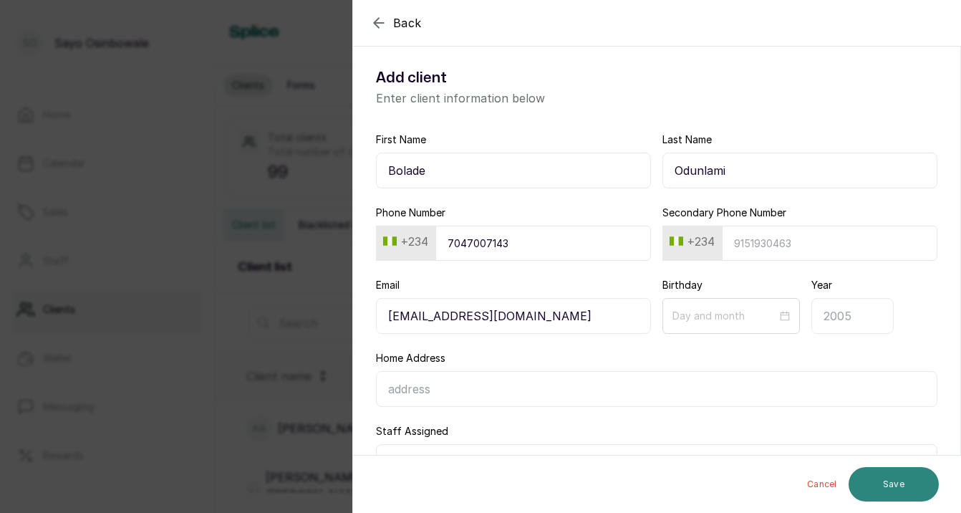
type input "boladaleodunlami@gmail.com"
click at [910, 487] on button "Save" at bounding box center [894, 484] width 90 height 34
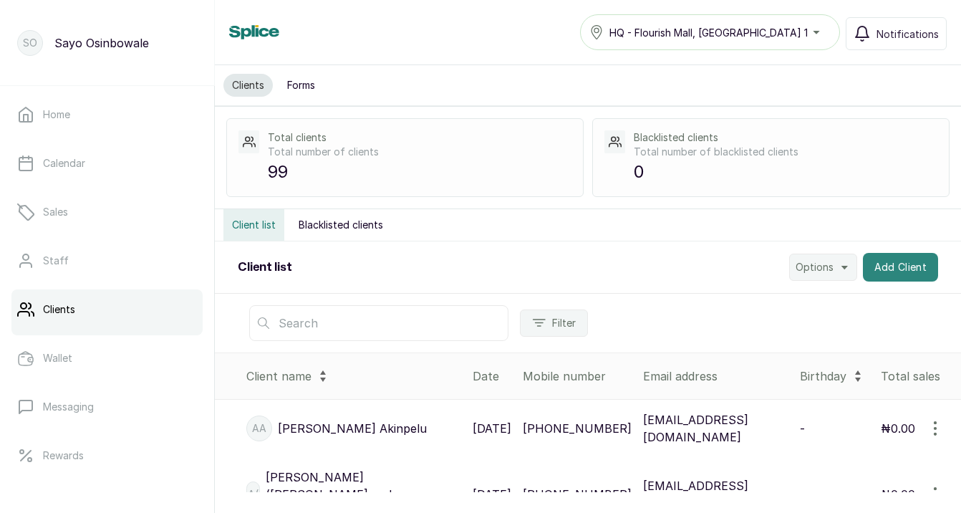
click at [915, 261] on button "Add Client" at bounding box center [901, 267] width 76 height 29
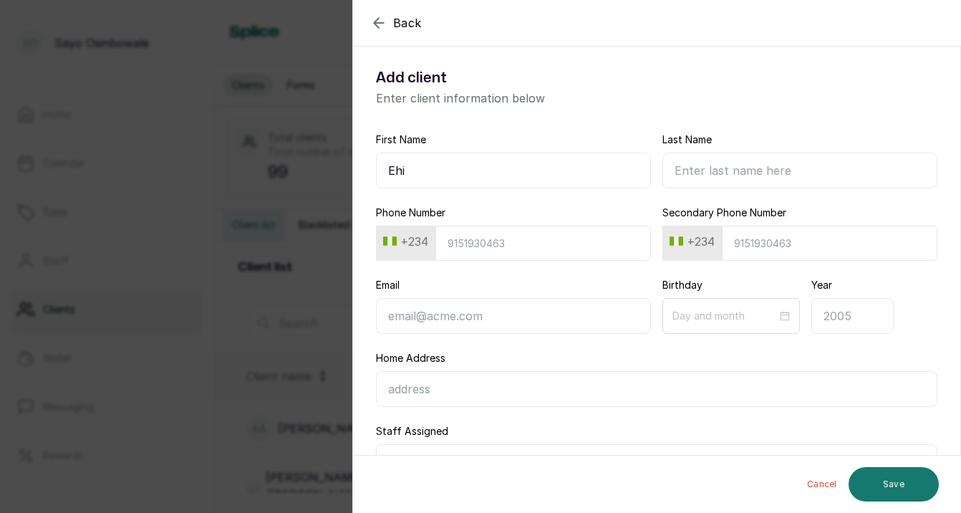
type input "Ehi"
paste input "8081732124"
type input "8081732124"
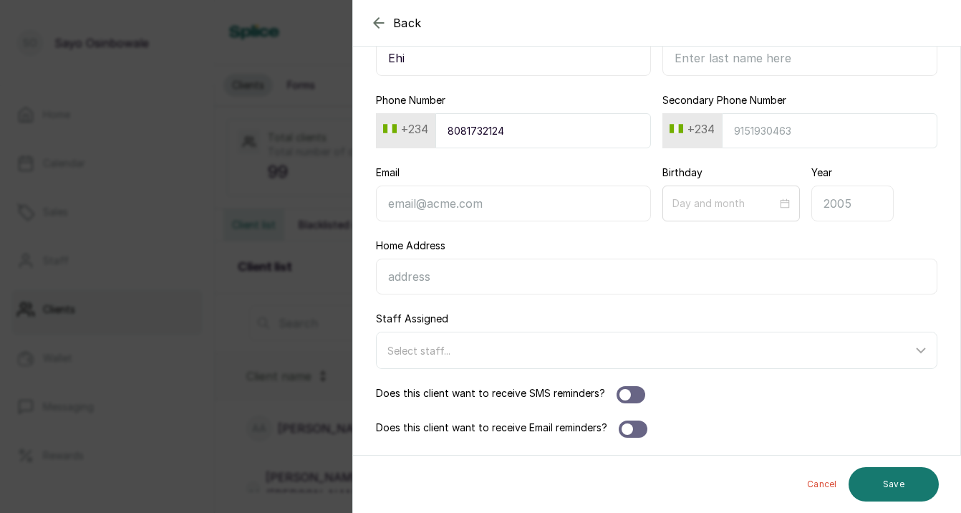
scroll to position [112, 0]
click at [640, 428] on div at bounding box center [633, 428] width 29 height 17
click at [640, 428] on div at bounding box center [638, 428] width 11 height 11
click at [631, 402] on div at bounding box center [631, 394] width 29 height 17
click at [632, 398] on div at bounding box center [636, 394] width 11 height 11
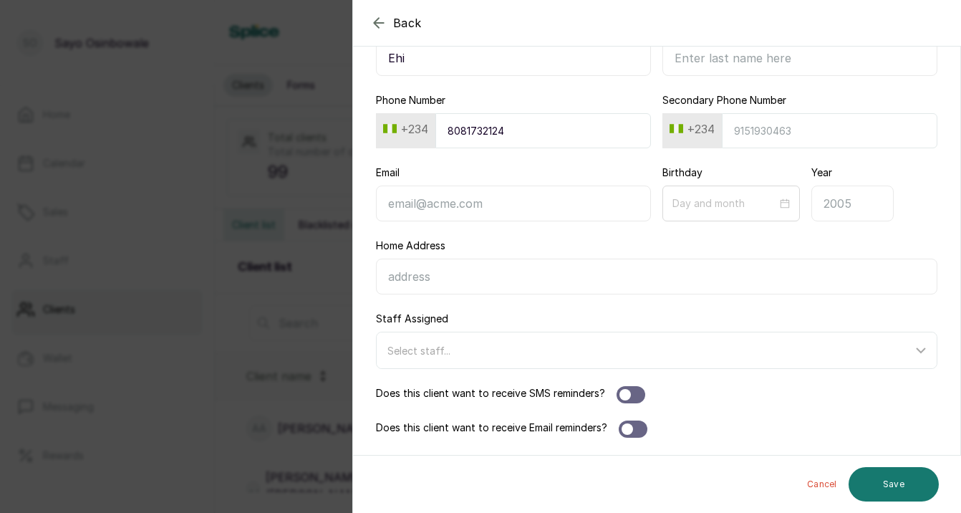
click at [894, 505] on div "Cancel Save" at bounding box center [657, 483] width 609 height 57
click at [891, 485] on button "Save" at bounding box center [894, 484] width 90 height 34
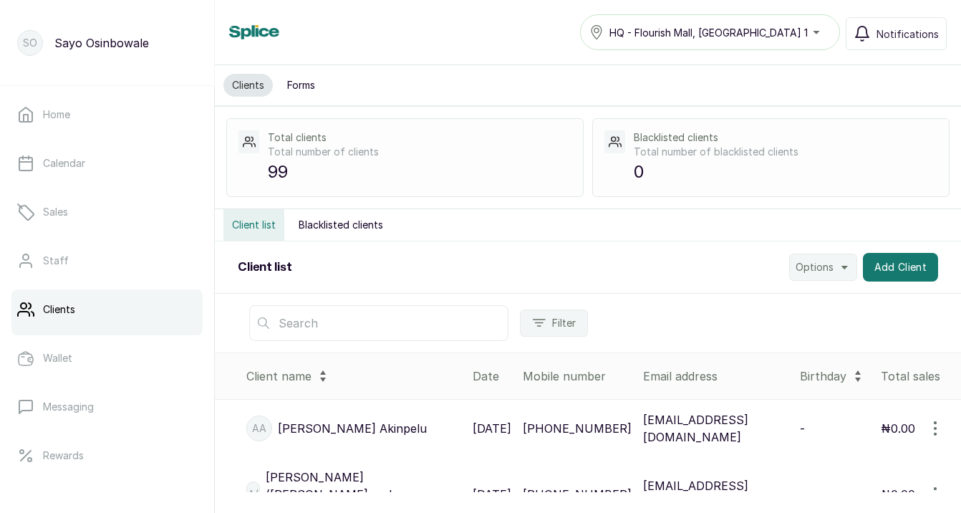
click at [360, 333] on input "text" at bounding box center [378, 323] width 259 height 36
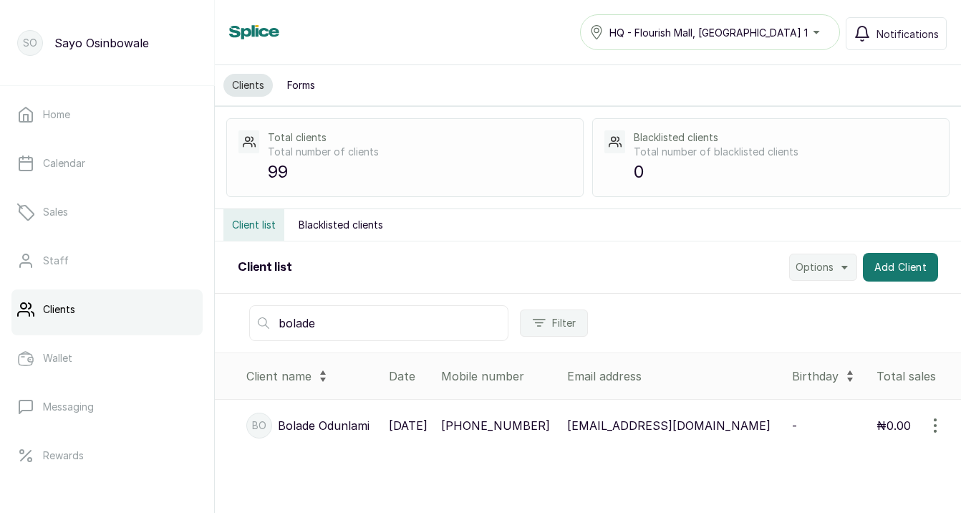
scroll to position [0, 0]
type input "b"
type input "\"
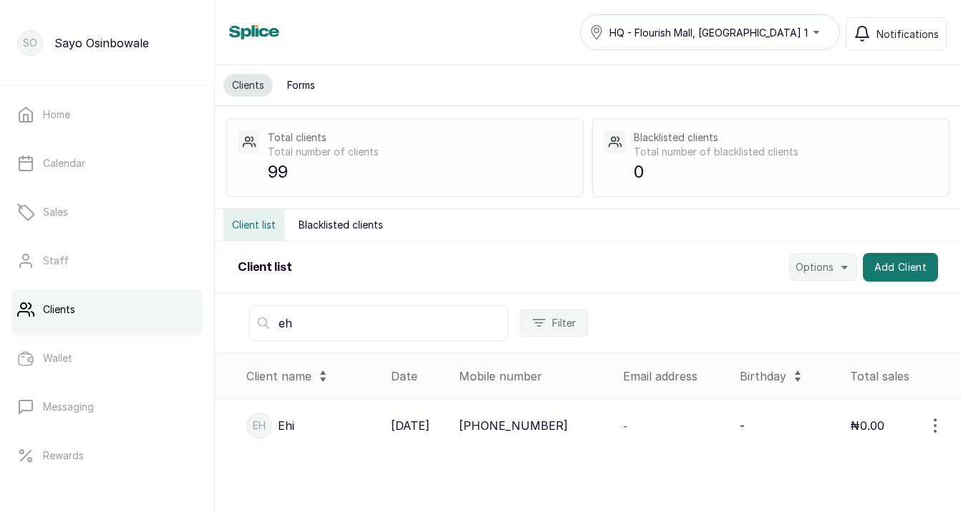
type input "e"
type input "Eniola"
drag, startPoint x: 457, startPoint y: 319, endPoint x: 619, endPoint y: 335, distance: 162.6
click at [619, 335] on div "Eniola Filter" at bounding box center [588, 323] width 746 height 59
click at [426, 328] on input "Eniola" at bounding box center [378, 323] width 259 height 36
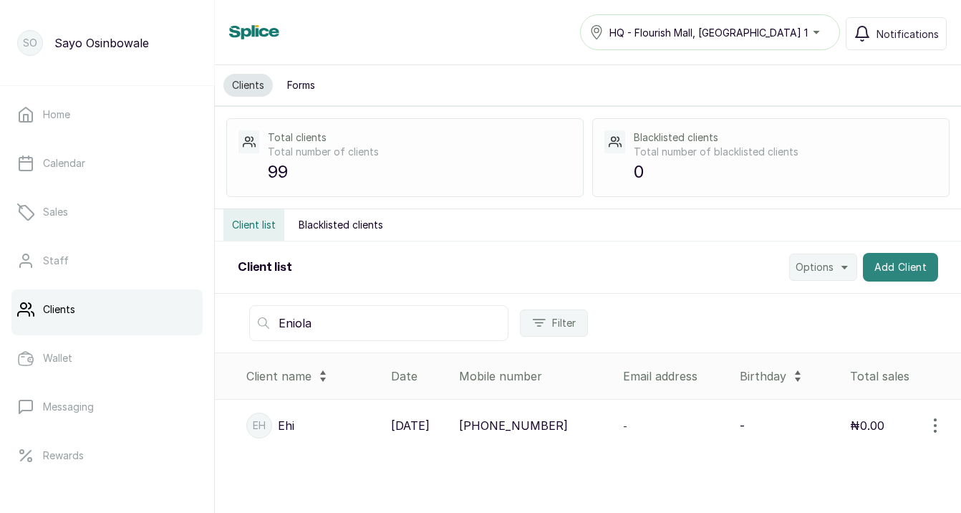
click at [889, 269] on button "Add Client" at bounding box center [901, 267] width 76 height 29
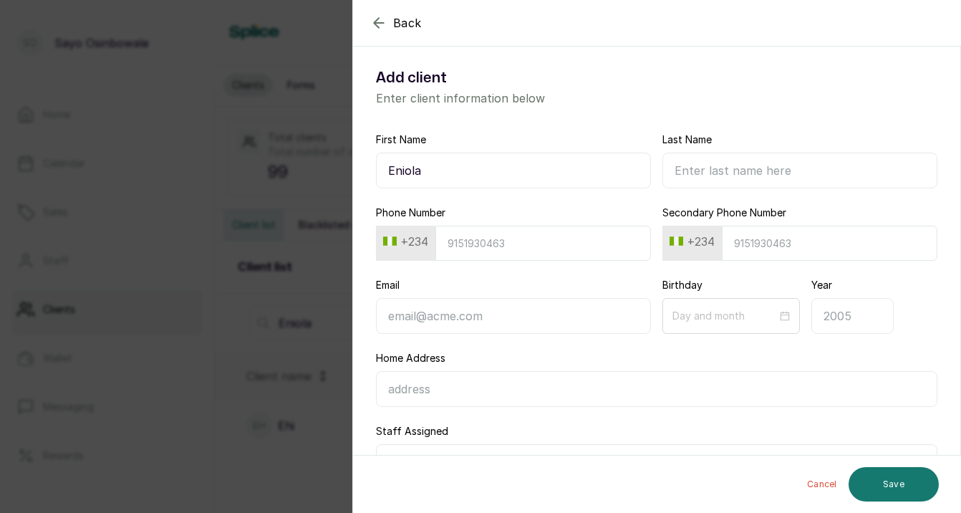
type input "Eniola"
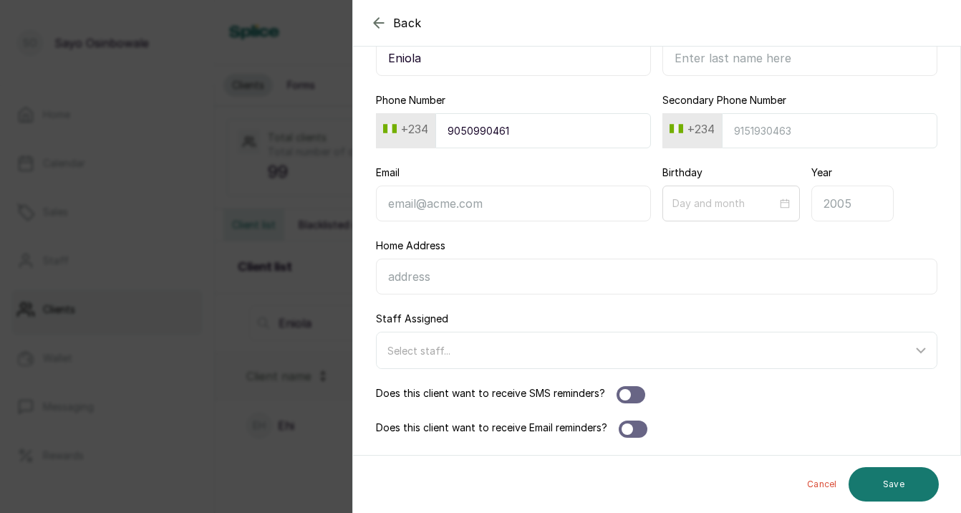
scroll to position [112, 0]
type input "9050990461"
click at [630, 387] on div at bounding box center [631, 394] width 29 height 17
click at [910, 481] on button "Save" at bounding box center [894, 484] width 90 height 34
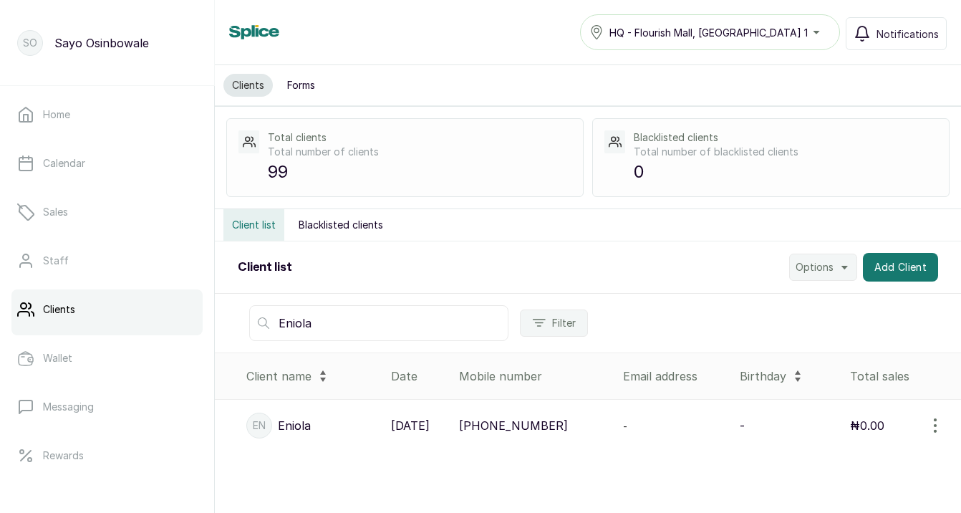
click at [402, 327] on input "Eniola" at bounding box center [378, 323] width 259 height 36
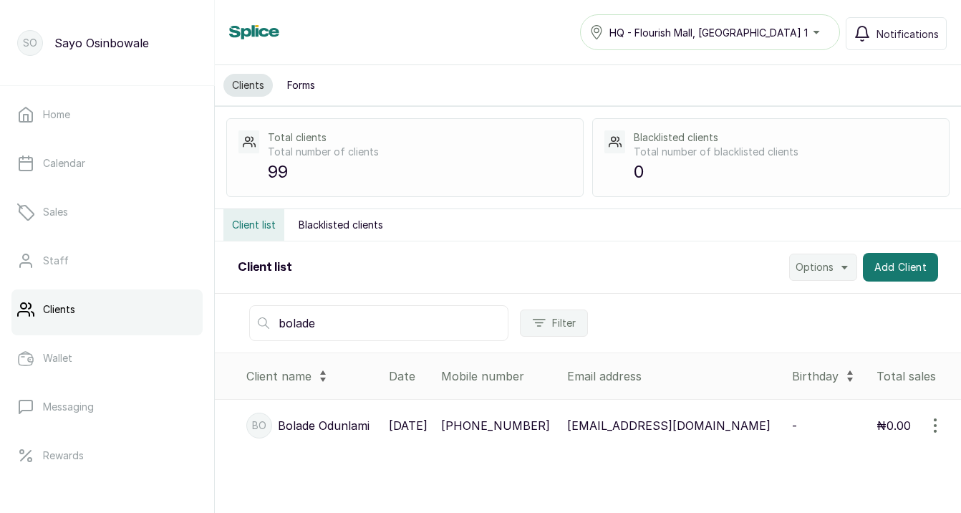
scroll to position [0, 0]
type input "bolade"
click at [927, 428] on icon "button" at bounding box center [935, 425] width 17 height 17
click at [861, 484] on div "View Edit Delete" at bounding box center [875, 493] width 160 height 97
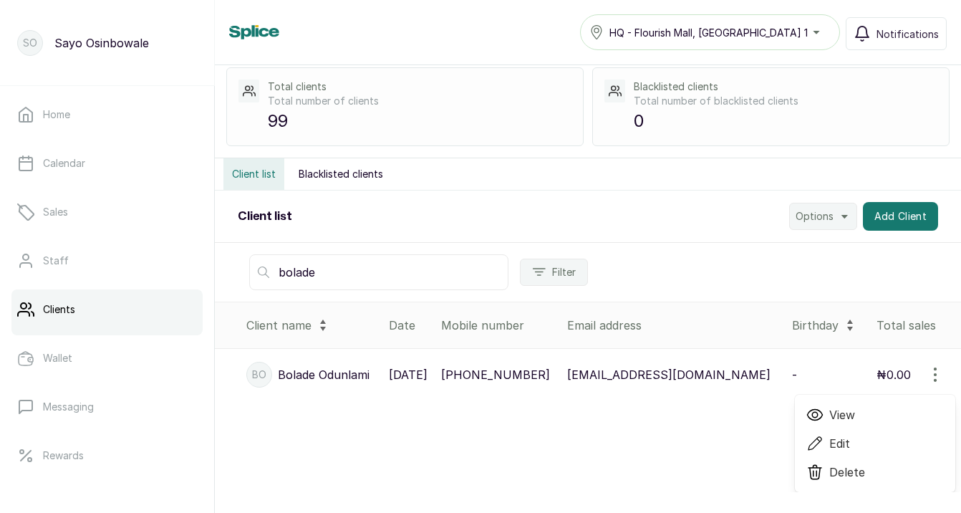
scroll to position [51, 0]
click at [849, 445] on span "Edit" at bounding box center [839, 443] width 21 height 17
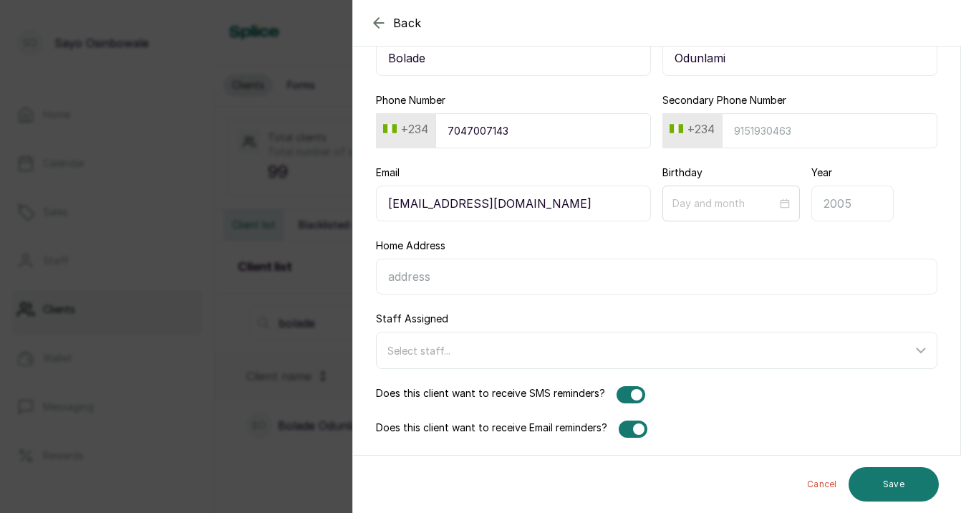
scroll to position [112, 0]
click at [638, 386] on div at bounding box center [631, 394] width 29 height 17
click at [648, 425] on div "Does this client want to receive Email reminders?" at bounding box center [656, 428] width 561 height 17
click at [909, 489] on button "Save" at bounding box center [894, 484] width 90 height 34
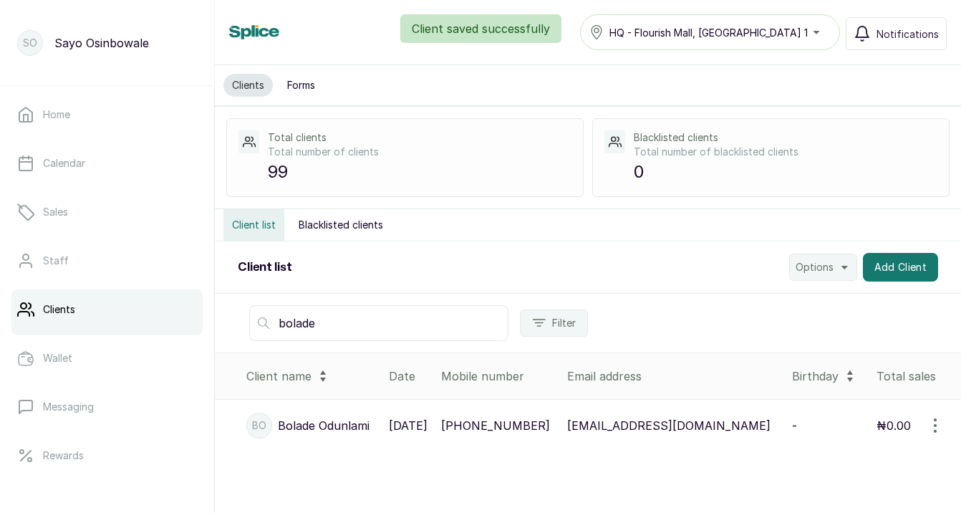
click at [381, 333] on input "bolade" at bounding box center [378, 323] width 259 height 36
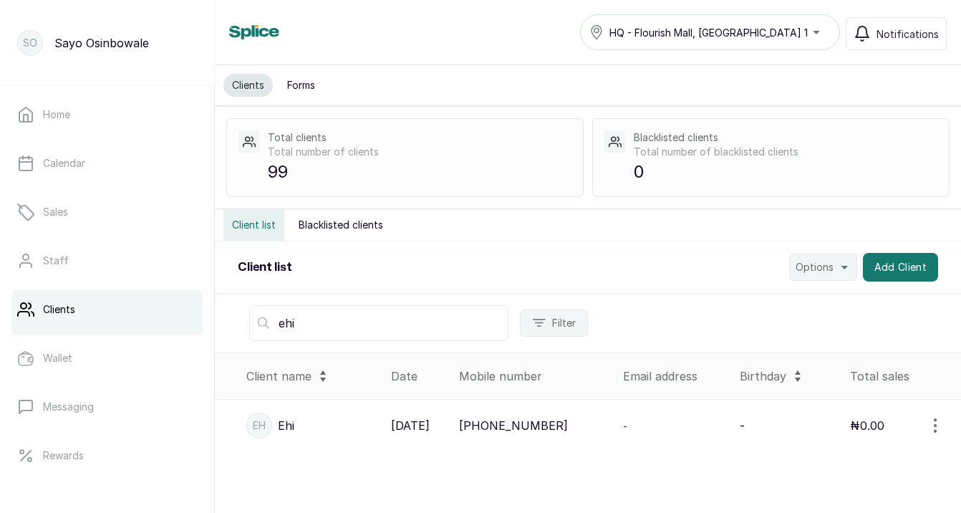
click at [385, 421] on td "30 Sep, 2025" at bounding box center [419, 426] width 68 height 52
click at [941, 424] on icon "button" at bounding box center [935, 425] width 17 height 17
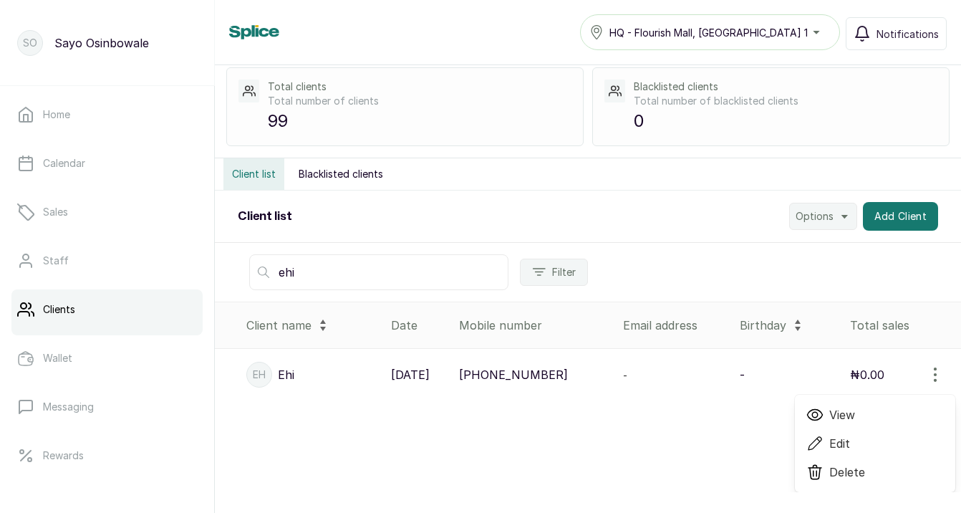
scroll to position [51, 0]
click at [859, 439] on span "Edit" at bounding box center [875, 443] width 138 height 17
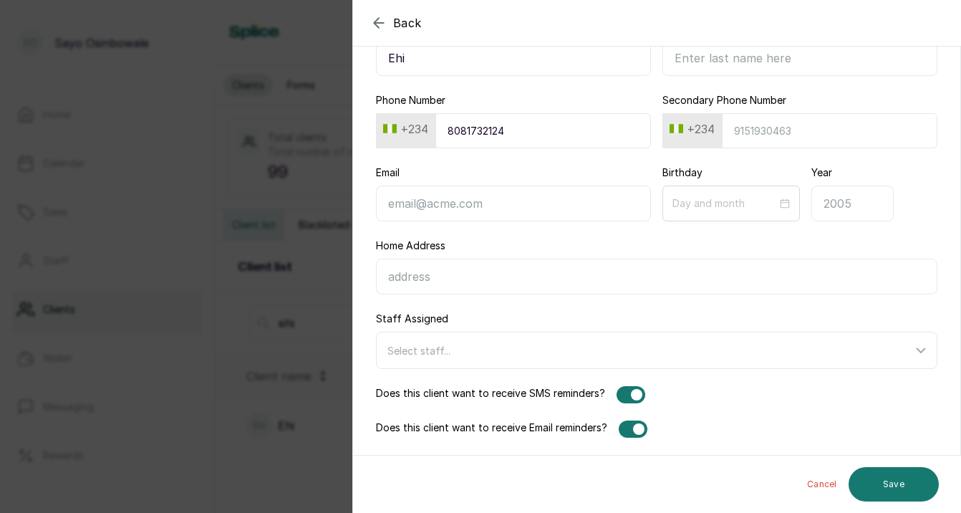
scroll to position [112, 0]
click at [630, 428] on div at bounding box center [633, 428] width 29 height 17
click at [630, 430] on div at bounding box center [627, 428] width 11 height 11
click at [921, 483] on button "Save" at bounding box center [894, 484] width 90 height 34
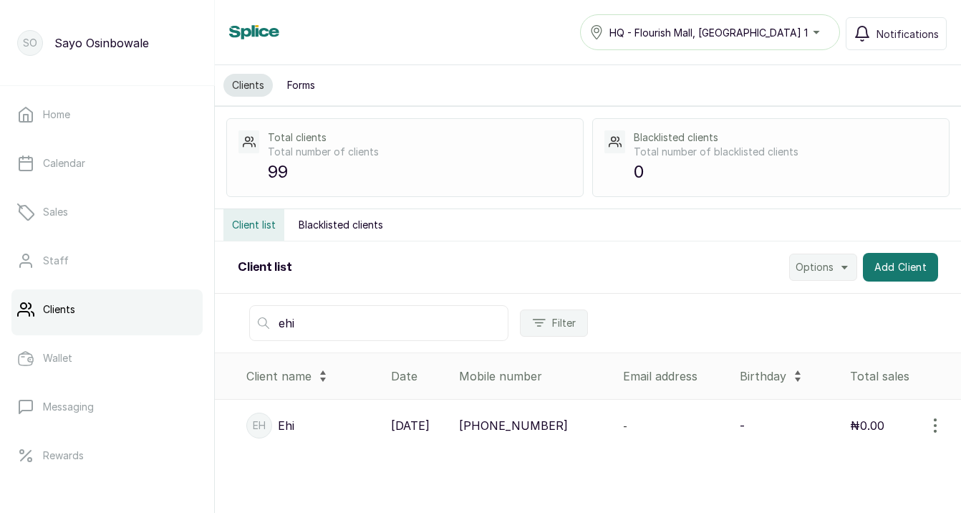
click at [322, 321] on input "ehi" at bounding box center [378, 323] width 259 height 36
type input "eniola"
click at [937, 424] on icon "button" at bounding box center [935, 425] width 17 height 17
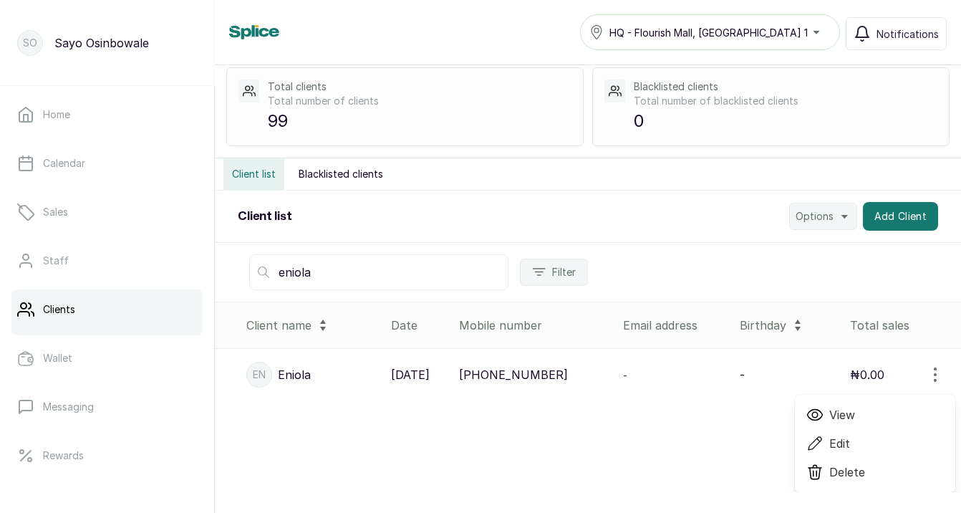
scroll to position [51, 0]
click at [862, 441] on span "Edit" at bounding box center [875, 443] width 138 height 17
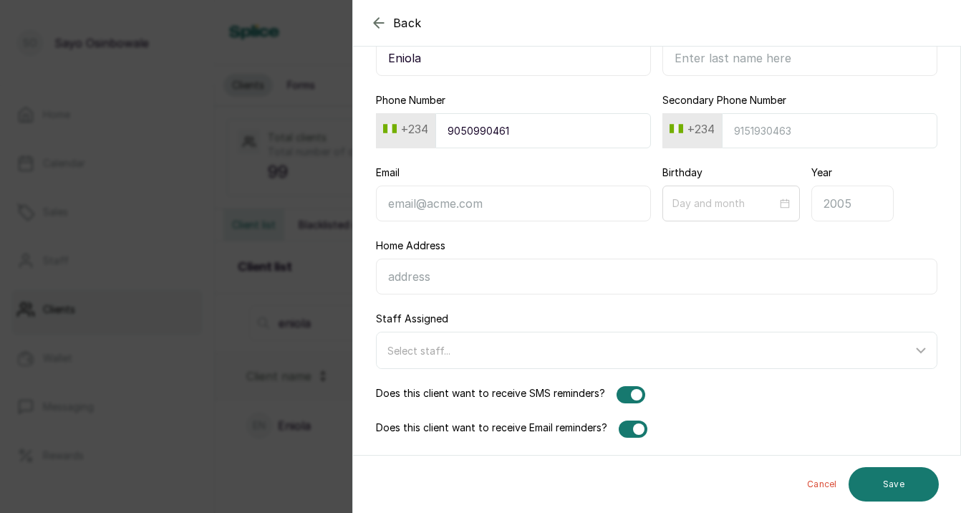
scroll to position [112, 0]
click at [903, 479] on button "Save" at bounding box center [894, 484] width 90 height 34
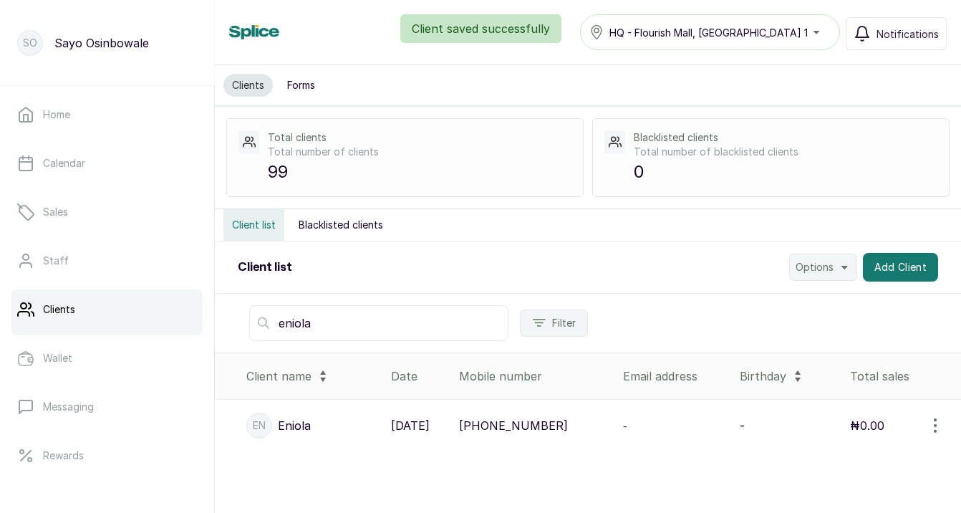
click at [354, 329] on input "eniola" at bounding box center [378, 323] width 259 height 36
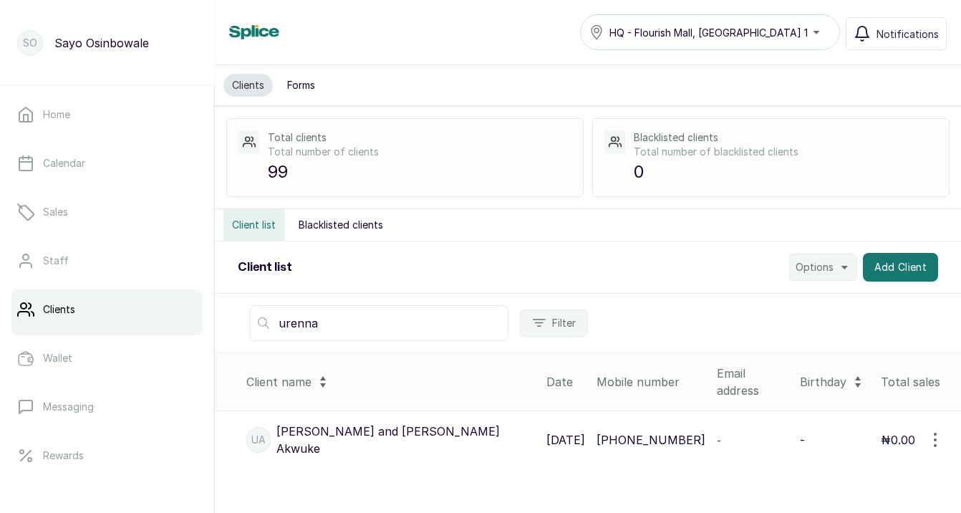
type input "urenna"
click at [337, 429] on p "Urenna and Zina Akwuke" at bounding box center [405, 440] width 258 height 34
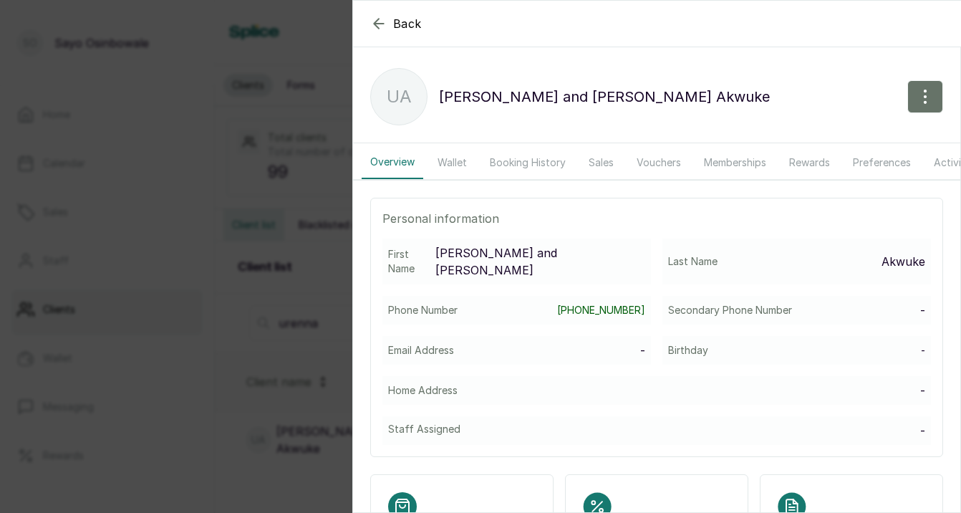
scroll to position [1, 0]
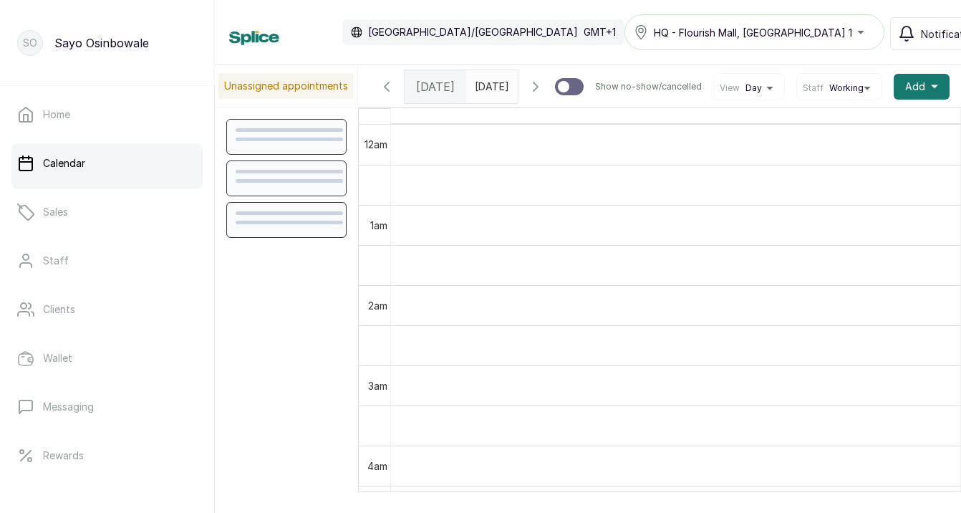
scroll to position [482, 0]
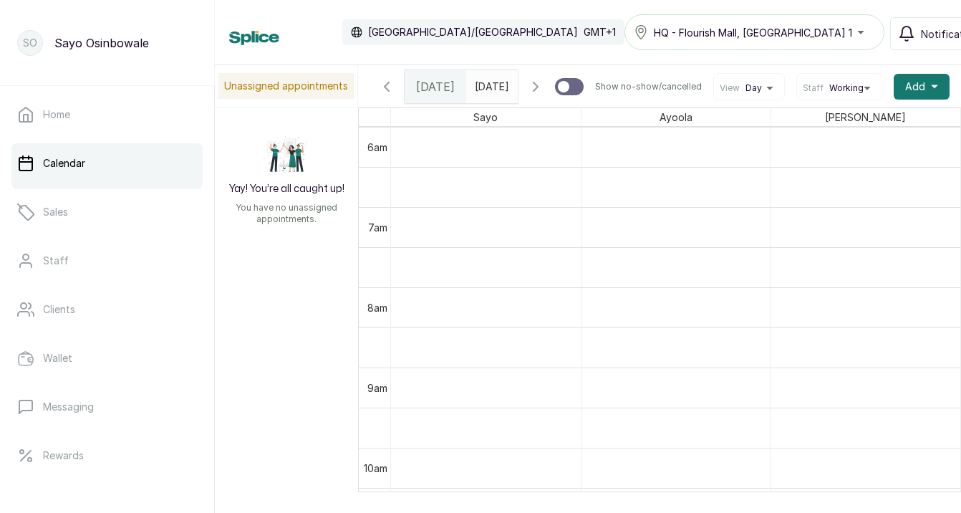
click at [761, 91] on span "Day" at bounding box center [754, 87] width 16 height 11
click at [322, 88] on p "Unassigned appointments" at bounding box center [285, 86] width 135 height 26
click at [390, 88] on icon "button" at bounding box center [386, 86] width 17 height 17
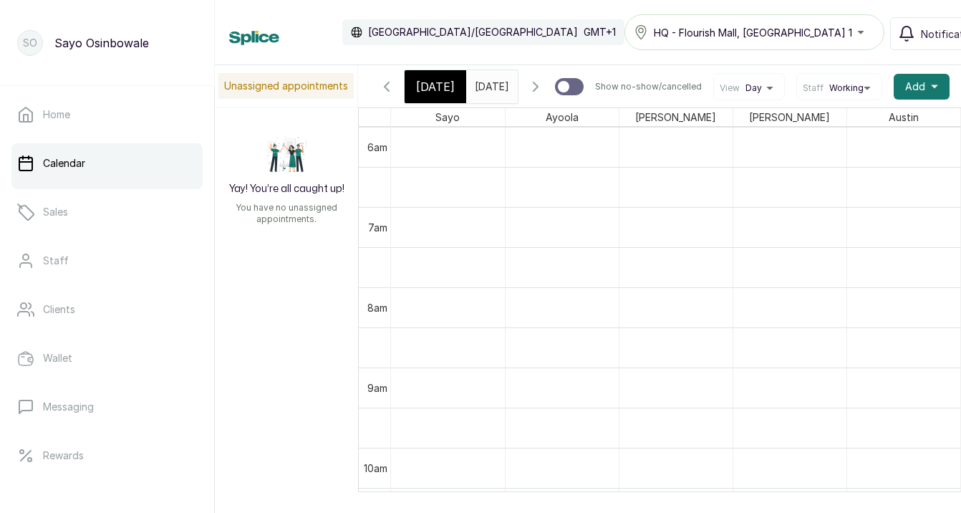
click at [390, 88] on icon "button" at bounding box center [386, 86] width 17 height 17
click at [438, 84] on span "[DATE]" at bounding box center [435, 86] width 39 height 17
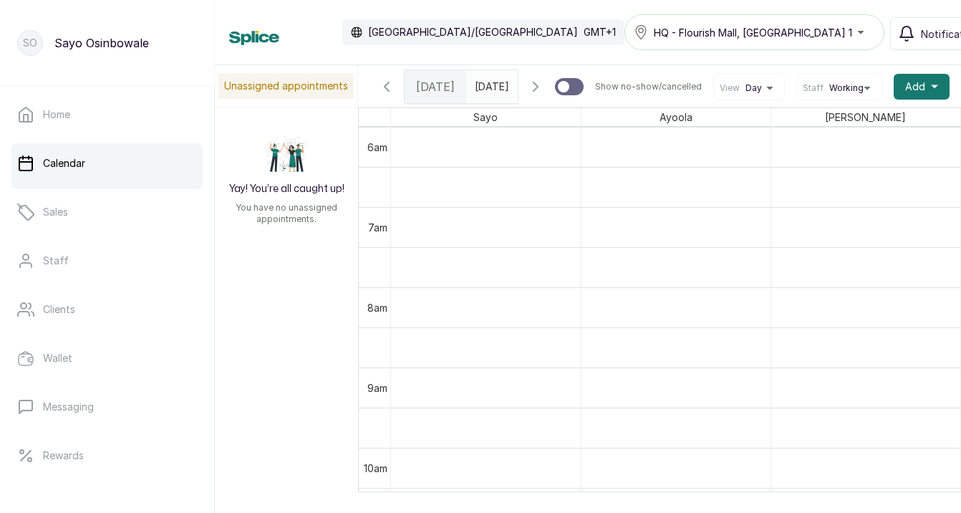
scroll to position [8, 0]
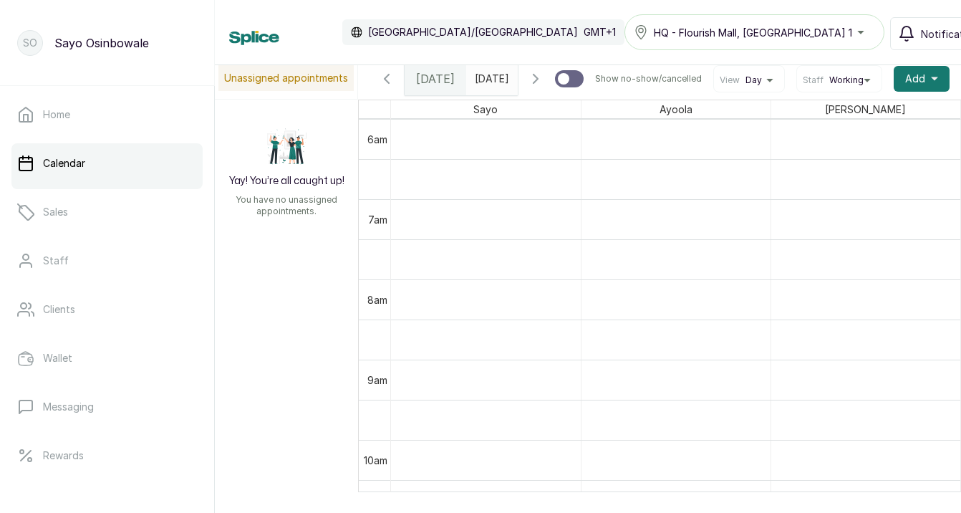
click at [584, 82] on div at bounding box center [569, 78] width 29 height 17
click at [555, 70] on input "Show no-show/cancelled" at bounding box center [554, 69] width 1 height 1
click at [581, 83] on div at bounding box center [574, 78] width 11 height 11
click at [555, 70] on input "Show no-show/cancelled" at bounding box center [554, 69] width 1 height 1
checkbox input "false"
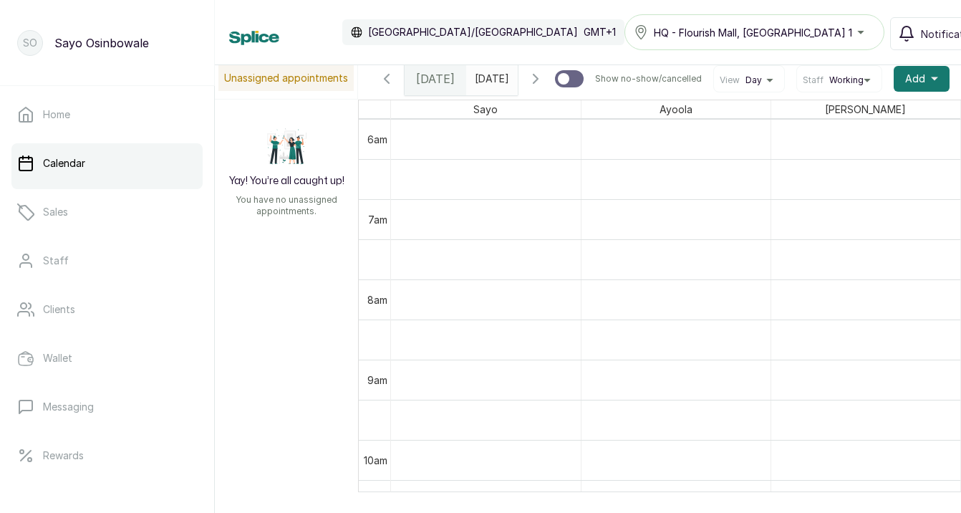
click at [836, 82] on span "Working" at bounding box center [846, 79] width 34 height 11
click at [762, 82] on span "Day" at bounding box center [754, 79] width 16 height 11
click at [753, 151] on span "Week" at bounding box center [755, 147] width 60 height 11
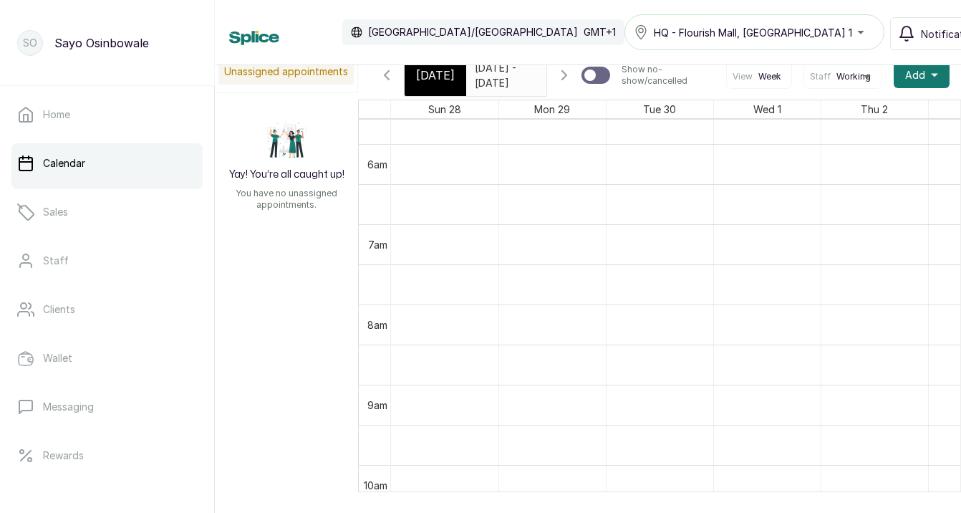
scroll to position [0, 0]
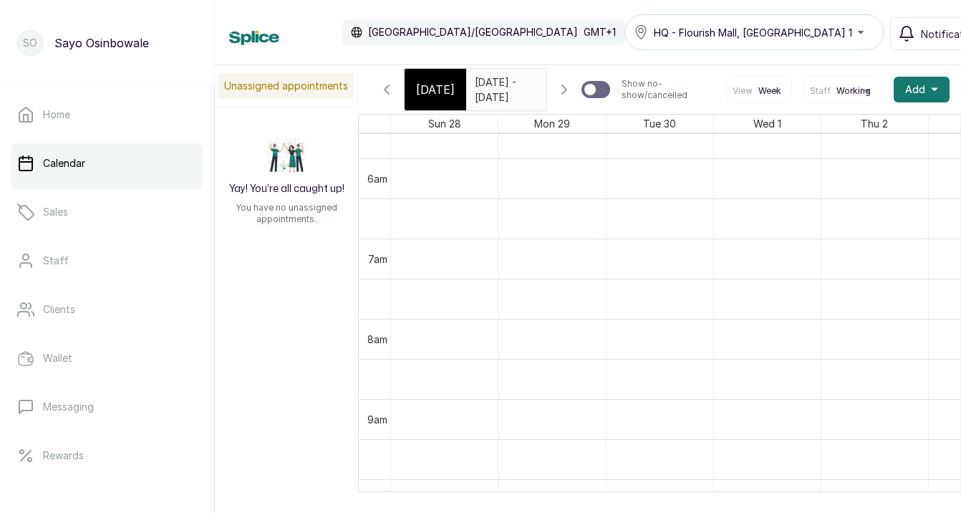
click at [367, 127] on div at bounding box center [375, 124] width 32 height 18
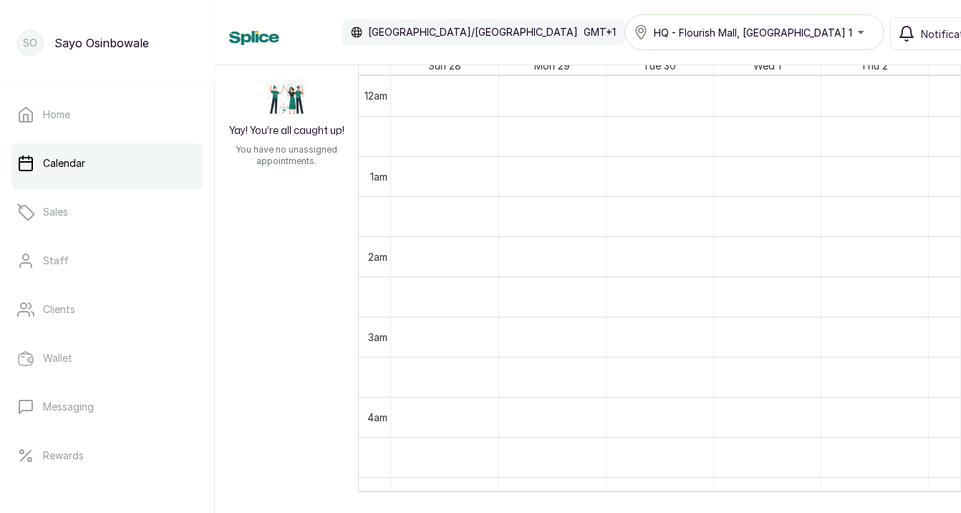
click at [362, 71] on div at bounding box center [375, 66] width 32 height 18
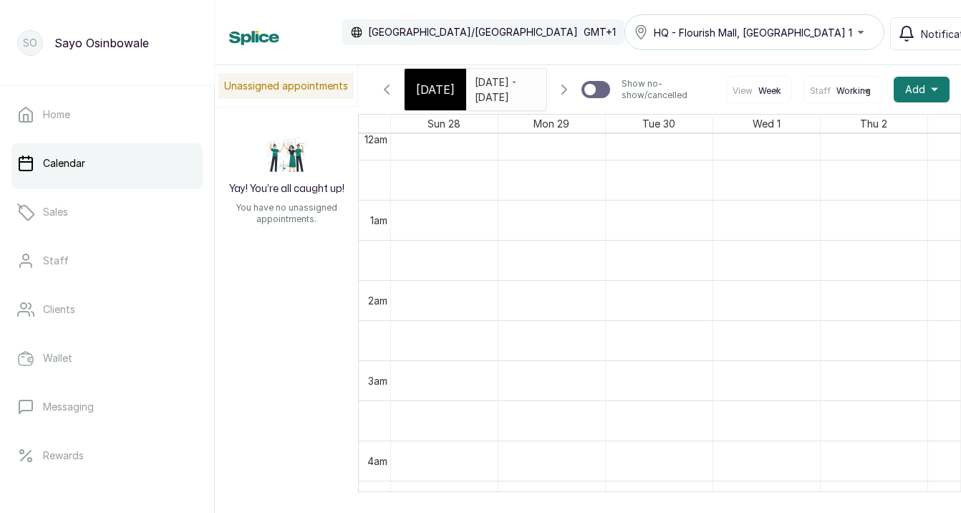
click at [827, 125] on div "Thu 2" at bounding box center [874, 124] width 107 height 18
click at [566, 93] on icon "button" at bounding box center [564, 89] width 4 height 9
click at [390, 87] on icon "button" at bounding box center [386, 89] width 17 height 17
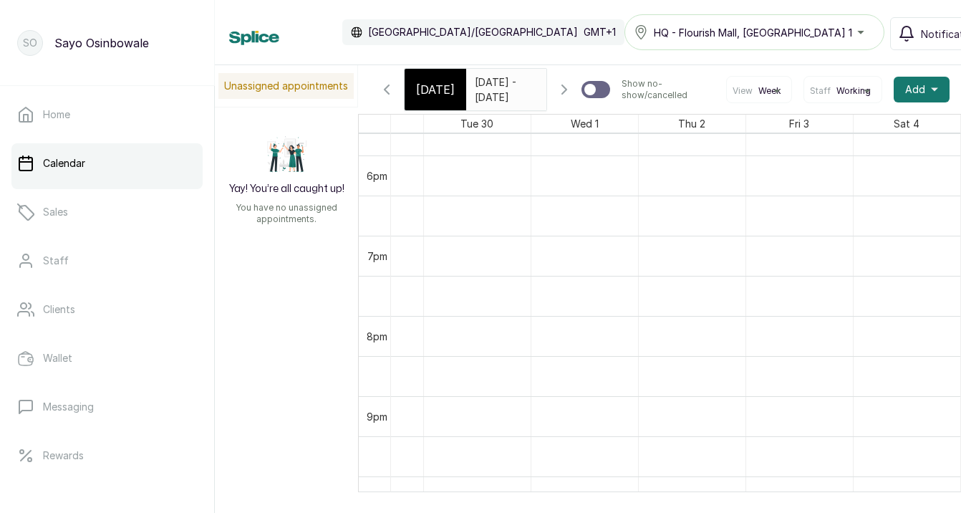
scroll to position [1422, 183]
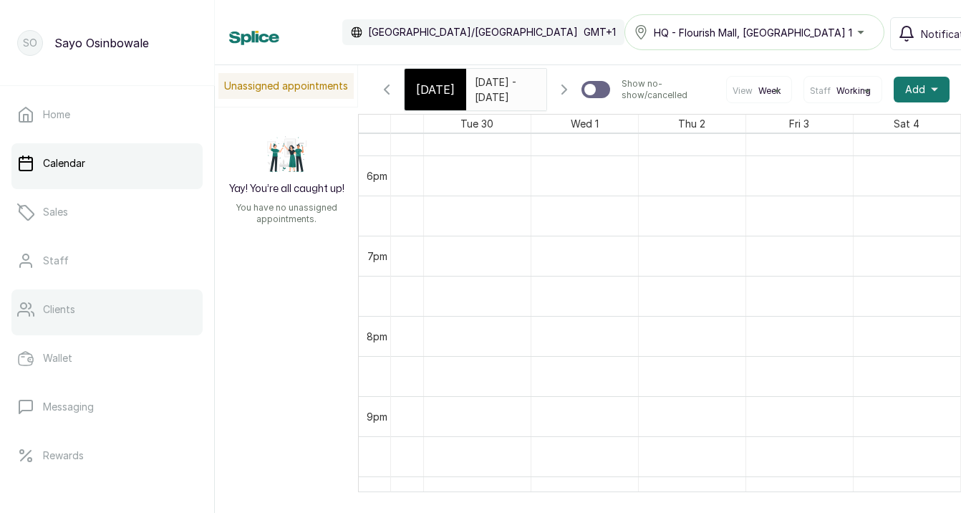
click at [94, 309] on link "Clients" at bounding box center [106, 309] width 191 height 40
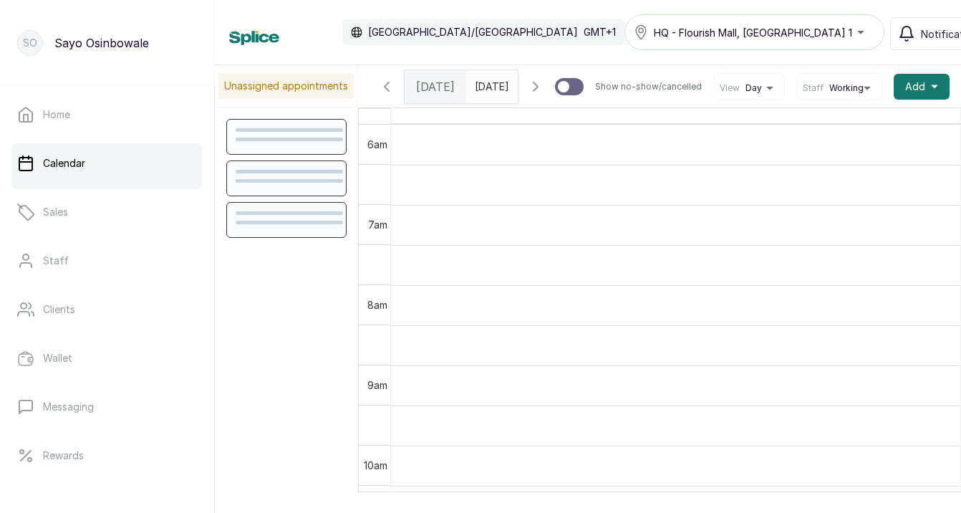
scroll to position [482, 0]
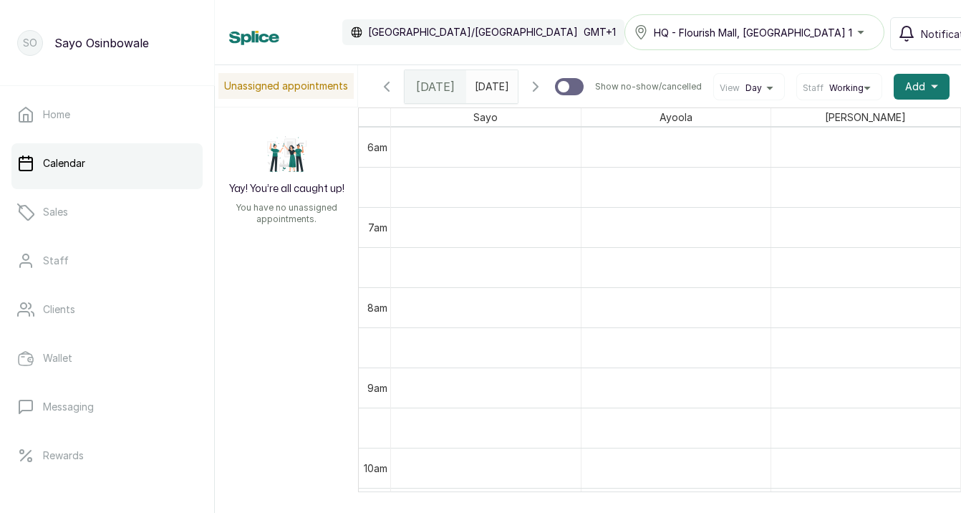
click at [762, 93] on span "Day" at bounding box center [754, 87] width 16 height 11
click at [763, 152] on li "Week" at bounding box center [756, 155] width 72 height 23
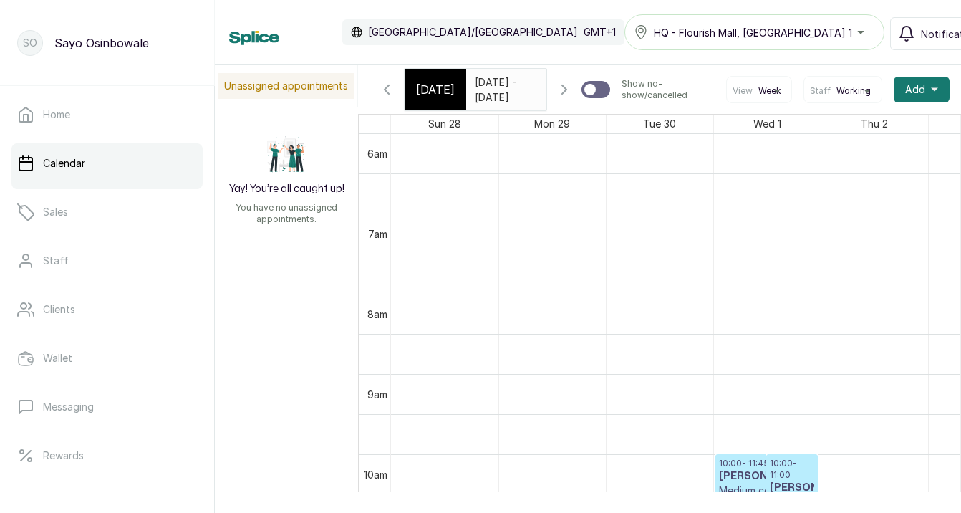
click at [850, 87] on span "Working" at bounding box center [853, 90] width 34 height 11
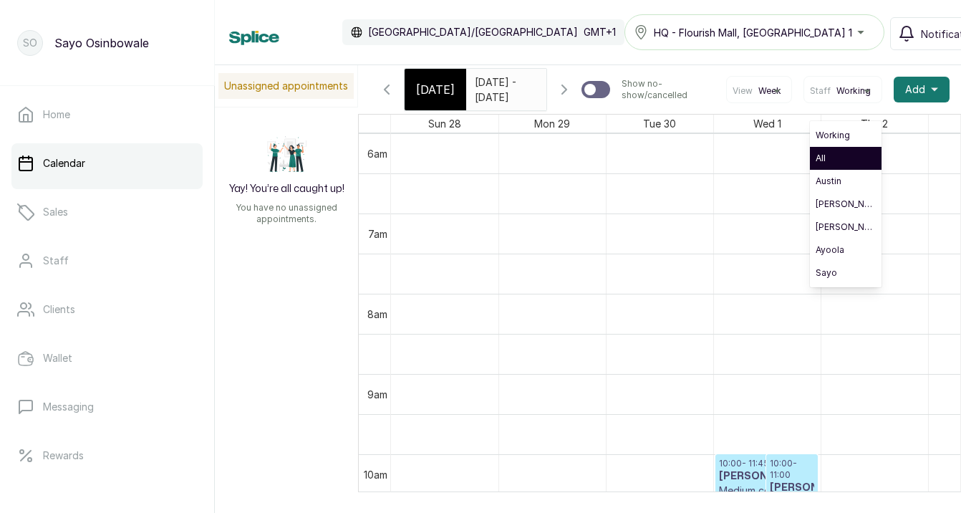
click at [857, 158] on span "All" at bounding box center [846, 158] width 60 height 11
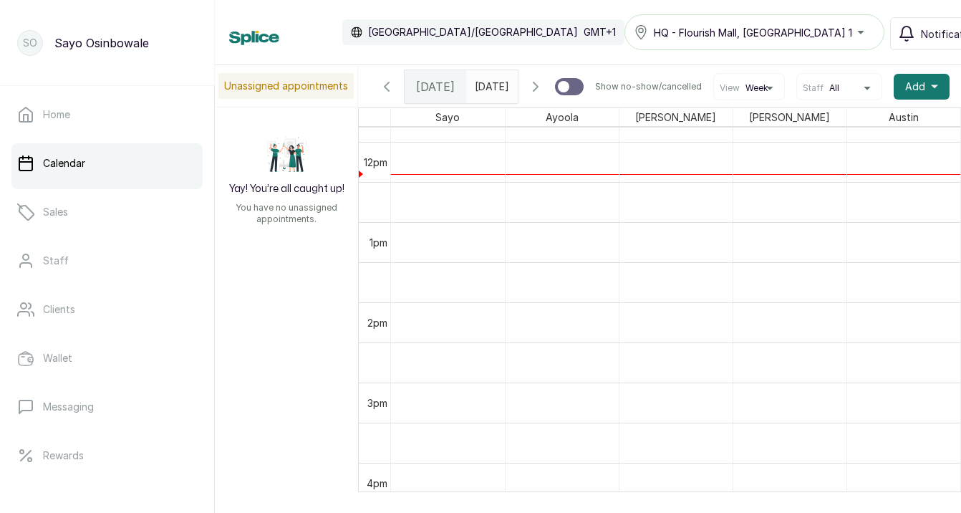
scroll to position [0, 0]
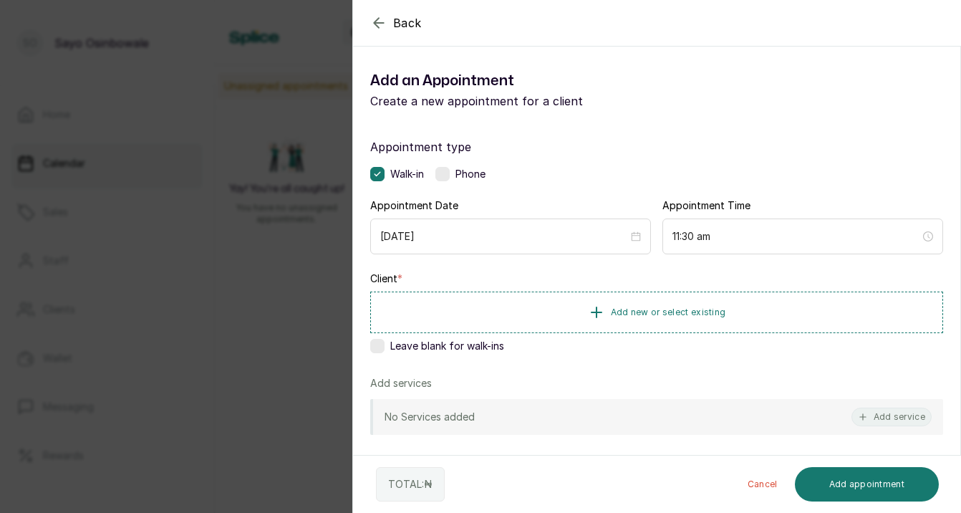
click at [380, 20] on icon "button" at bounding box center [378, 22] width 17 height 17
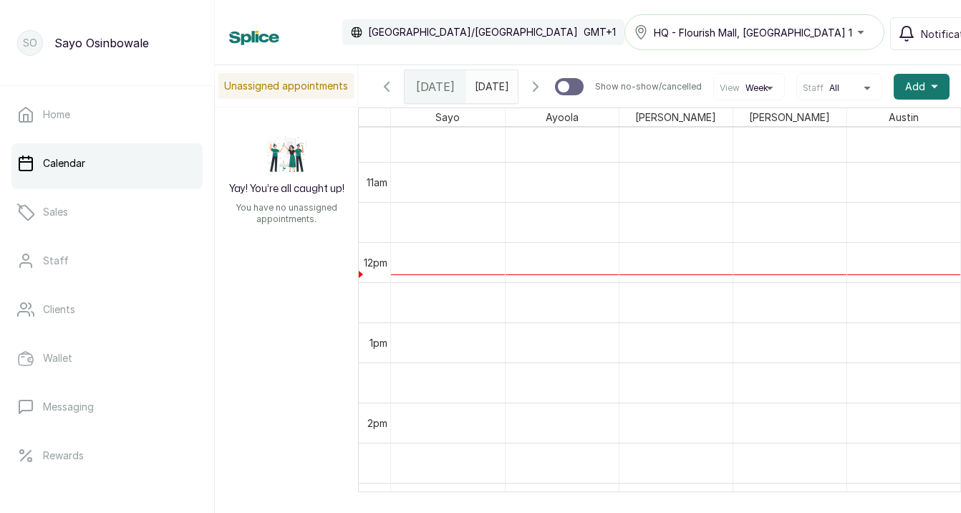
click at [839, 87] on span "All" at bounding box center [834, 87] width 10 height 11
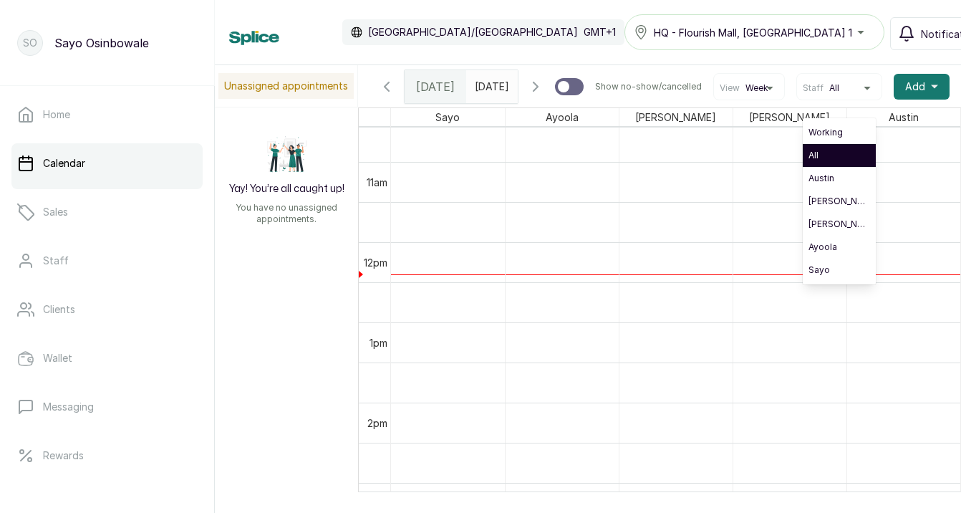
click at [842, 160] on span "All" at bounding box center [840, 155] width 62 height 11
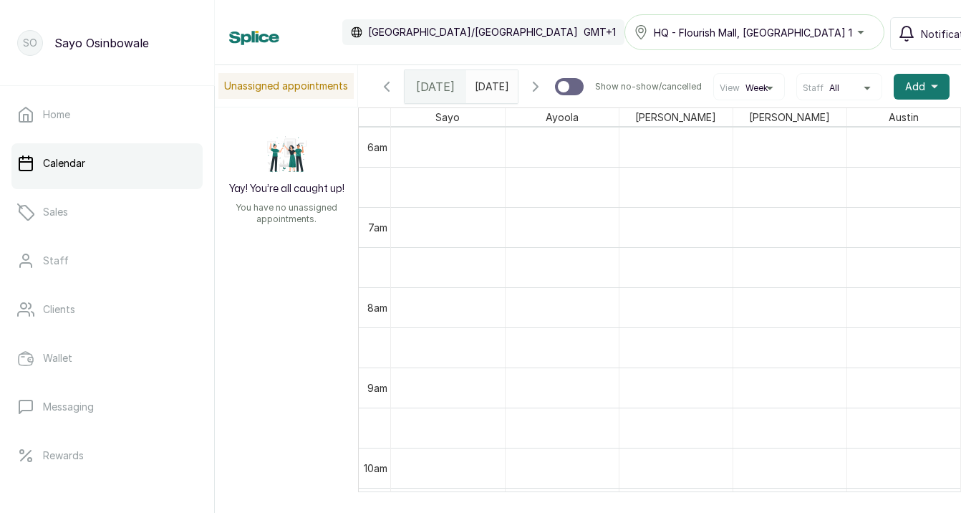
click at [768, 92] on span "Week" at bounding box center [757, 87] width 23 height 11
click at [769, 131] on span "Day" at bounding box center [755, 132] width 60 height 11
click at [762, 92] on span "Day" at bounding box center [754, 87] width 16 height 11
click at [764, 154] on span "Week" at bounding box center [755, 155] width 60 height 11
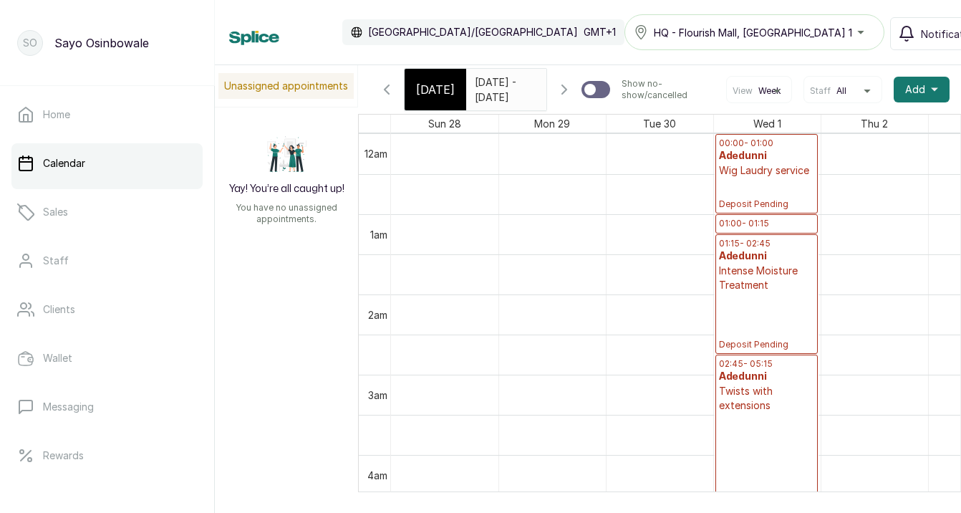
click at [831, 88] on span "Staff" at bounding box center [820, 90] width 21 height 11
click at [839, 130] on span "Working" at bounding box center [846, 135] width 60 height 11
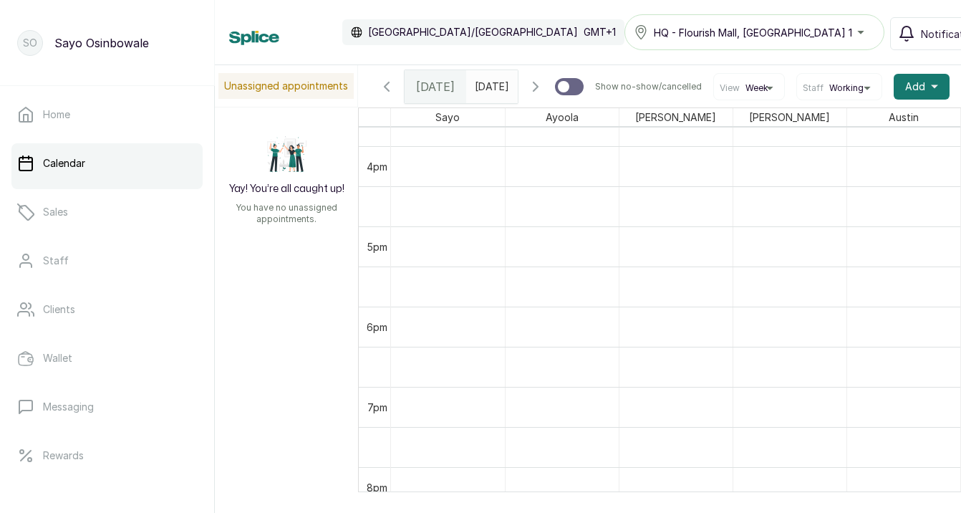
click at [544, 89] on icon "button" at bounding box center [535, 86] width 17 height 17
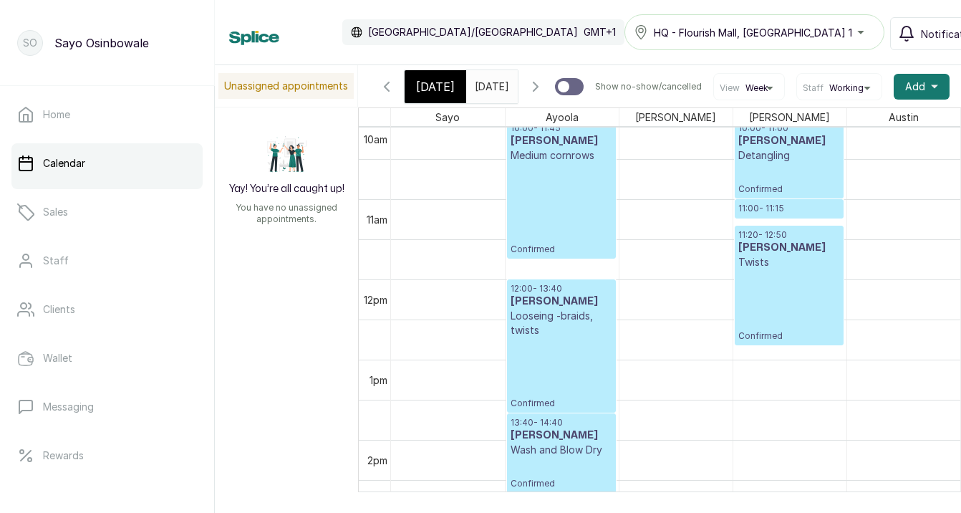
click at [544, 90] on icon "button" at bounding box center [535, 86] width 17 height 17
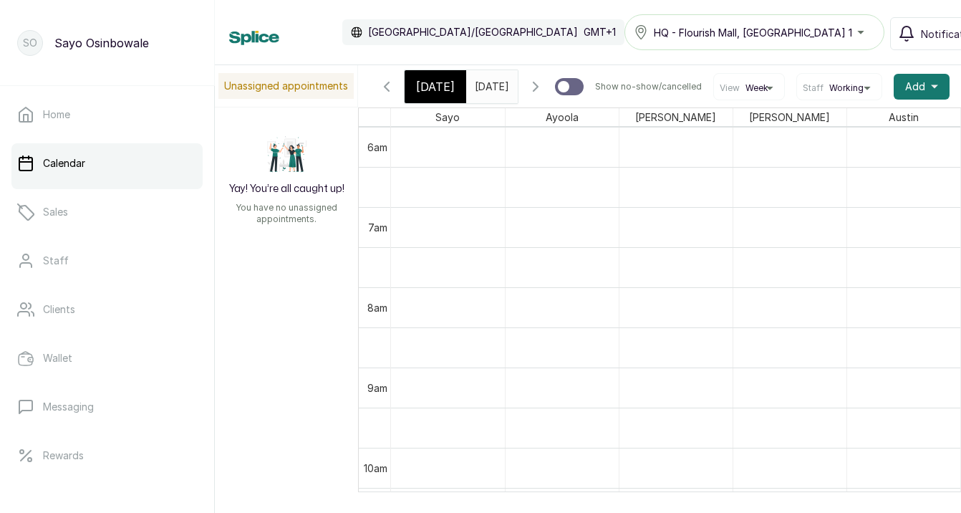
click at [388, 89] on icon "button" at bounding box center [386, 86] width 17 height 17
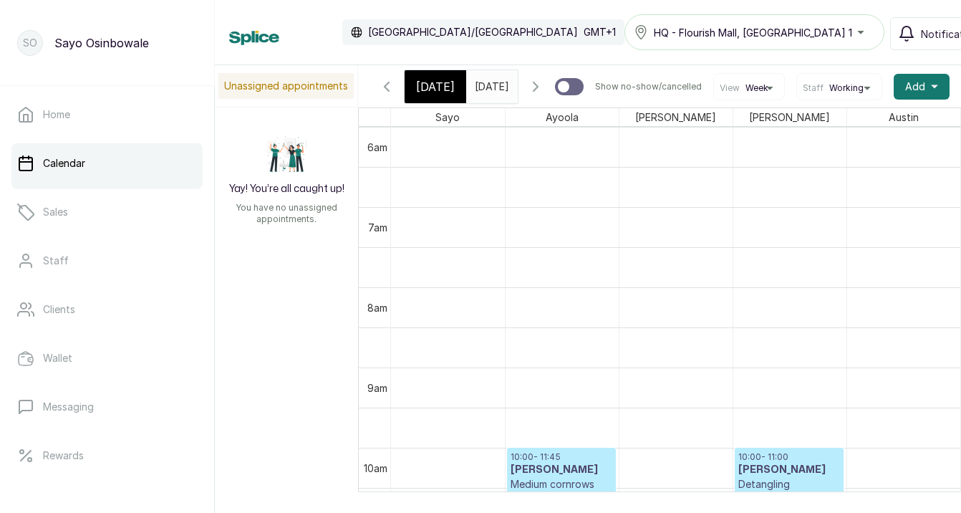
click at [544, 91] on icon "button" at bounding box center [535, 86] width 17 height 17
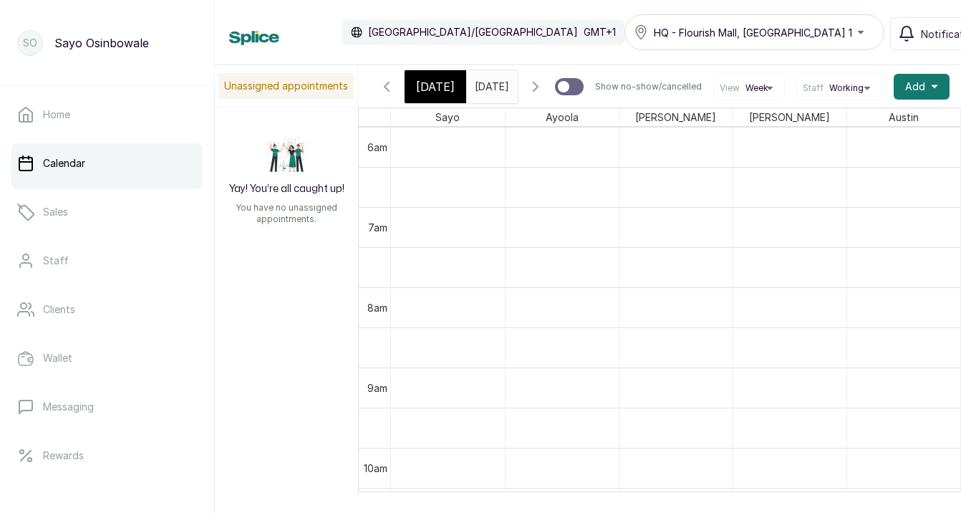
click at [388, 90] on icon "button" at bounding box center [386, 86] width 17 height 17
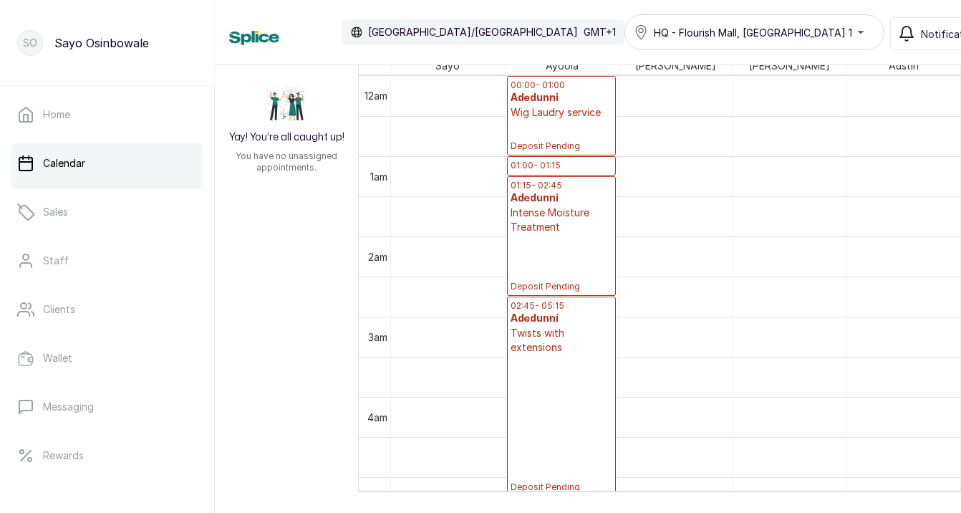
click at [582, 101] on h3 "Adedunni" at bounding box center [562, 98] width 102 height 14
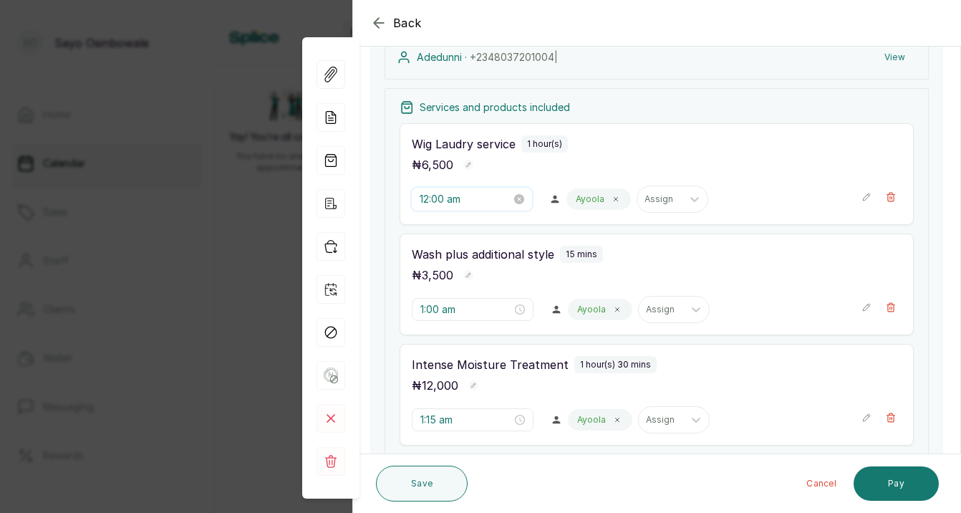
click at [483, 198] on input "12:00 am" at bounding box center [466, 199] width 92 height 16
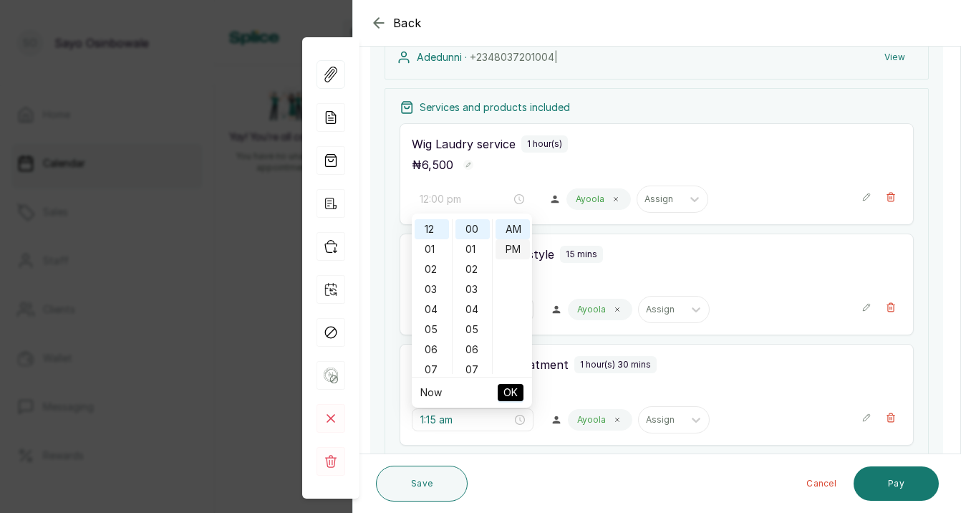
click at [509, 248] on div "PM" at bounding box center [513, 249] width 34 height 20
click at [508, 392] on span "OK" at bounding box center [510, 392] width 14 height 27
type input "1:00 am"
type input "1:15 am"
type input "2:45 am"
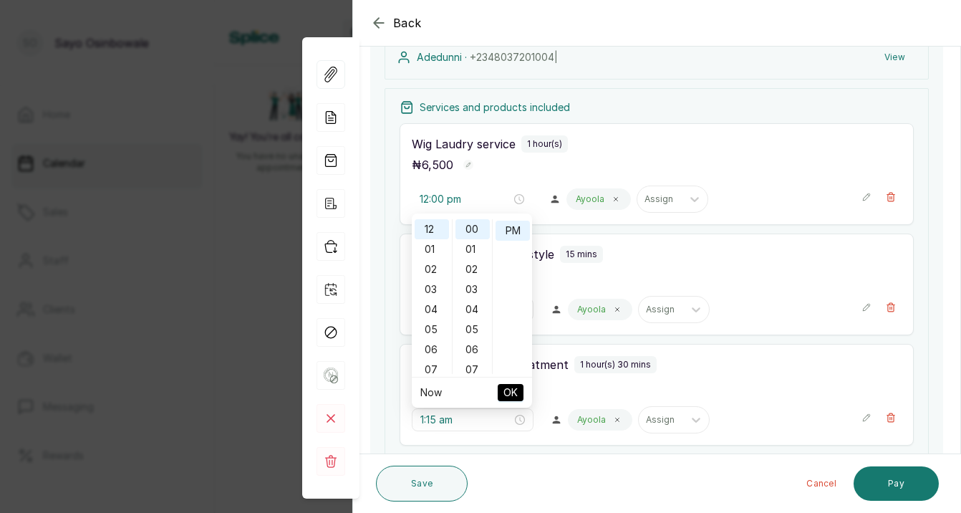
type input "12:00 pm"
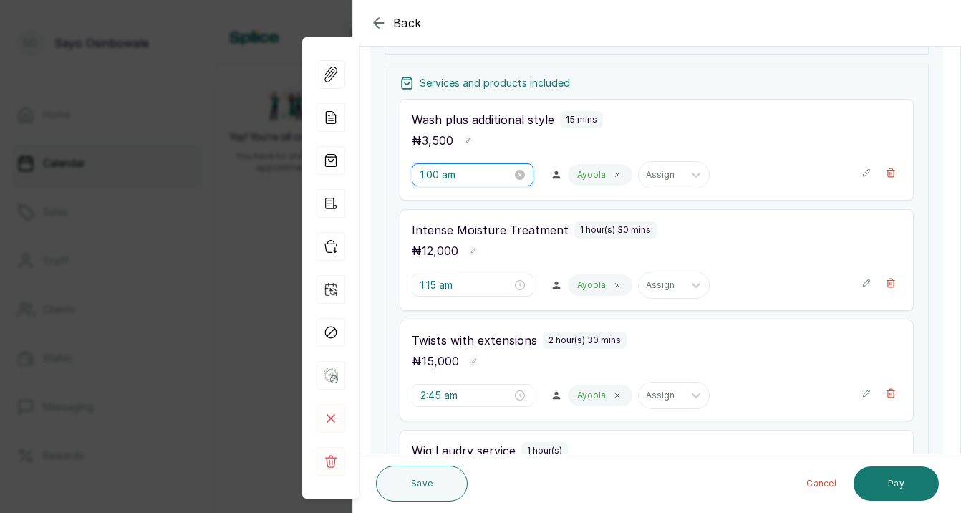
click at [497, 176] on input "1:00 am" at bounding box center [466, 175] width 92 height 16
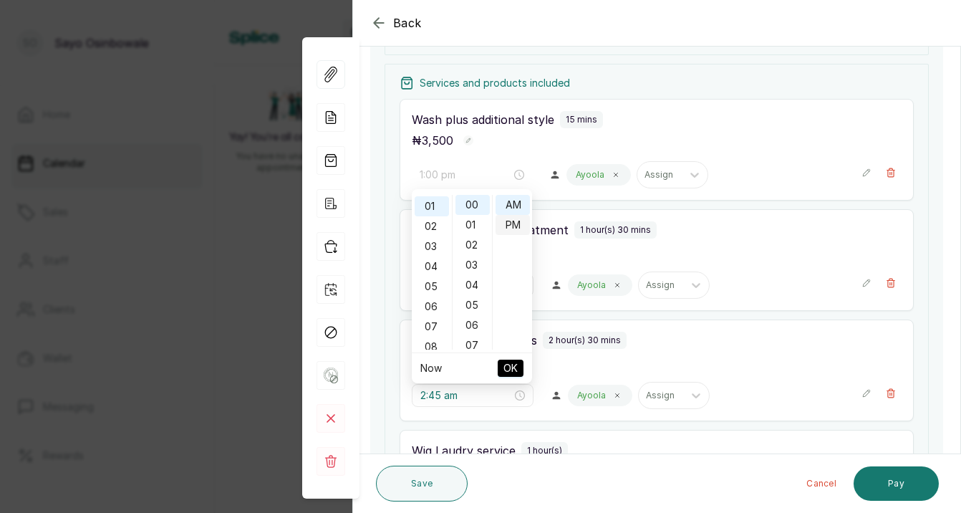
click at [514, 223] on div "PM" at bounding box center [513, 225] width 34 height 20
click at [511, 367] on span "OK" at bounding box center [510, 368] width 14 height 27
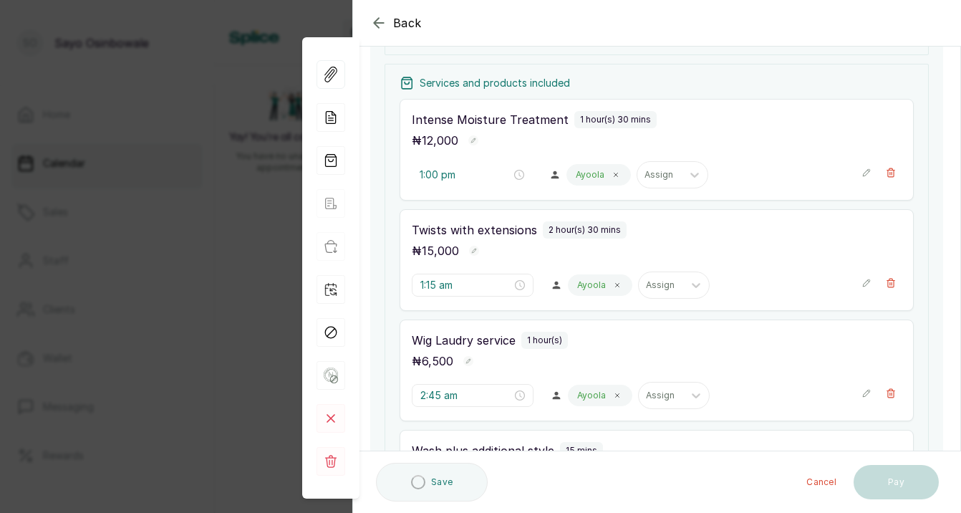
type input "1:15 am"
type input "2:45 am"
type input "12:00 pm"
type input "1:00 pm"
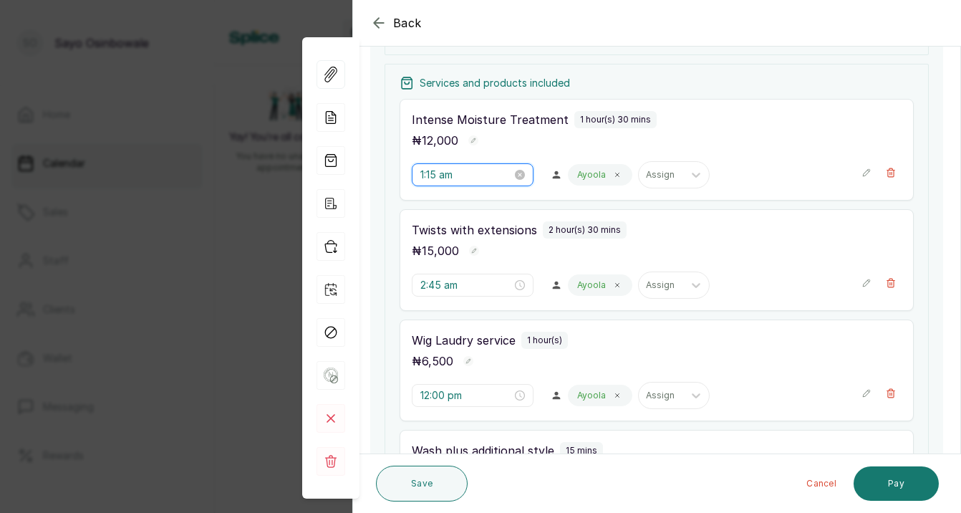
click at [487, 175] on input "1:15 am" at bounding box center [466, 175] width 92 height 16
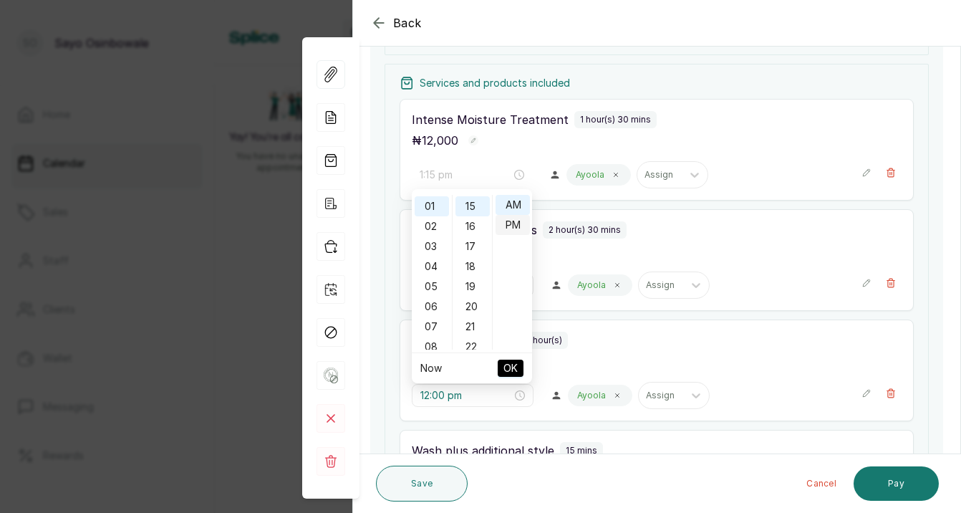
click at [513, 228] on div "PM" at bounding box center [513, 225] width 34 height 20
click at [511, 368] on span "OK" at bounding box center [510, 368] width 14 height 27
type input "2:45 am"
type input "12:00 pm"
type input "1:00 pm"
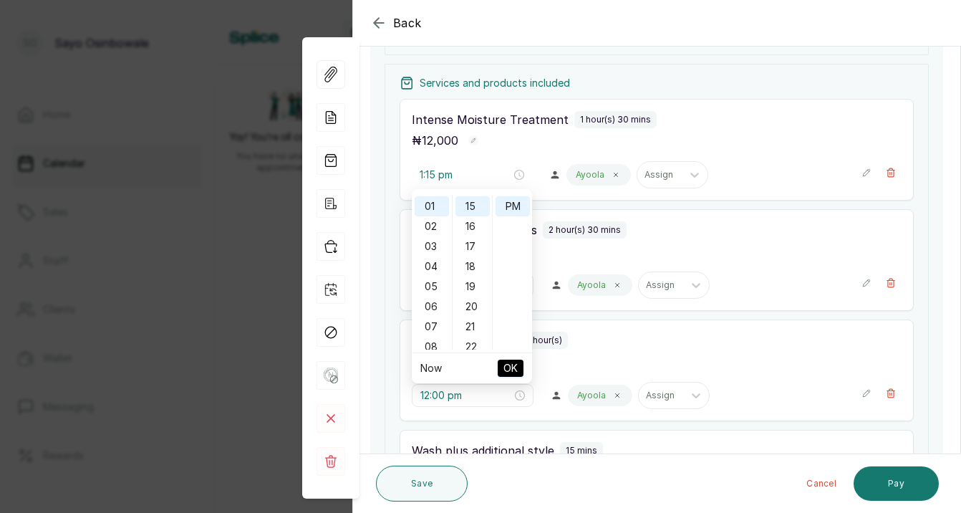
type input "1:15 pm"
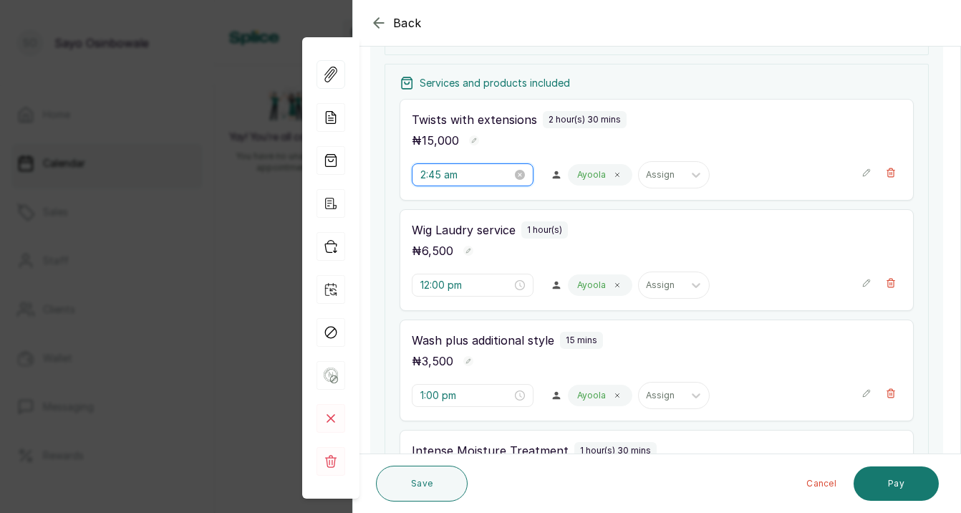
click at [491, 173] on input "2:45 am" at bounding box center [466, 175] width 92 height 16
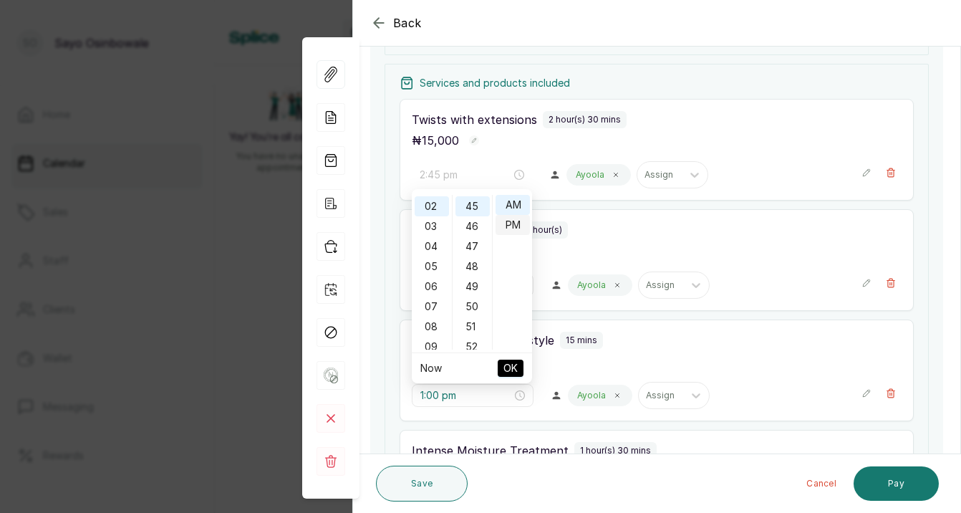
click at [513, 221] on div "PM" at bounding box center [513, 225] width 34 height 20
click at [503, 370] on span "OK" at bounding box center [510, 368] width 14 height 27
type input "12:00 pm"
type input "1:00 pm"
type input "1:15 pm"
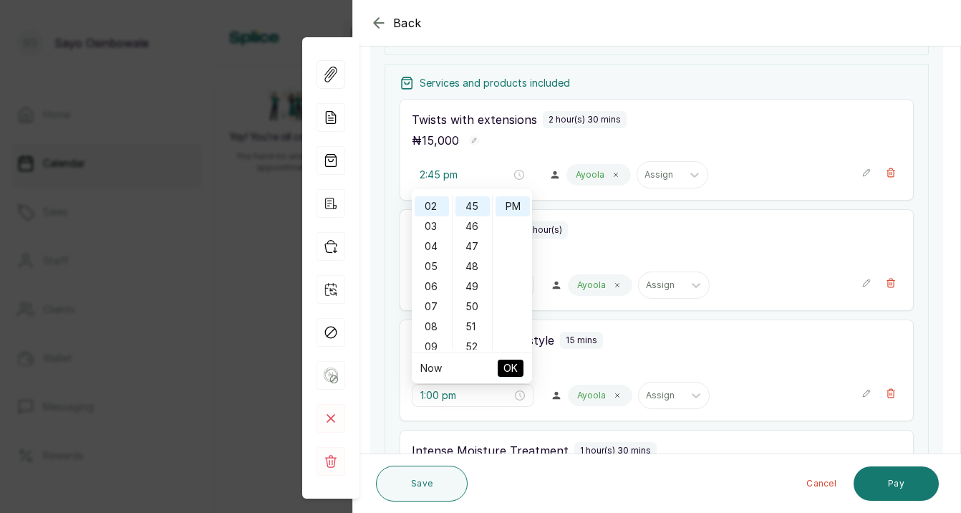
type input "2:45 pm"
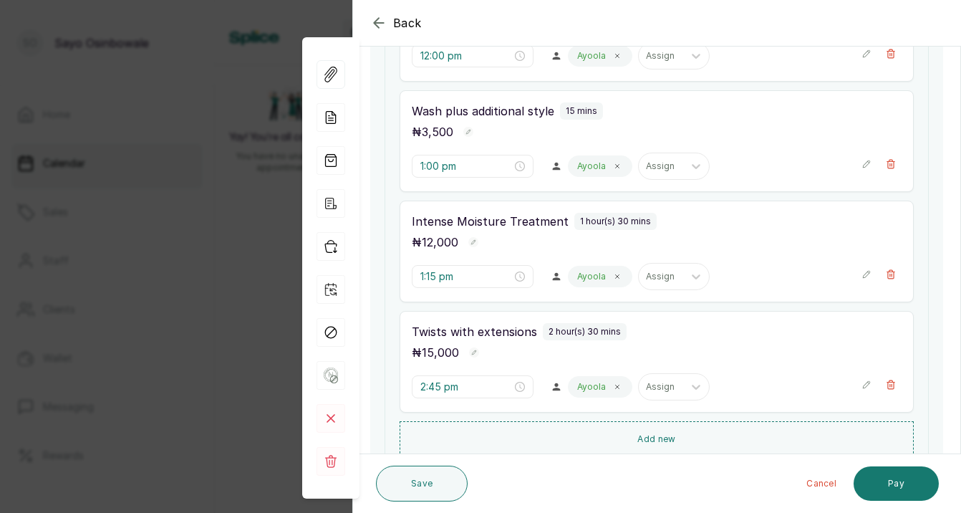
click at [488, 335] on p "Twists with extensions" at bounding box center [474, 331] width 125 height 17
click at [866, 383] on icon "button" at bounding box center [867, 385] width 10 height 10
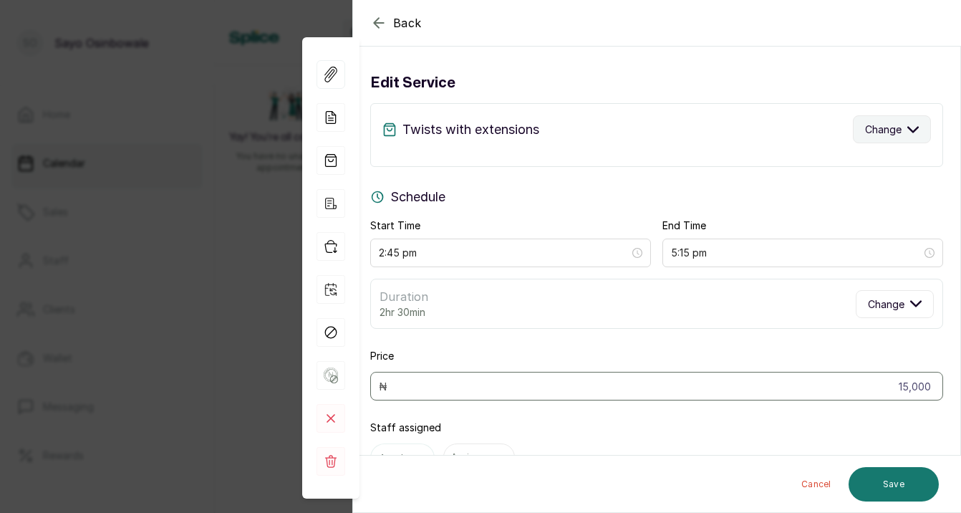
click at [898, 129] on span "Change" at bounding box center [883, 129] width 37 height 15
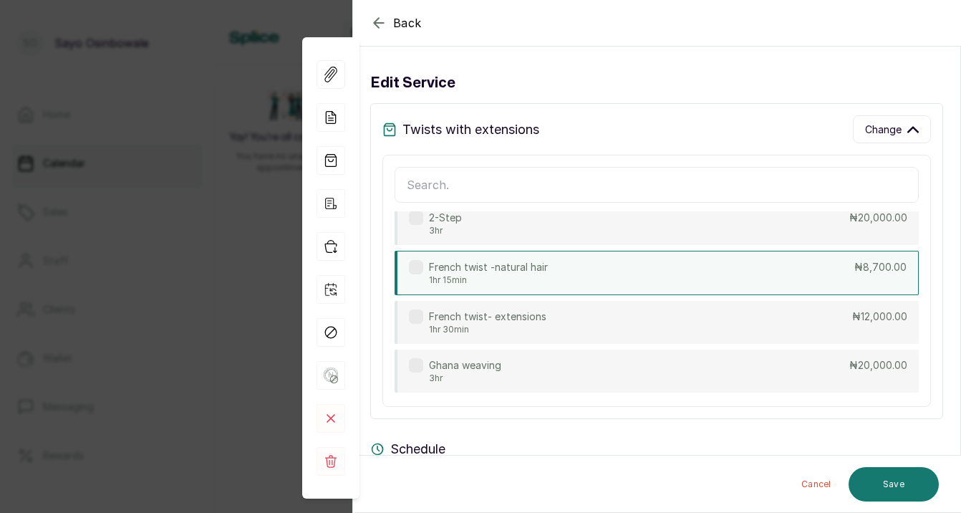
scroll to position [1686, 0]
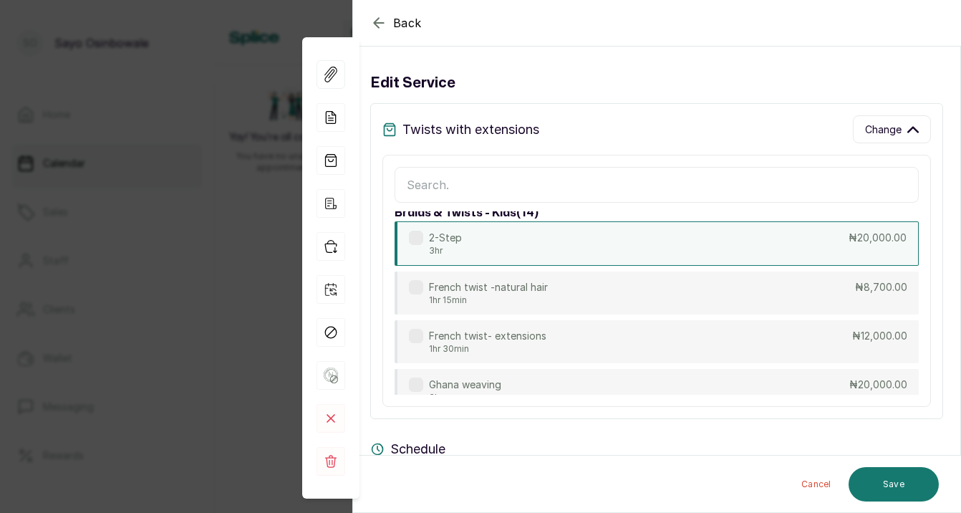
click at [420, 233] on label at bounding box center [416, 238] width 14 height 14
type input "20,000"
type input "5:45 pm"
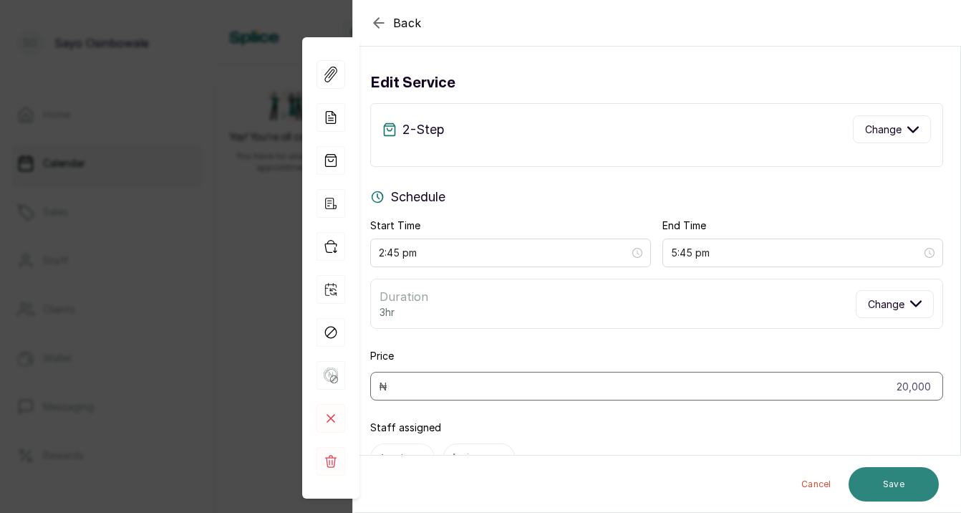
click at [874, 478] on button "Save" at bounding box center [894, 484] width 90 height 34
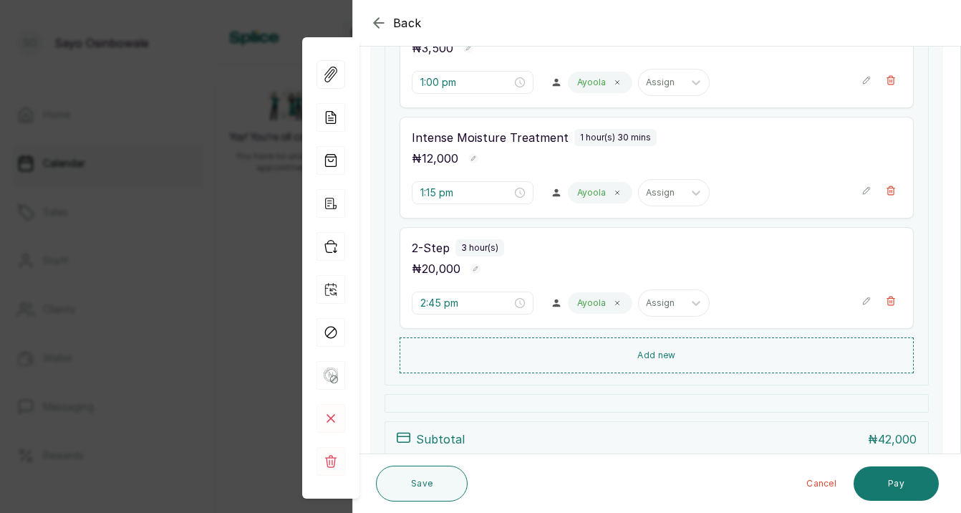
scroll to position [406, 0]
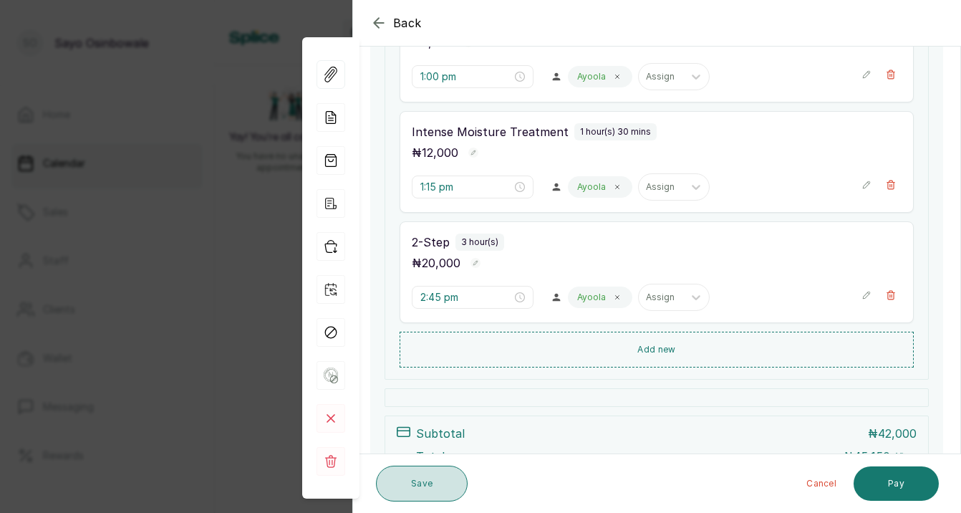
click at [440, 473] on button "Save" at bounding box center [422, 484] width 92 height 36
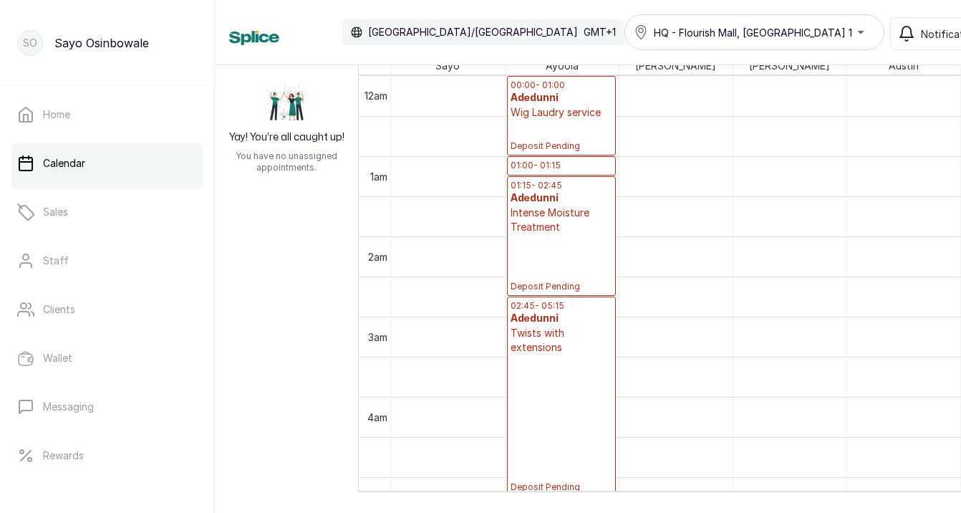
scroll to position [1, 0]
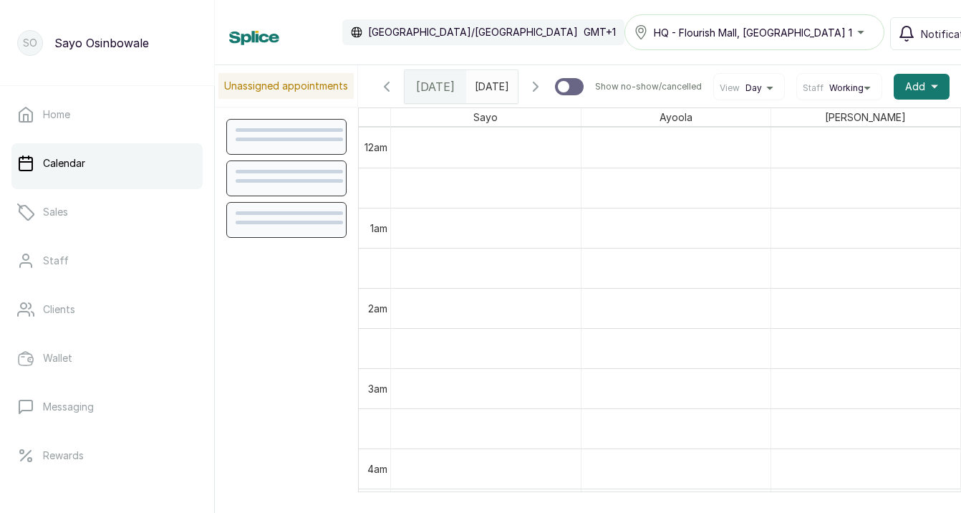
scroll to position [482, 0]
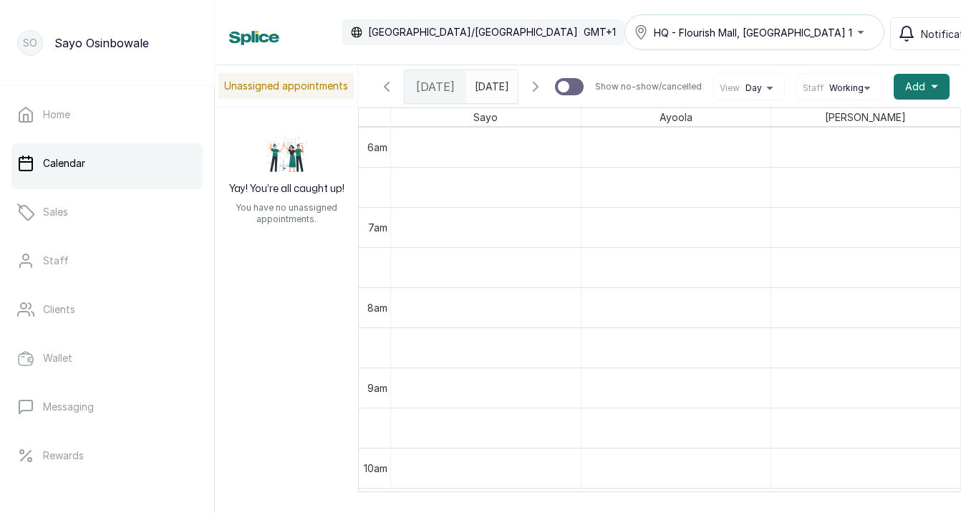
click at [775, 94] on button "View Day" at bounding box center [749, 87] width 59 height 11
click at [763, 151] on li "Week" at bounding box center [756, 155] width 72 height 23
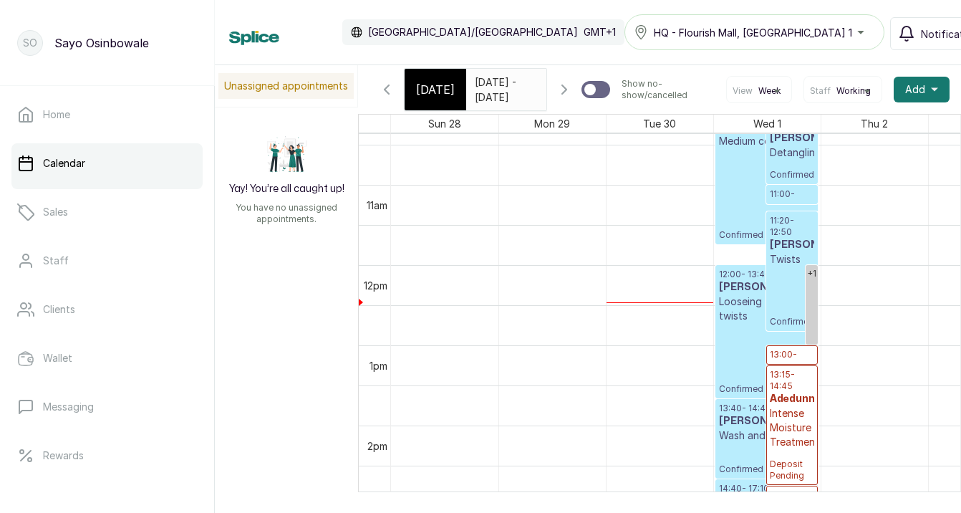
scroll to position [844, 0]
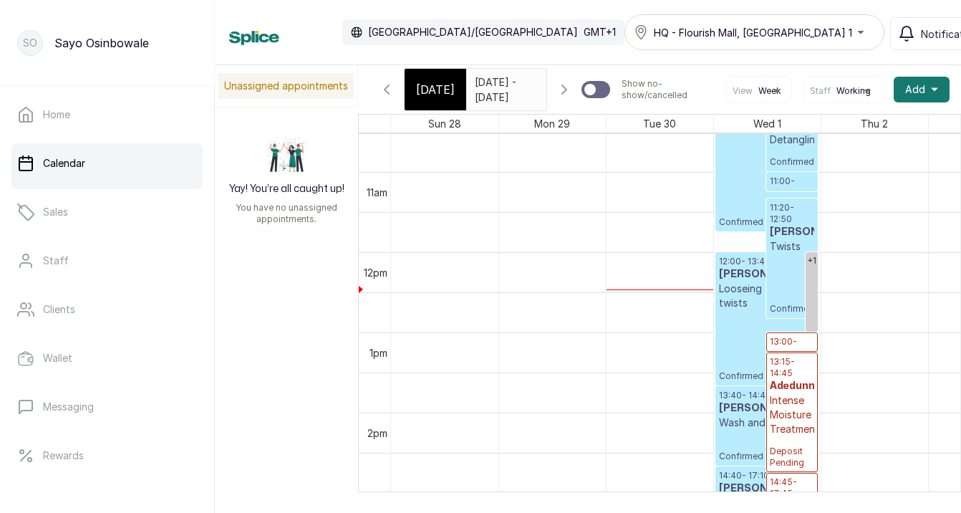
click at [854, 93] on span "Working" at bounding box center [853, 90] width 34 height 11
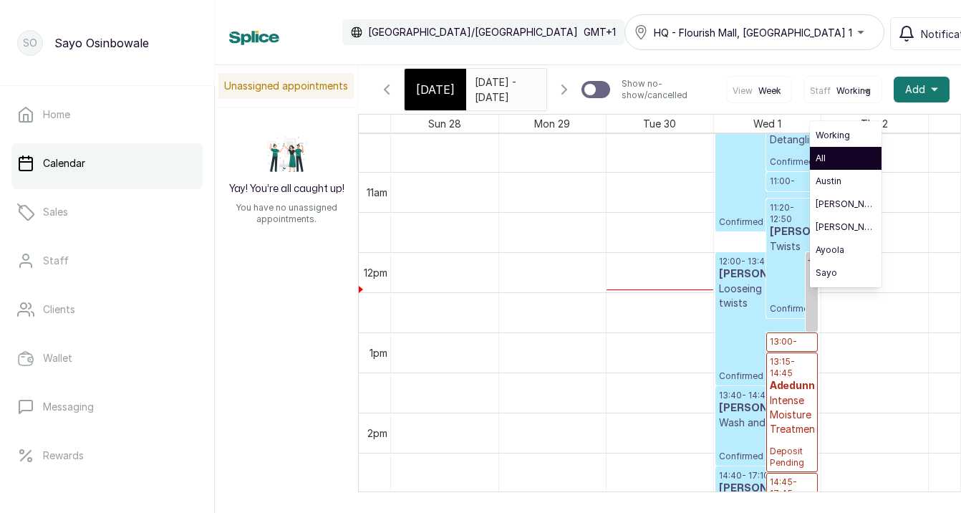
click at [841, 159] on span "All" at bounding box center [846, 158] width 60 height 11
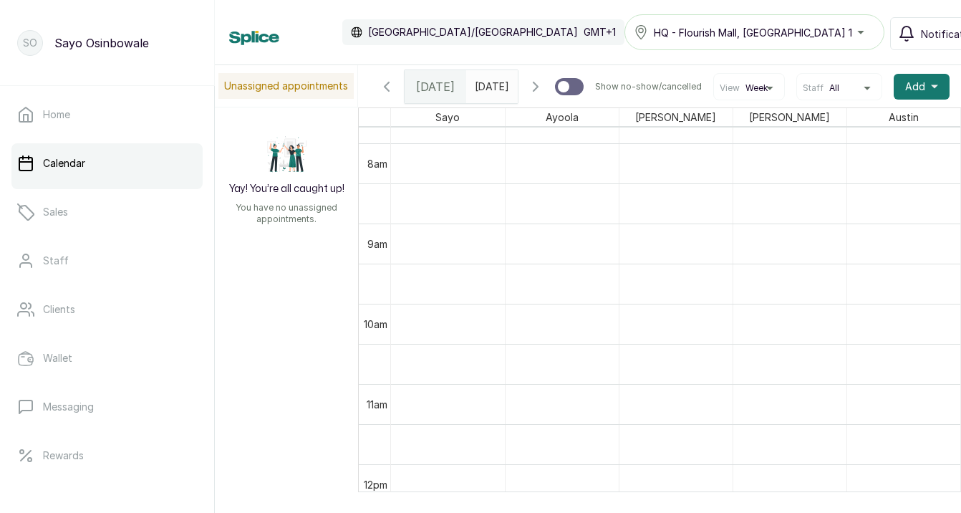
scroll to position [0, 0]
click at [544, 88] on icon "button" at bounding box center [535, 86] width 17 height 17
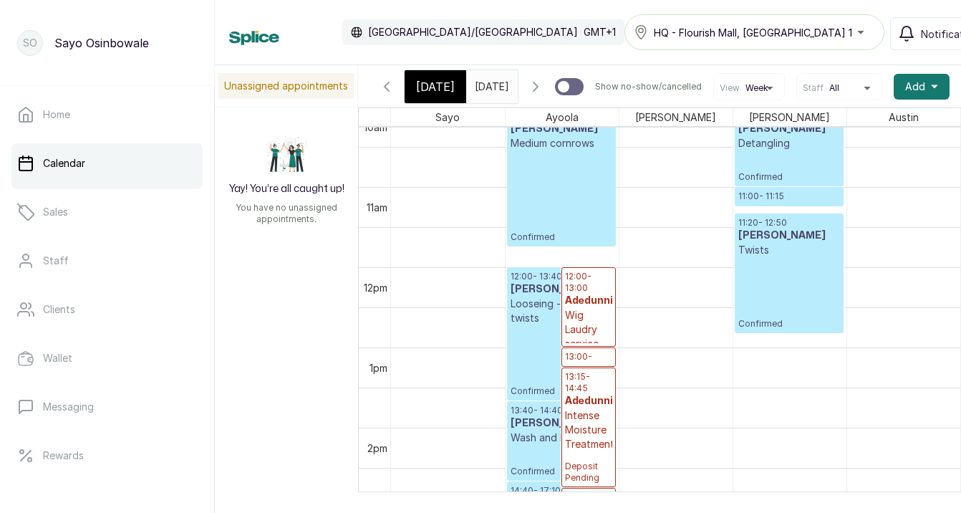
click at [539, 366] on p "Confirmed" at bounding box center [562, 361] width 102 height 72
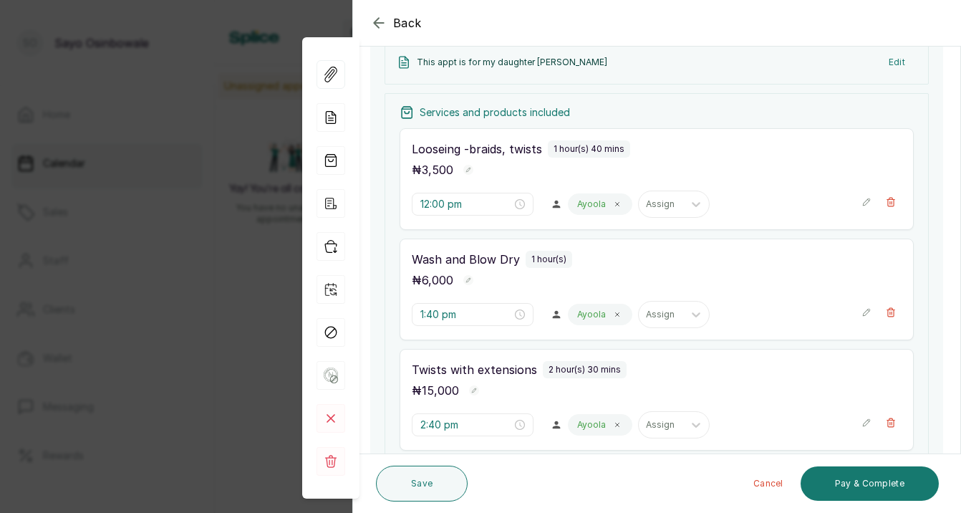
click at [589, 203] on p "Ayoola" at bounding box center [591, 203] width 29 height 11
click at [619, 204] on icon at bounding box center [617, 204] width 7 height 7
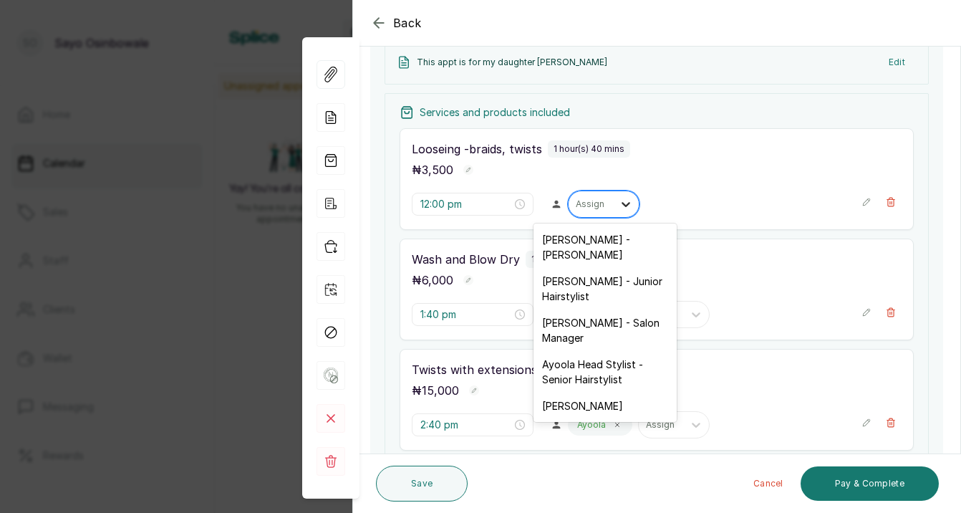
click at [624, 202] on icon at bounding box center [626, 204] width 14 height 14
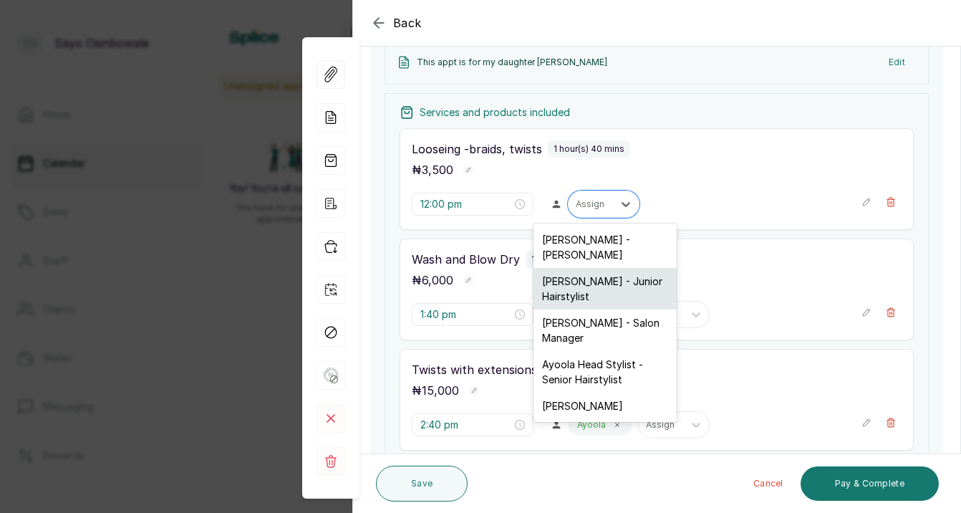
click at [589, 279] on div "[PERSON_NAME] - Junior Hairstylist" at bounding box center [605, 289] width 143 height 42
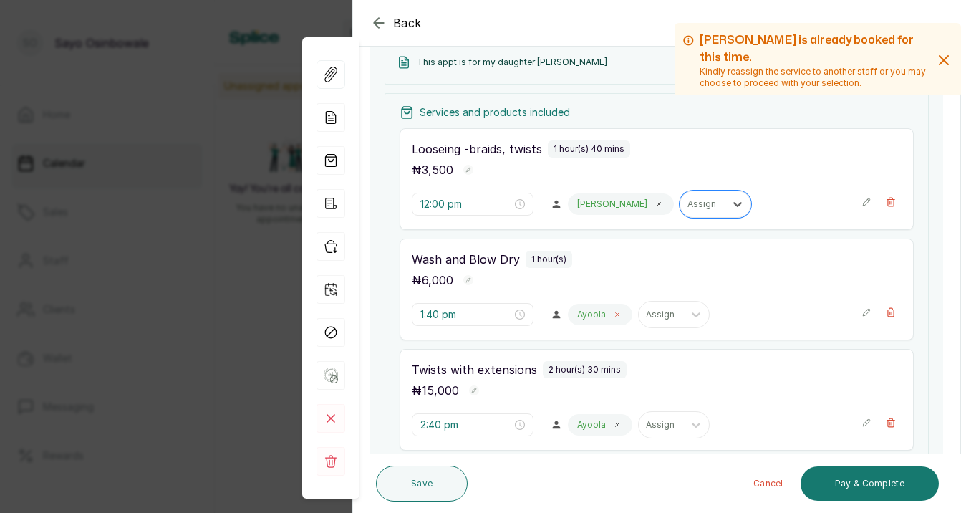
click at [619, 311] on icon at bounding box center [617, 314] width 7 height 7
click at [626, 312] on icon at bounding box center [626, 314] width 14 height 14
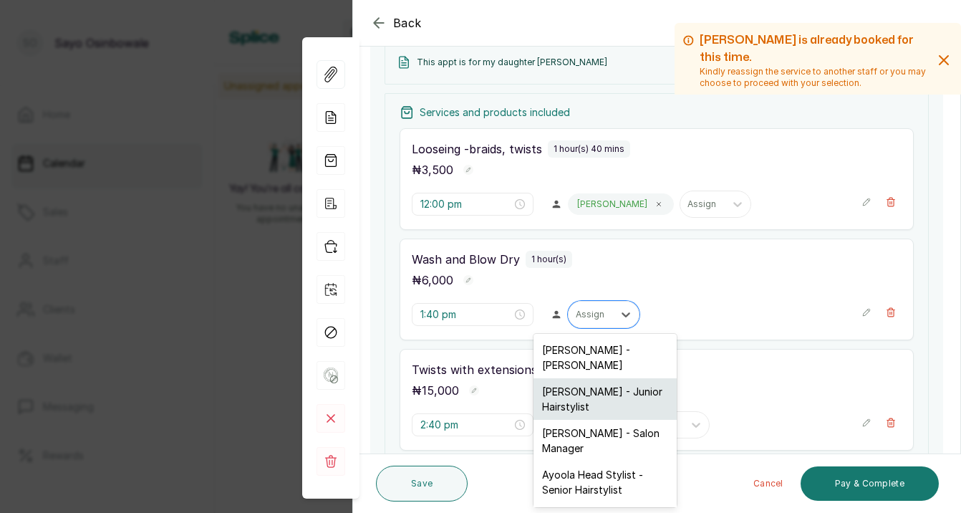
click at [586, 396] on div "[PERSON_NAME] - Junior Hairstylist" at bounding box center [605, 399] width 143 height 42
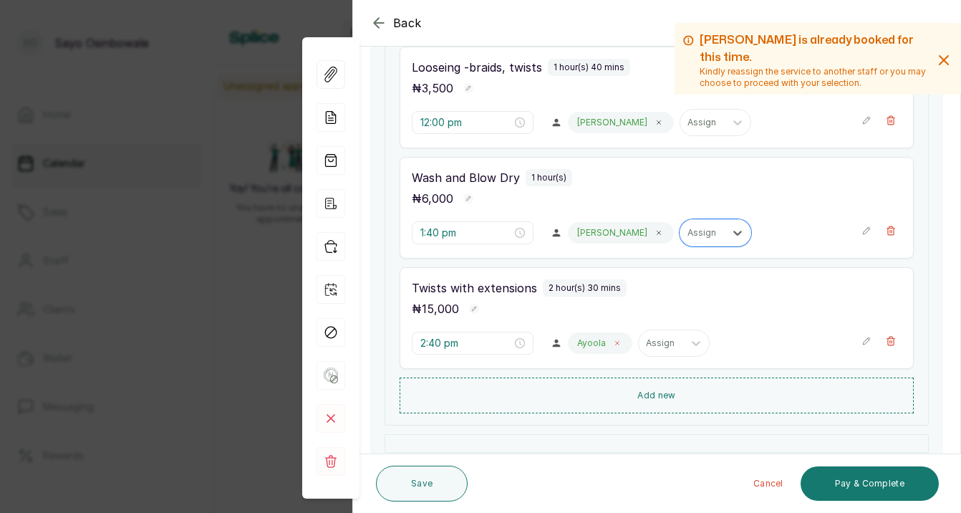
click at [615, 342] on icon at bounding box center [617, 342] width 7 height 7
click at [622, 342] on icon at bounding box center [626, 343] width 14 height 14
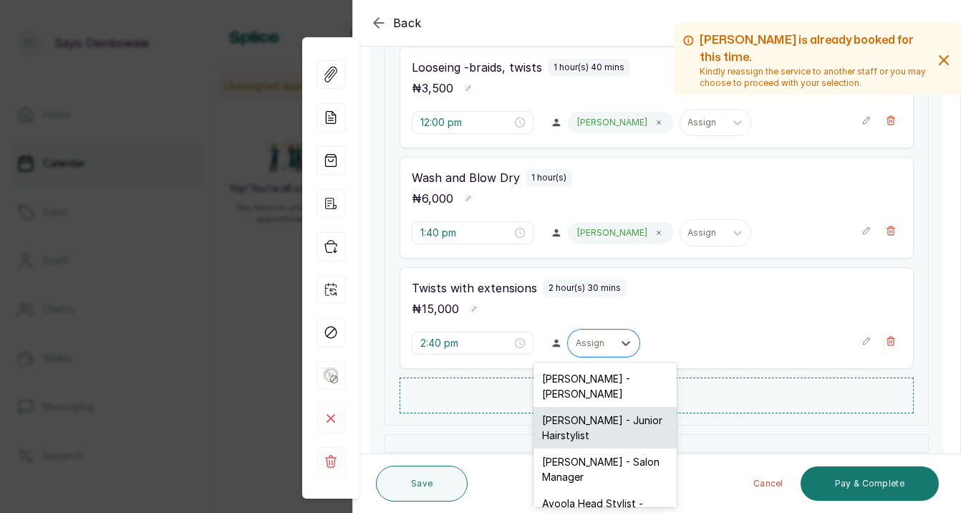
click at [602, 418] on div "[PERSON_NAME] - Junior Hairstylist" at bounding box center [605, 428] width 143 height 42
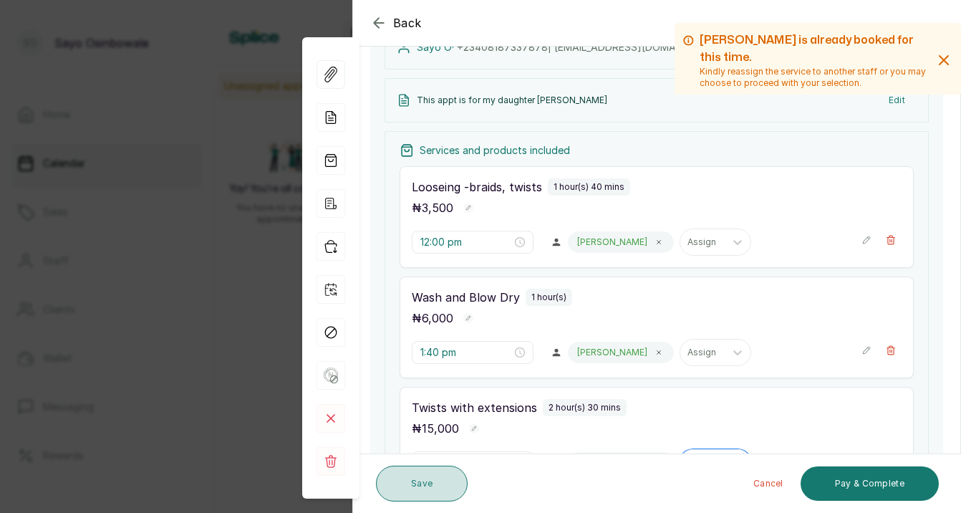
click at [416, 487] on button "Save" at bounding box center [422, 484] width 92 height 36
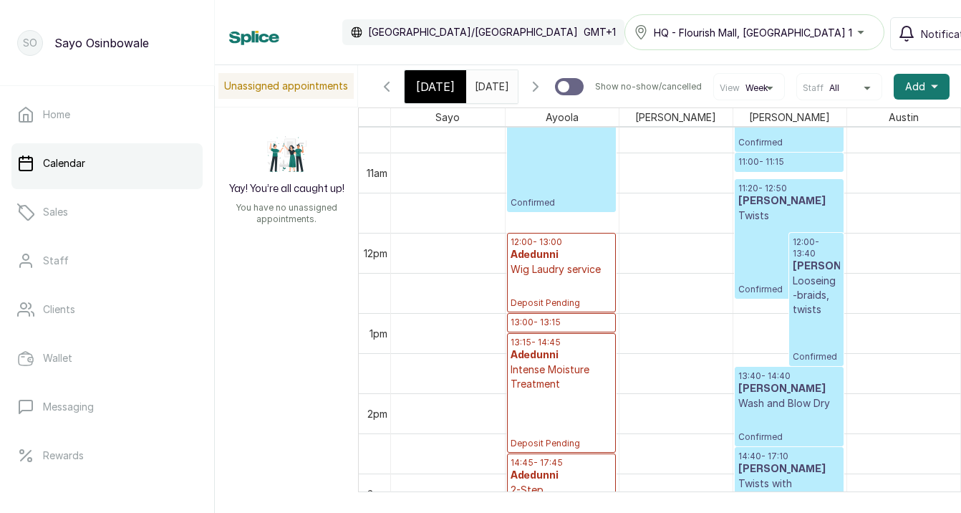
click at [811, 329] on p "Confirmed" at bounding box center [816, 340] width 47 height 46
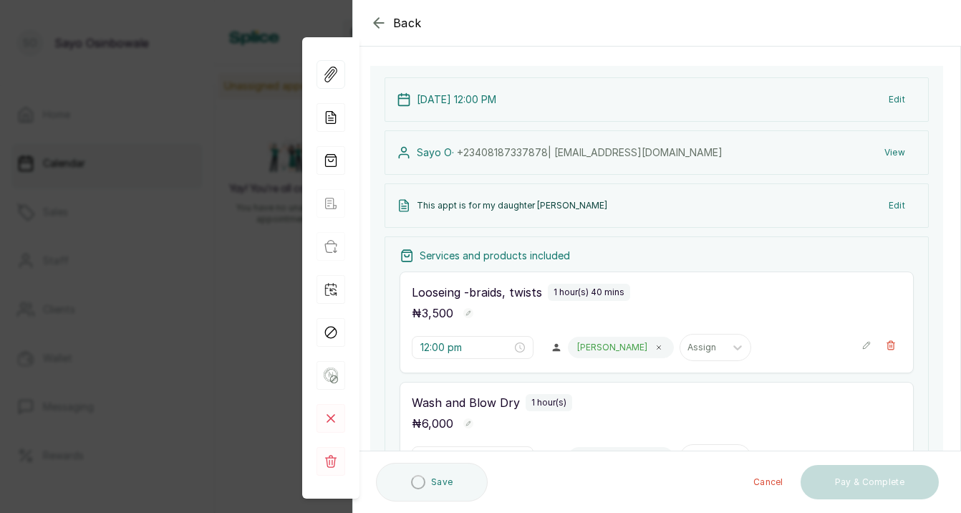
scroll to position [195, 0]
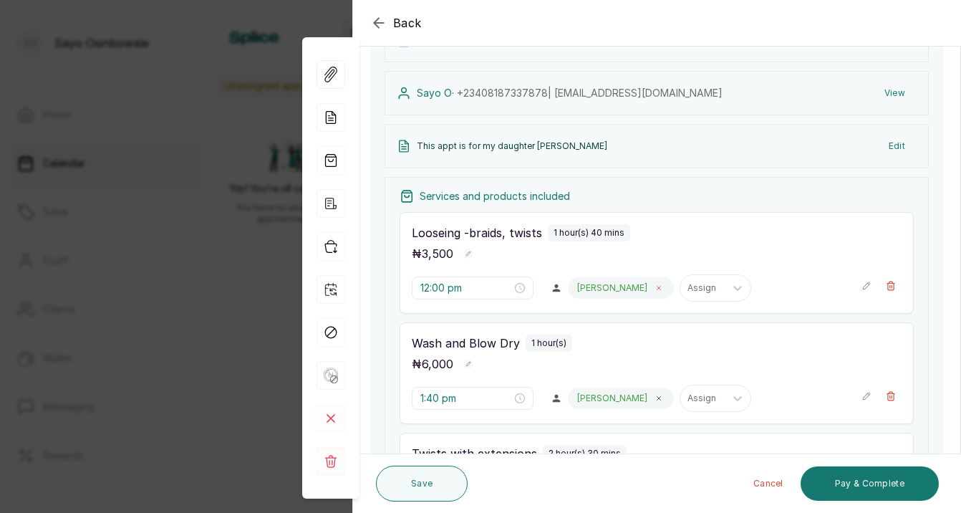
click at [655, 286] on icon at bounding box center [658, 287] width 7 height 7
click at [622, 287] on icon at bounding box center [626, 288] width 14 height 14
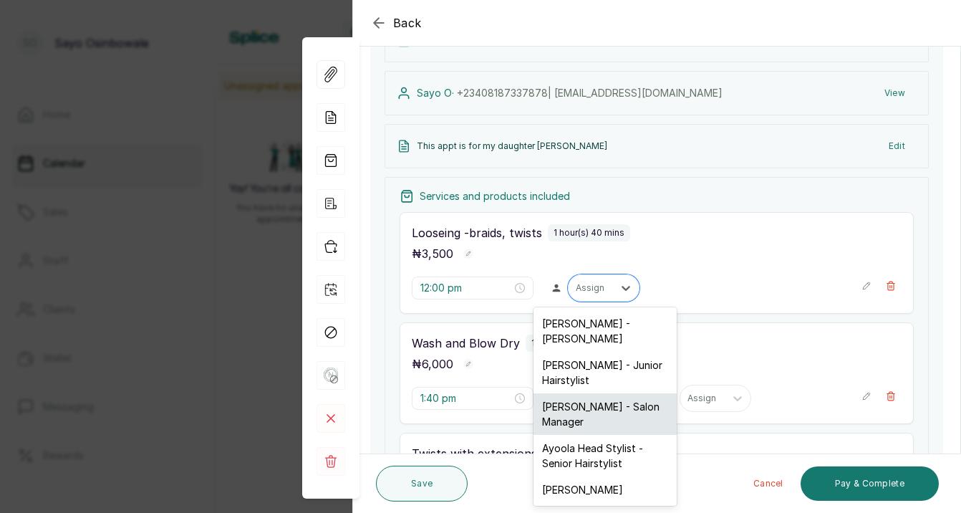
click at [597, 401] on div "[PERSON_NAME] - Salon Manager" at bounding box center [605, 414] width 143 height 42
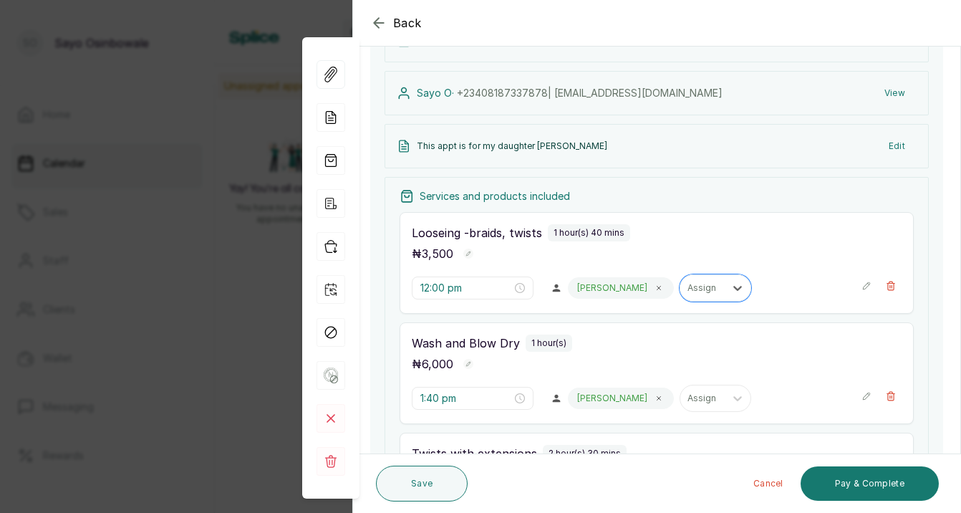
click at [596, 400] on div "[PERSON_NAME]" at bounding box center [621, 397] width 106 height 21
click at [655, 397] on icon at bounding box center [658, 398] width 7 height 7
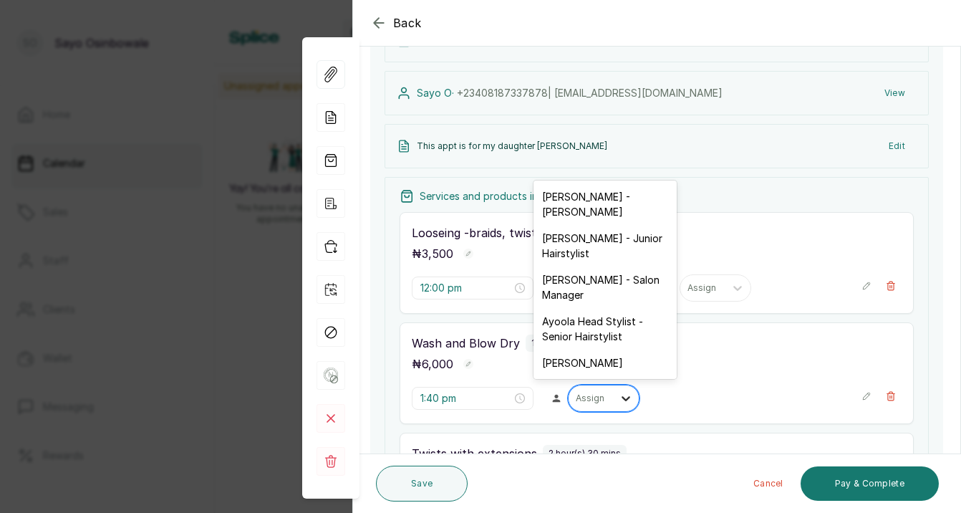
click at [622, 398] on icon at bounding box center [626, 398] width 14 height 14
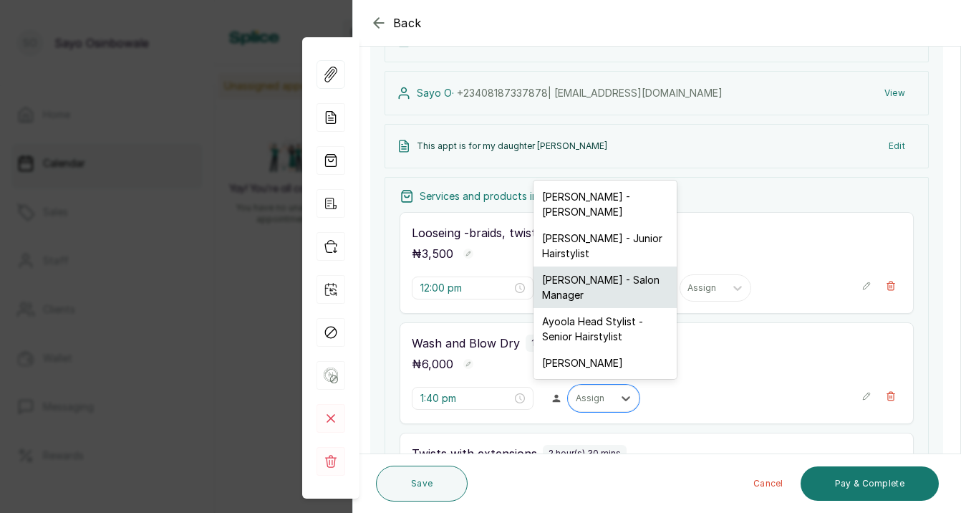
click at [599, 291] on div "[PERSON_NAME] - Salon Manager" at bounding box center [605, 287] width 143 height 42
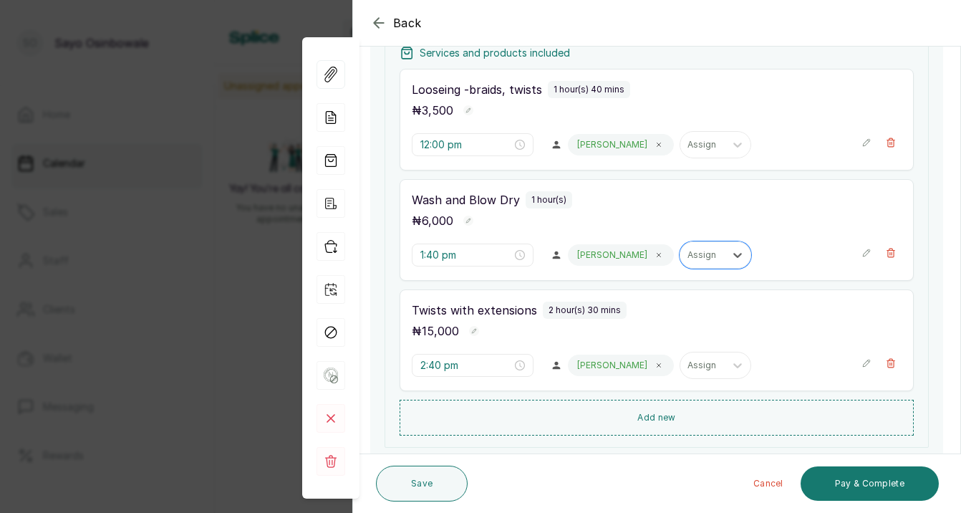
scroll to position [342, 0]
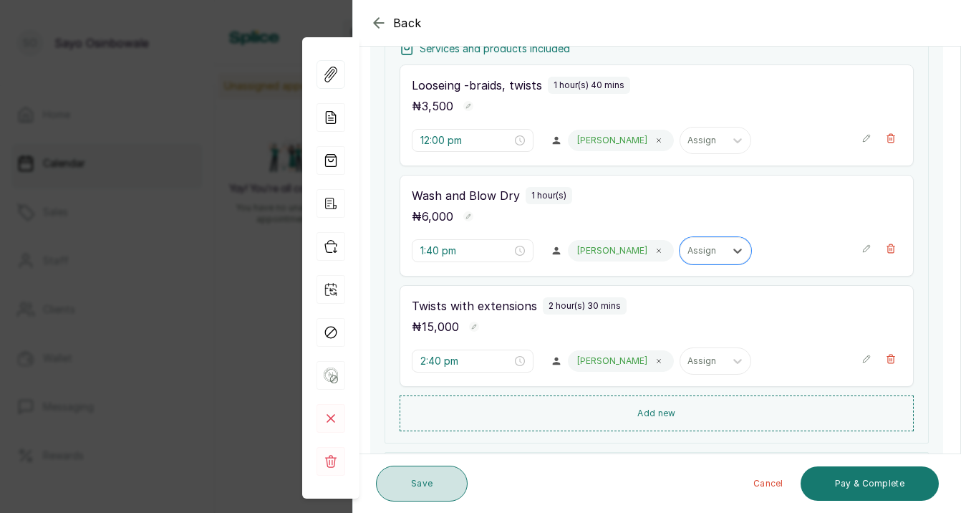
click at [395, 483] on button "Save" at bounding box center [422, 484] width 92 height 36
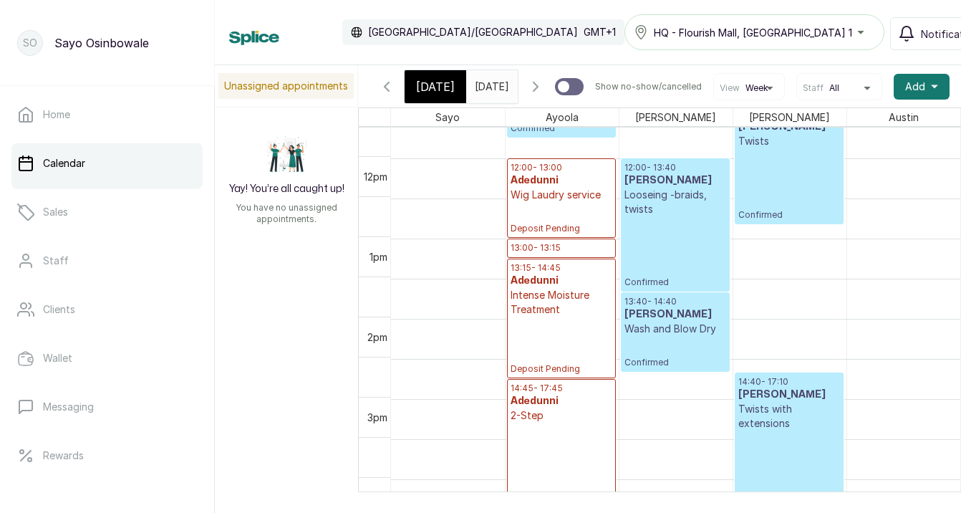
scroll to position [932, 0]
click at [544, 87] on icon "button" at bounding box center [535, 86] width 17 height 17
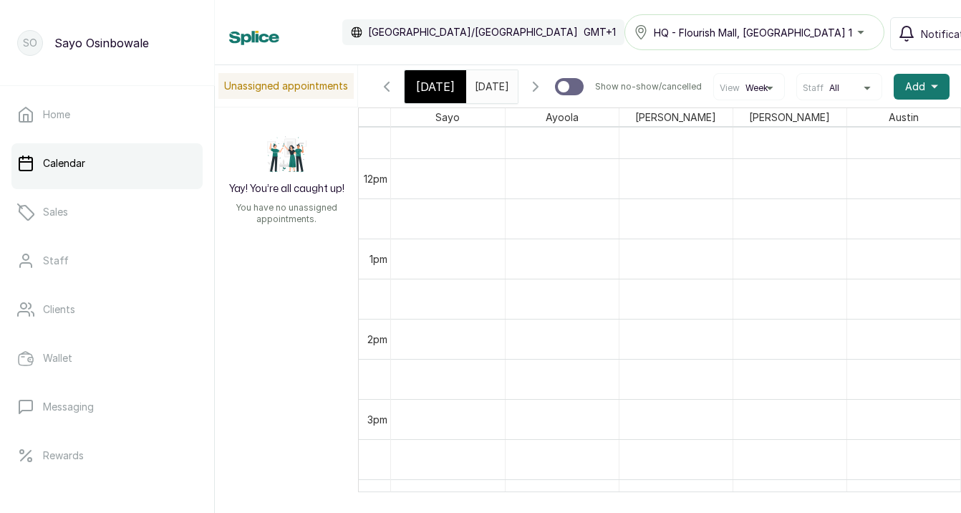
click at [544, 87] on icon "button" at bounding box center [535, 86] width 17 height 17
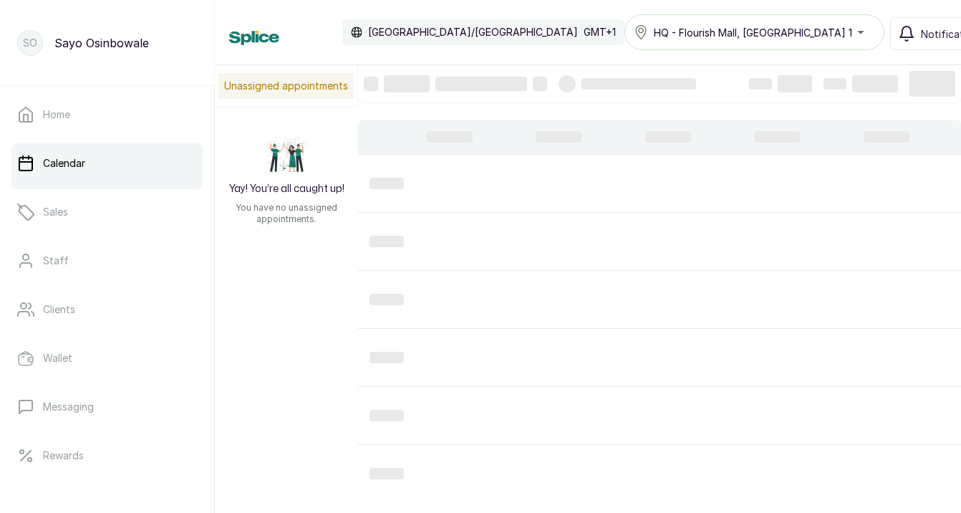
scroll to position [482, 0]
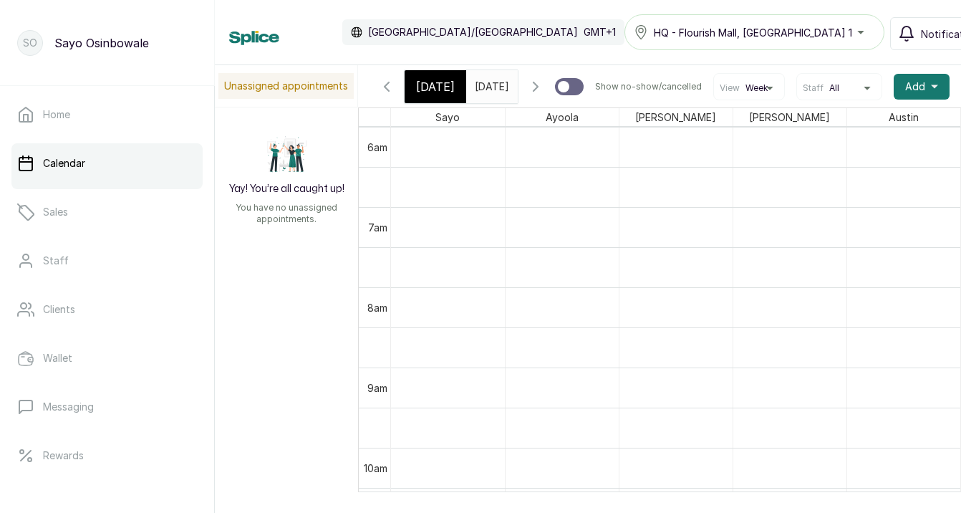
click at [538, 87] on icon "button" at bounding box center [536, 86] width 4 height 9
click at [390, 87] on icon "button" at bounding box center [386, 86] width 17 height 17
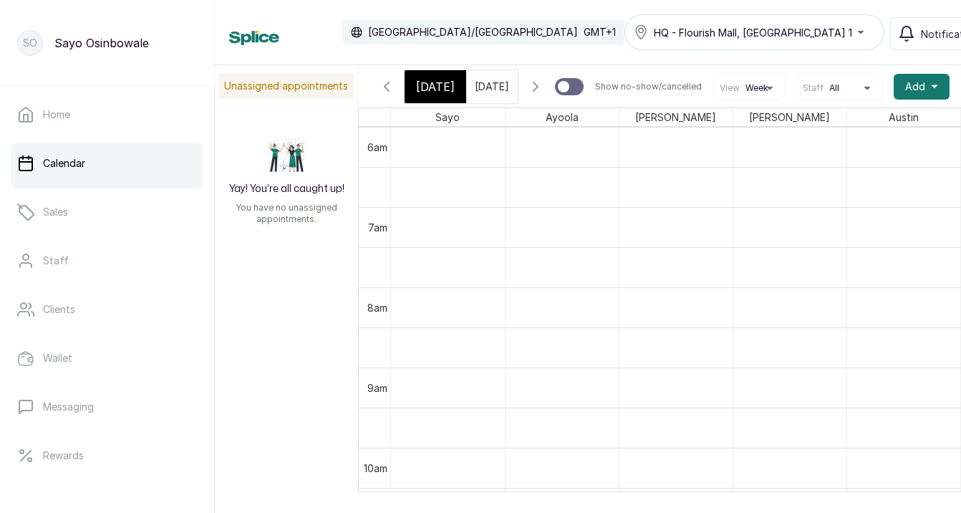
click at [390, 87] on icon "button" at bounding box center [386, 86] width 17 height 17
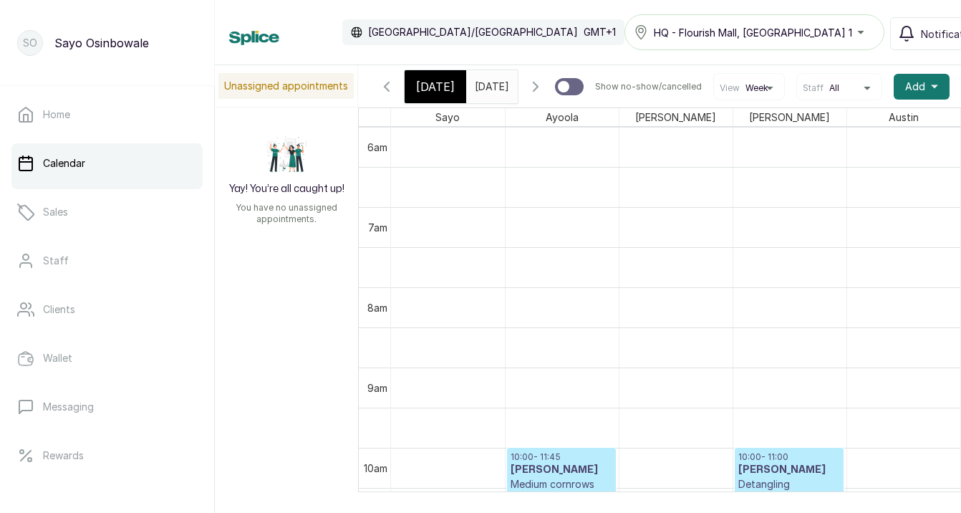
click at [768, 89] on span "Week" at bounding box center [757, 87] width 23 height 11
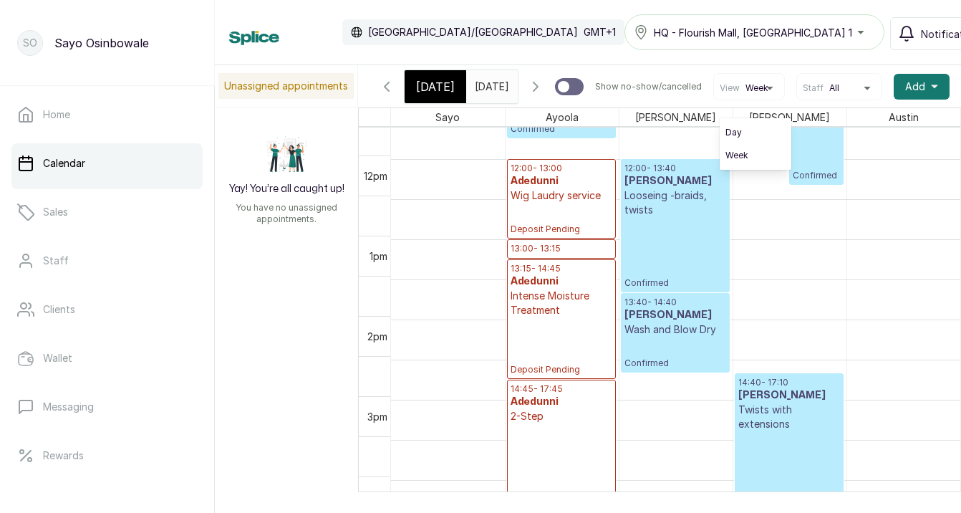
scroll to position [931, 0]
click at [543, 227] on p "Deposit Pending" at bounding box center [562, 219] width 102 height 32
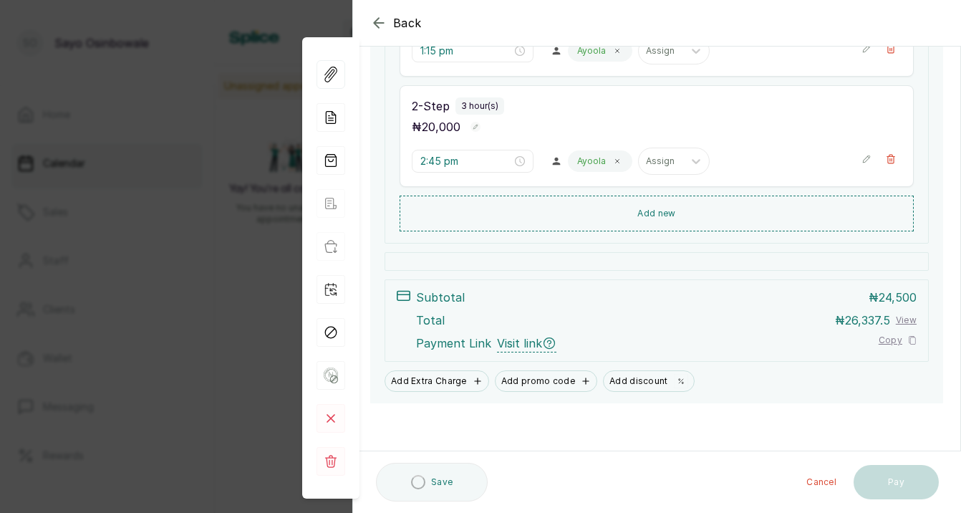
scroll to position [541, 0]
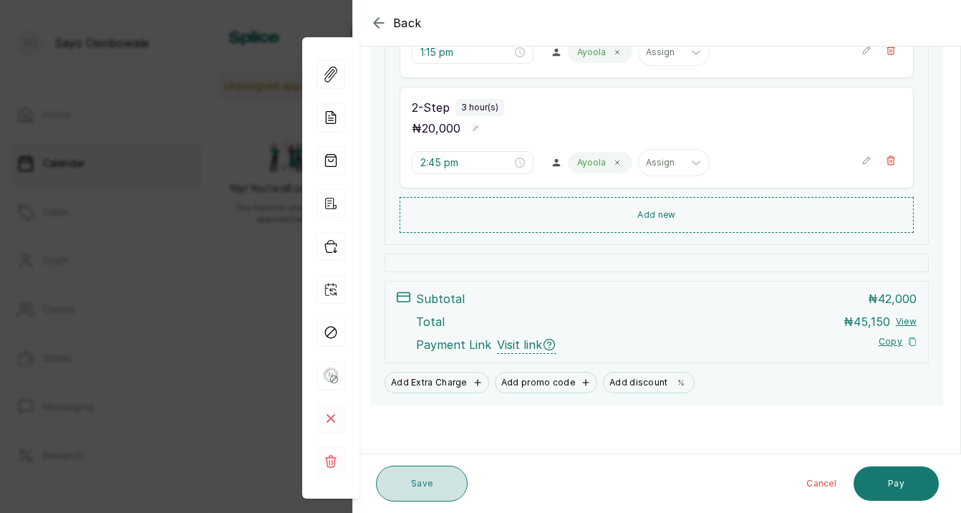
click at [445, 484] on button "Save" at bounding box center [422, 484] width 92 height 36
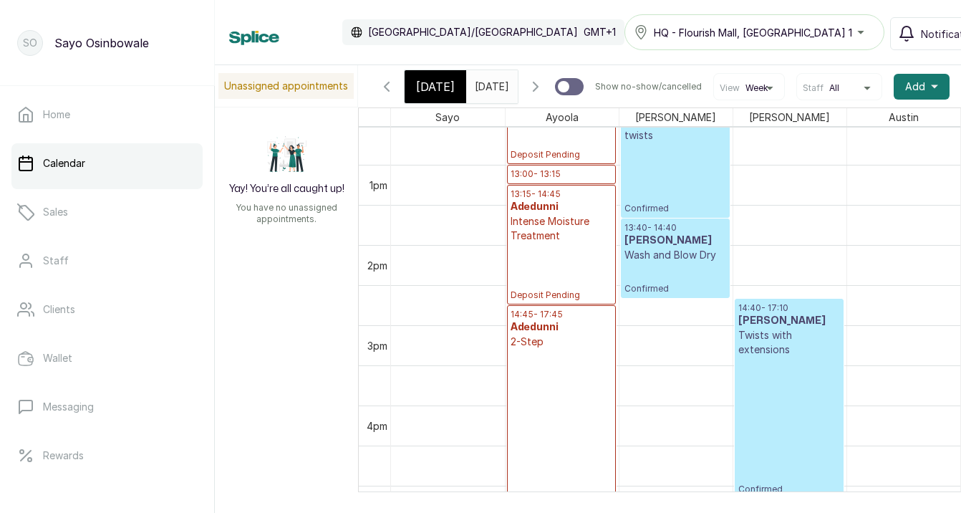
scroll to position [1013, 0]
